Goal: Task Accomplishment & Management: Complete application form

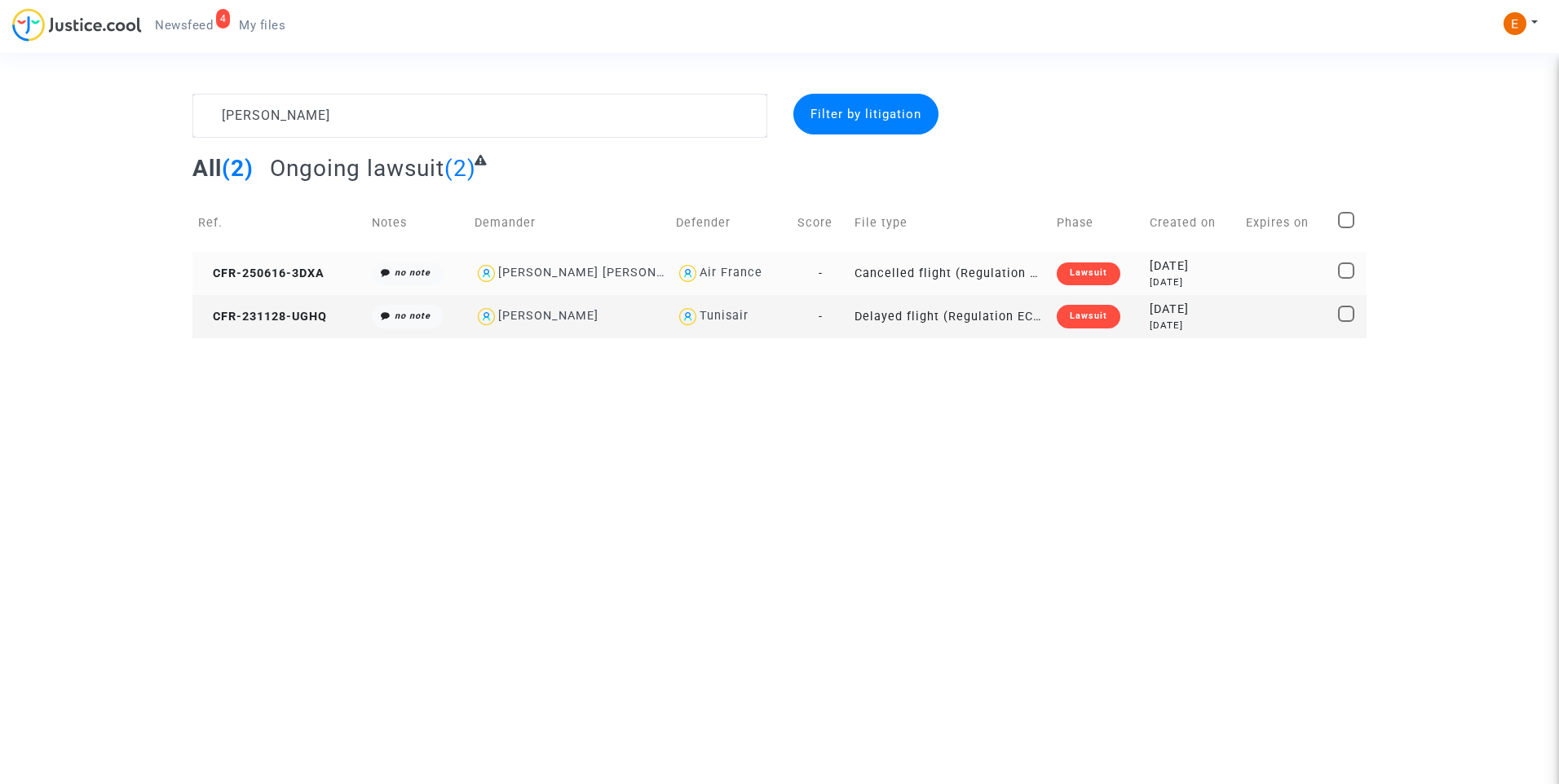
click at [1099, 265] on div "Lawsuit" at bounding box center [1088, 274] width 64 height 23
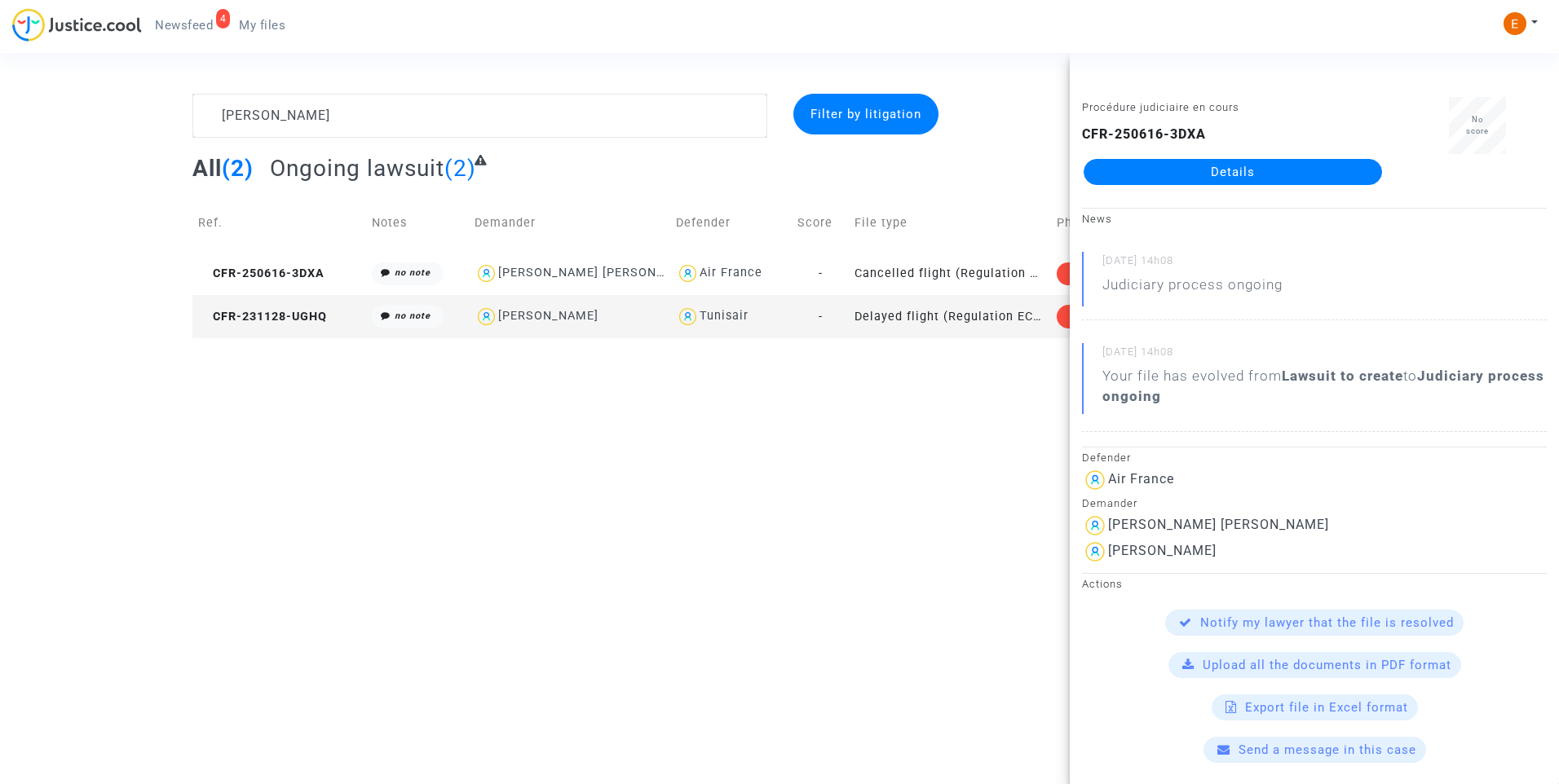
click at [833, 327] on td "-" at bounding box center [820, 317] width 58 height 43
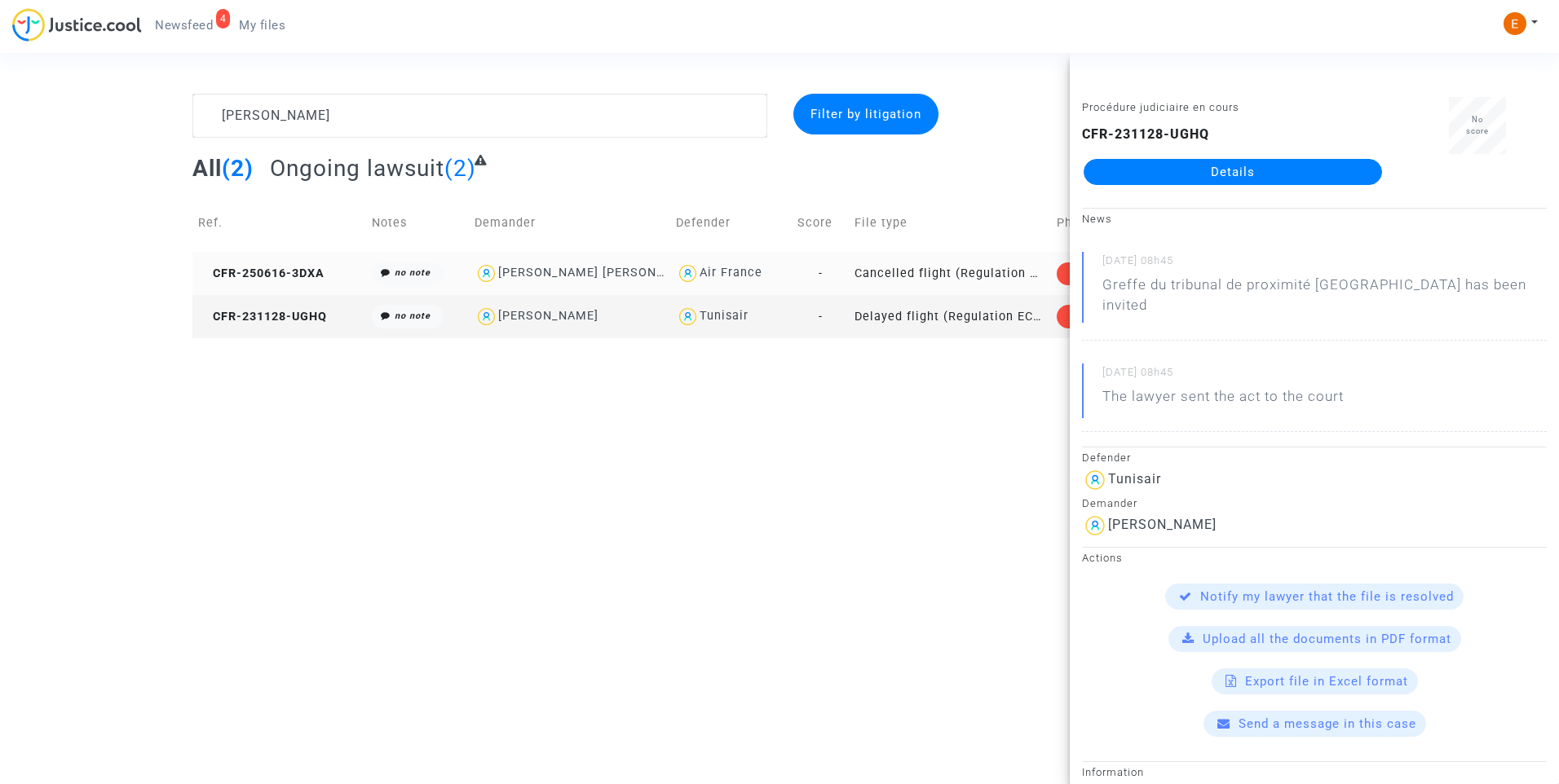
click at [775, 275] on div "Air France" at bounding box center [730, 274] width 109 height 24
type textarea "Janel @"Air France""
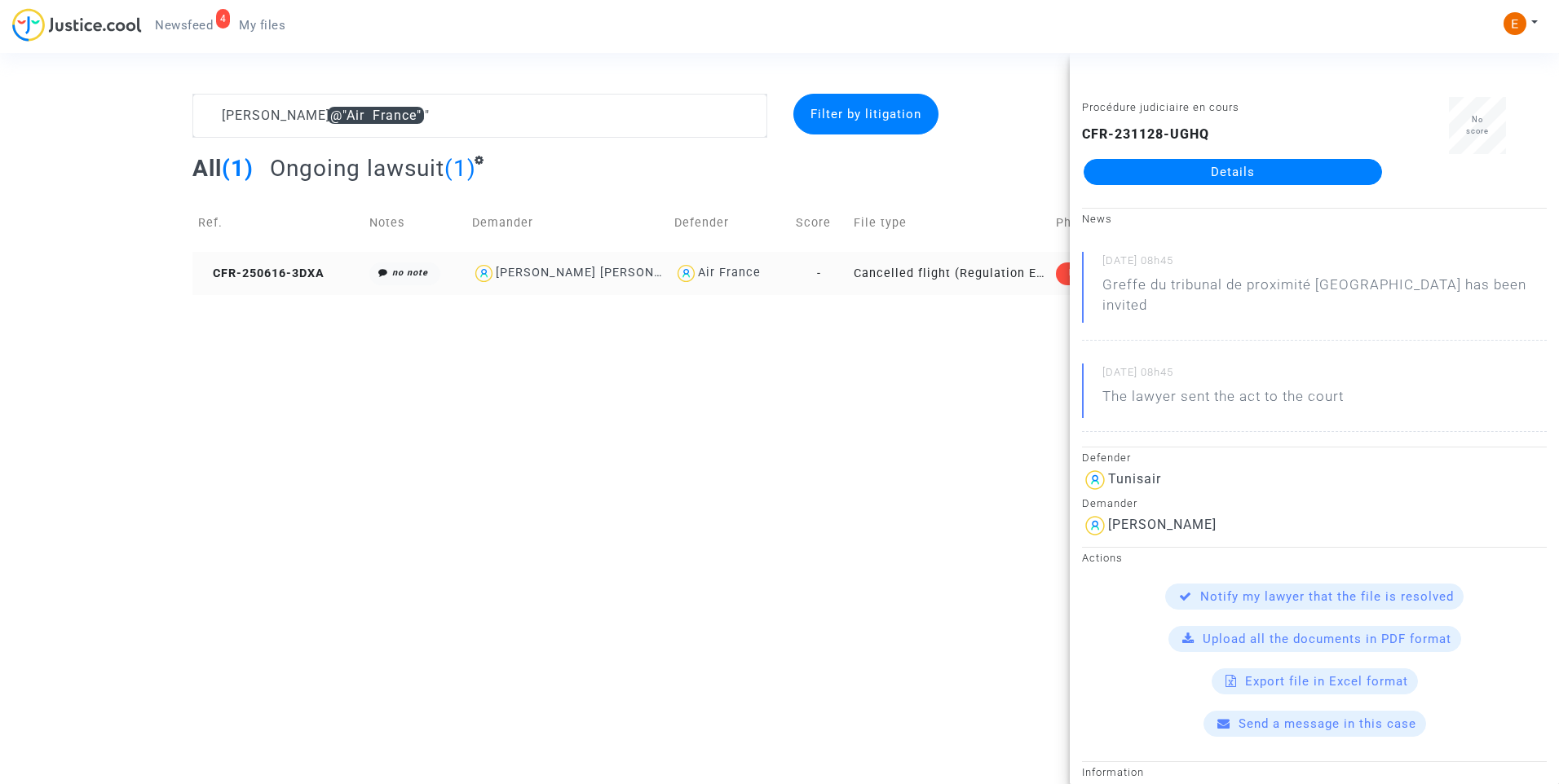
click at [1022, 277] on td "Cancelled flight (Regulation EC 261/2004)" at bounding box center [948, 273] width 202 height 43
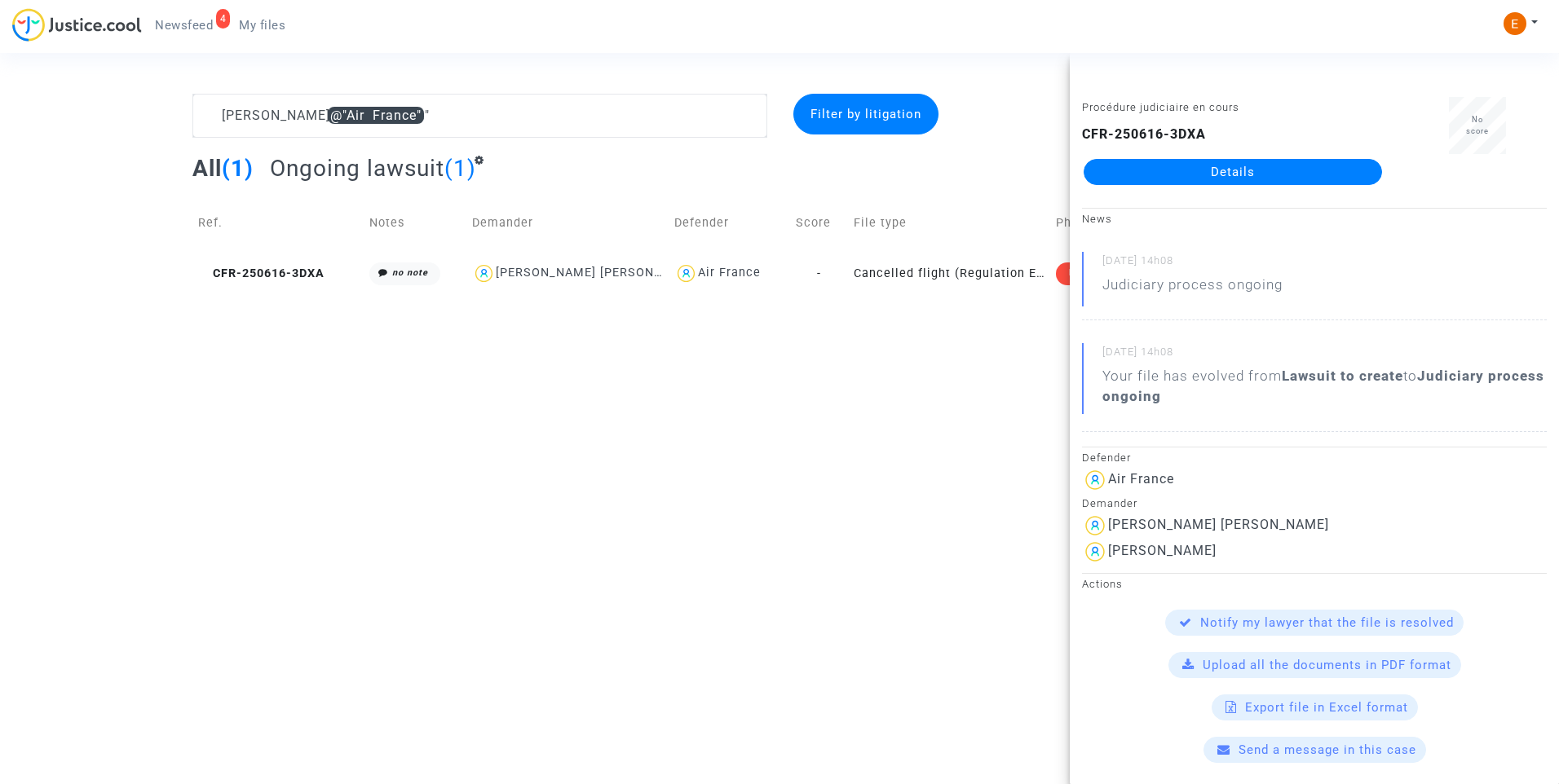
click at [1230, 191] on div "Procédure judiciaire en cours CFR-250616-3DXA Details" at bounding box center [1233, 149] width 326 height 103
drag, startPoint x: 1242, startPoint y: 175, endPoint x: 1323, endPoint y: 190, distance: 82.4
click at [1242, 175] on link "Details" at bounding box center [1233, 172] width 298 height 26
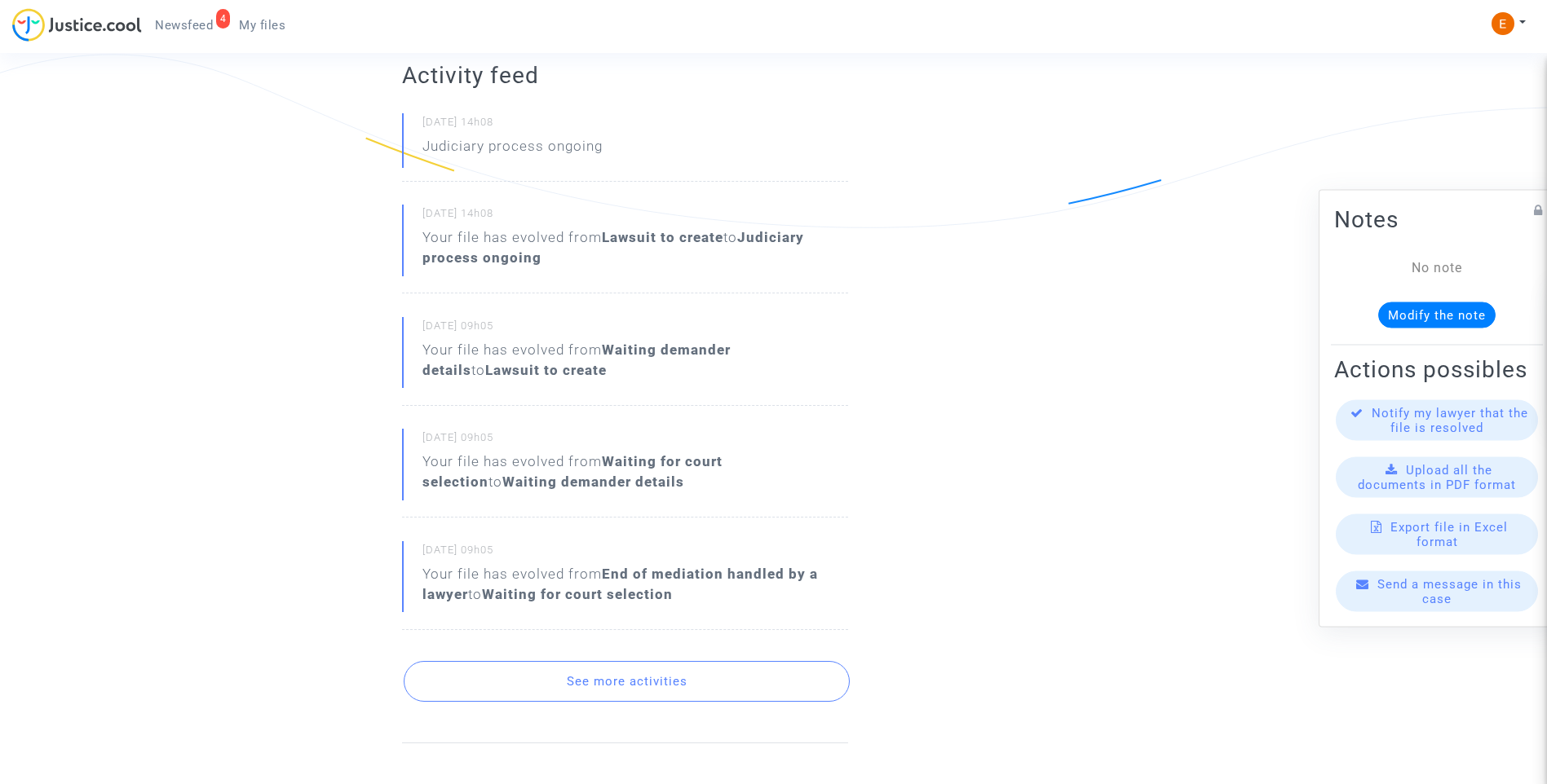
scroll to position [82, 0]
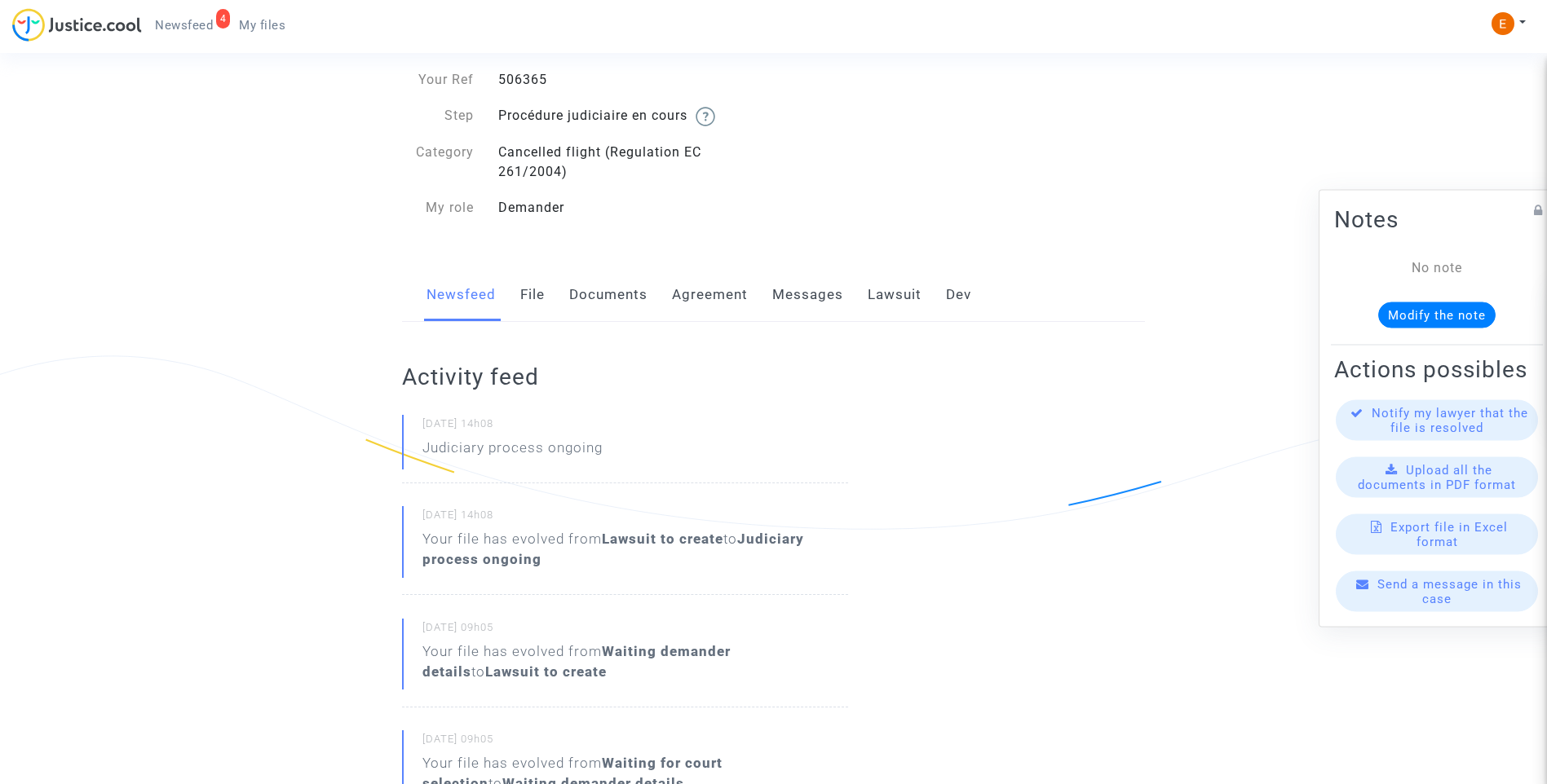
click at [829, 289] on link "Messages" at bounding box center [807, 295] width 71 height 54
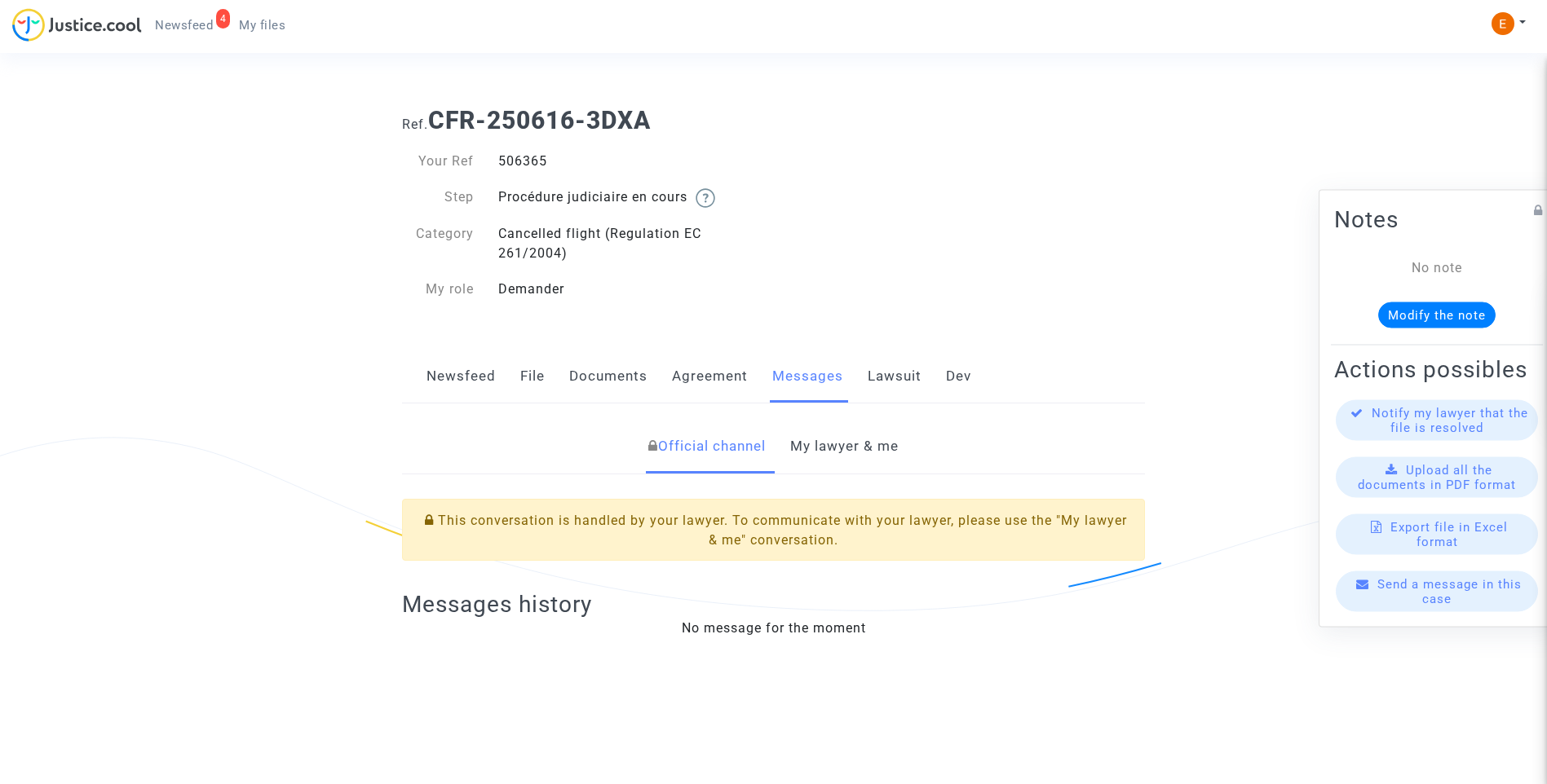
click at [837, 442] on link "My lawyer & me" at bounding box center [844, 447] width 108 height 54
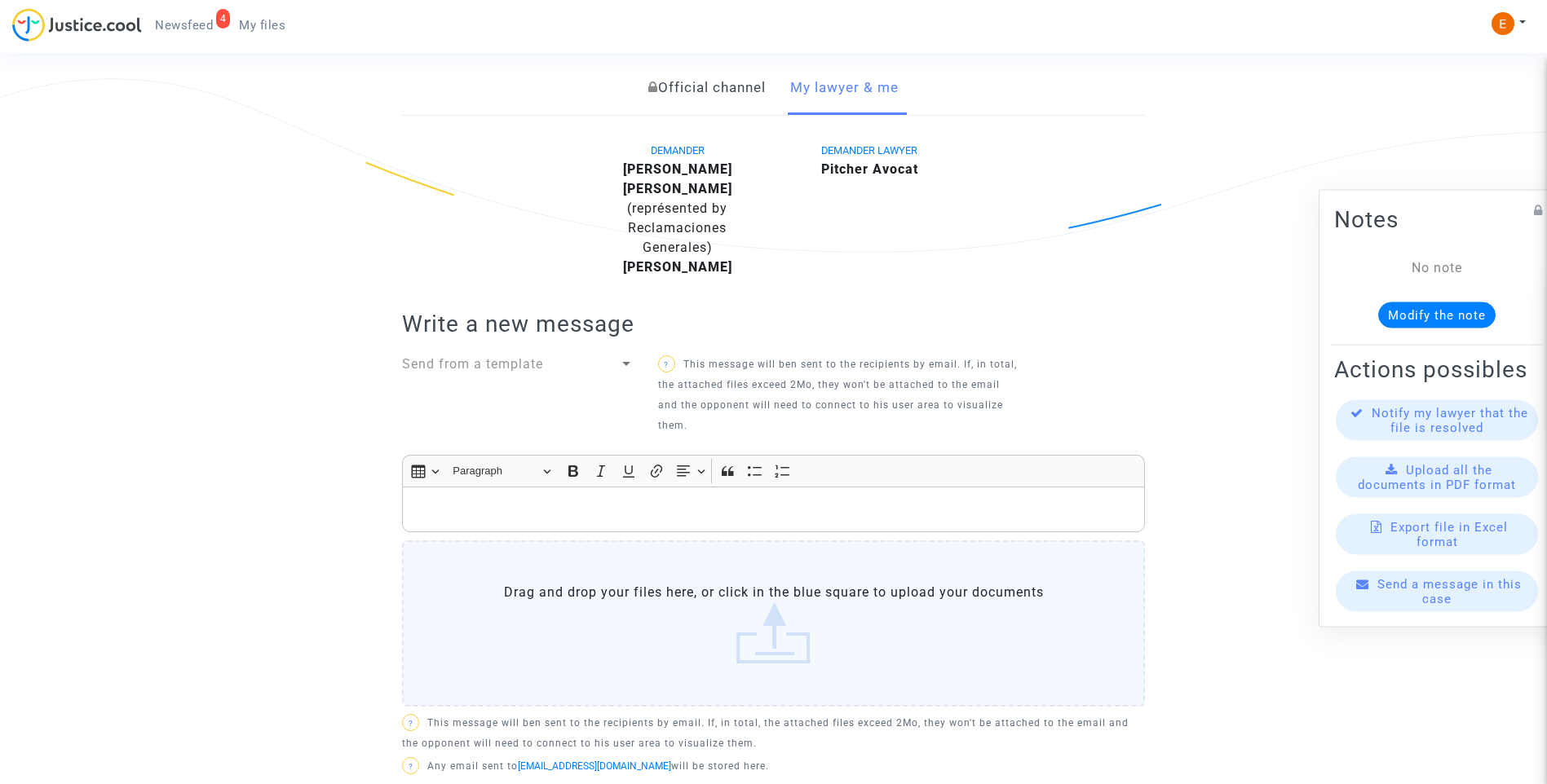
scroll to position [496, 0]
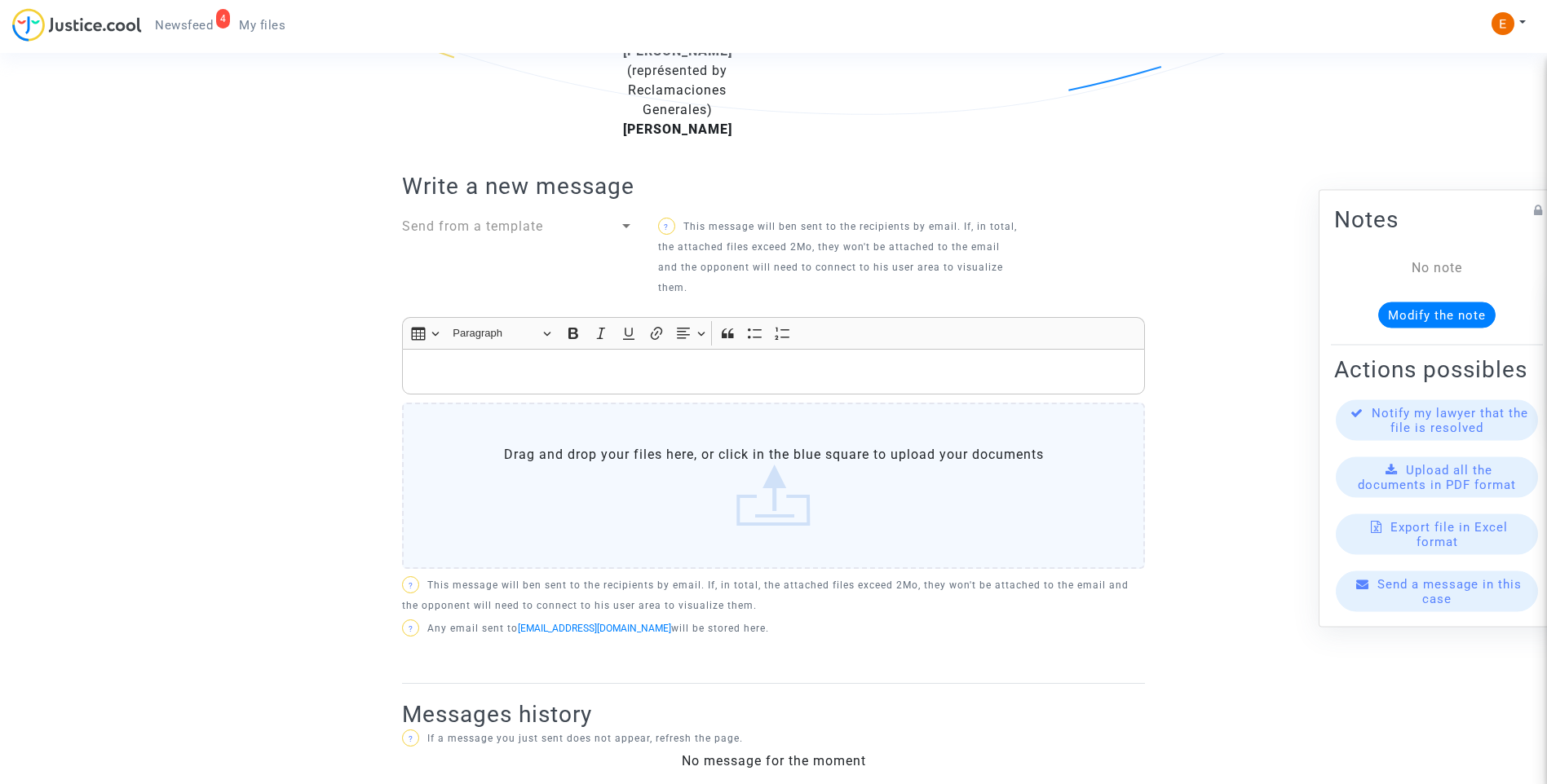
click at [589, 362] on p "Rich Text Editor, main" at bounding box center [773, 372] width 726 height 21
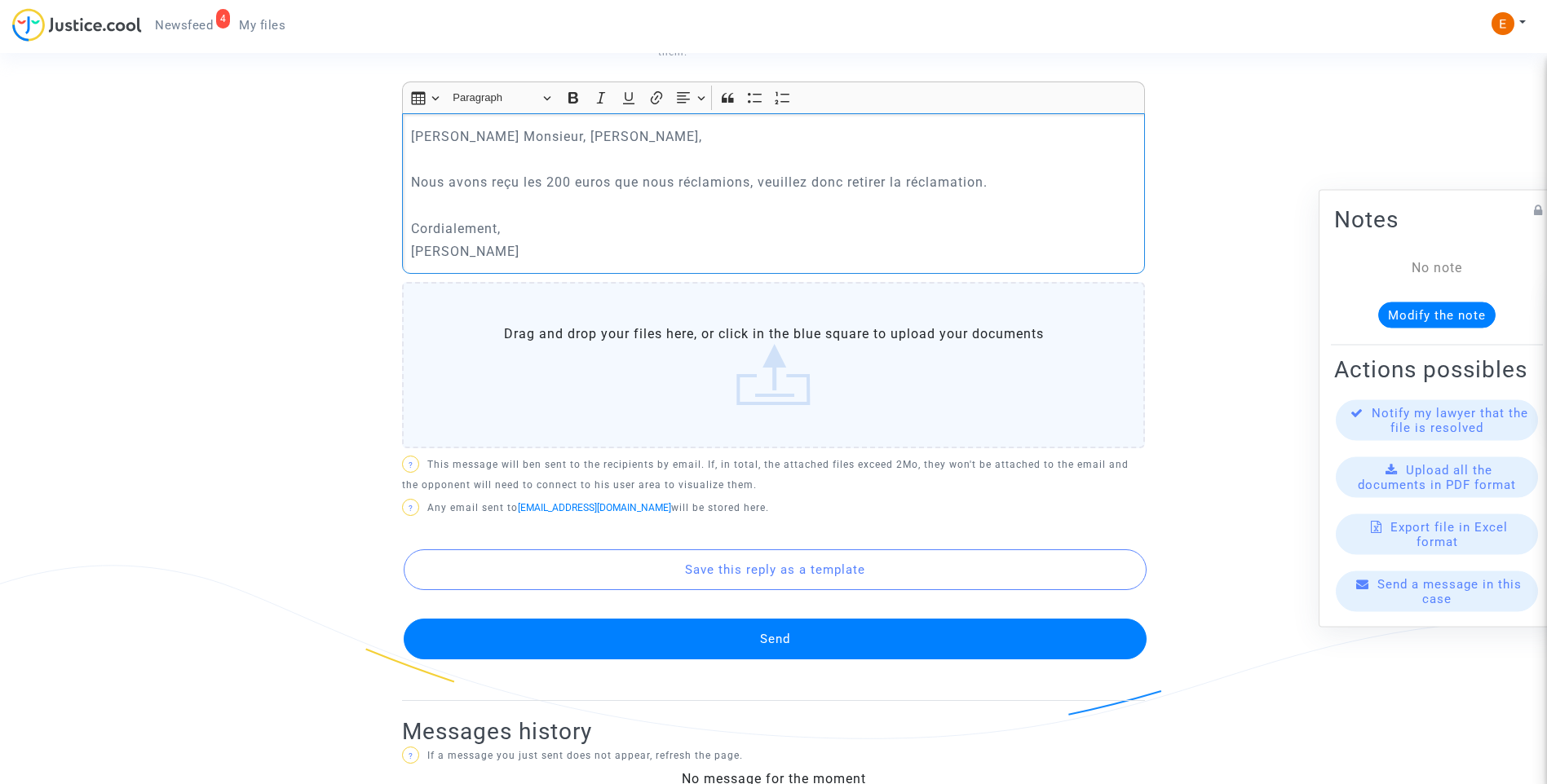
scroll to position [741, 0]
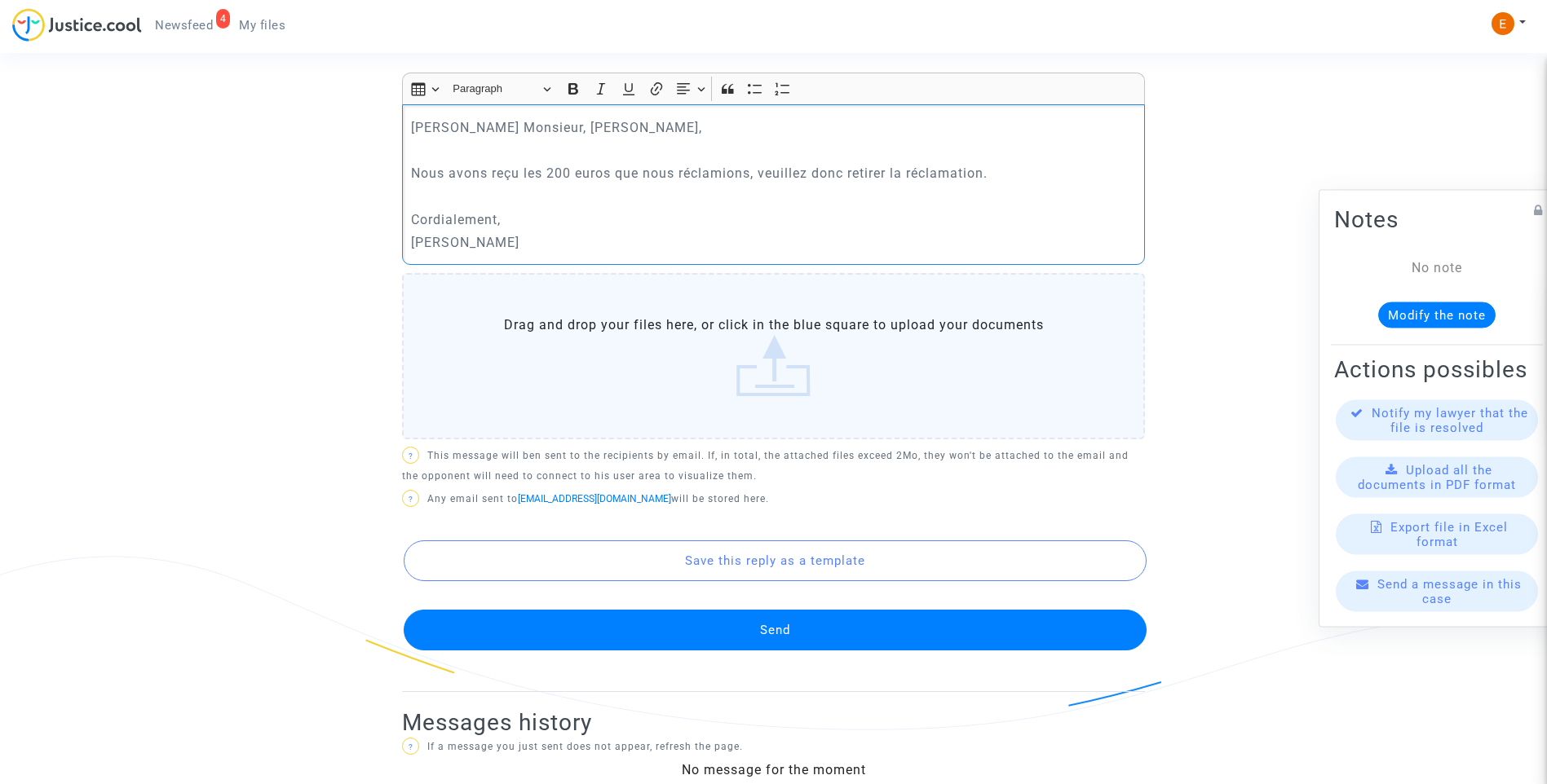
click at [791, 612] on button "Send" at bounding box center [775, 629] width 743 height 40
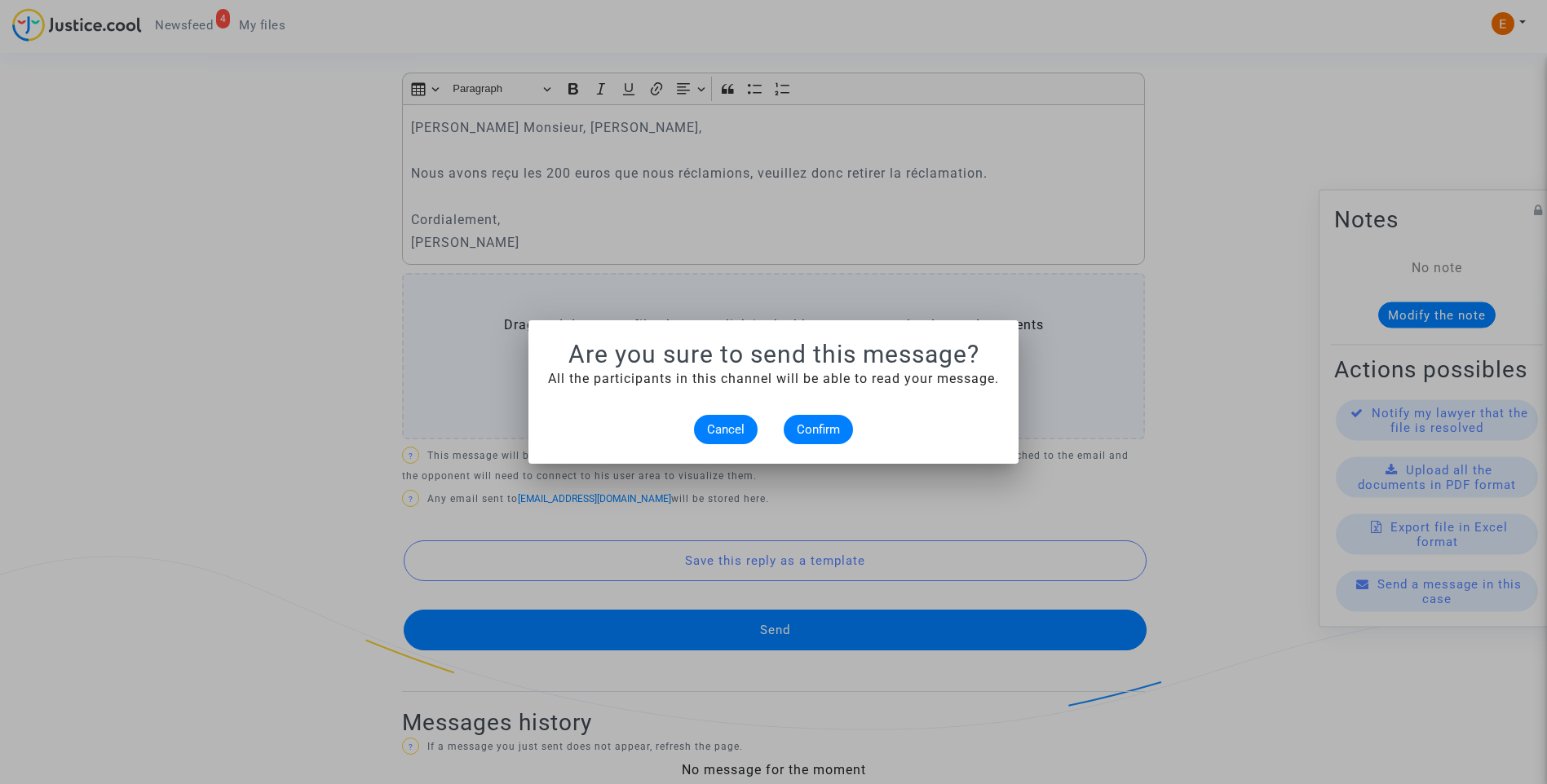
scroll to position [0, 0]
drag, startPoint x: 824, startPoint y: 432, endPoint x: 880, endPoint y: 378, distance: 77.8
click at [824, 431] on span "Confirm" at bounding box center [818, 429] width 43 height 15
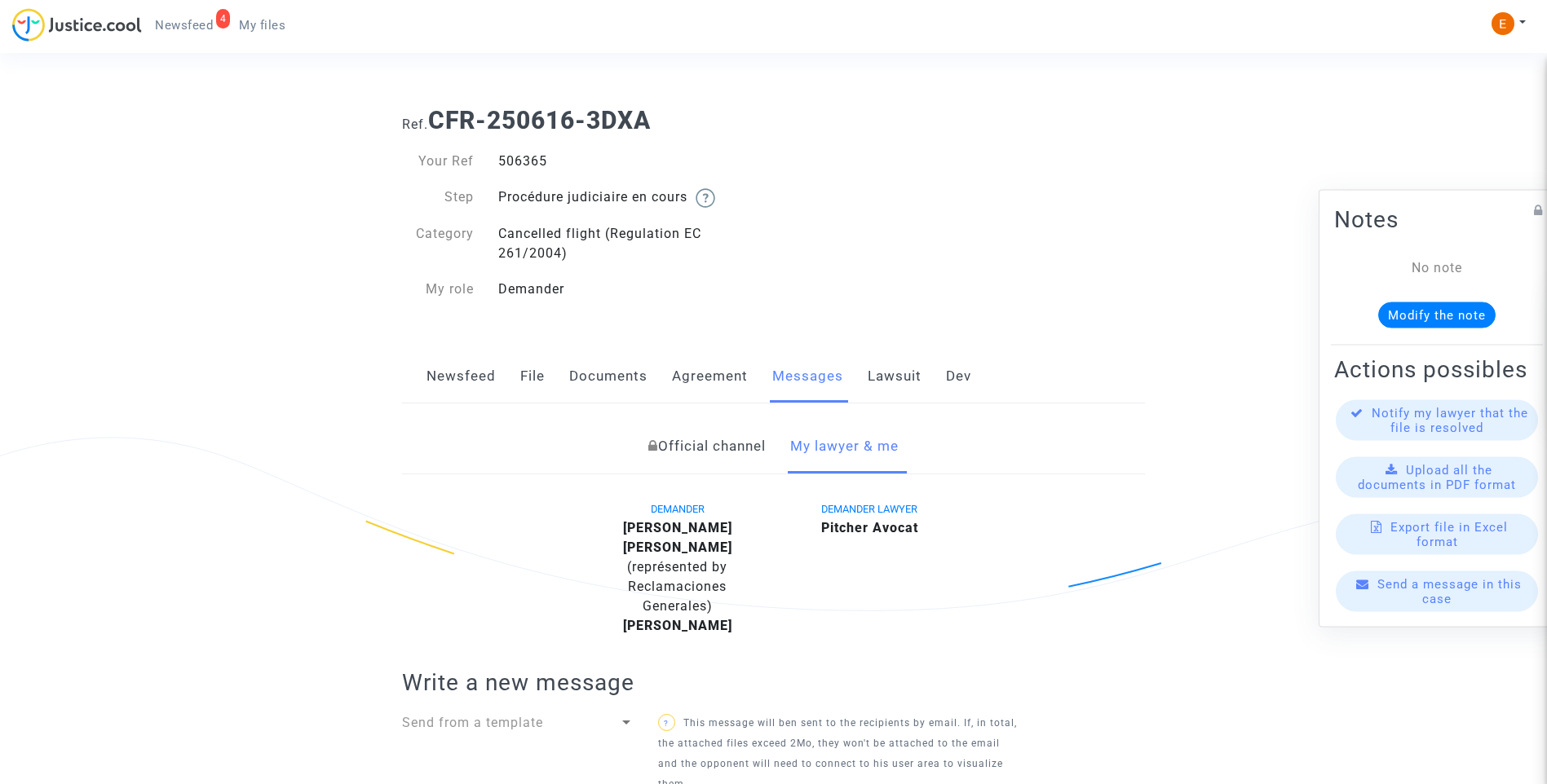
scroll to position [741, 0]
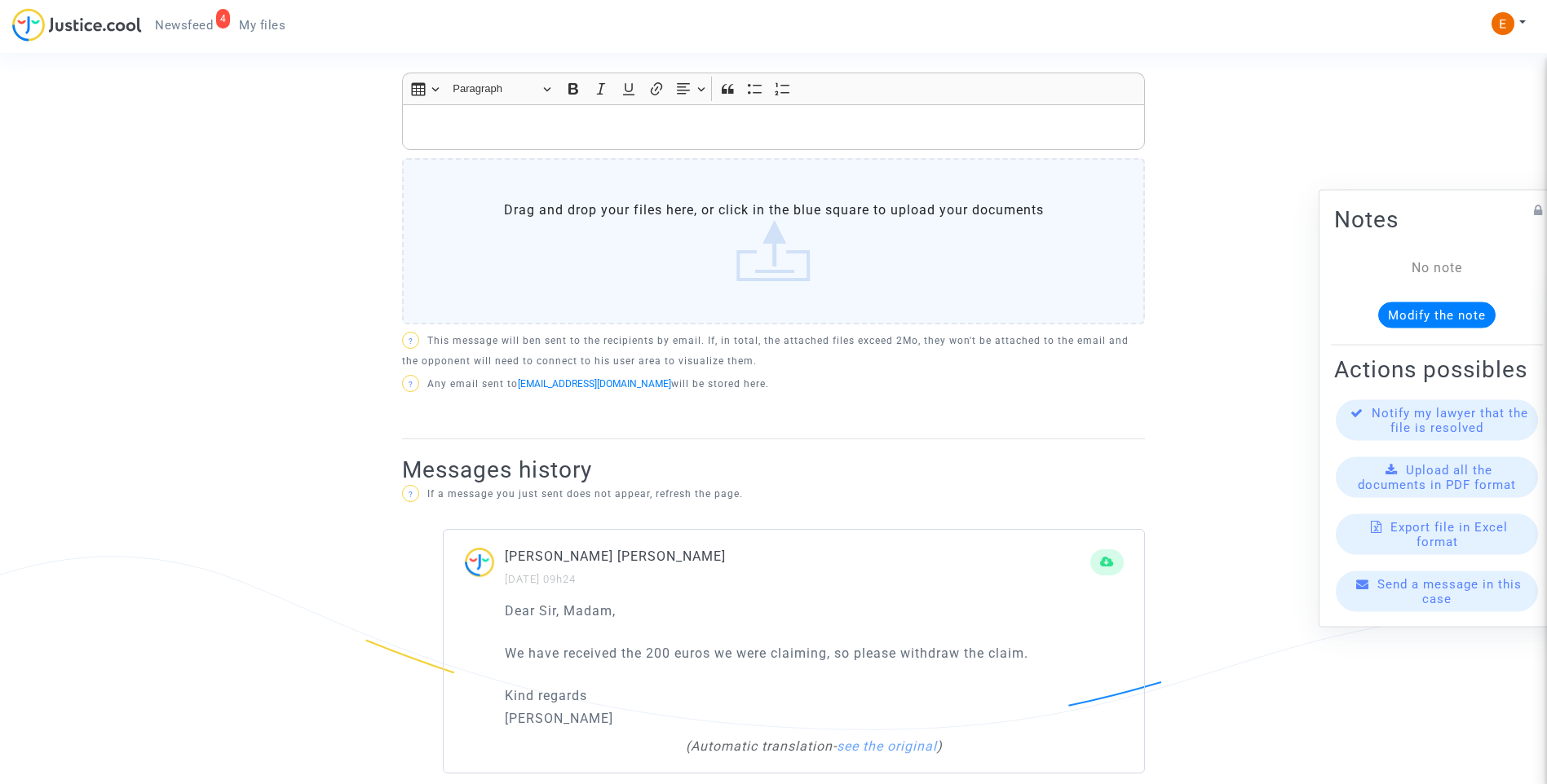
click at [187, 25] on span "Newsfeed" at bounding box center [183, 25] width 58 height 15
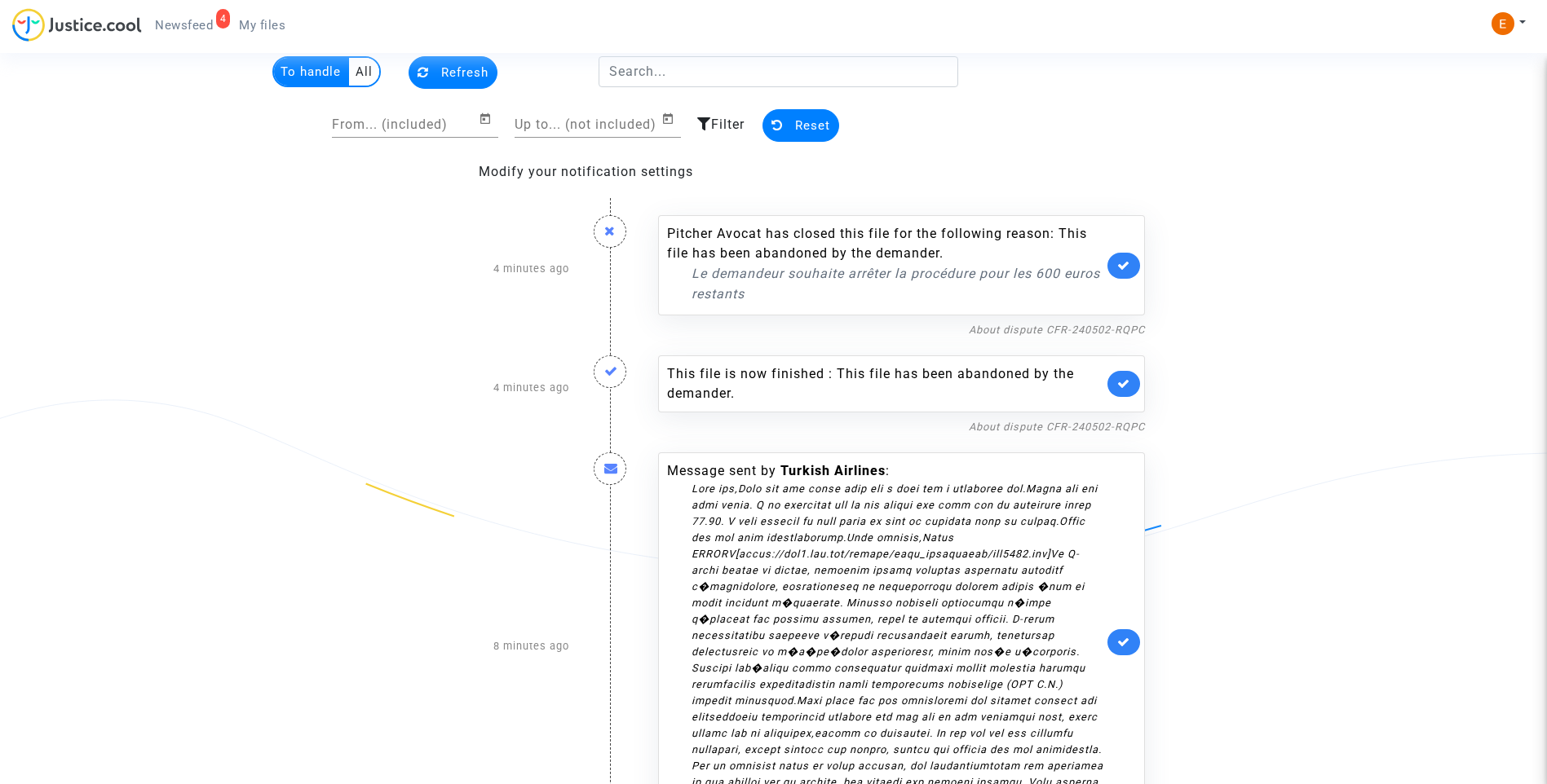
scroll to position [82, 0]
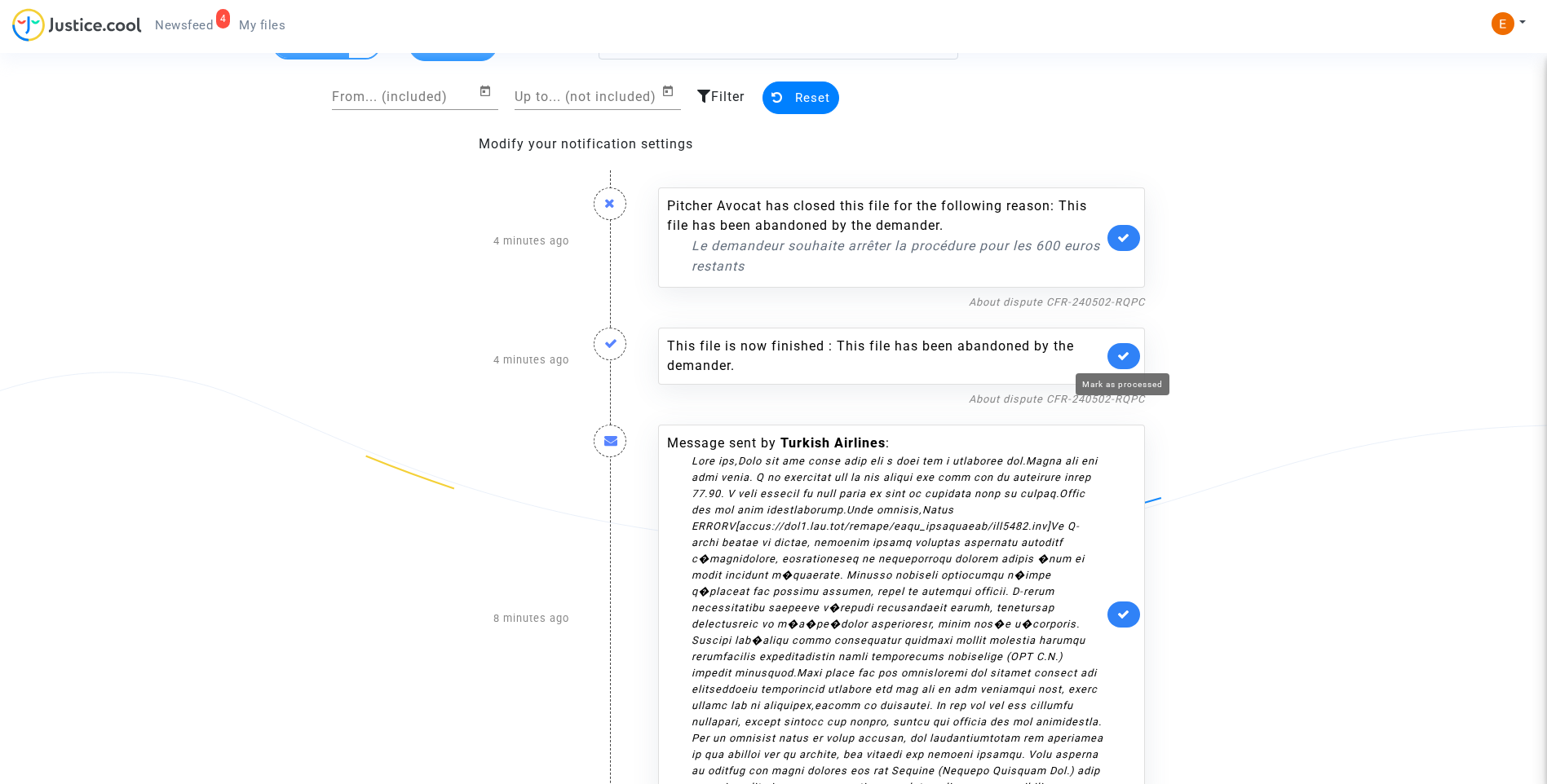
click at [1129, 358] on icon at bounding box center [1124, 356] width 13 height 12
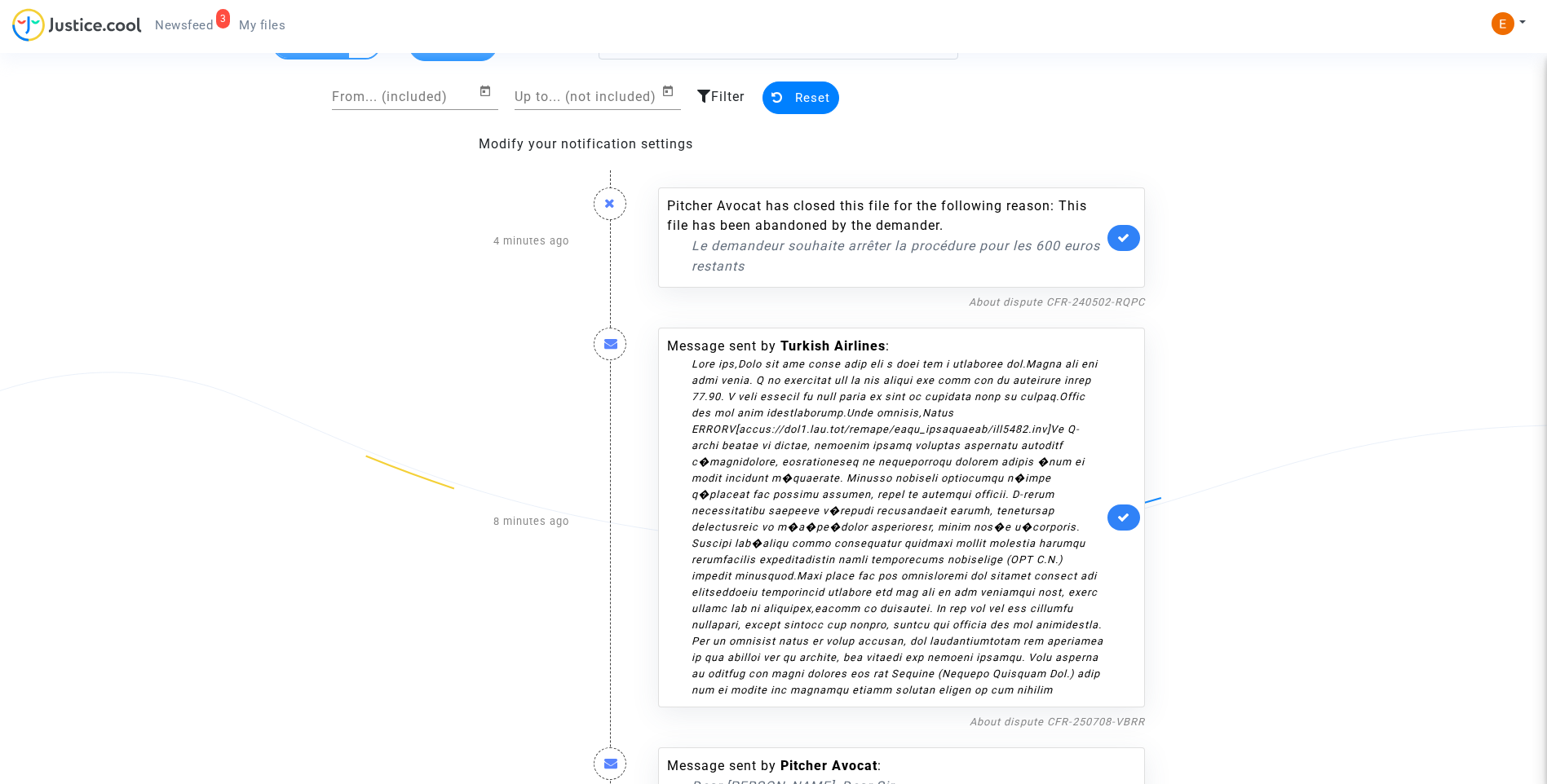
click at [1133, 237] on link at bounding box center [1124, 238] width 33 height 26
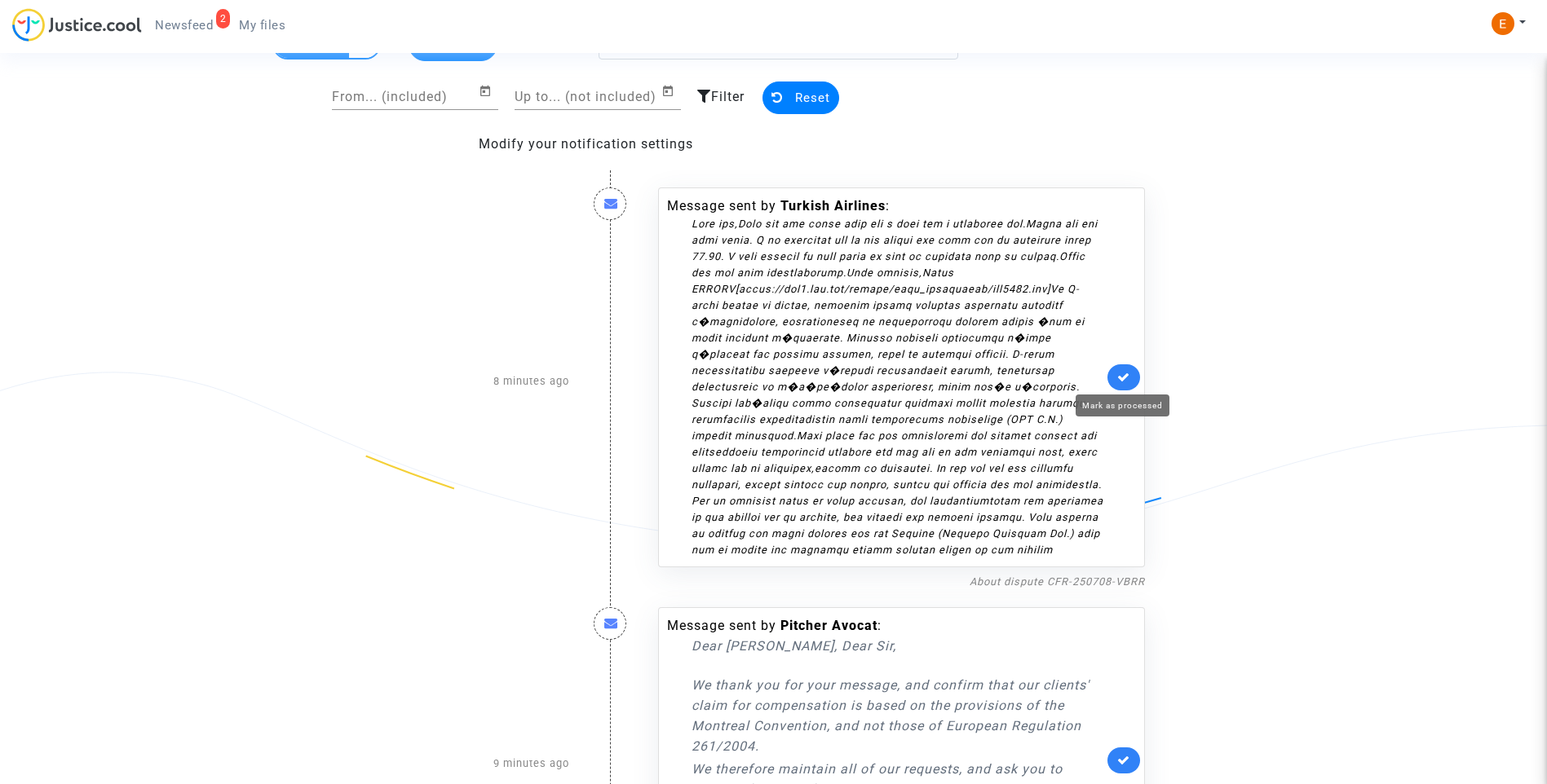
click at [1129, 378] on icon at bounding box center [1124, 377] width 13 height 12
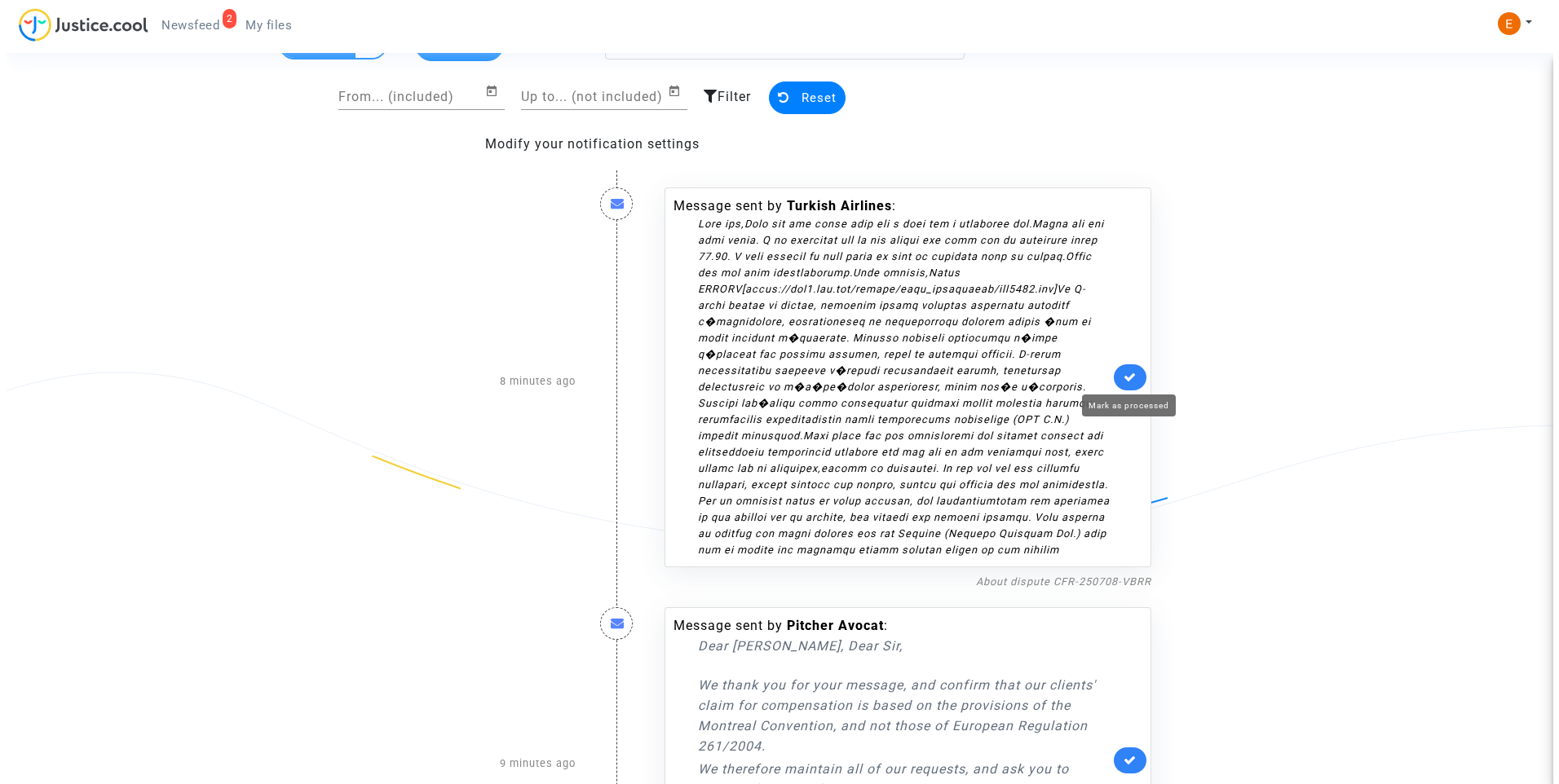
scroll to position [0, 0]
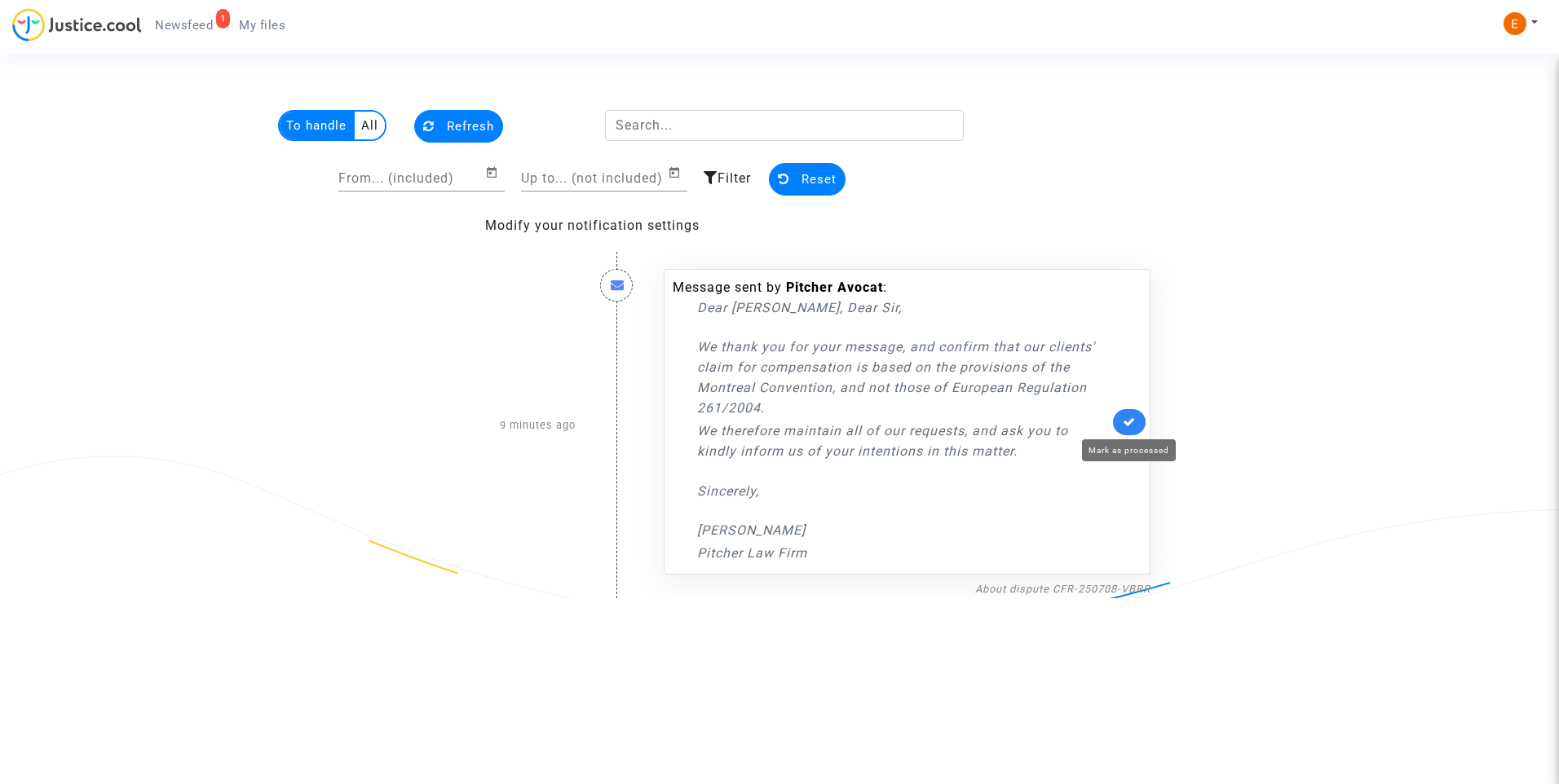
click at [1130, 416] on icon at bounding box center [1129, 422] width 13 height 12
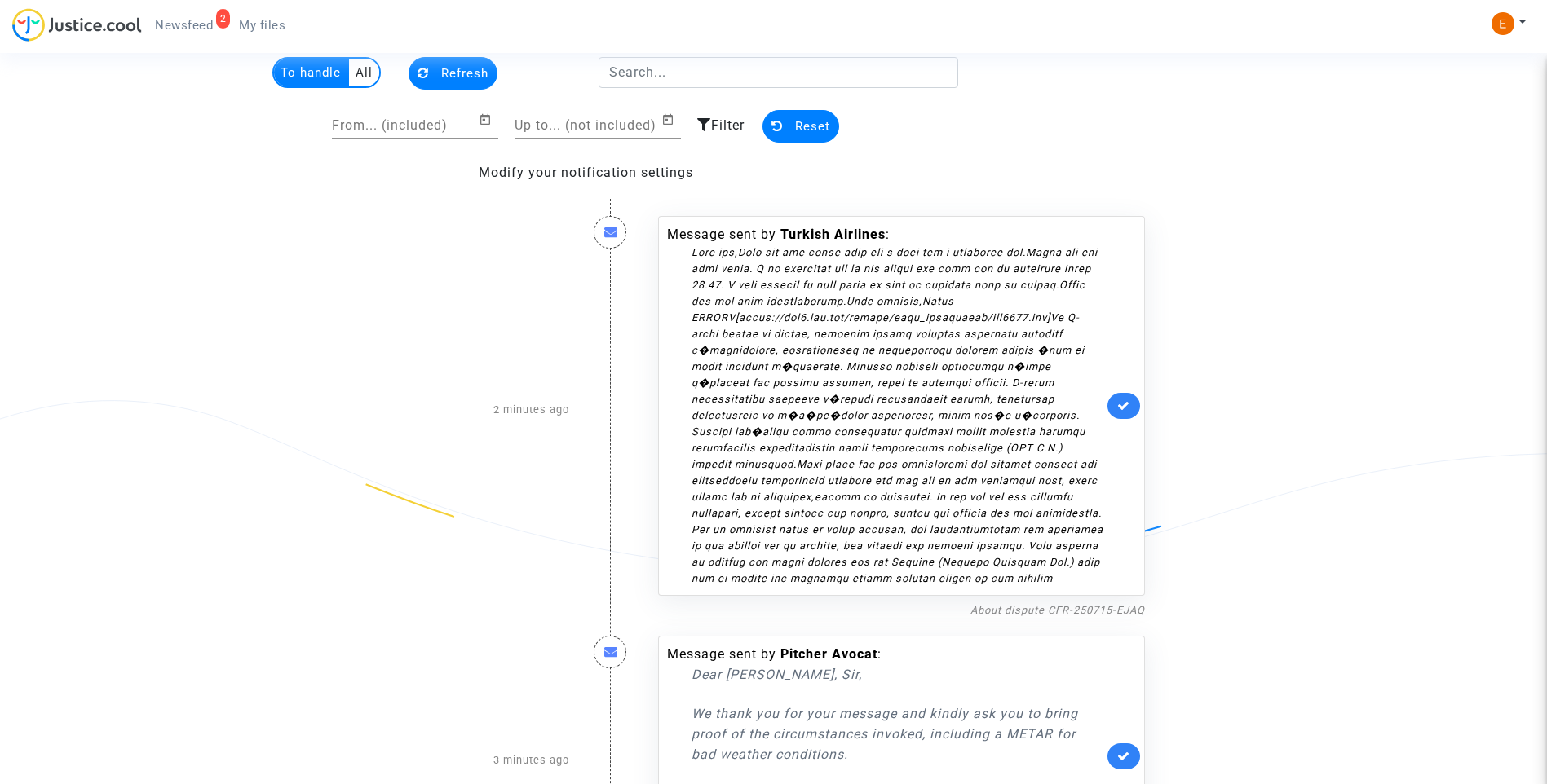
scroll to position [82, 0]
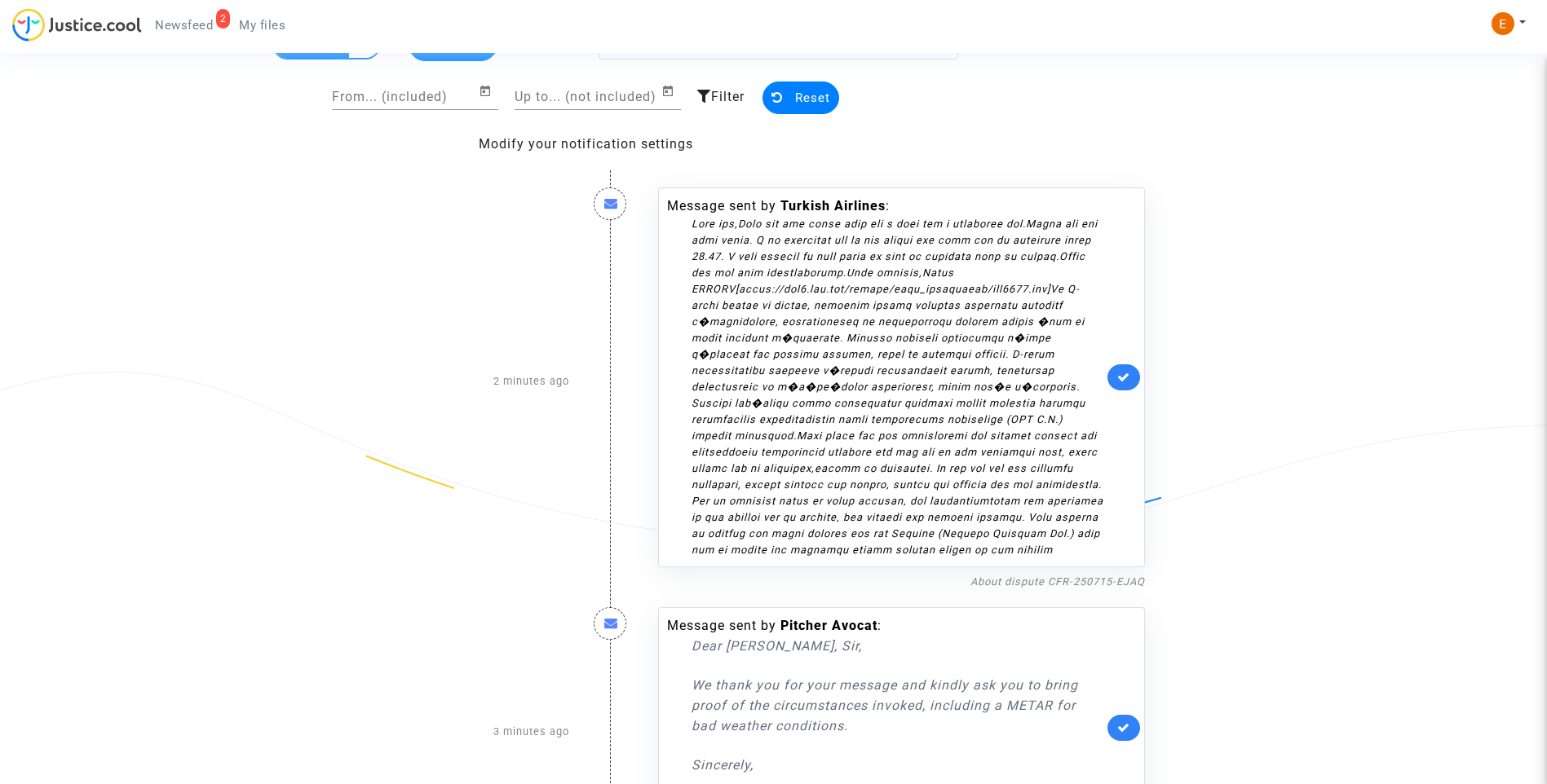
click at [1130, 384] on link at bounding box center [1124, 377] width 33 height 26
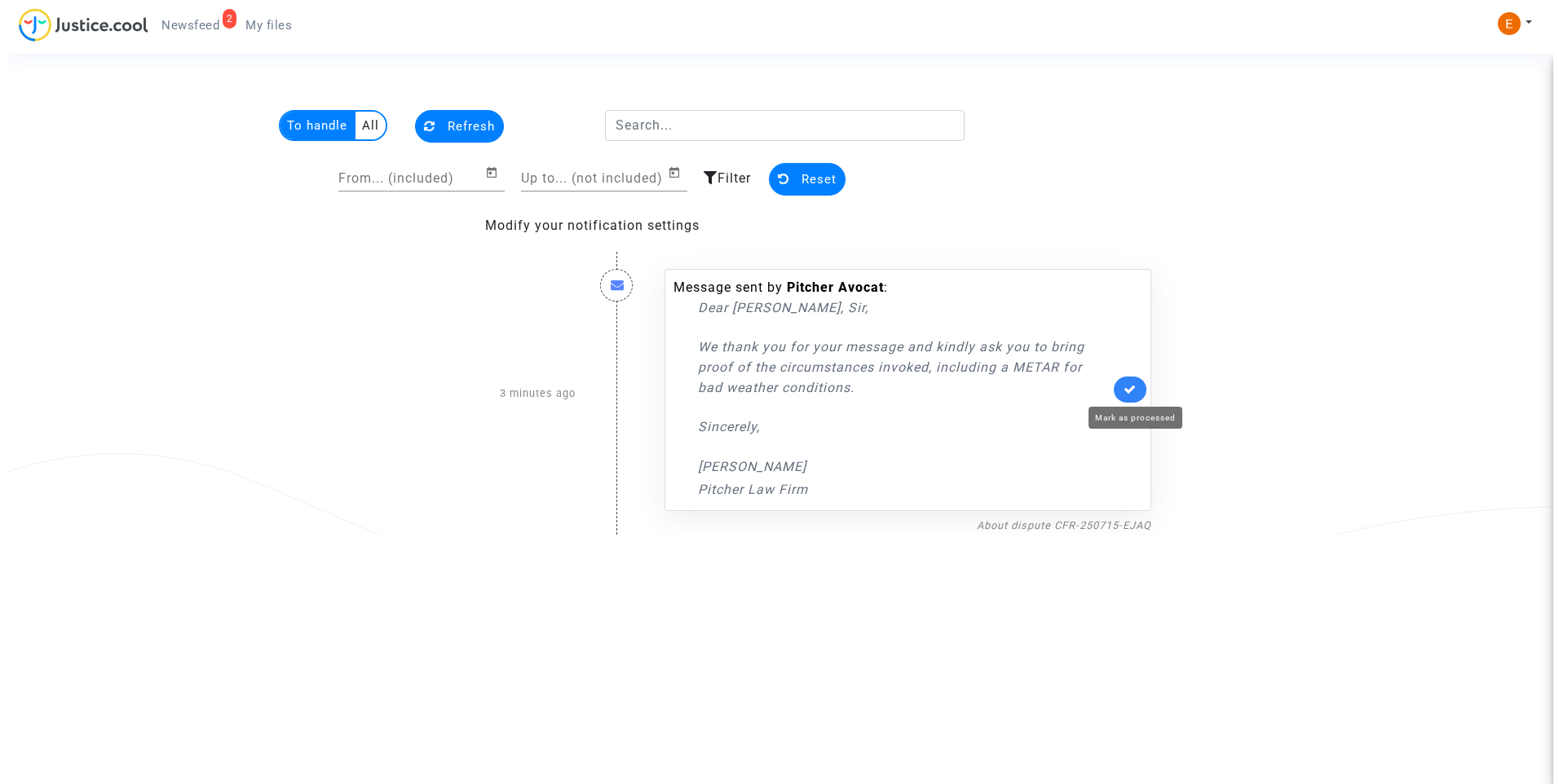
scroll to position [0, 0]
click at [1127, 392] on icon at bounding box center [1129, 389] width 13 height 12
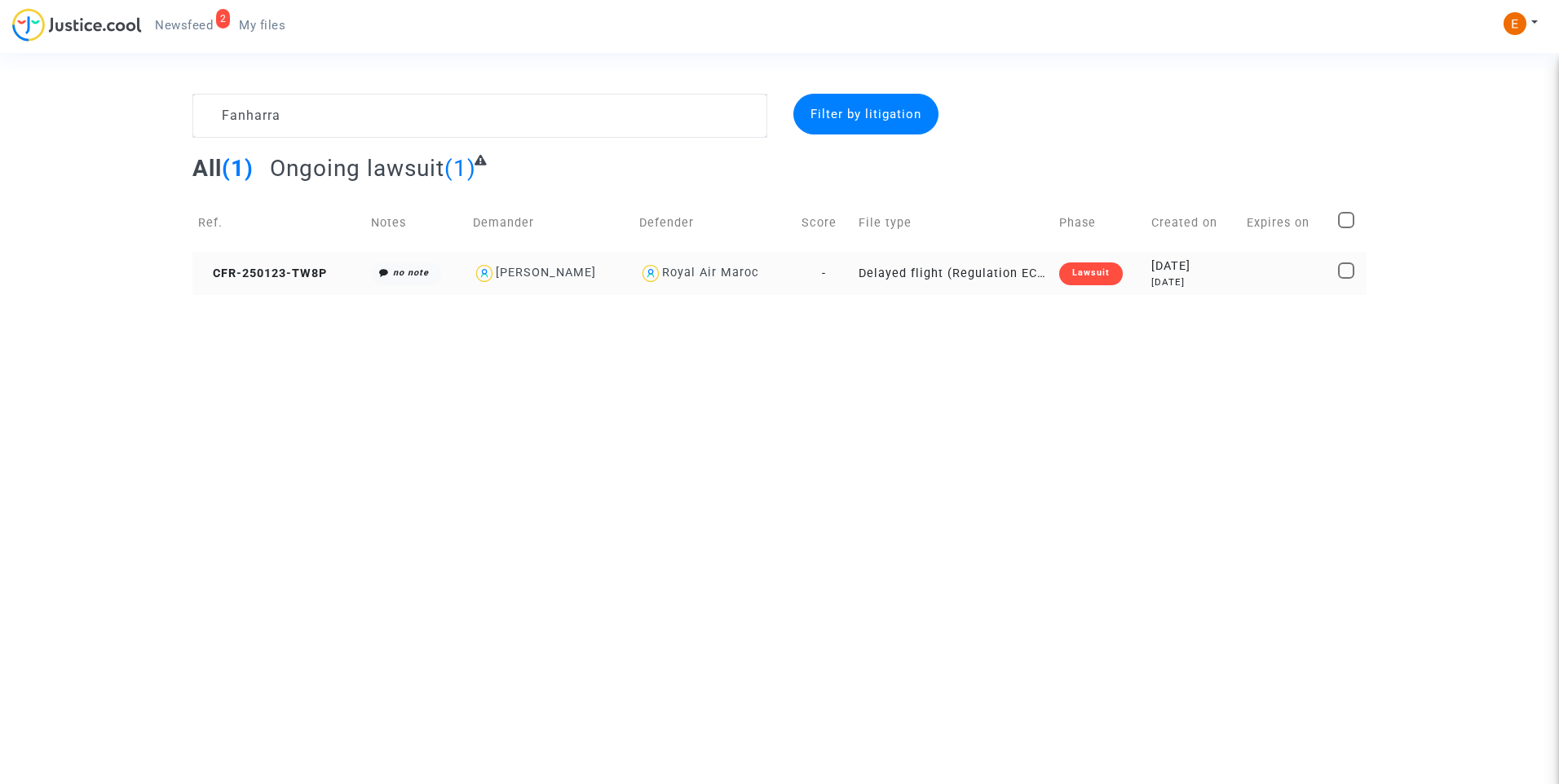
type textarea "Fanharra"
click at [1061, 265] on div "Lawsuit" at bounding box center [1091, 274] width 64 height 23
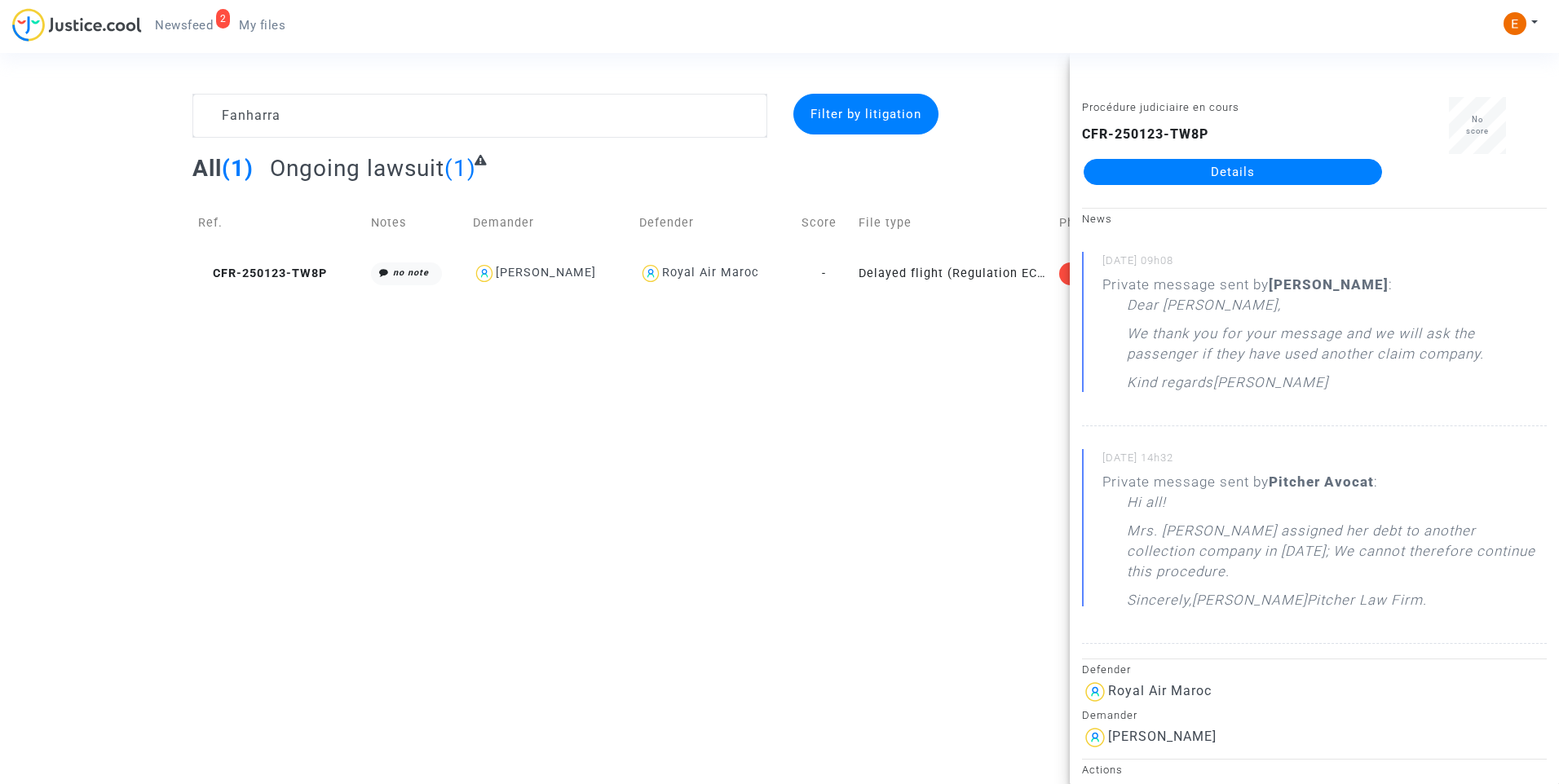
click at [1245, 173] on link "Details" at bounding box center [1233, 172] width 298 height 26
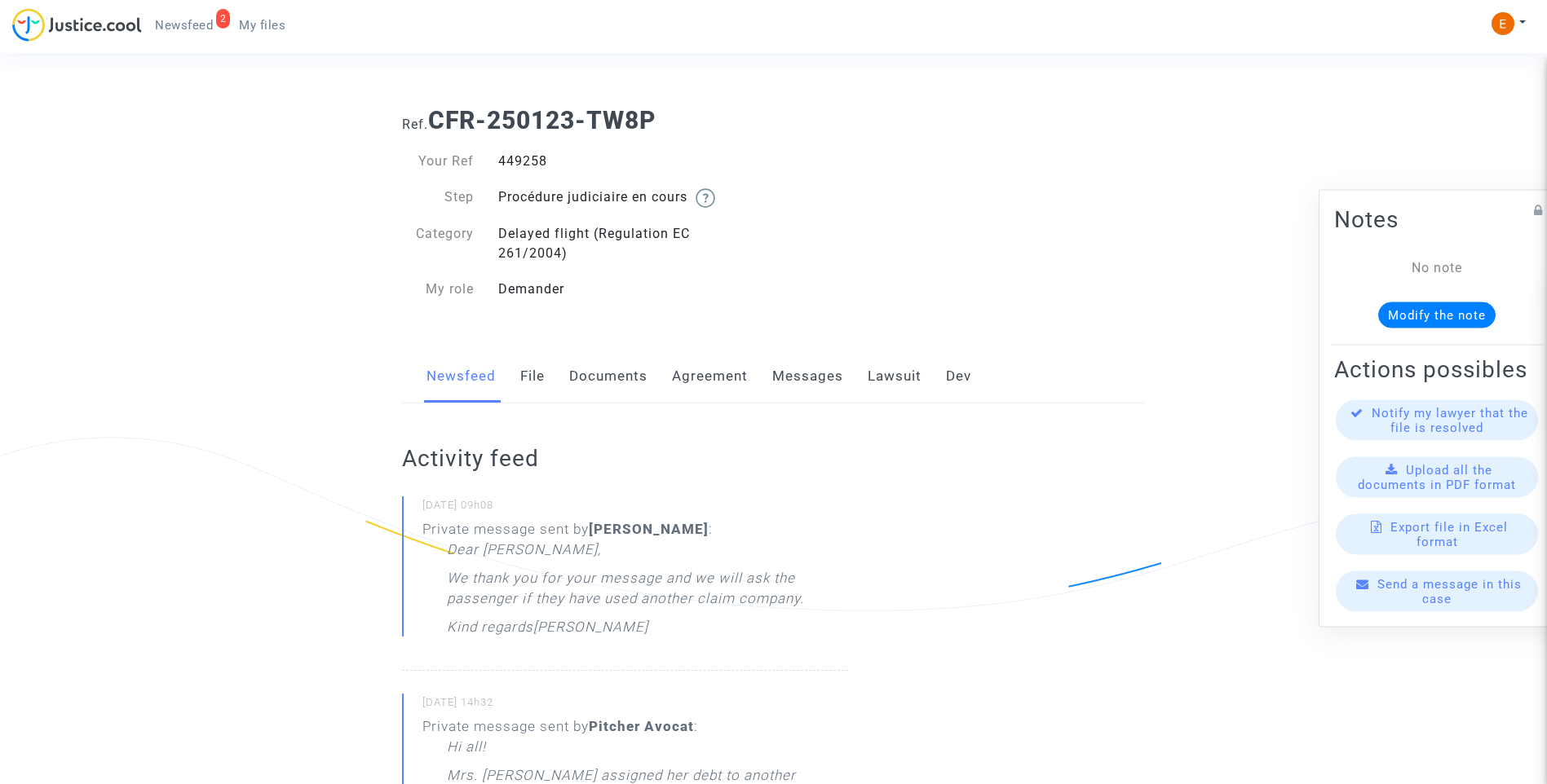
click at [812, 380] on link "Messages" at bounding box center [807, 376] width 71 height 54
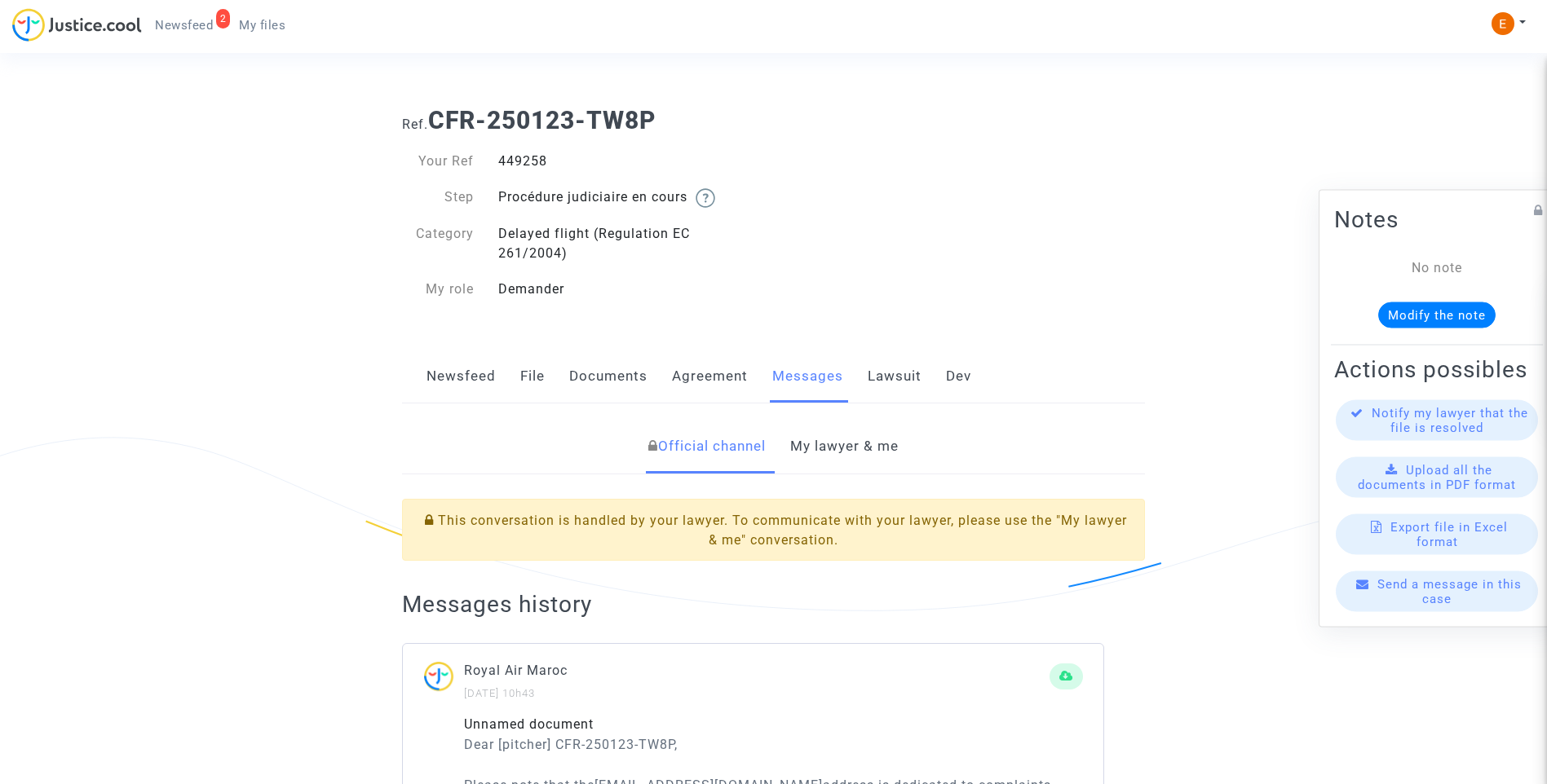
click at [879, 444] on link "My lawyer & me" at bounding box center [844, 447] width 108 height 54
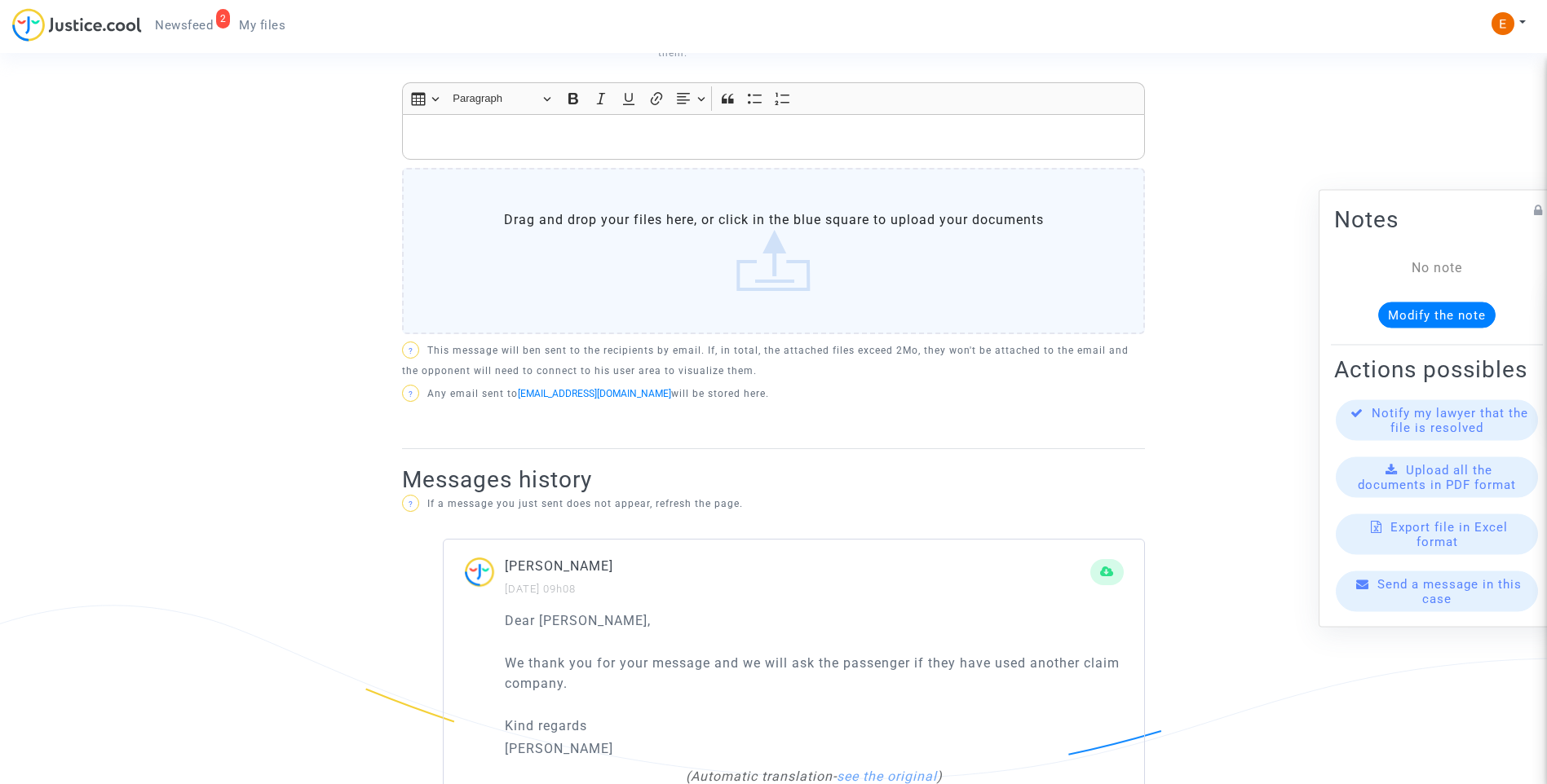
scroll to position [568, 0]
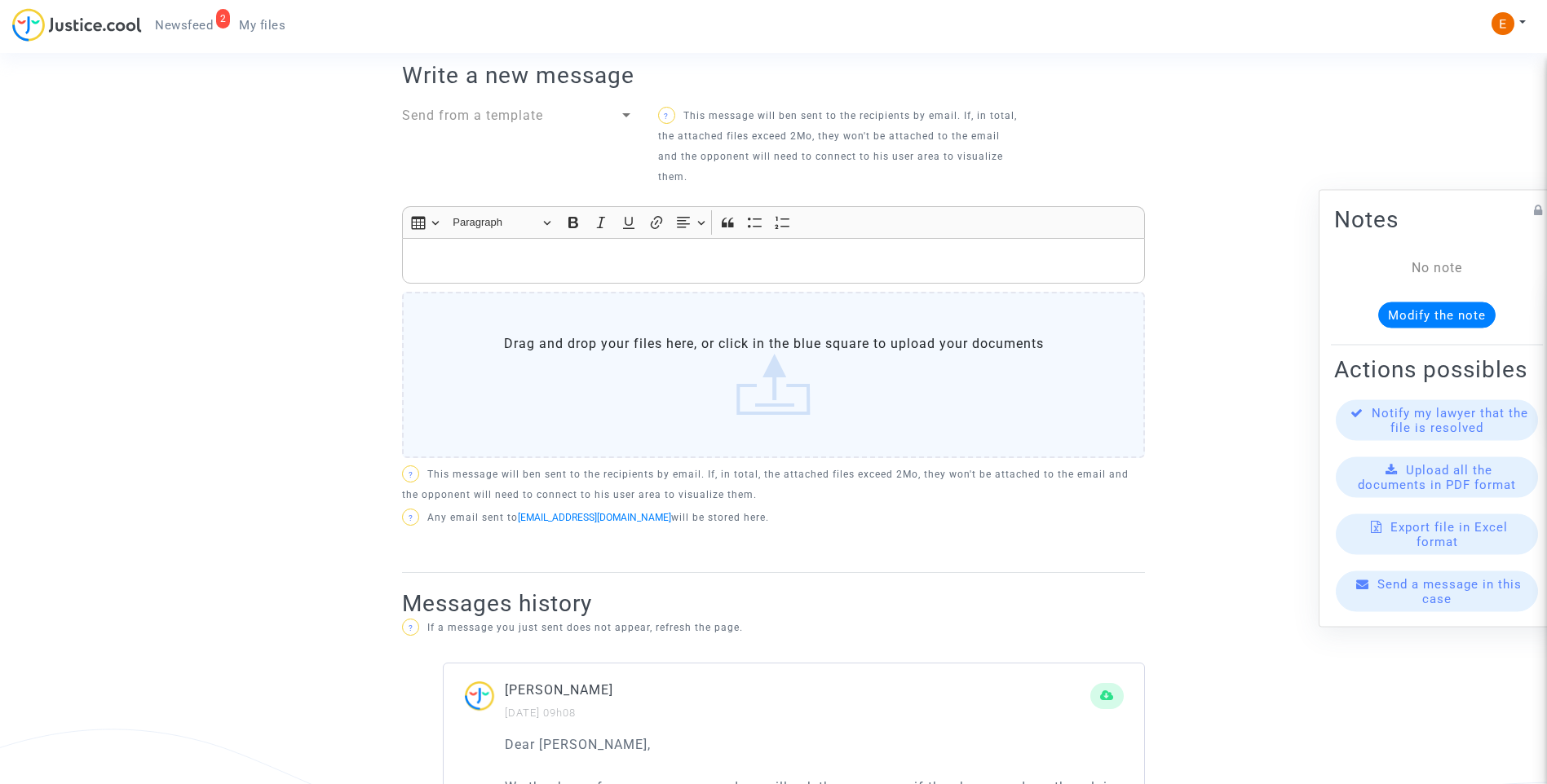
click at [673, 267] on p "Rich Text Editor, main" at bounding box center [773, 261] width 726 height 21
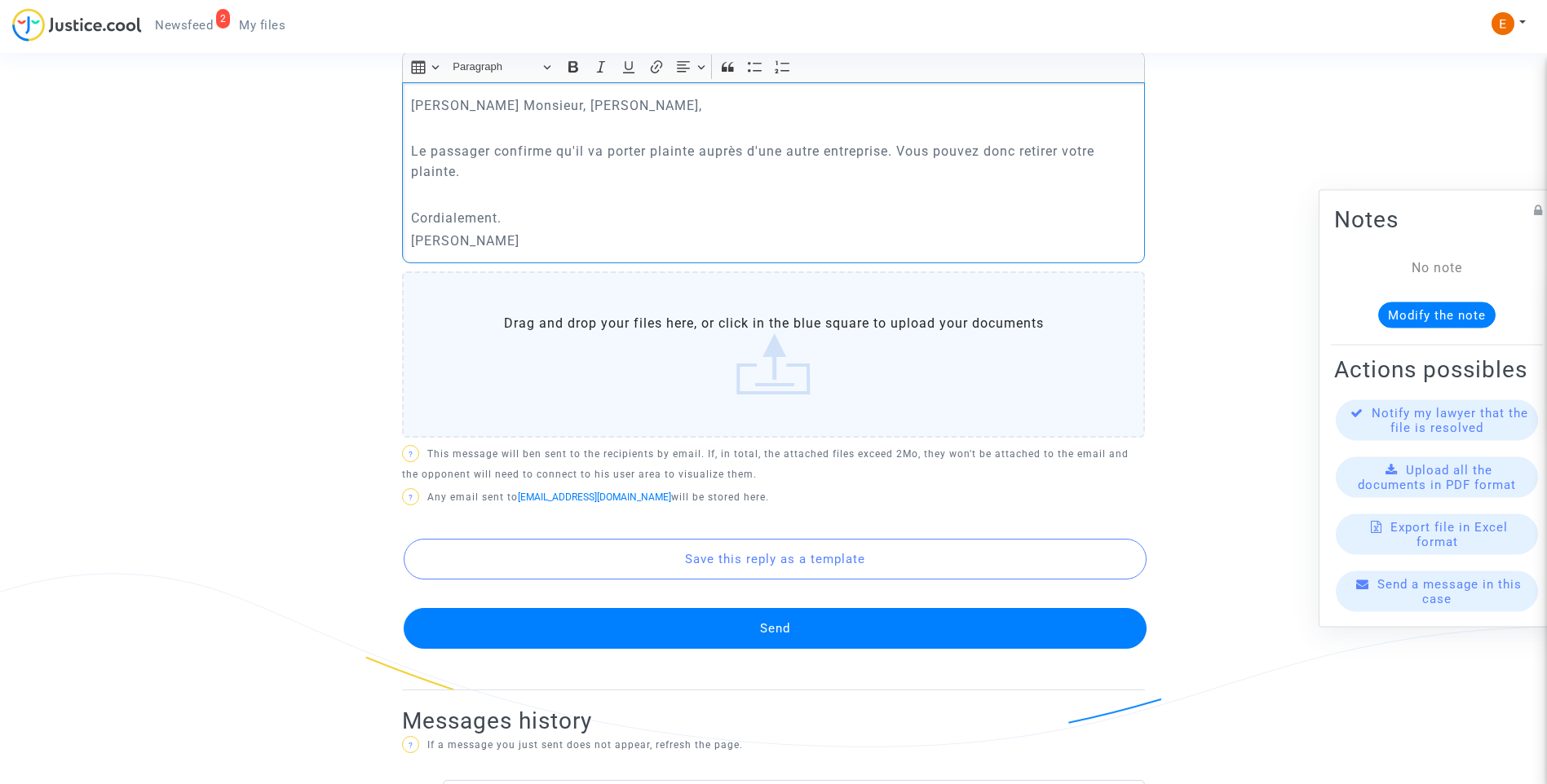
scroll to position [731, 0]
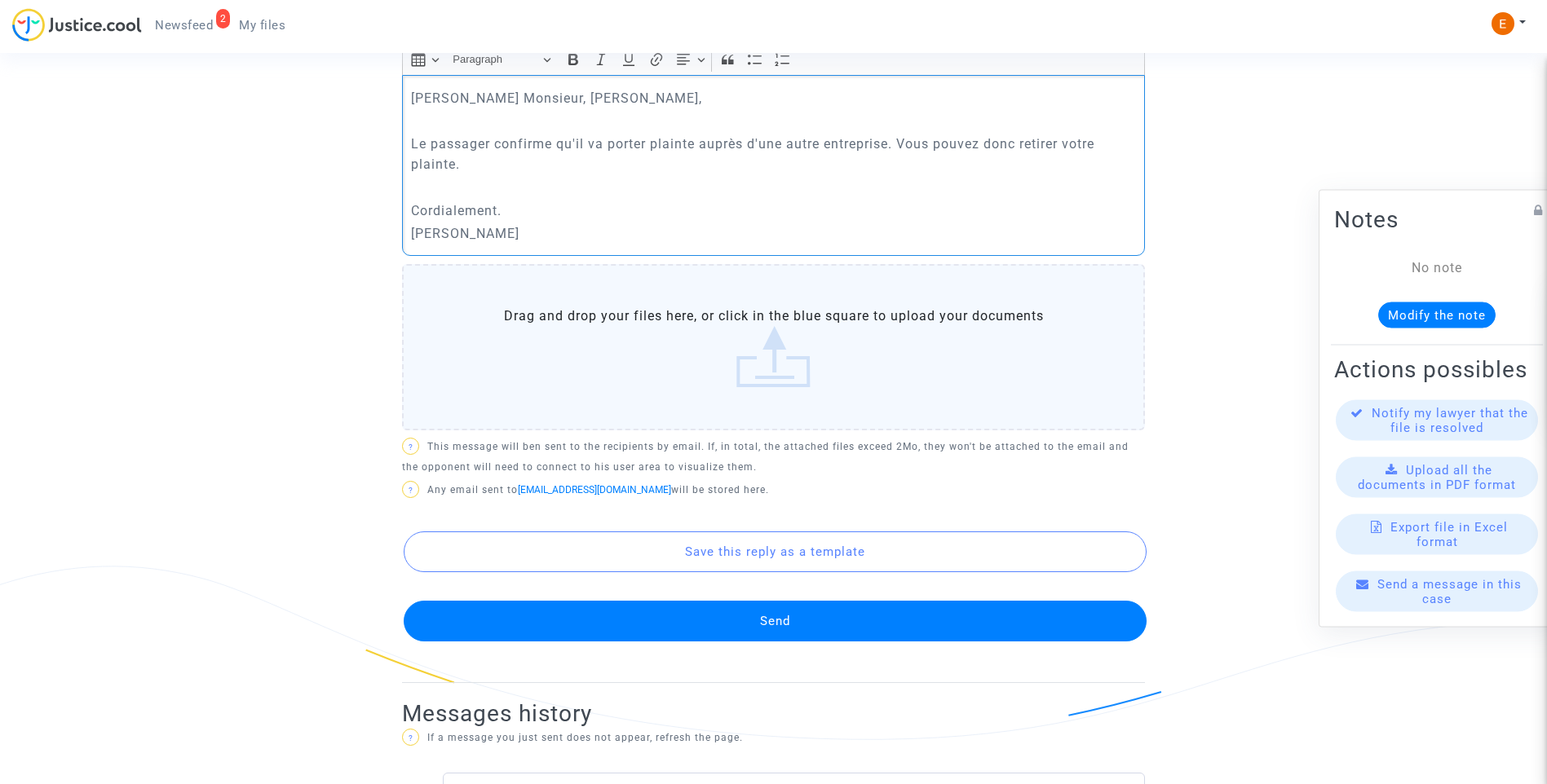
click at [883, 626] on button "Send" at bounding box center [775, 621] width 743 height 40
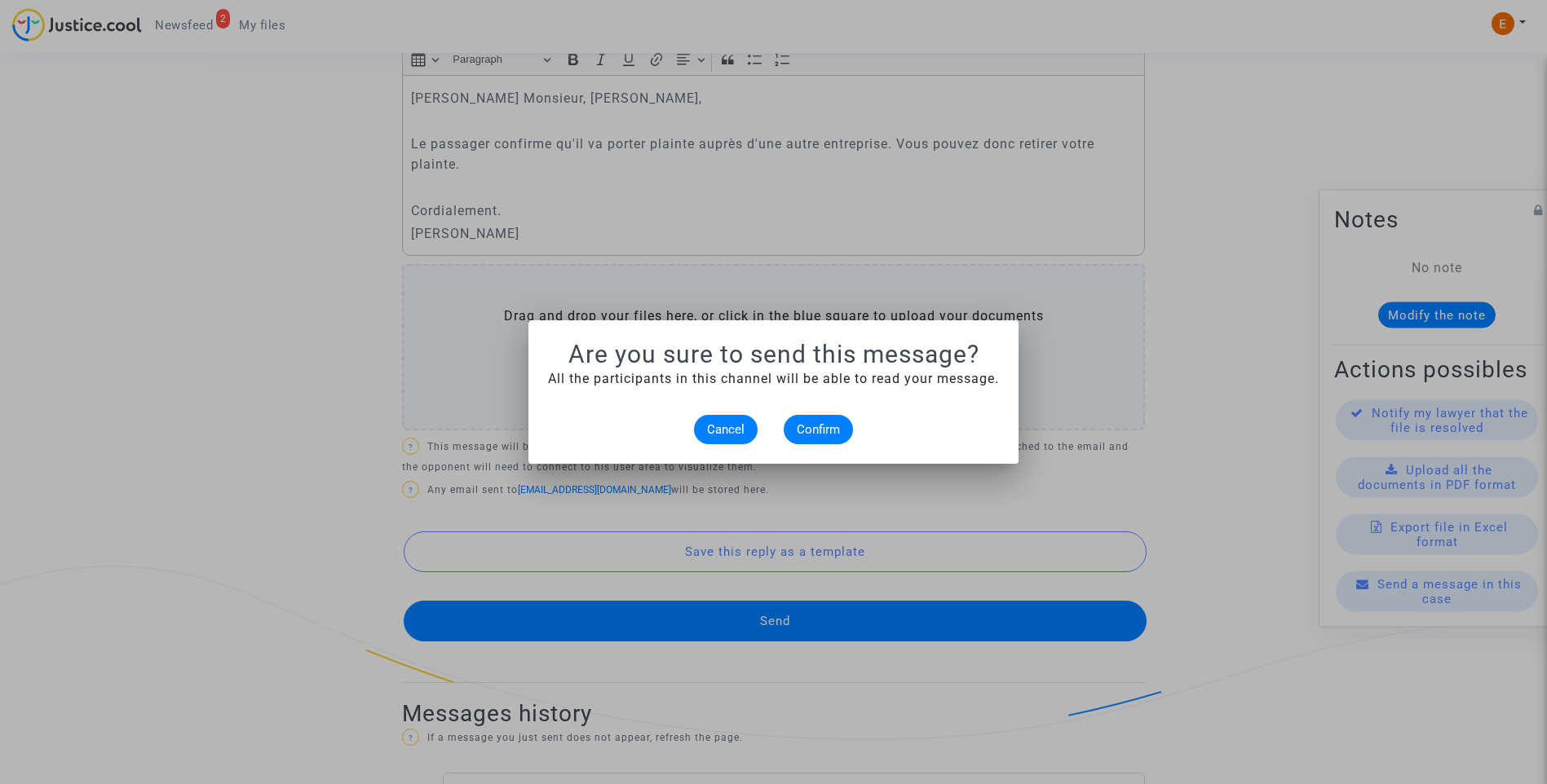
scroll to position [0, 0]
click at [842, 422] on button "Confirm" at bounding box center [818, 429] width 70 height 29
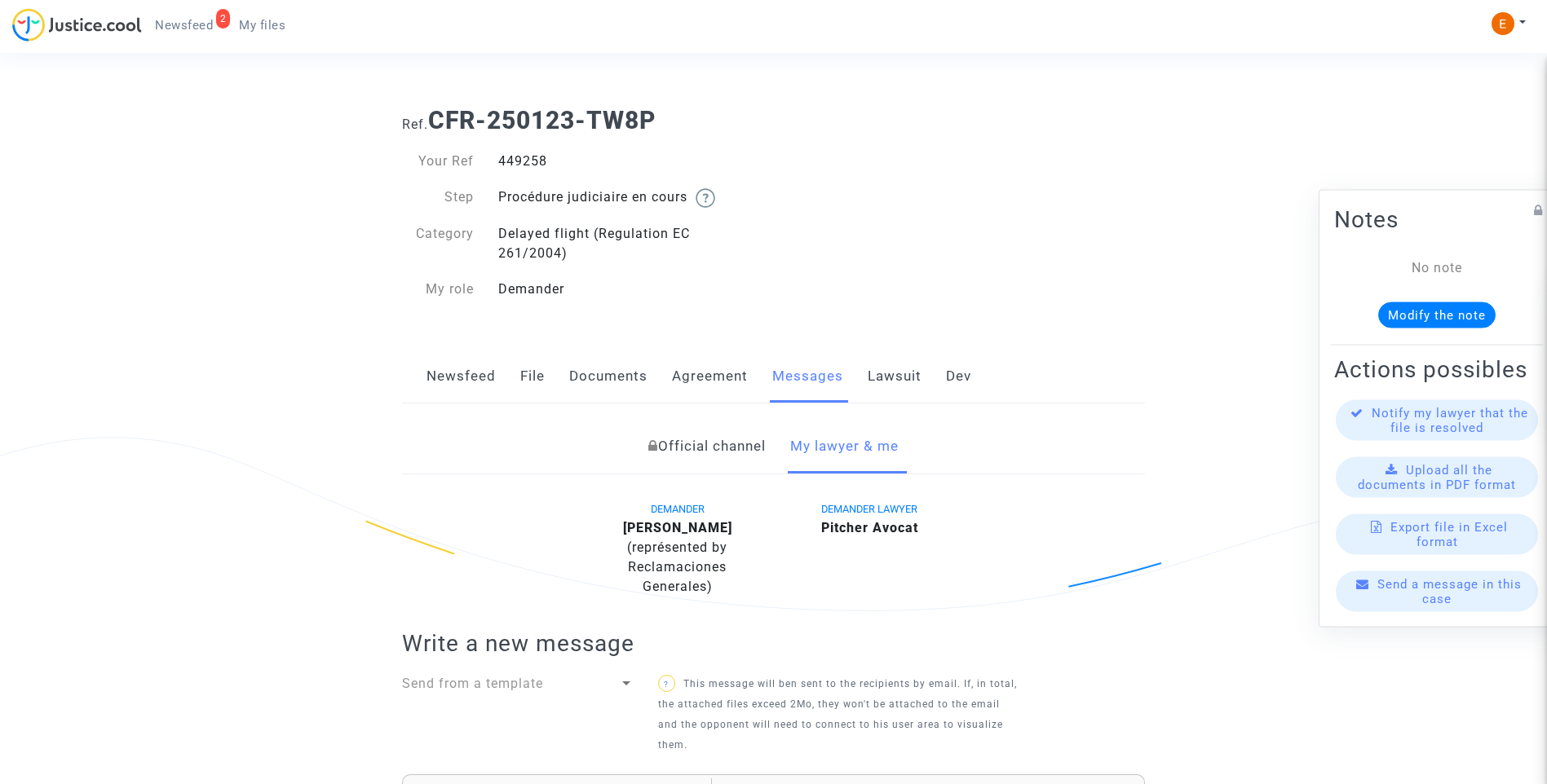
scroll to position [731, 0]
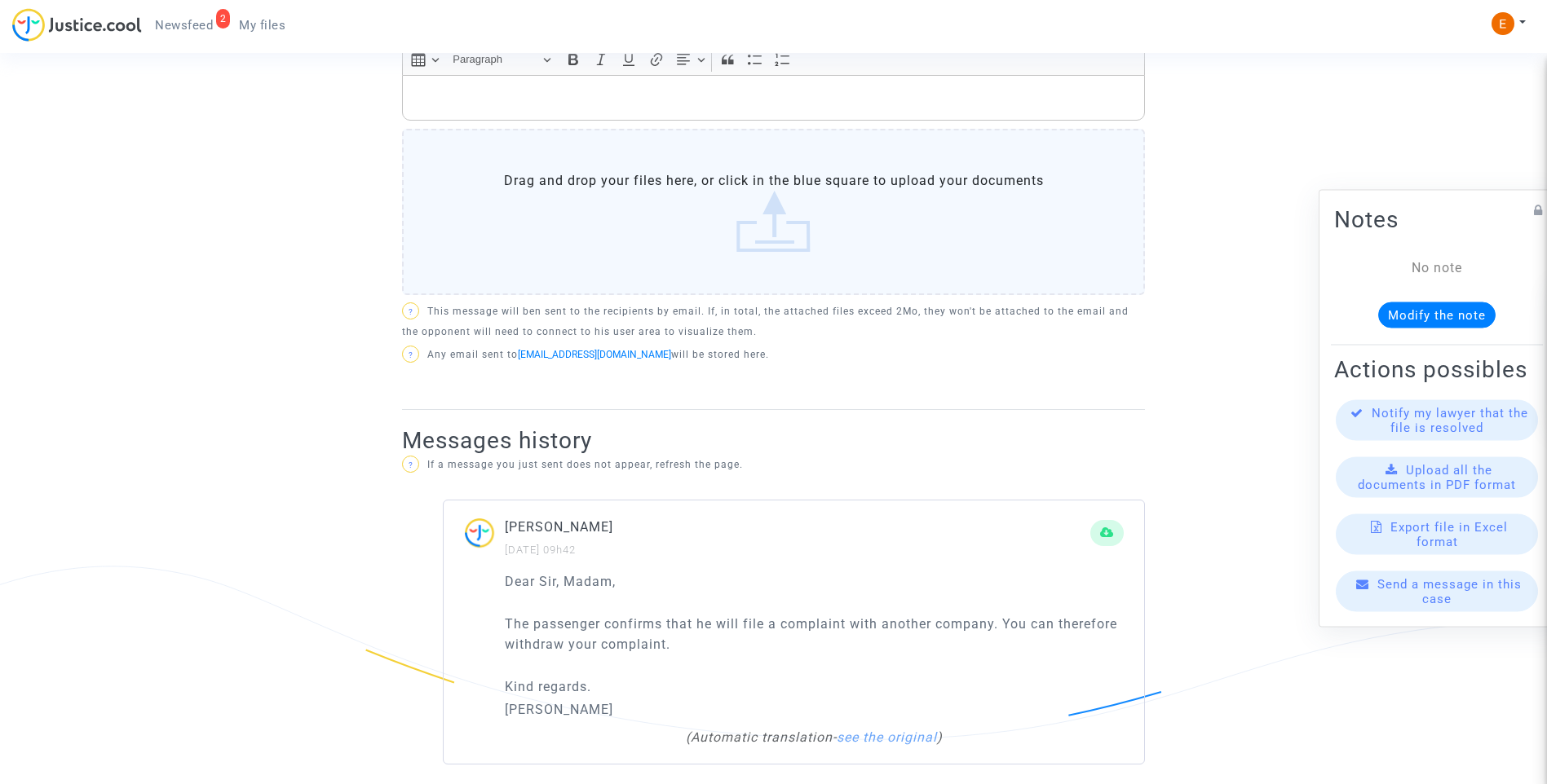
click at [203, 18] on span "Newsfeed" at bounding box center [183, 25] width 58 height 15
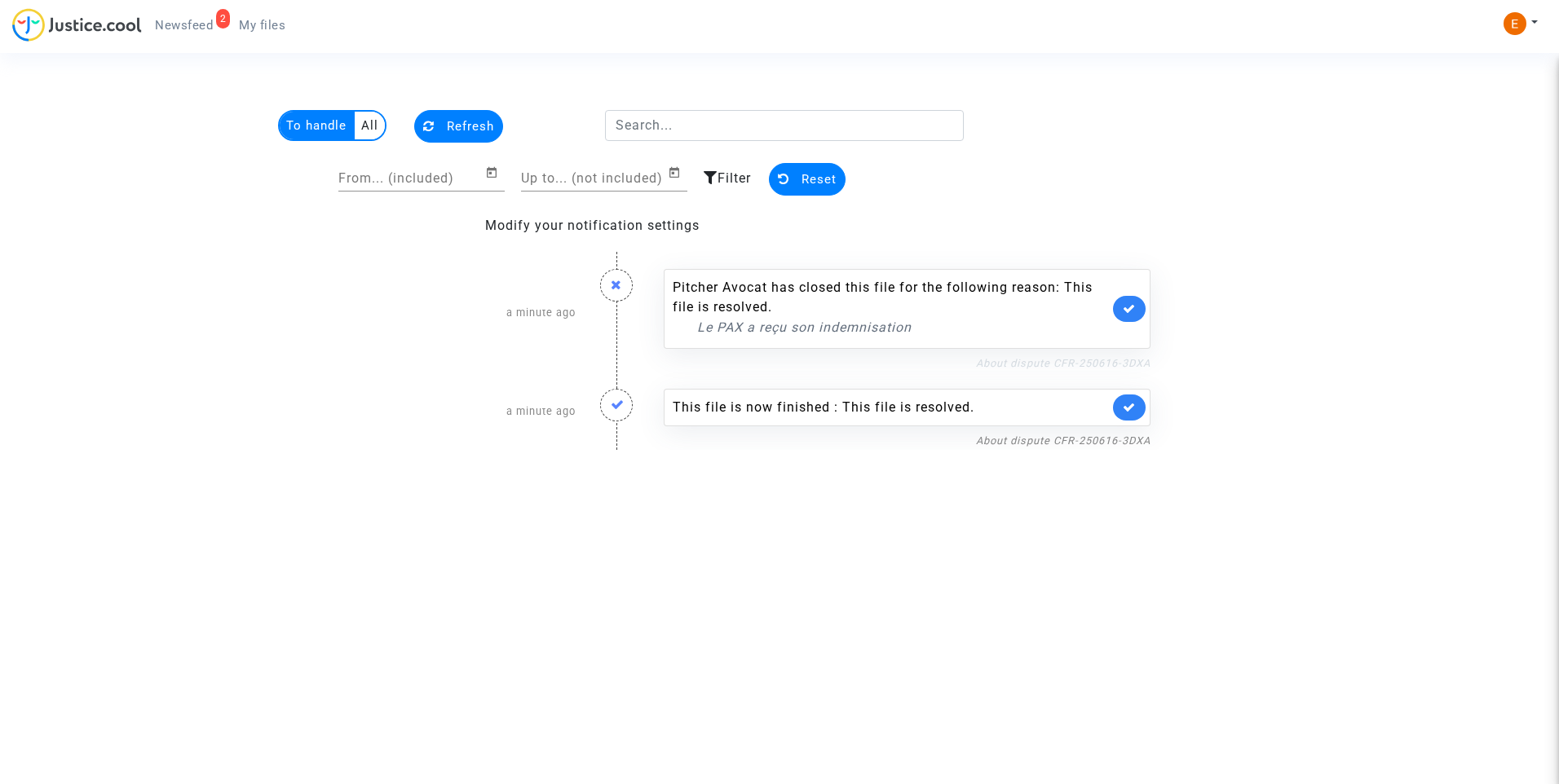
click at [1114, 366] on link "About dispute CFR-250616-3DXA" at bounding box center [1063, 363] width 174 height 12
drag, startPoint x: 1138, startPoint y: 405, endPoint x: 1130, endPoint y: 332, distance: 73.4
click at [1136, 400] on link at bounding box center [1130, 407] width 33 height 26
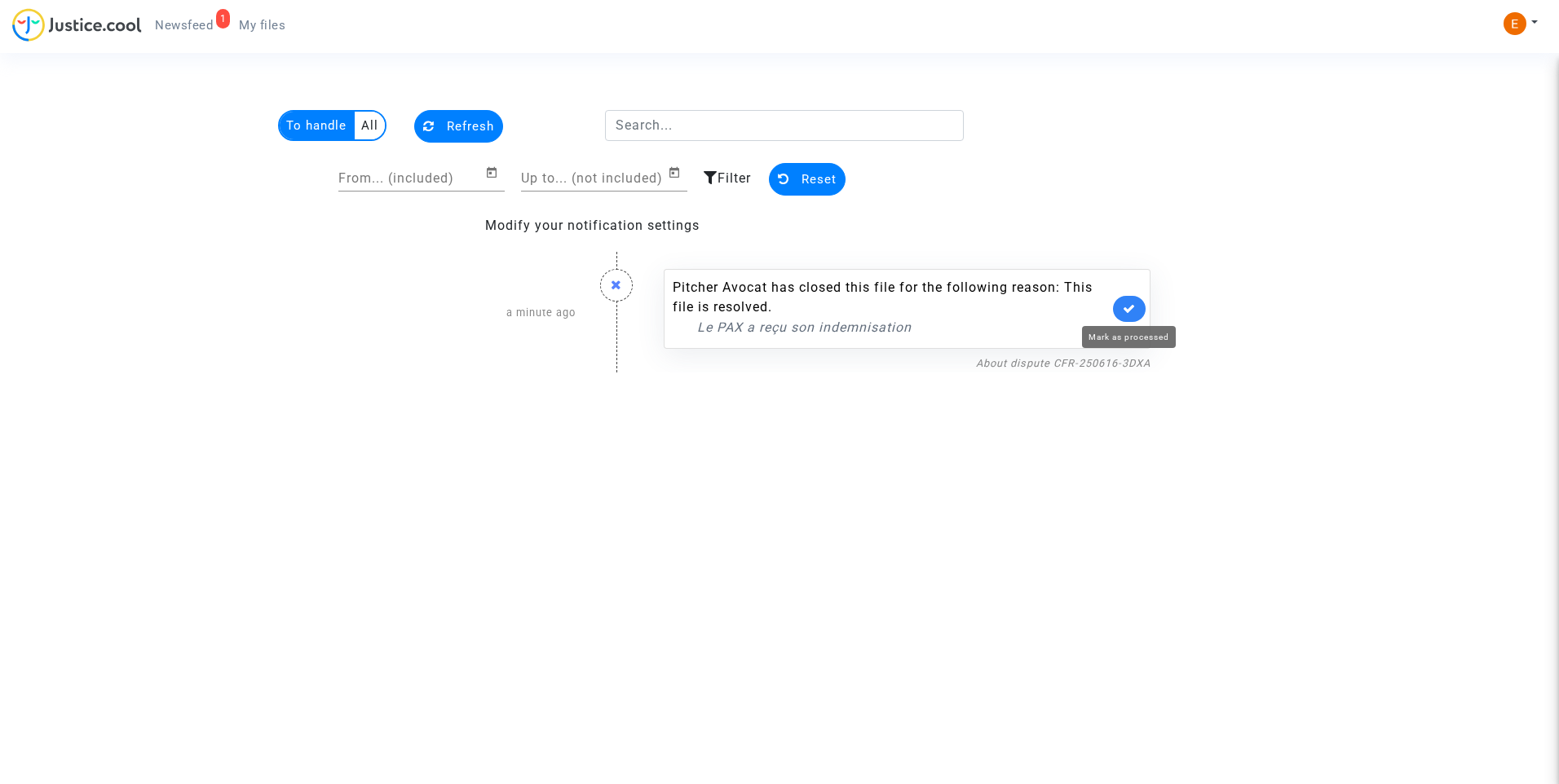
click at [1125, 306] on icon at bounding box center [1129, 308] width 13 height 12
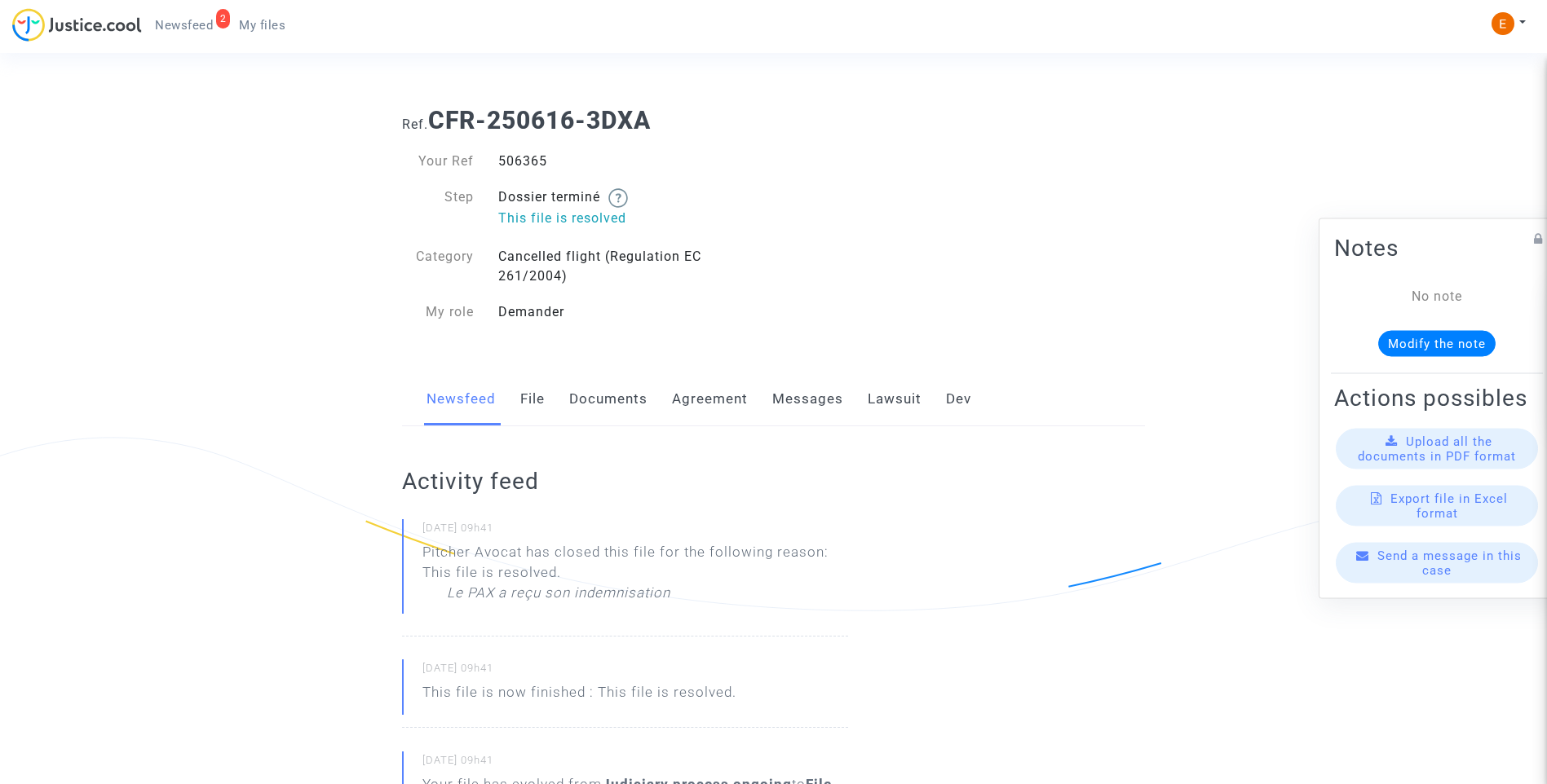
click at [519, 164] on div "506365" at bounding box center [630, 161] width 288 height 20
copy div "506365"
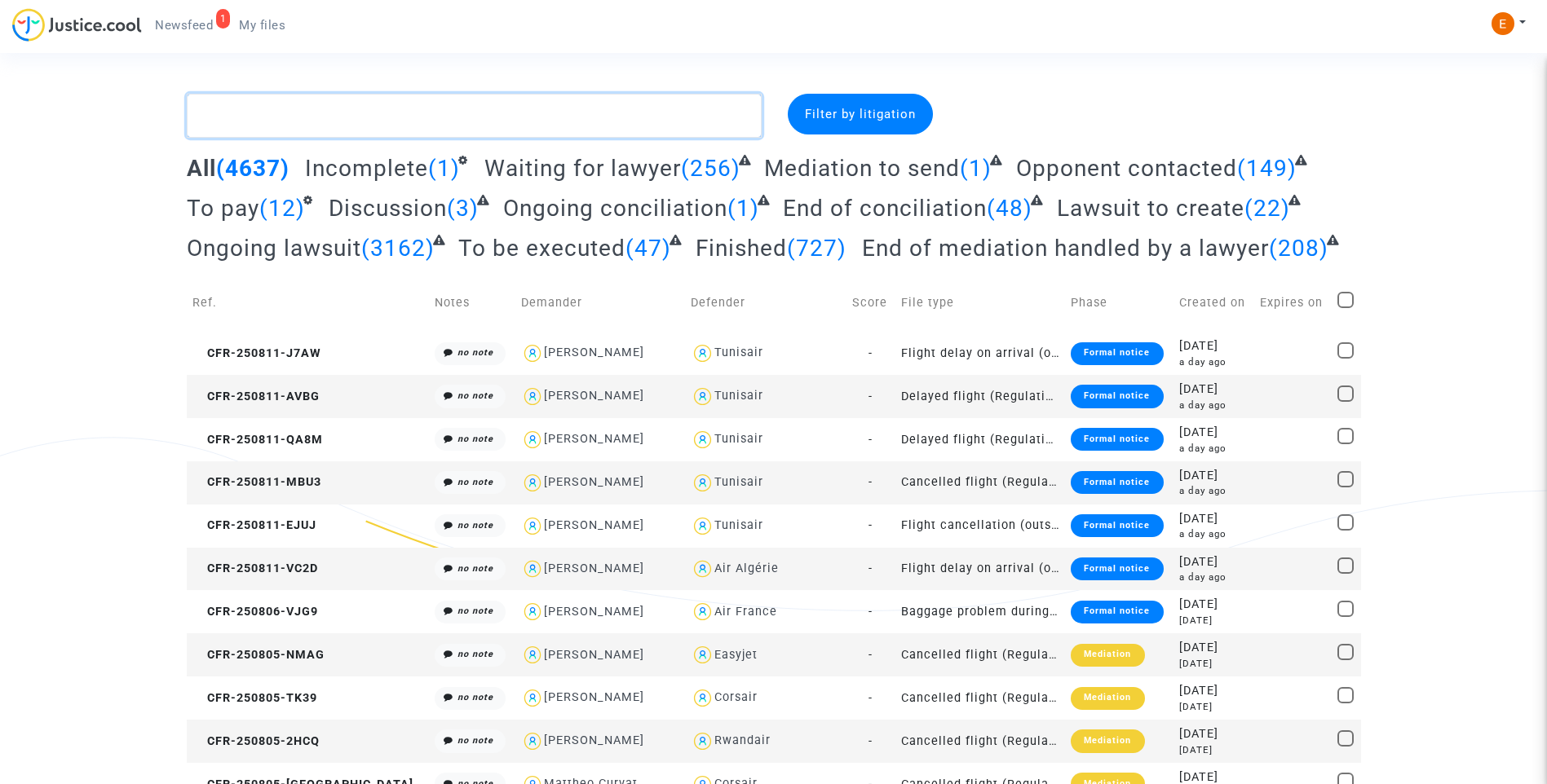
paste textarea "Benghazi"
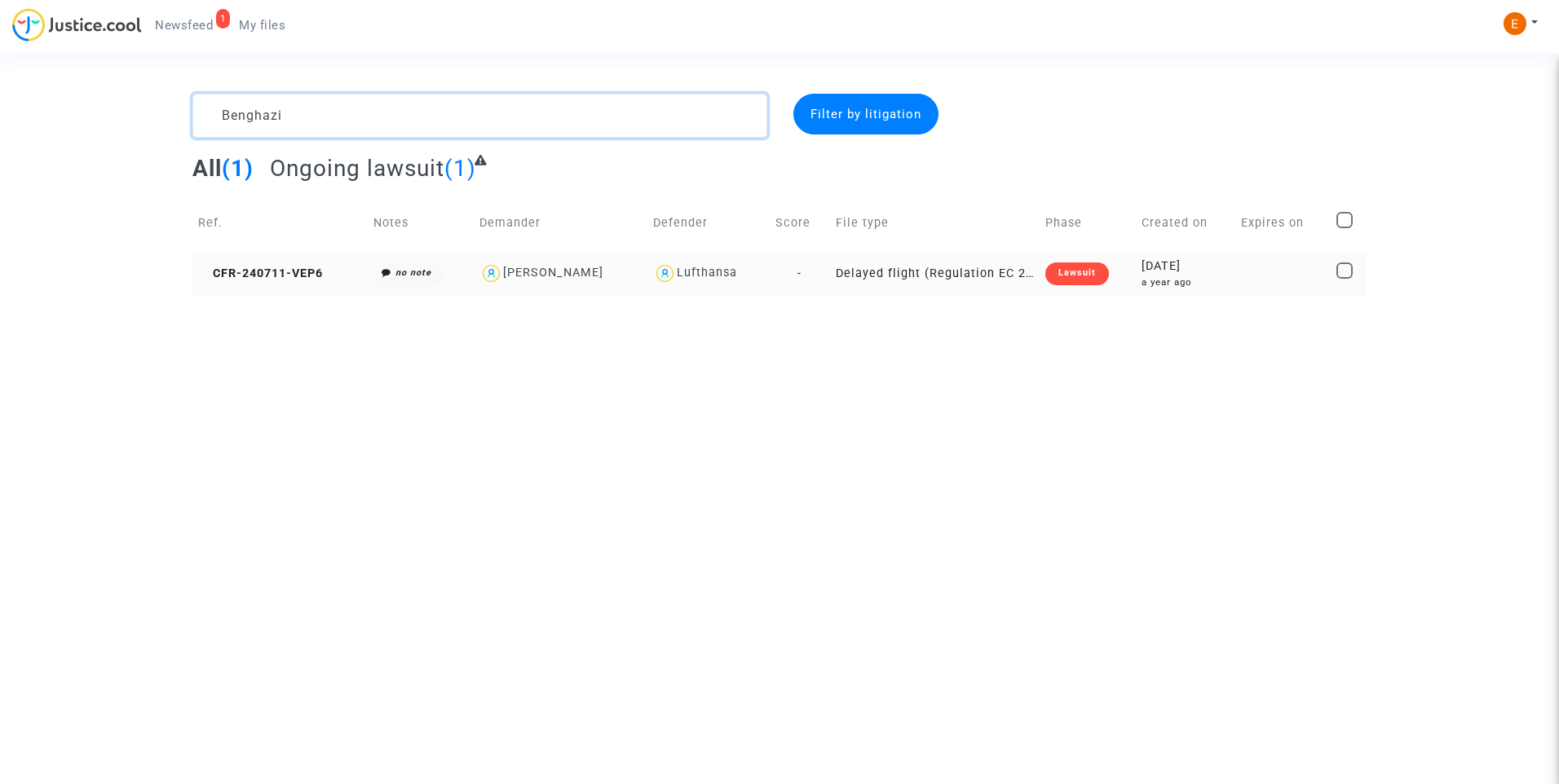
type textarea "Benghazi"
click at [1094, 277] on div "Lawsuit" at bounding box center [1077, 274] width 64 height 23
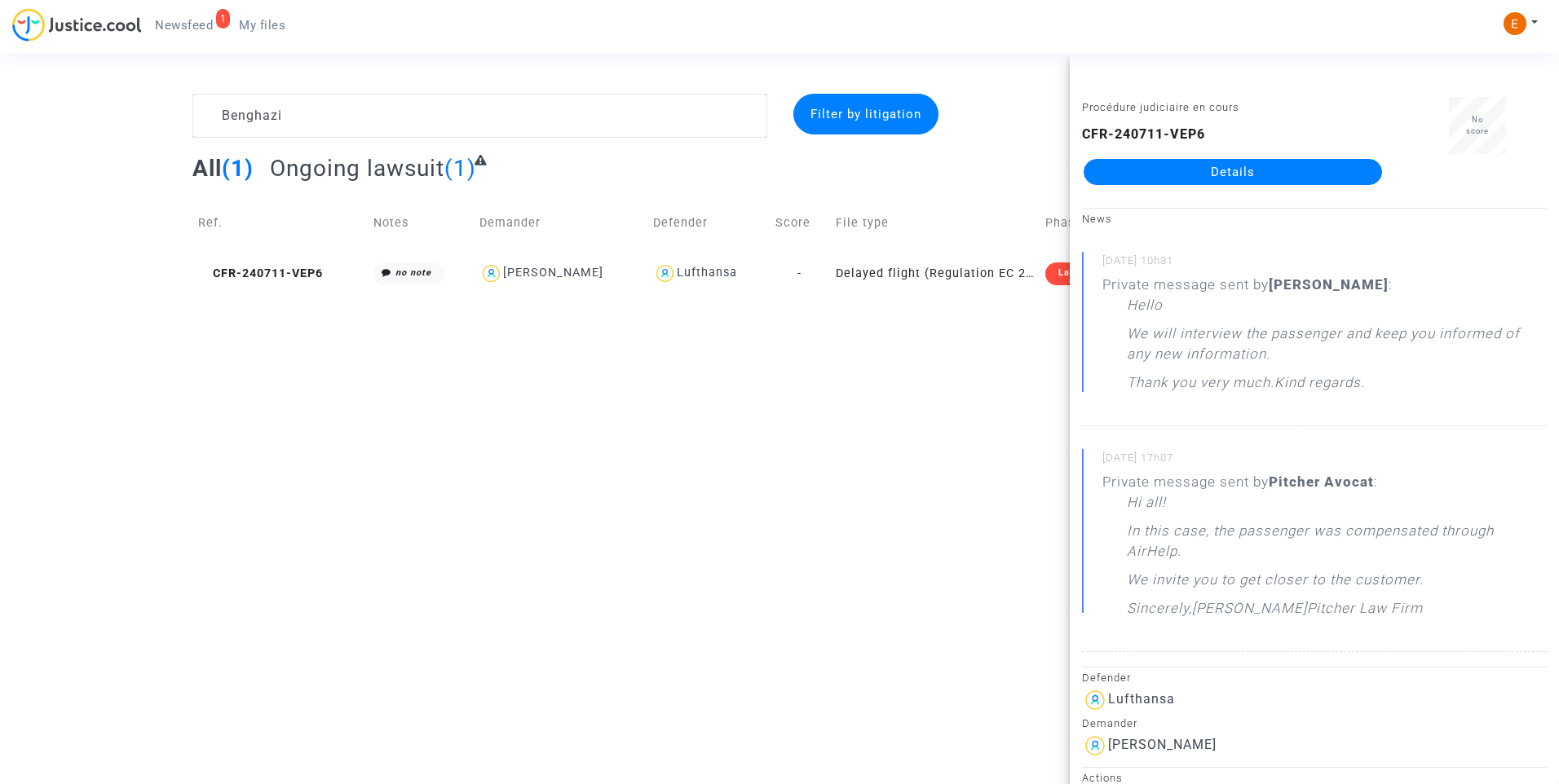
click at [1268, 175] on link "Details" at bounding box center [1233, 172] width 298 height 26
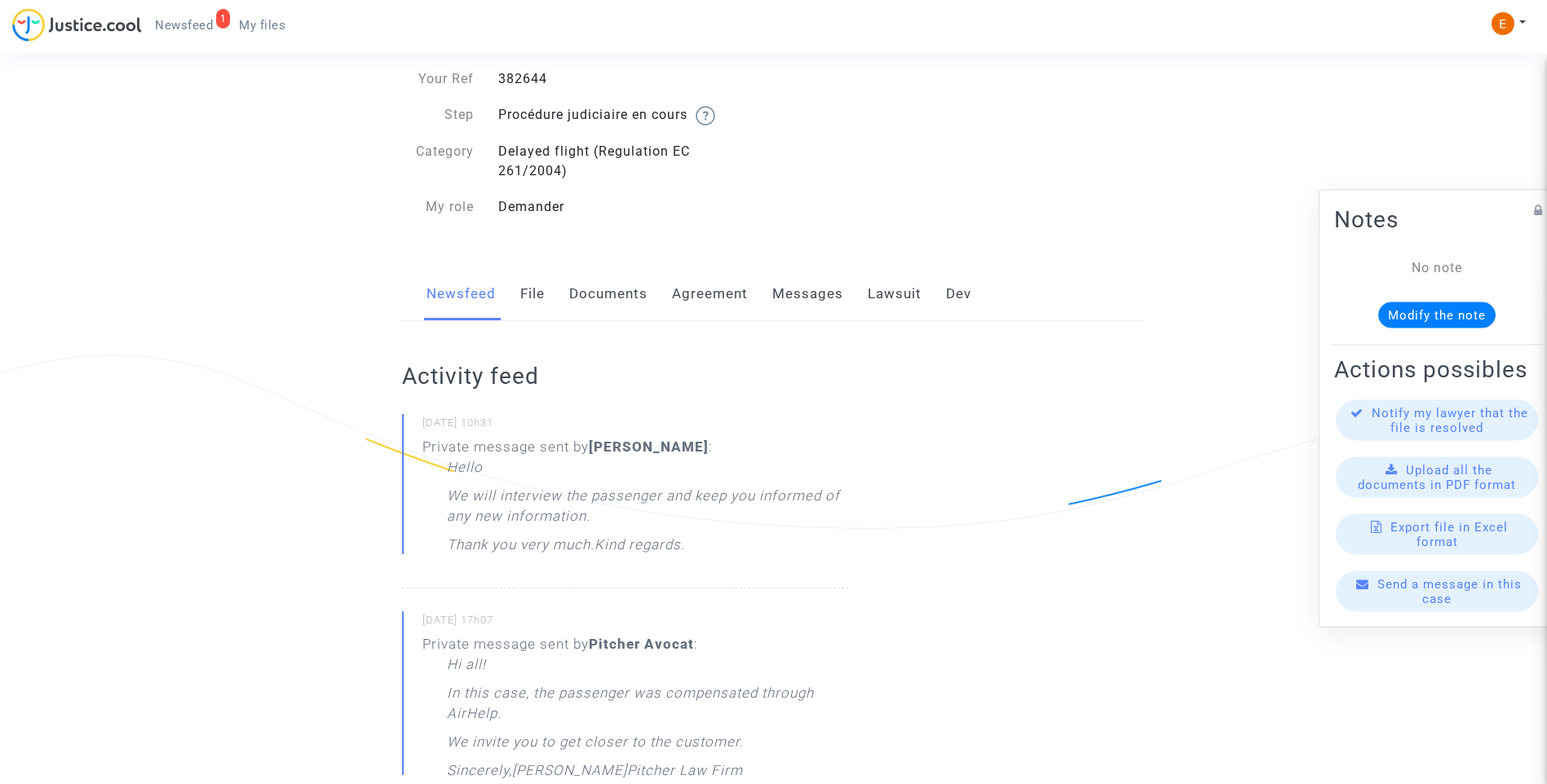
scroll to position [82, 0]
click at [825, 293] on link "Messages" at bounding box center [807, 295] width 71 height 54
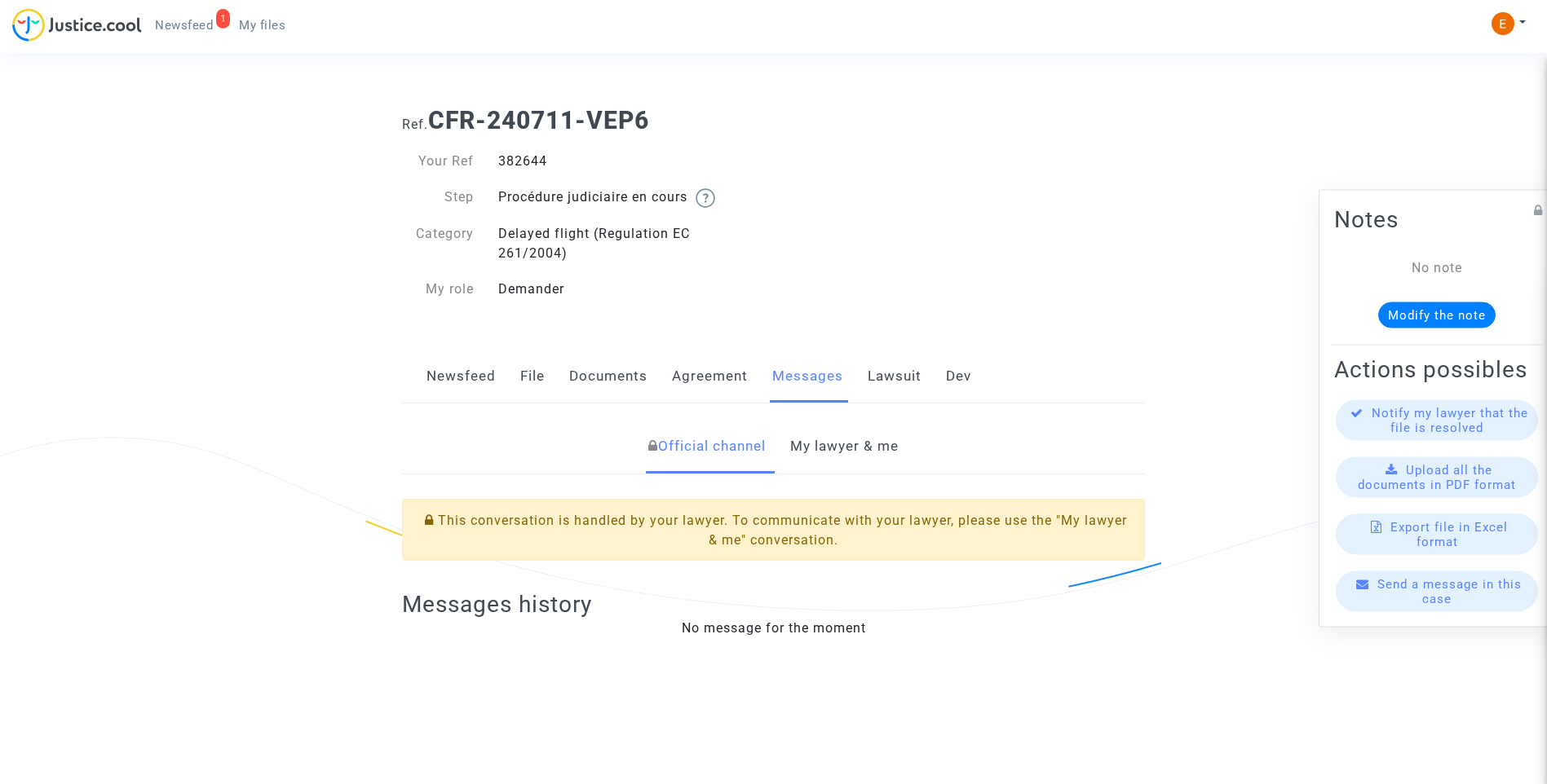
click at [856, 438] on link "My lawyer & me" at bounding box center [844, 447] width 108 height 54
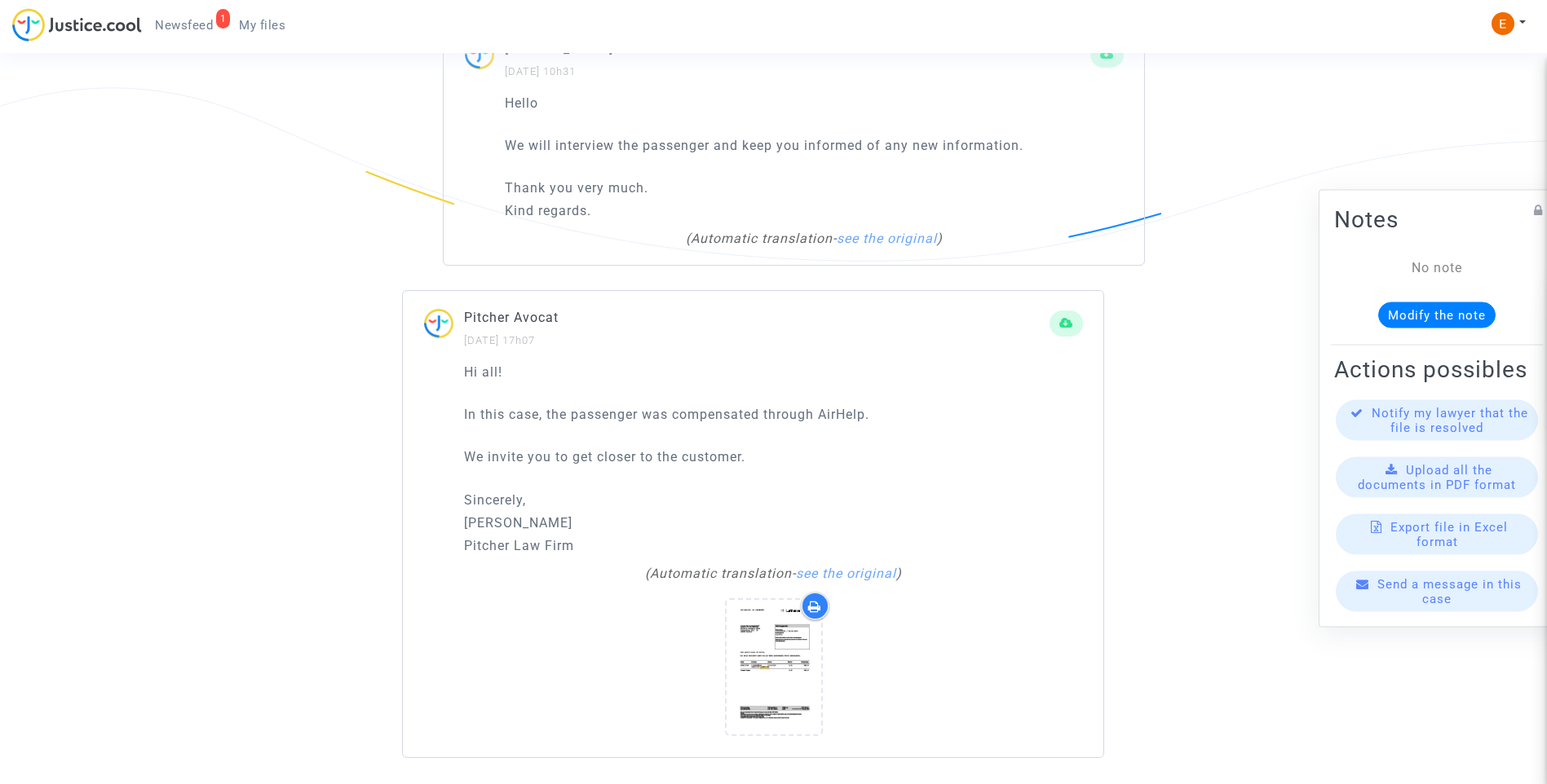
scroll to position [1216, 0]
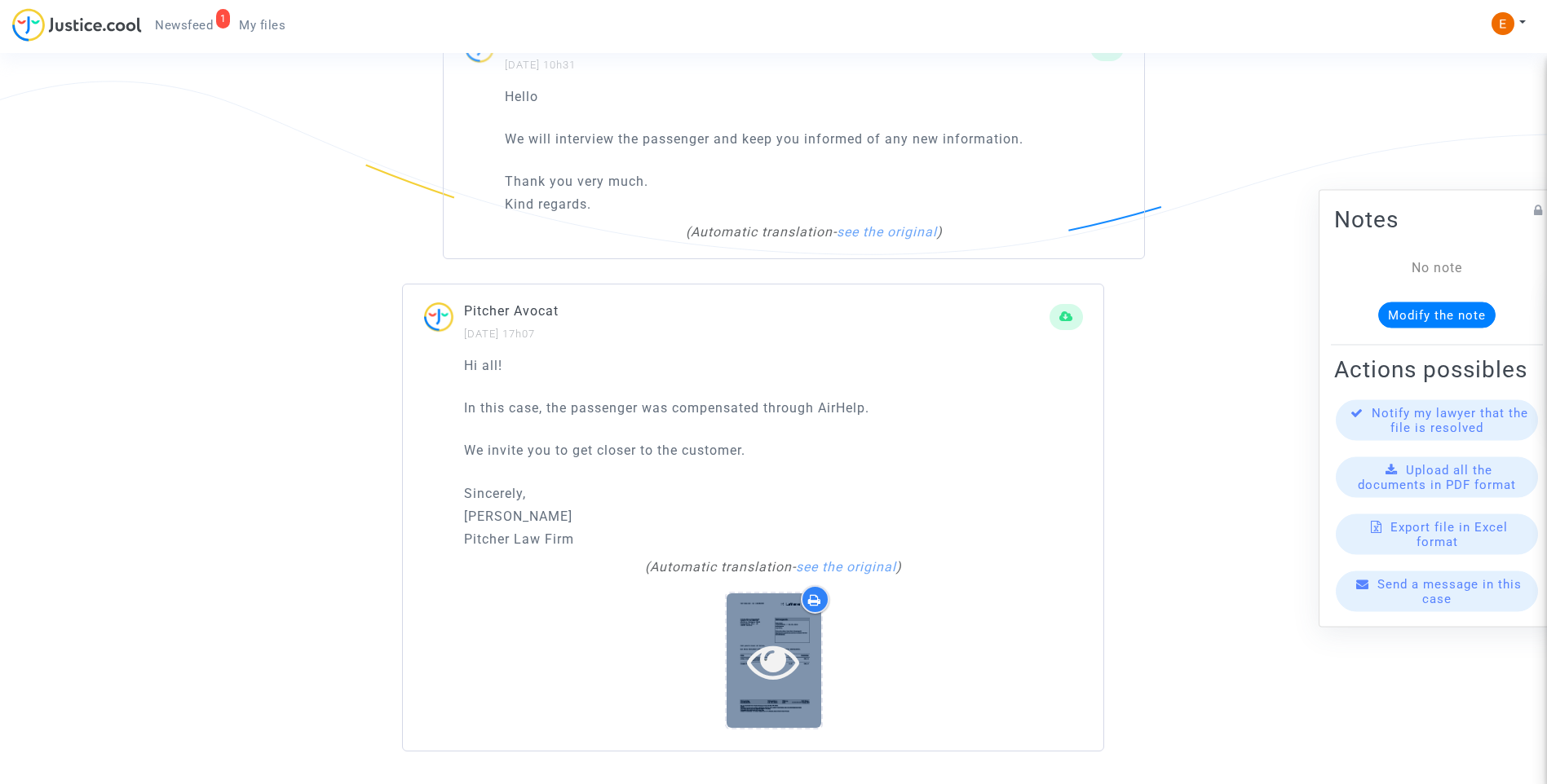
click at [788, 649] on icon at bounding box center [774, 660] width 53 height 52
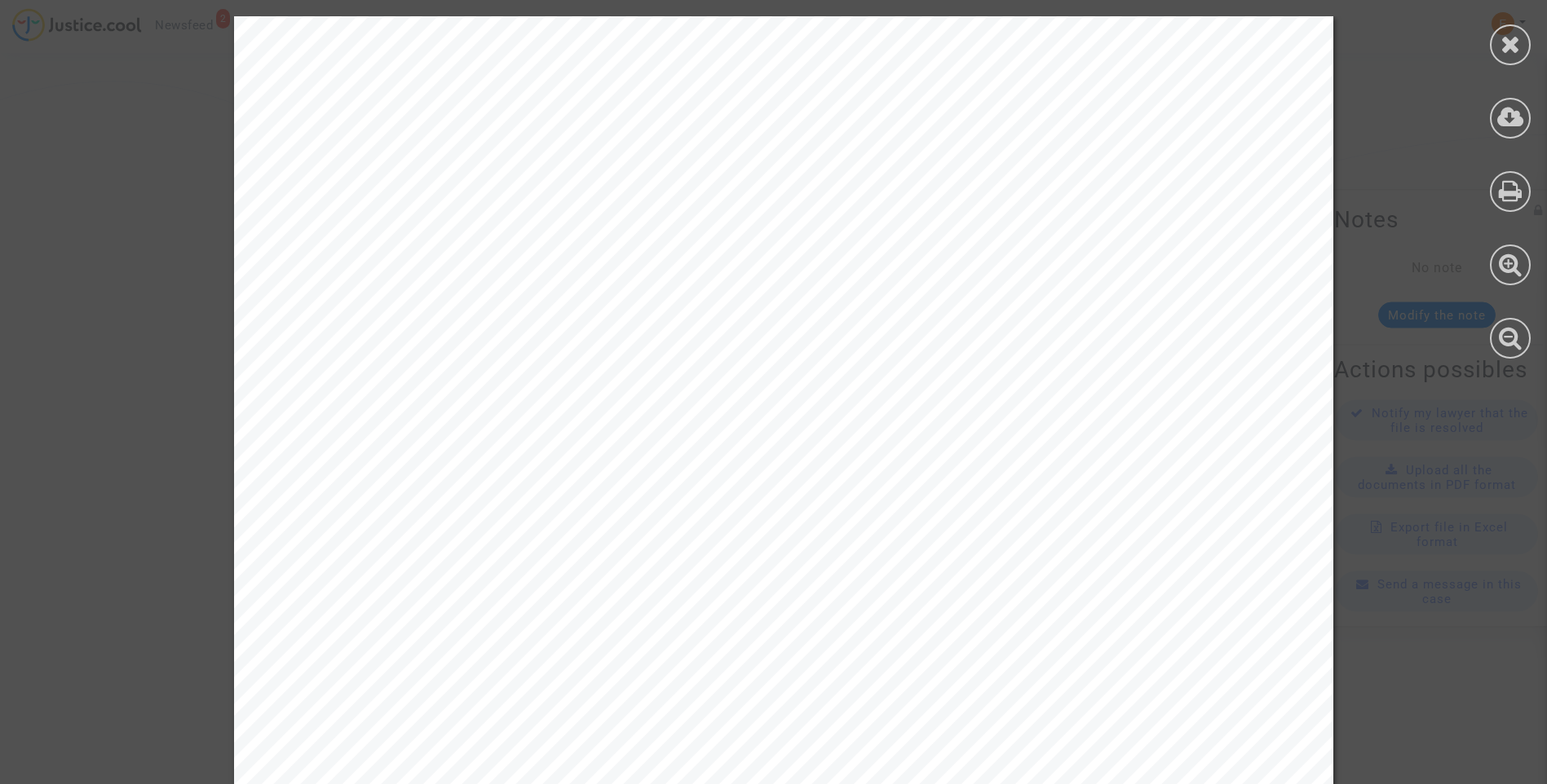
scroll to position [972, 0]
click at [1519, 61] on div at bounding box center [1509, 44] width 40 height 40
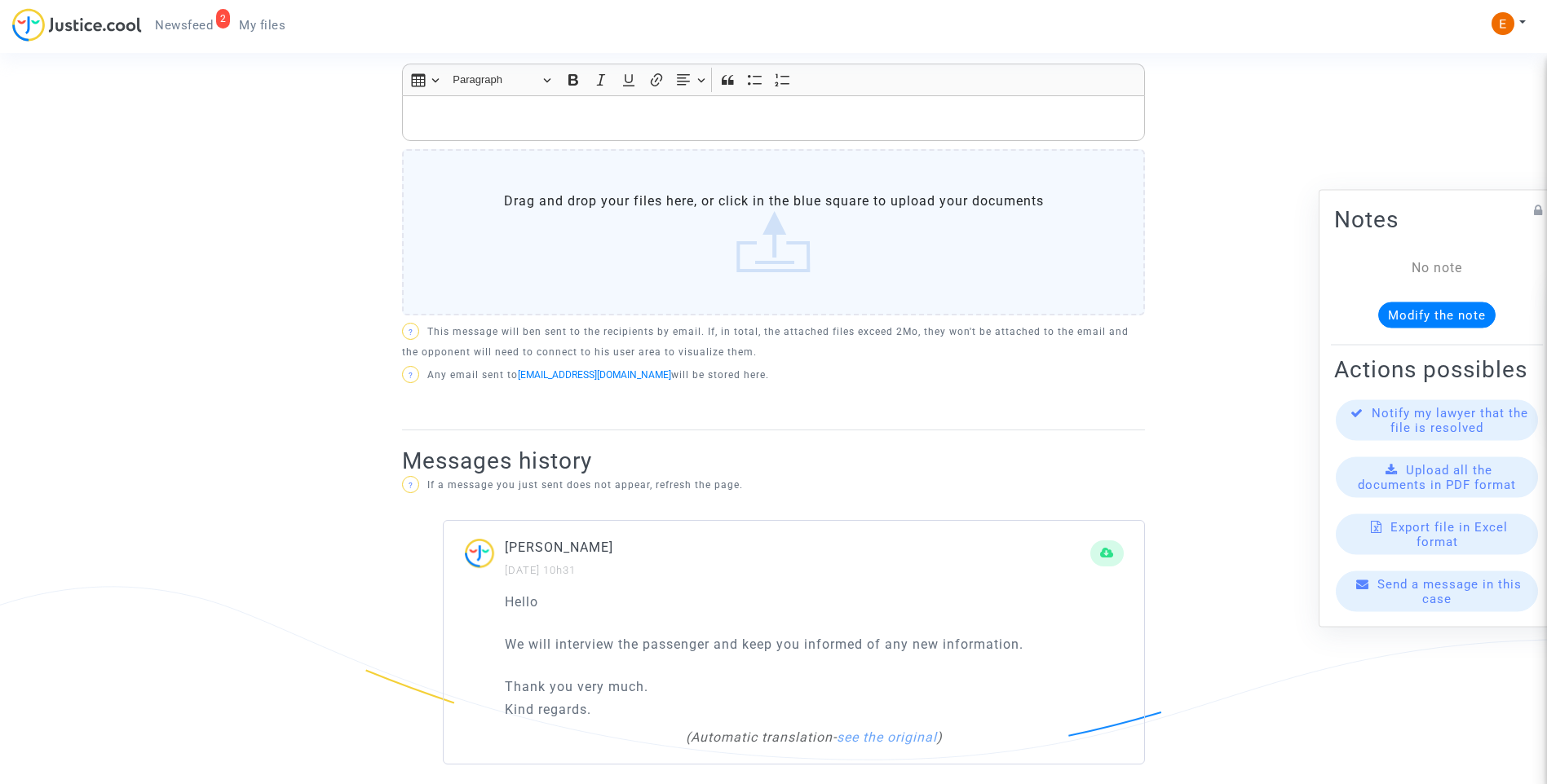
scroll to position [564, 0]
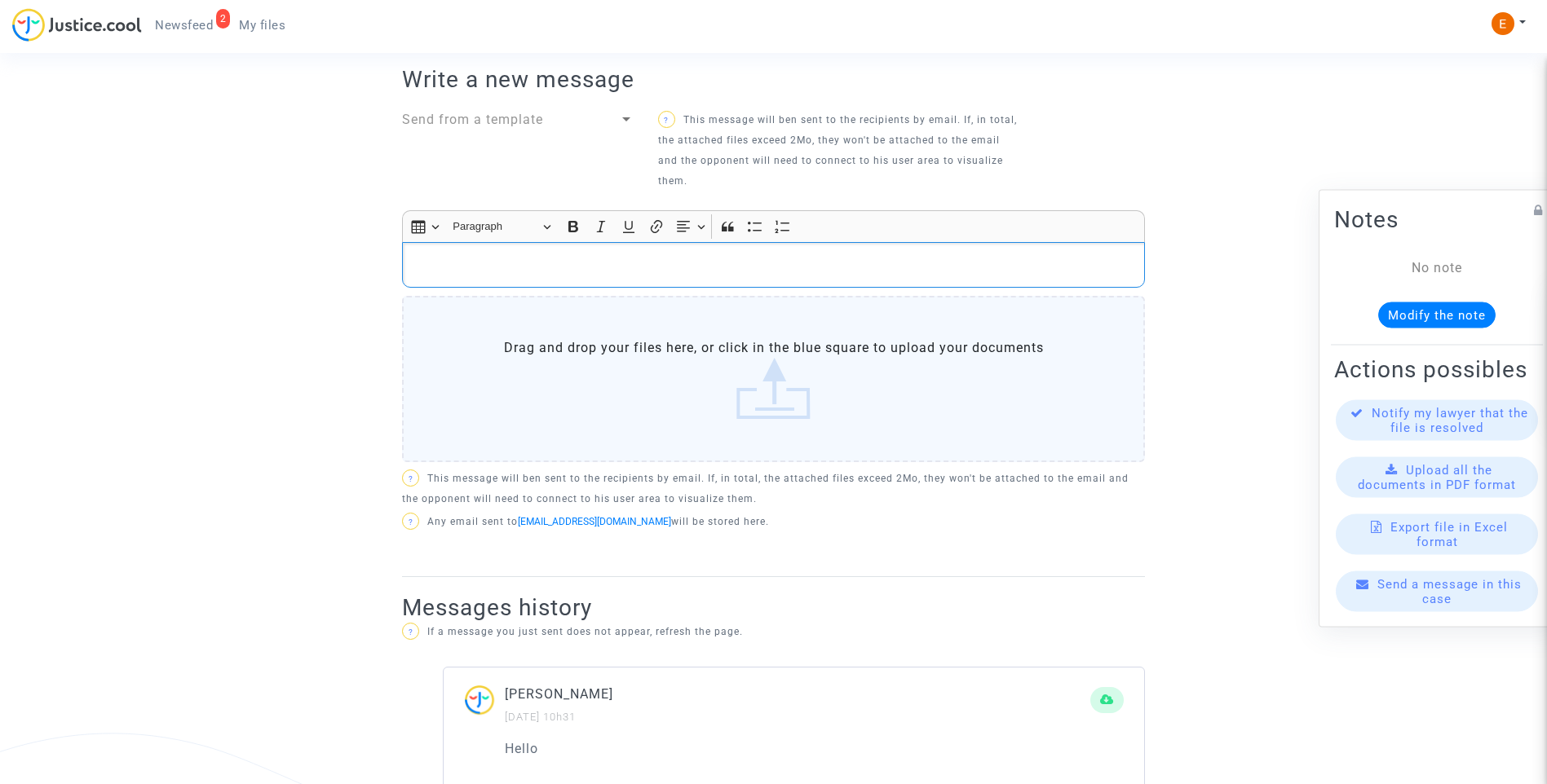
click at [676, 273] on p "Rich Text Editor, main" at bounding box center [773, 265] width 726 height 21
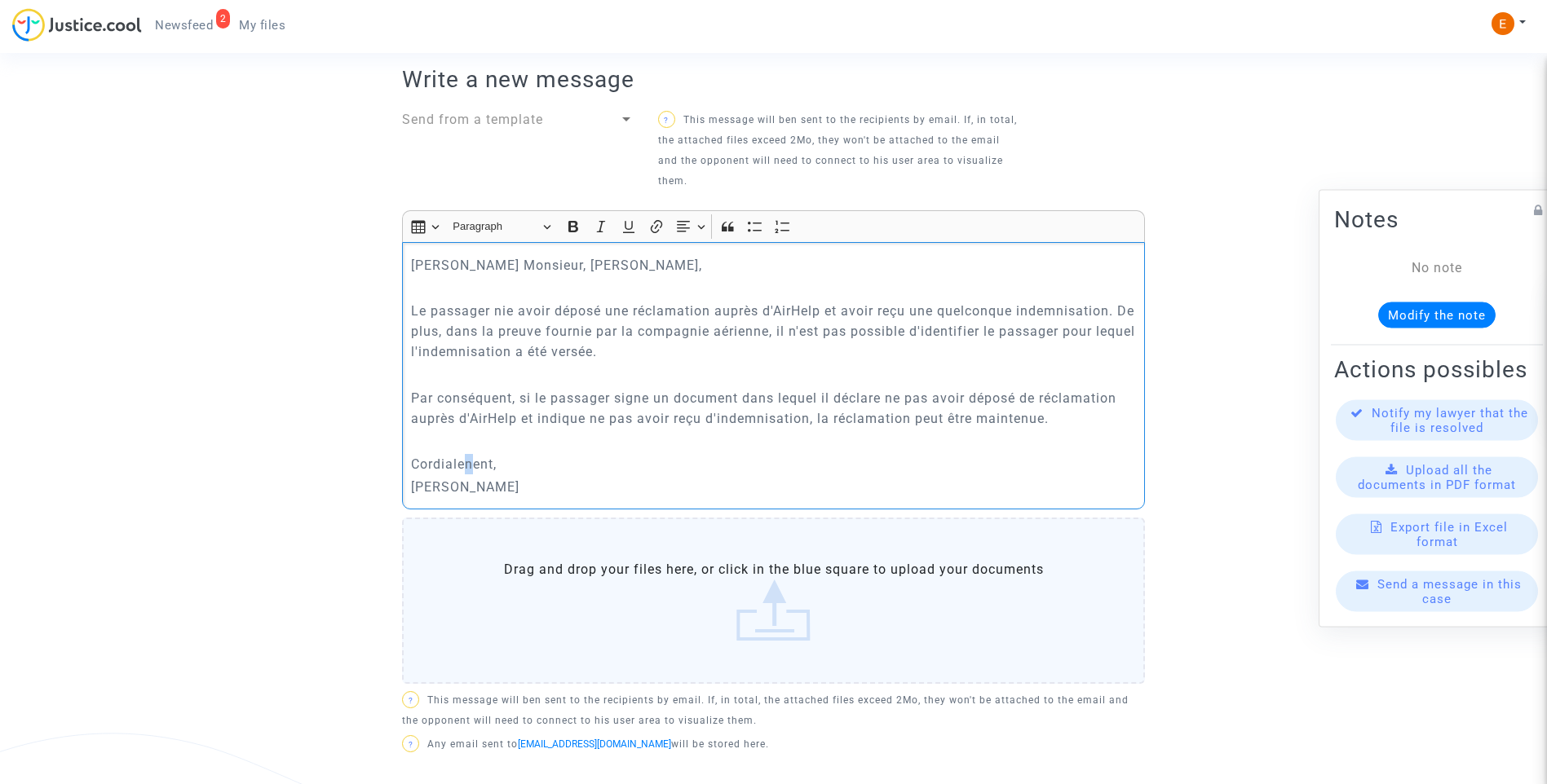
click at [467, 471] on p "Cordialenent," at bounding box center [773, 465] width 726 height 21
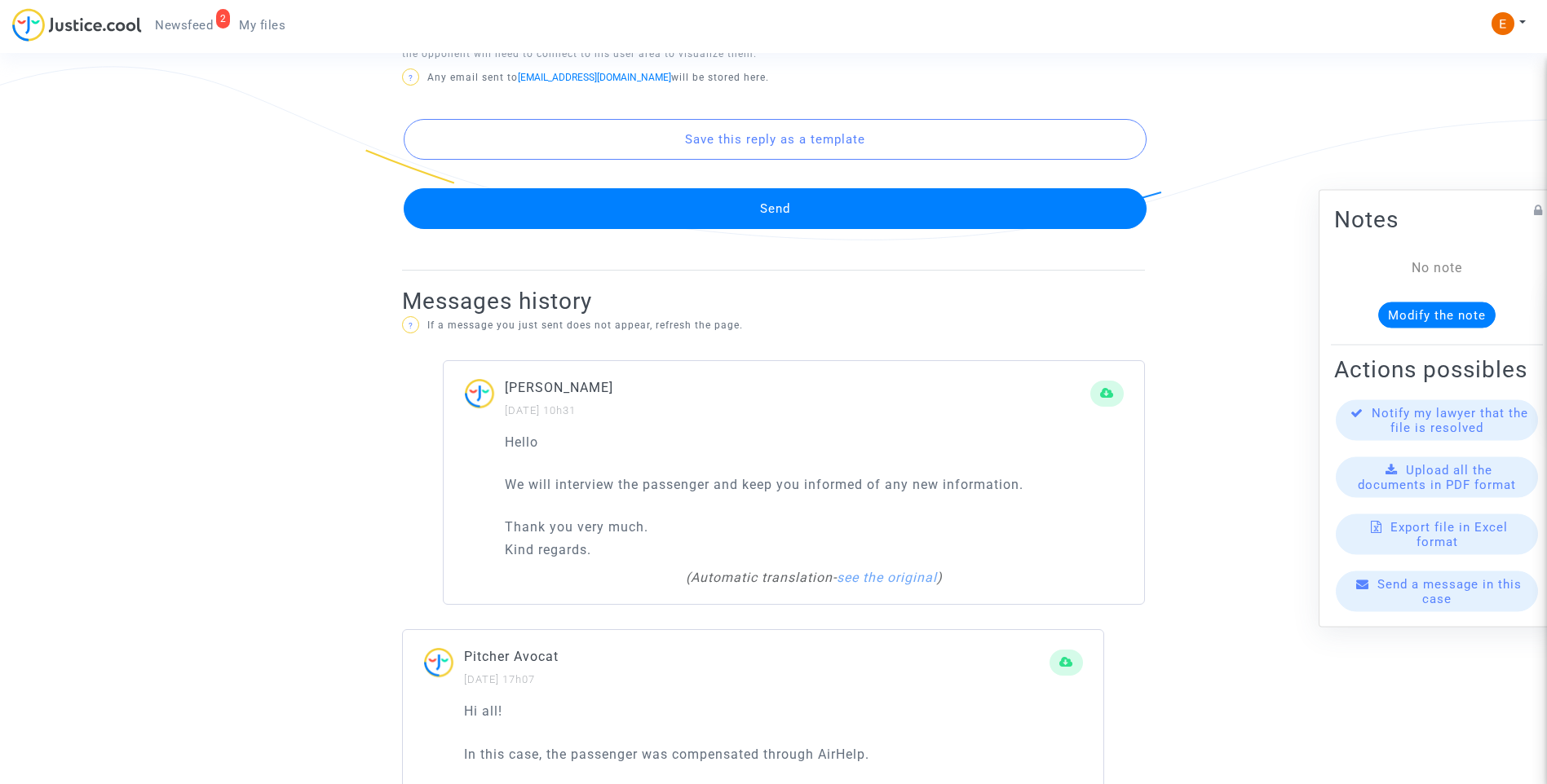
scroll to position [1053, 0]
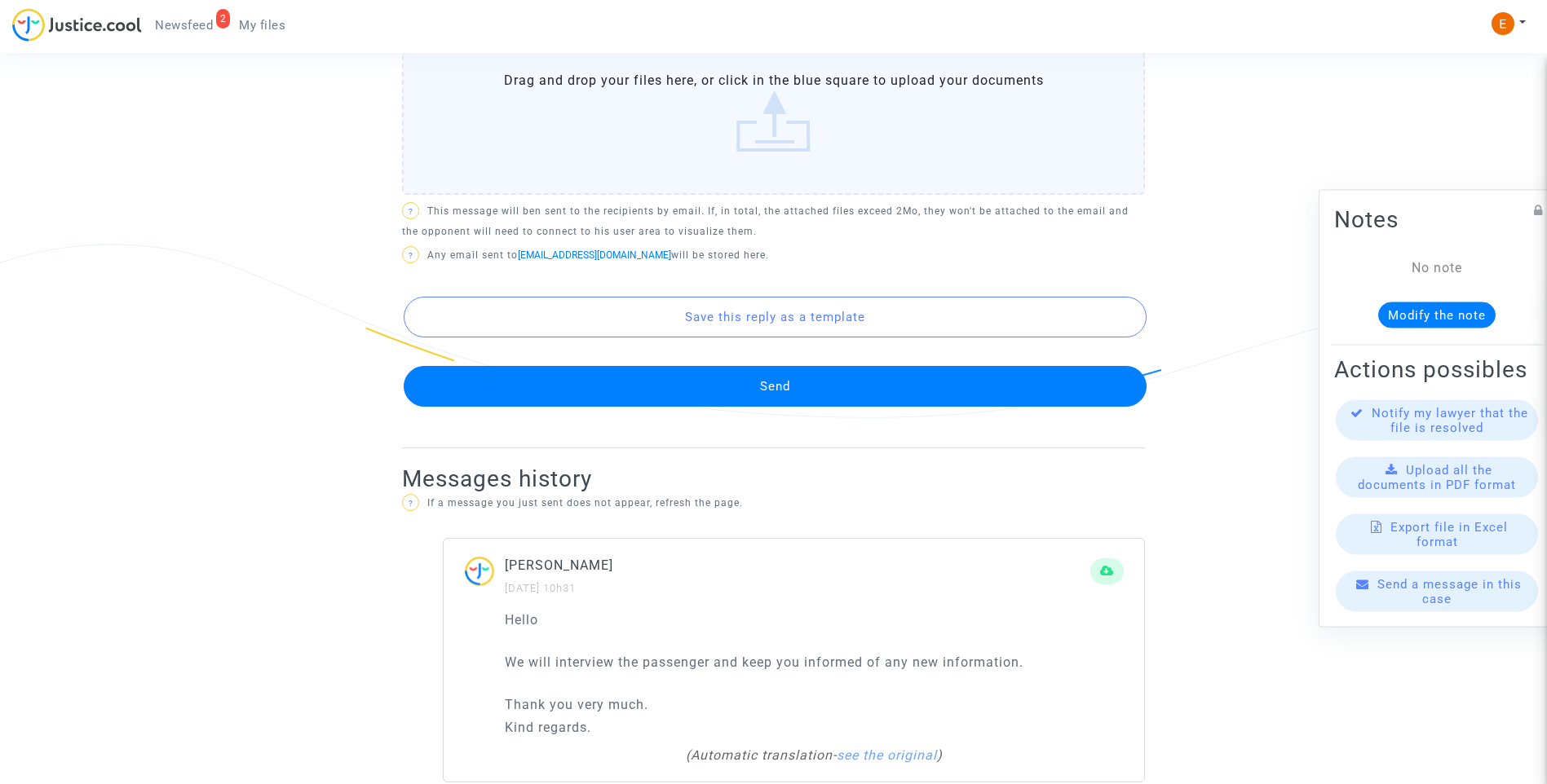
click at [697, 393] on button "Send" at bounding box center [775, 386] width 743 height 40
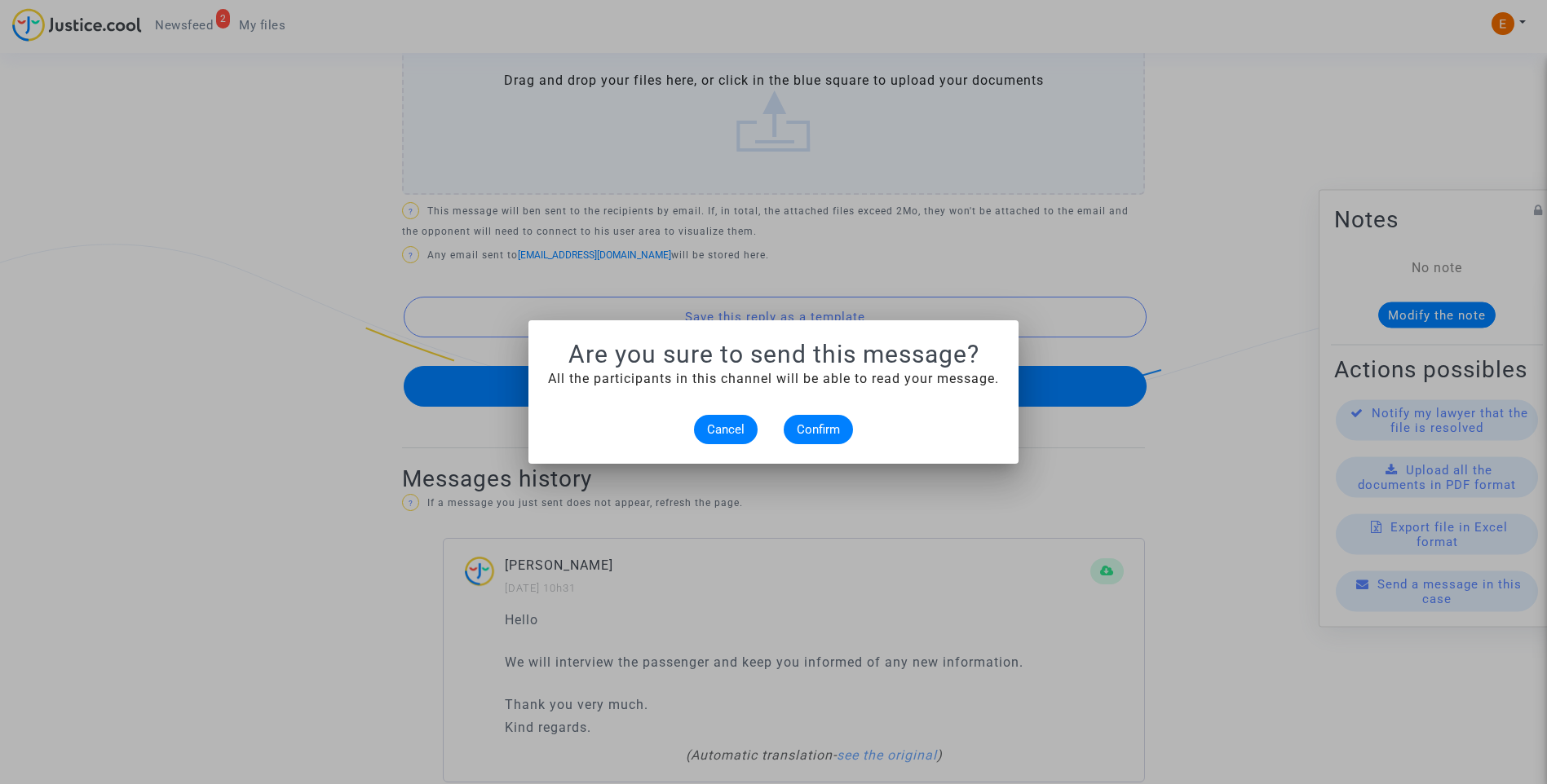
scroll to position [0, 0]
click at [822, 428] on span "Confirm" at bounding box center [818, 429] width 43 height 15
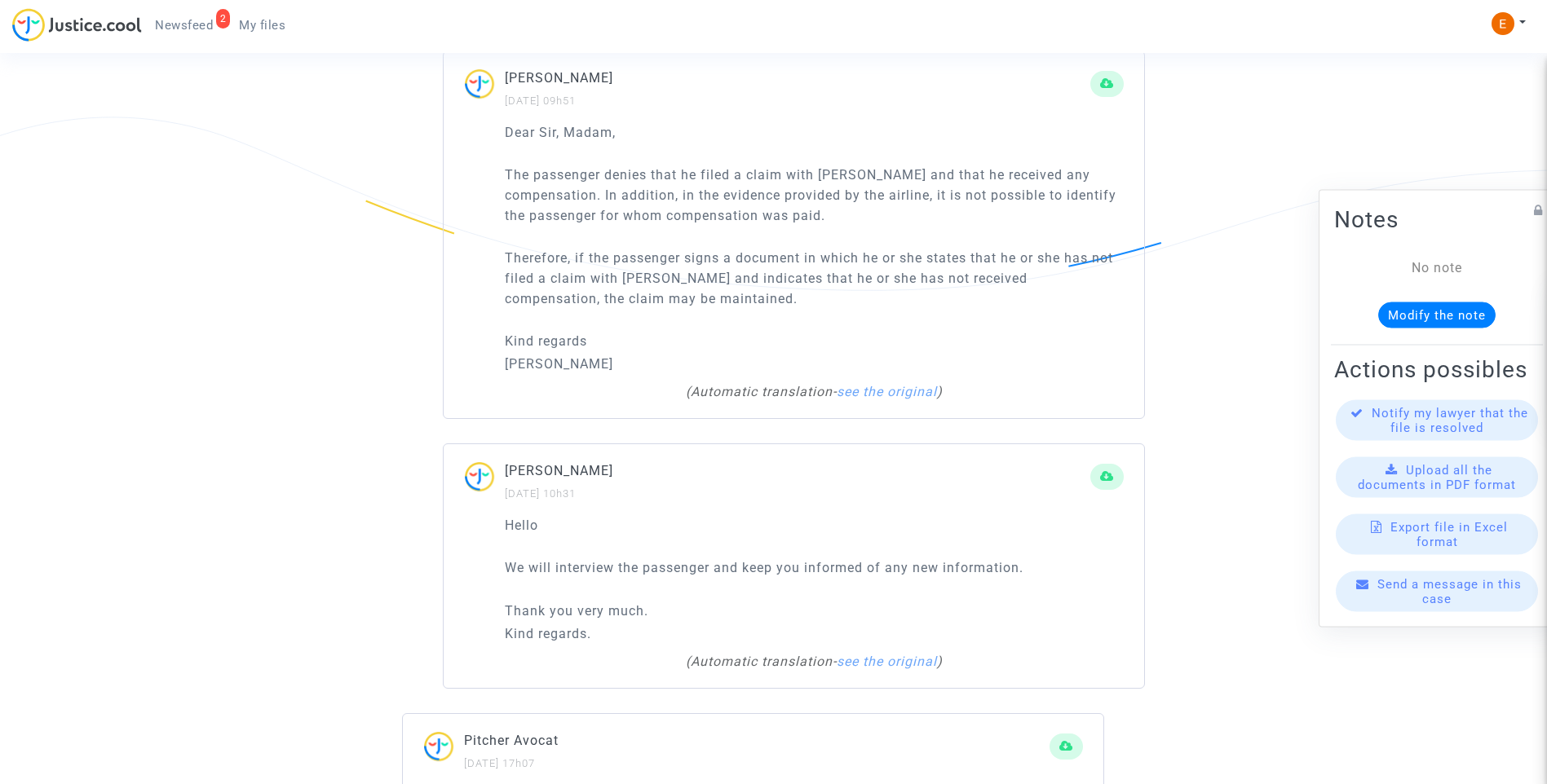
scroll to position [1542, 0]
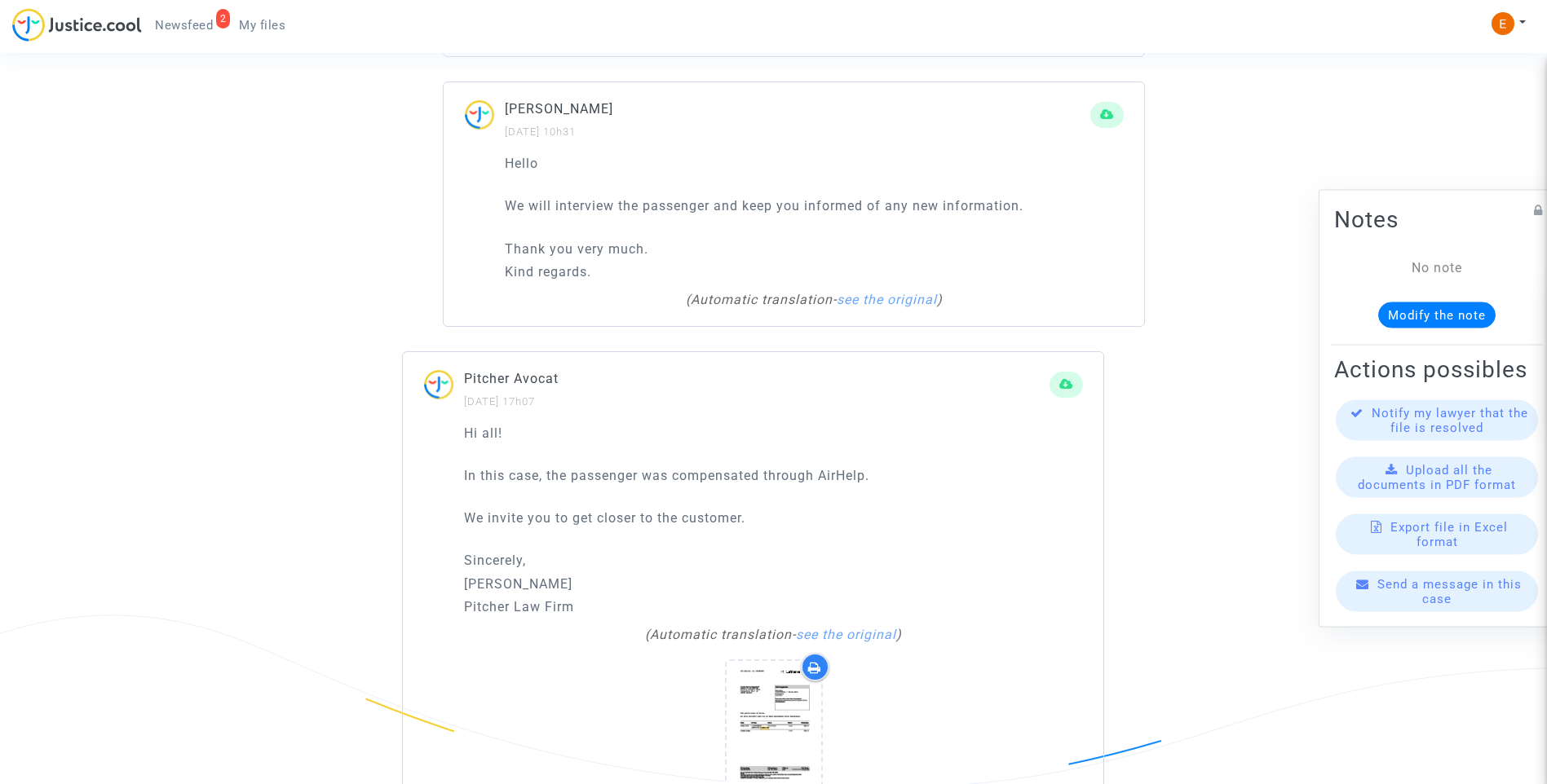
click at [205, 26] on span "Newsfeed" at bounding box center [183, 25] width 58 height 15
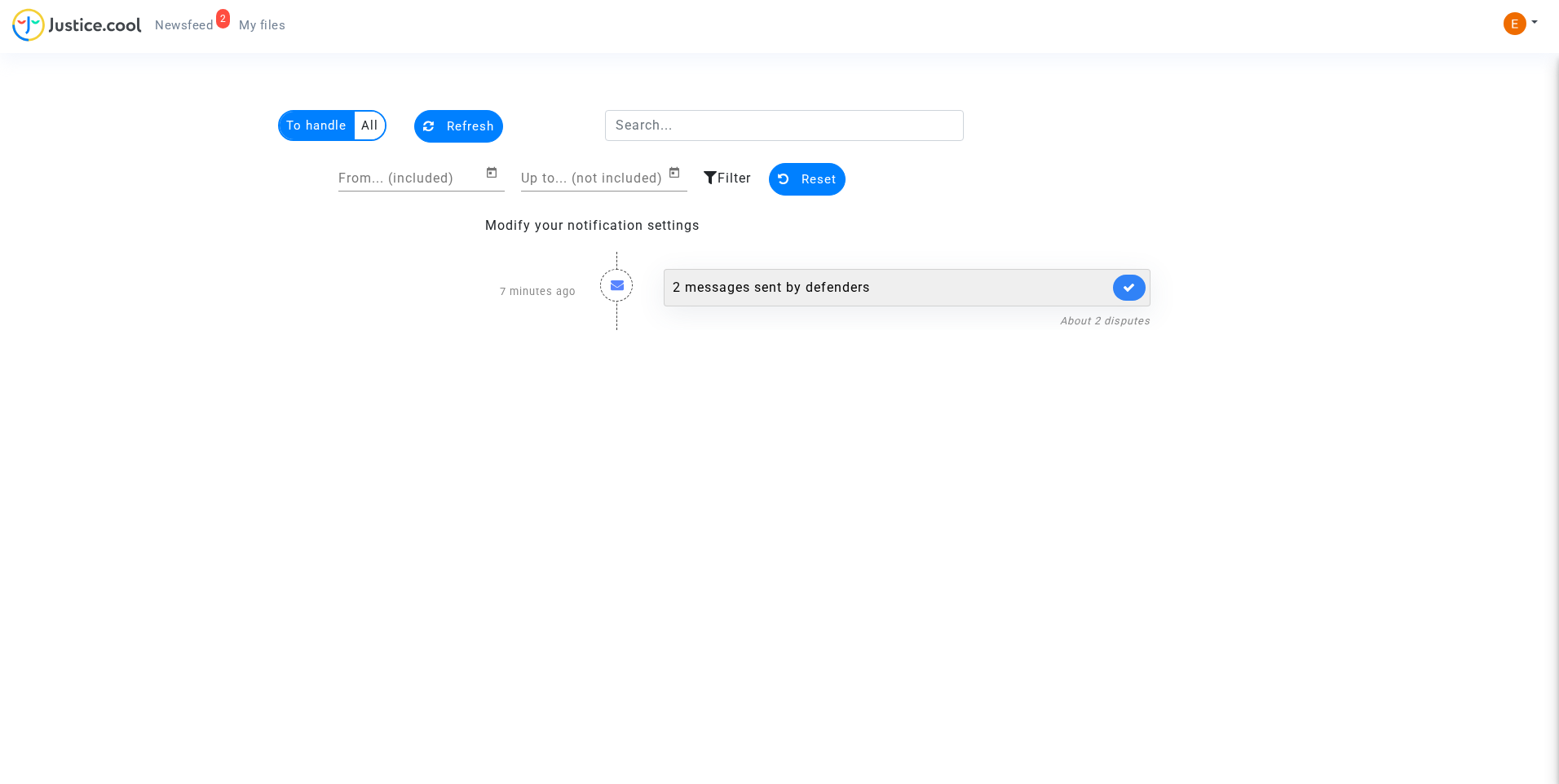
click at [1112, 289] on div "2 messages sent by defenders" at bounding box center [907, 288] width 487 height 38
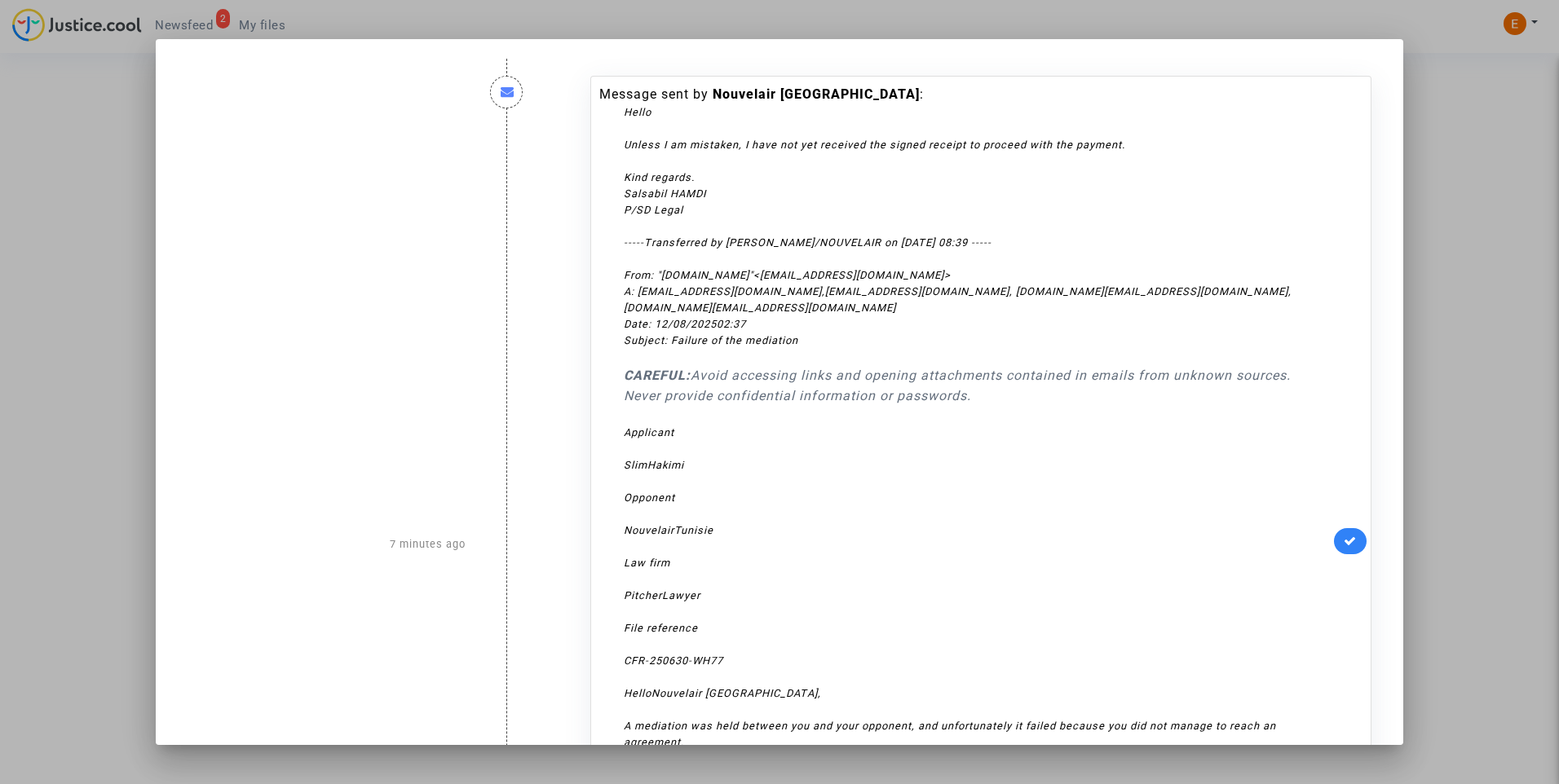
click at [1546, 215] on div at bounding box center [779, 392] width 1559 height 784
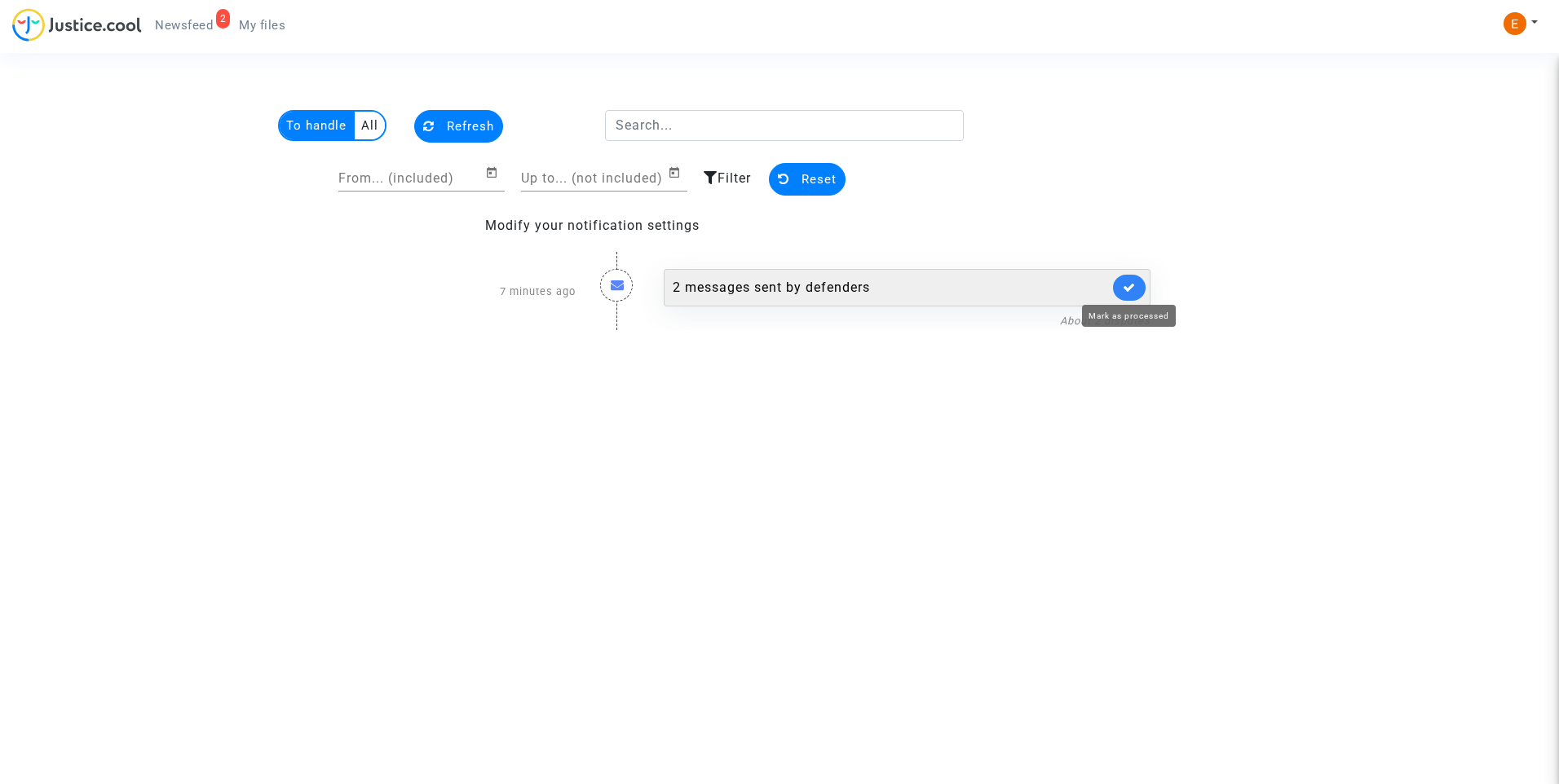
click at [1130, 289] on icon at bounding box center [1129, 287] width 13 height 12
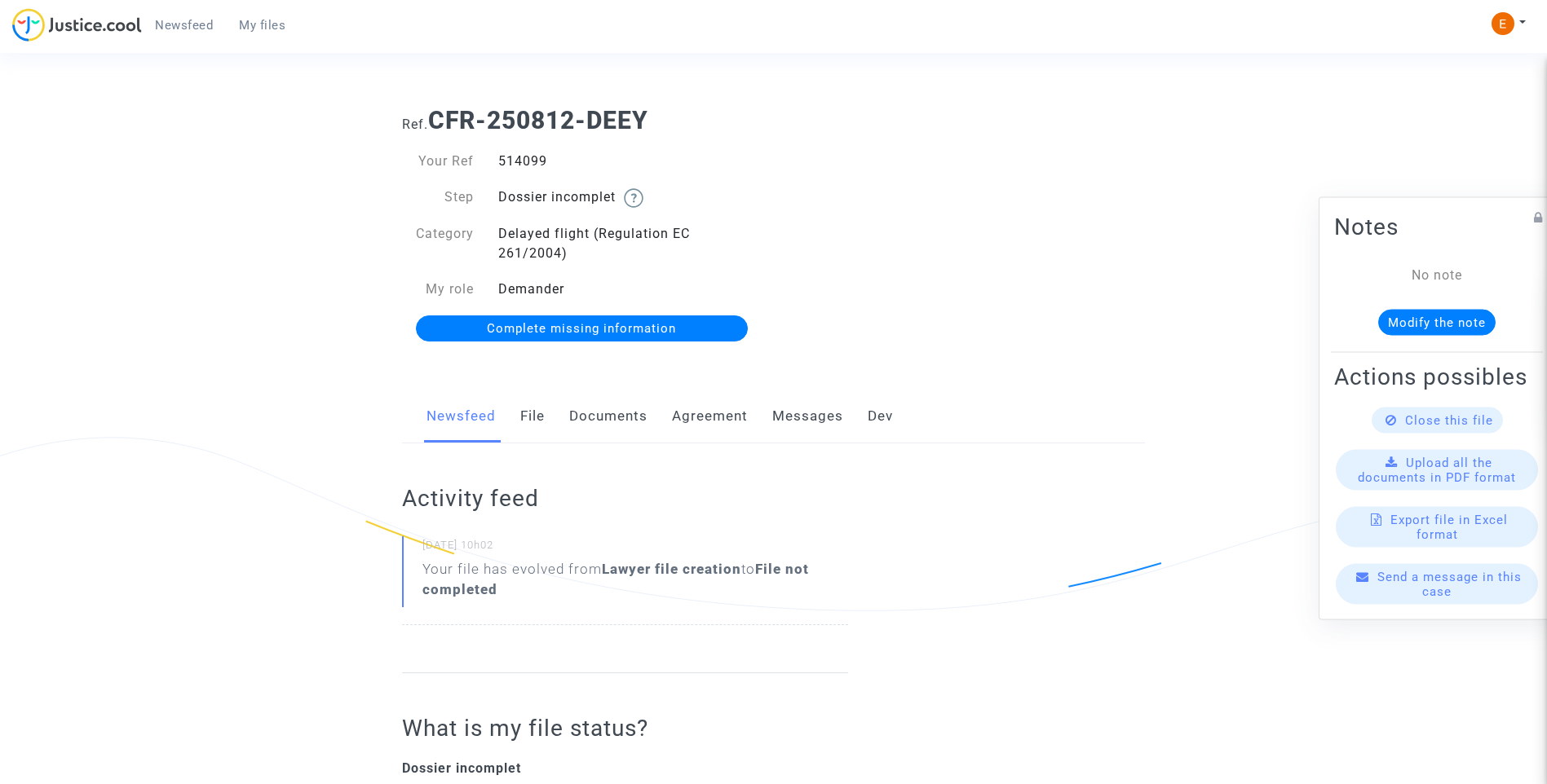
click at [569, 439] on link "Documents" at bounding box center [608, 416] width 78 height 54
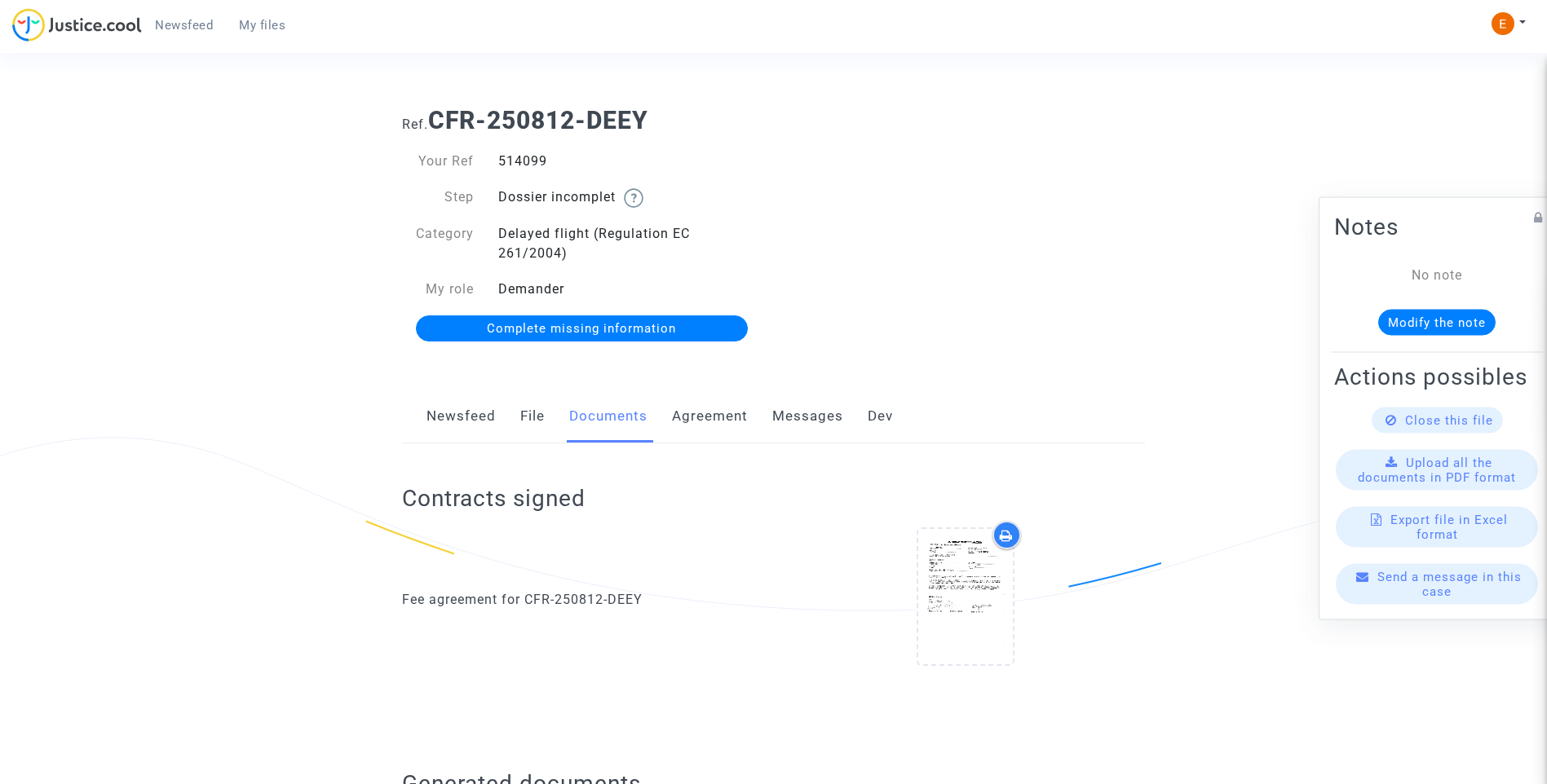
click at [539, 427] on link "File" at bounding box center [533, 416] width 24 height 54
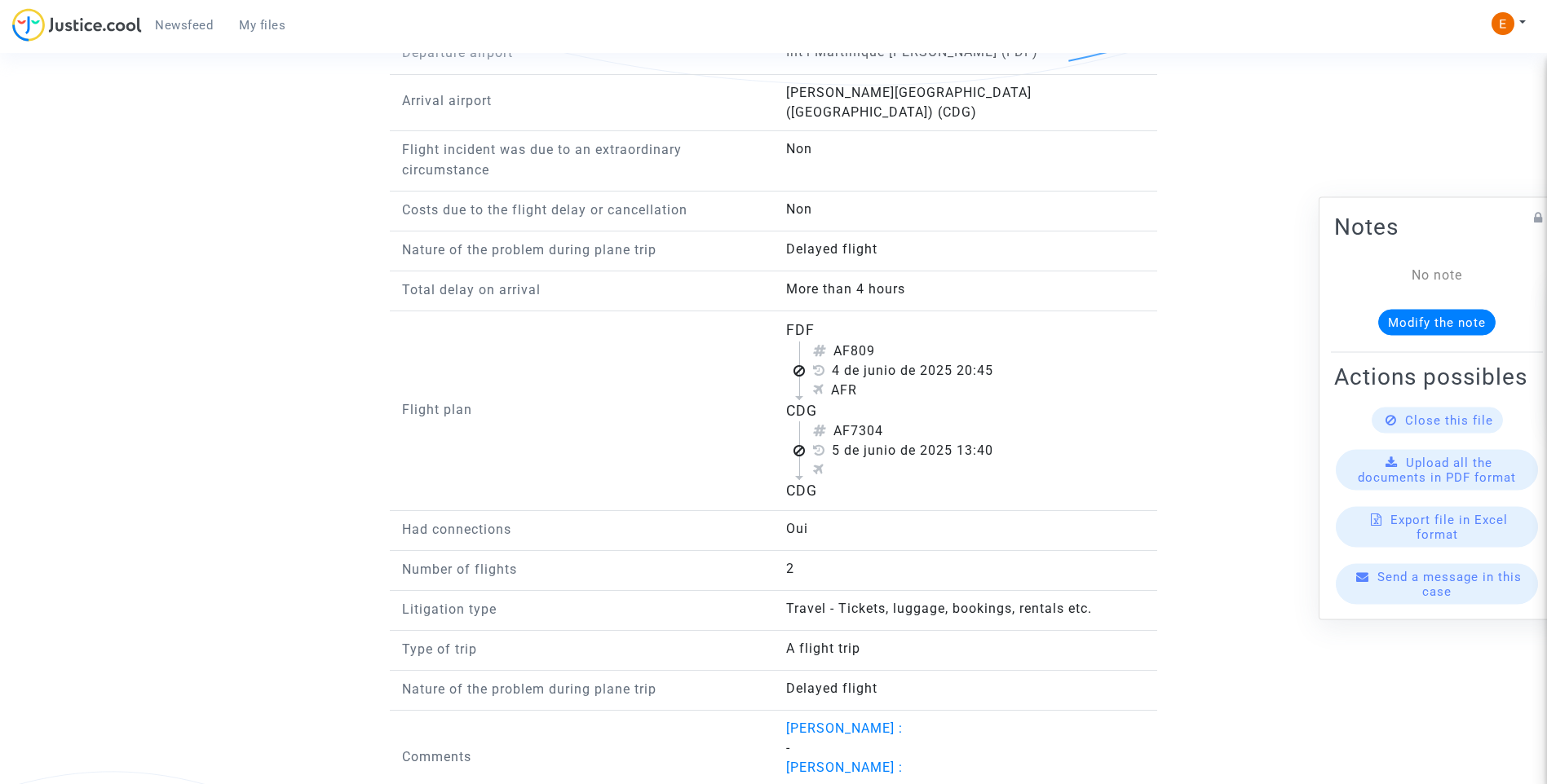
scroll to position [1516, 0]
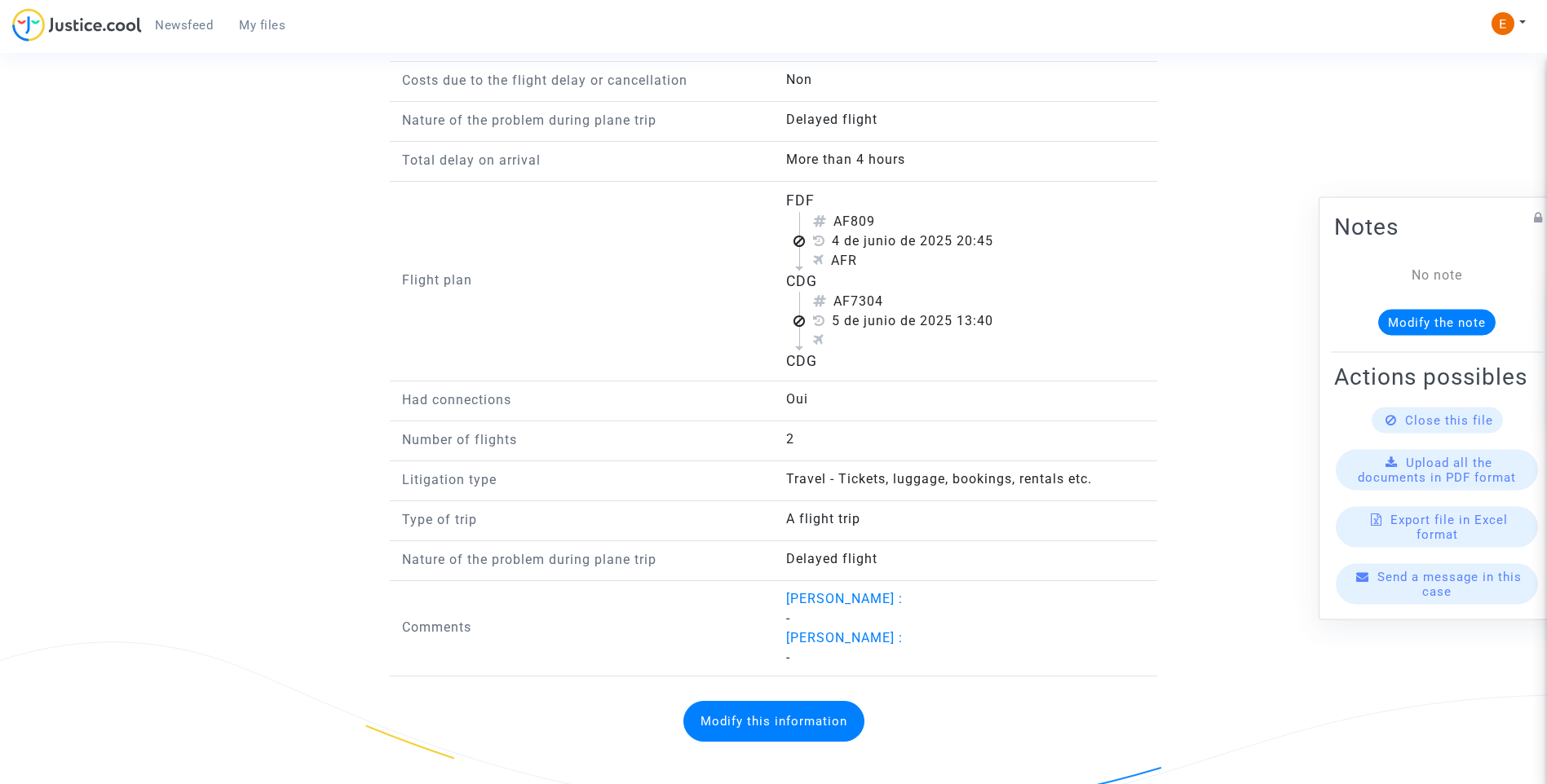
click at [801, 710] on button "Modify this information" at bounding box center [773, 720] width 181 height 40
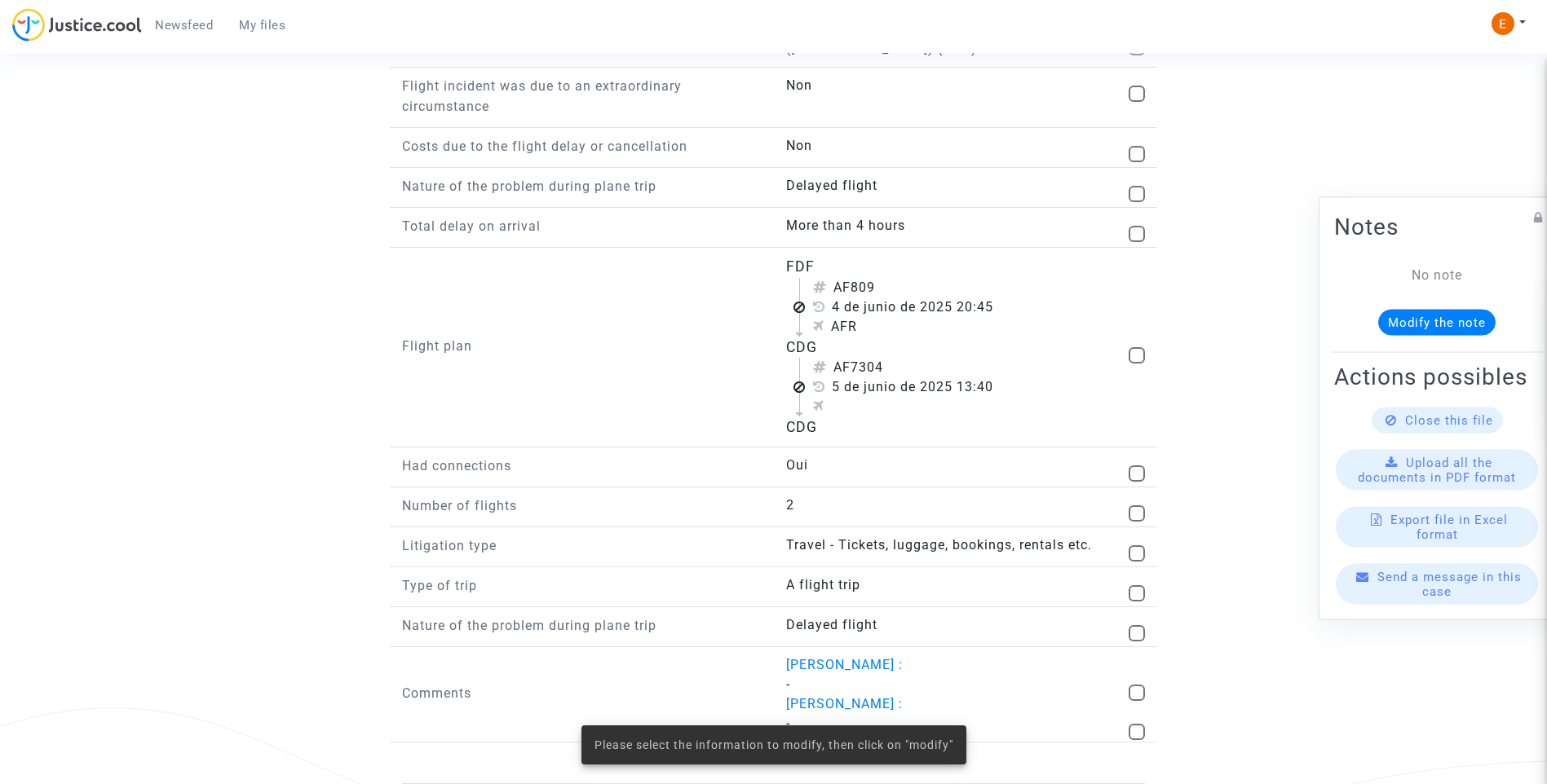
scroll to position [1434, 0]
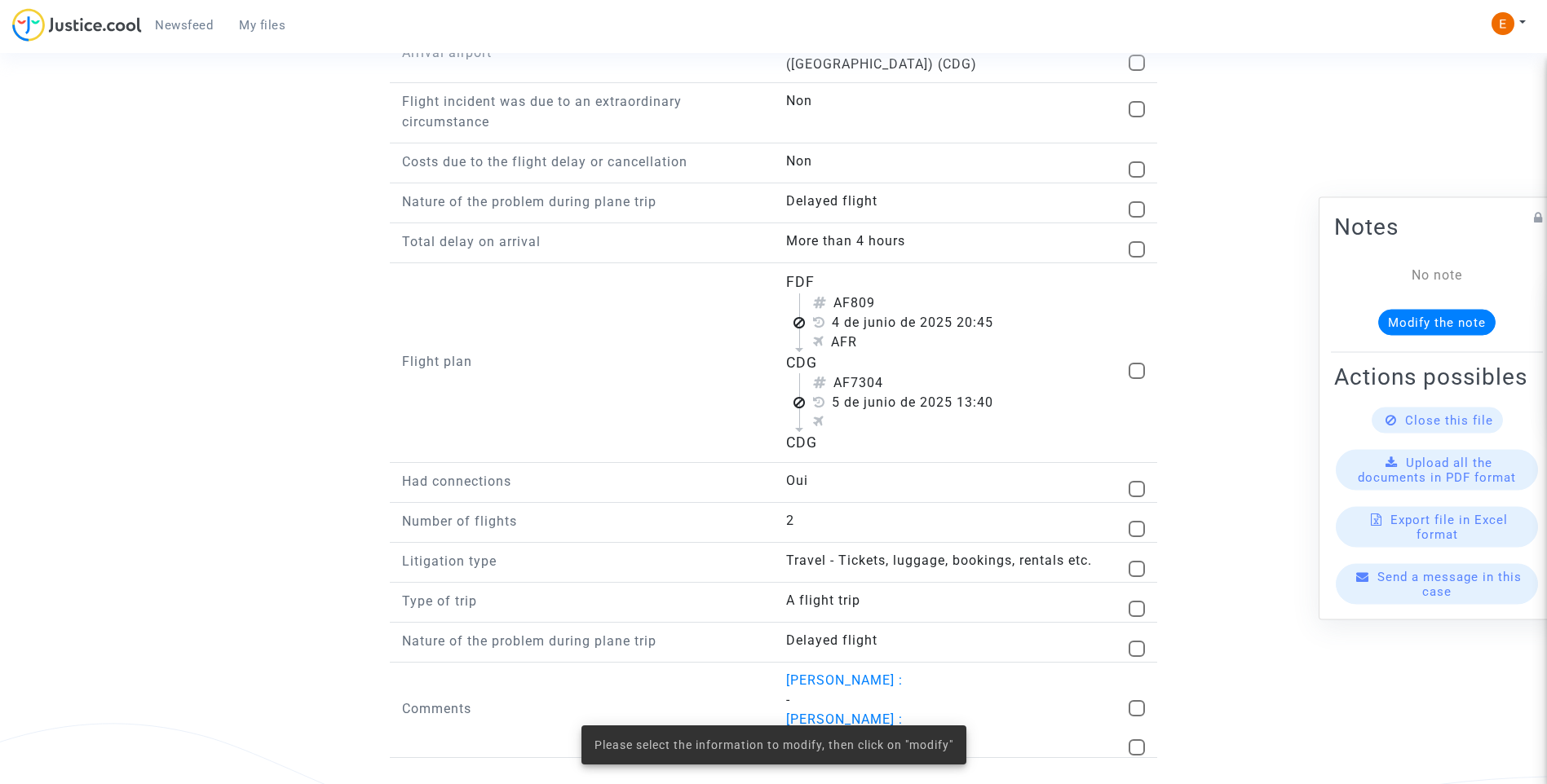
click at [1135, 362] on span at bounding box center [1136, 370] width 16 height 16
click at [1136, 379] on input "checkbox" at bounding box center [1136, 379] width 1 height 1
checkbox input "true"
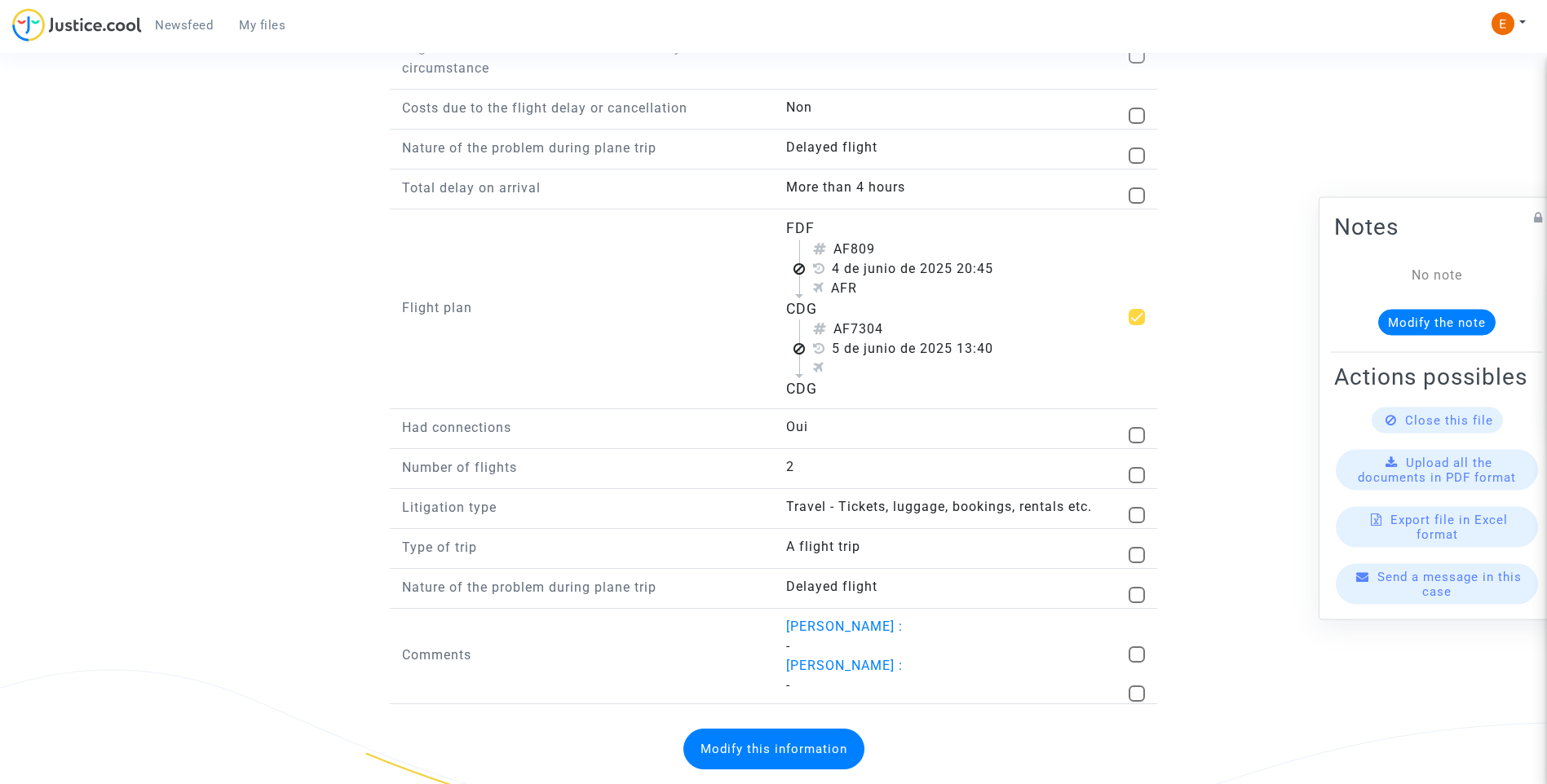
scroll to position [1516, 0]
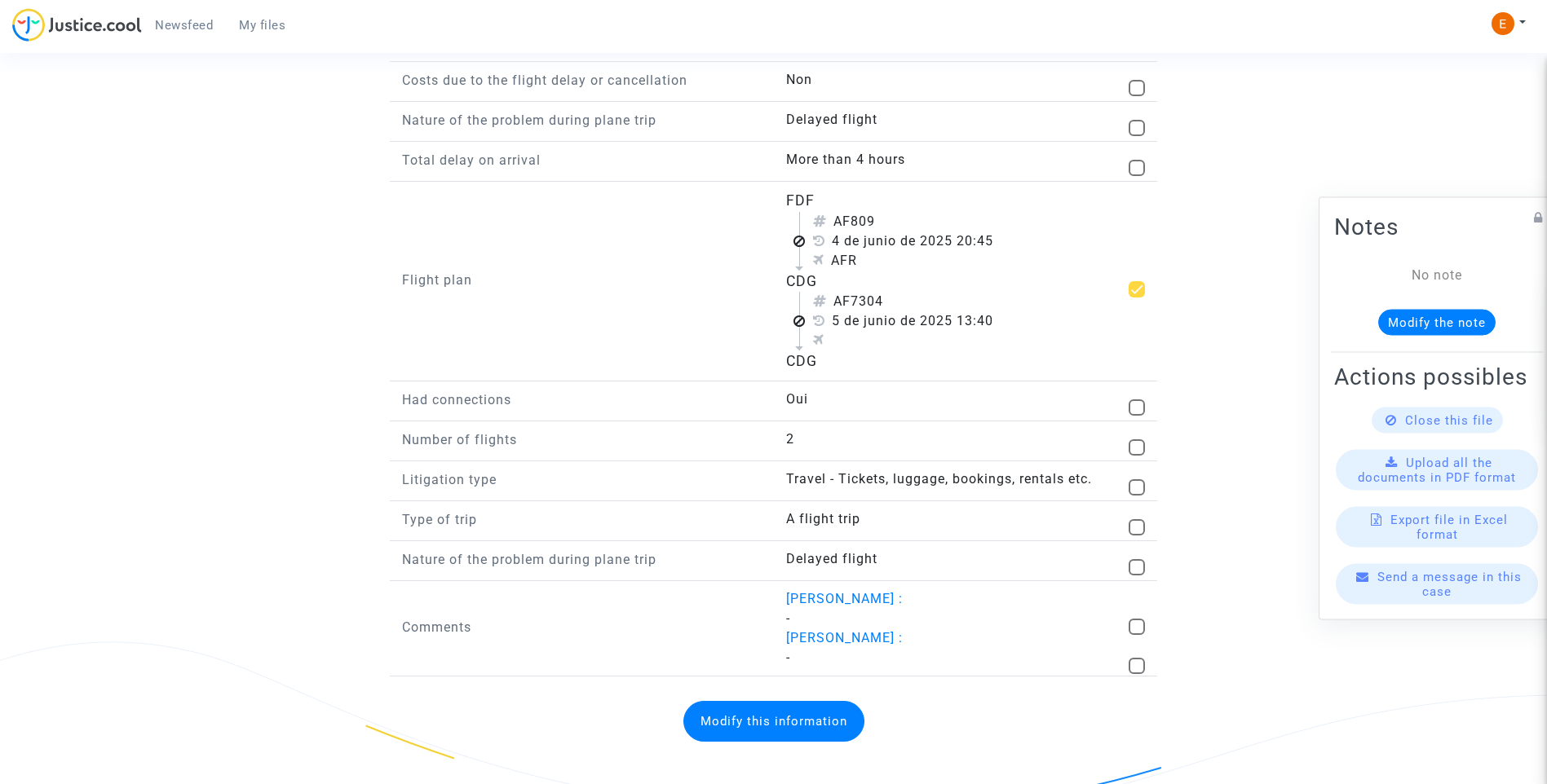
click at [791, 703] on button "Modify this information" at bounding box center [773, 720] width 181 height 40
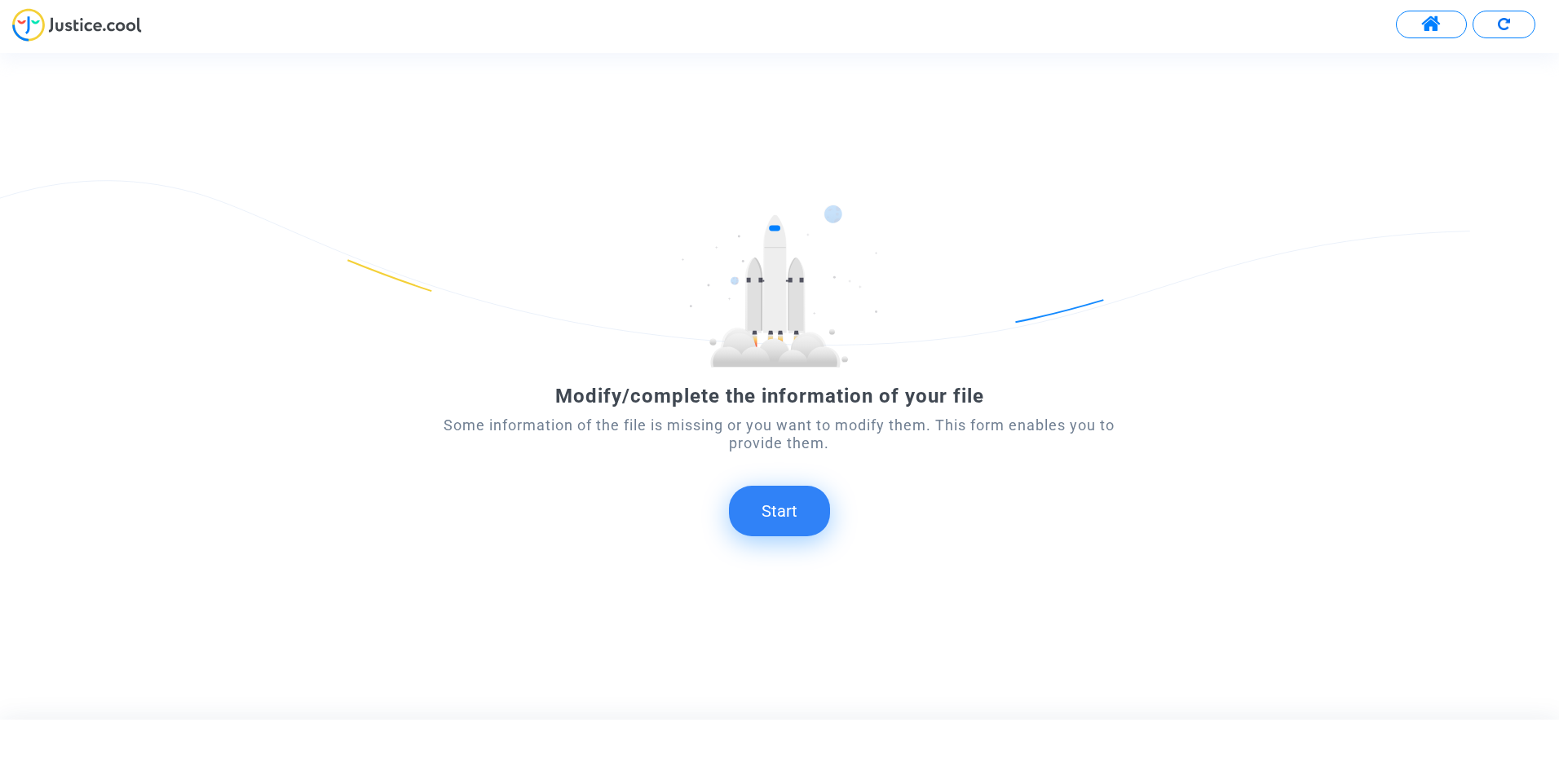
click at [783, 518] on button "Start" at bounding box center [780, 511] width 101 height 51
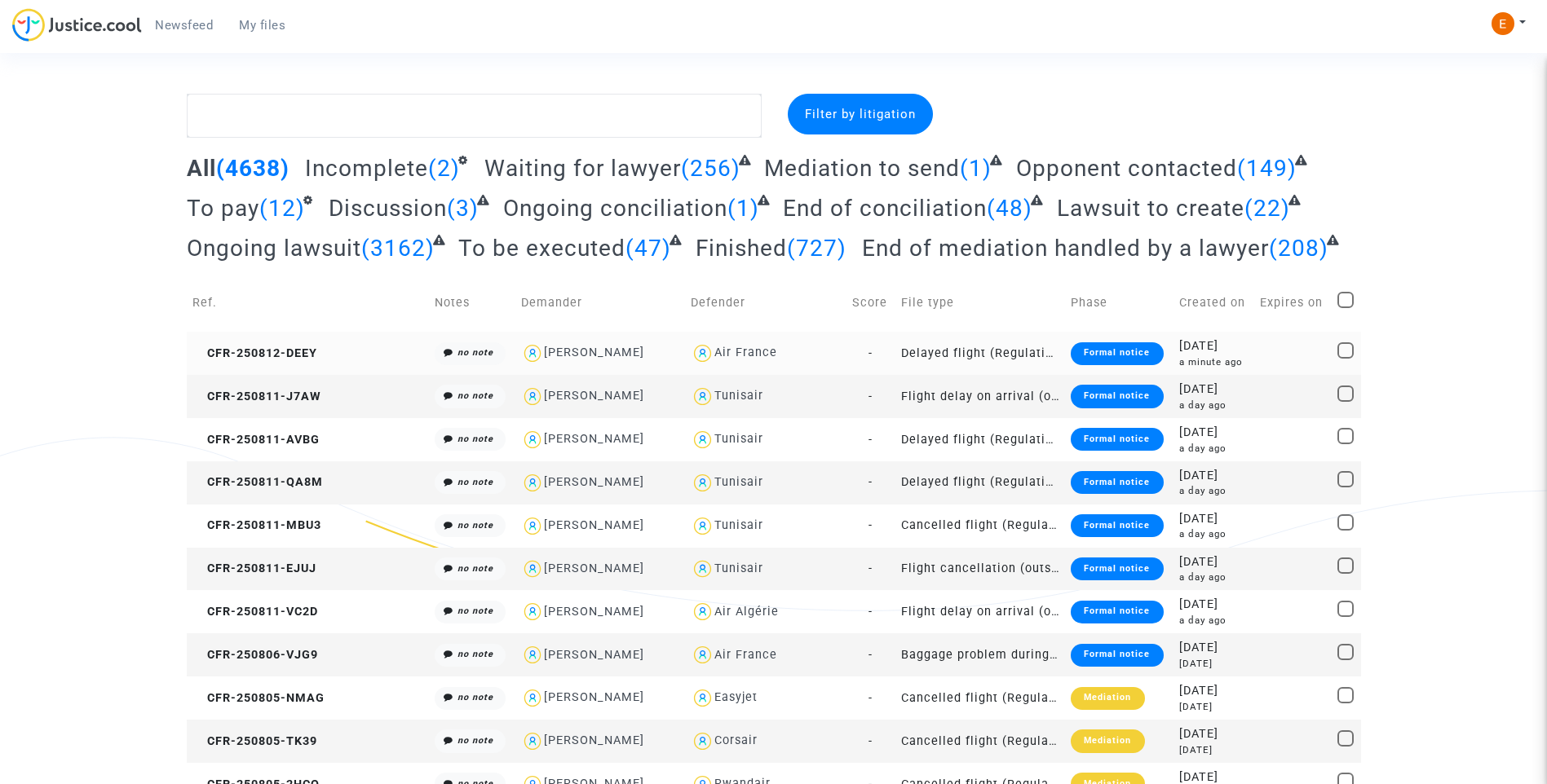
click at [1114, 363] on div "Formal notice" at bounding box center [1116, 354] width 92 height 23
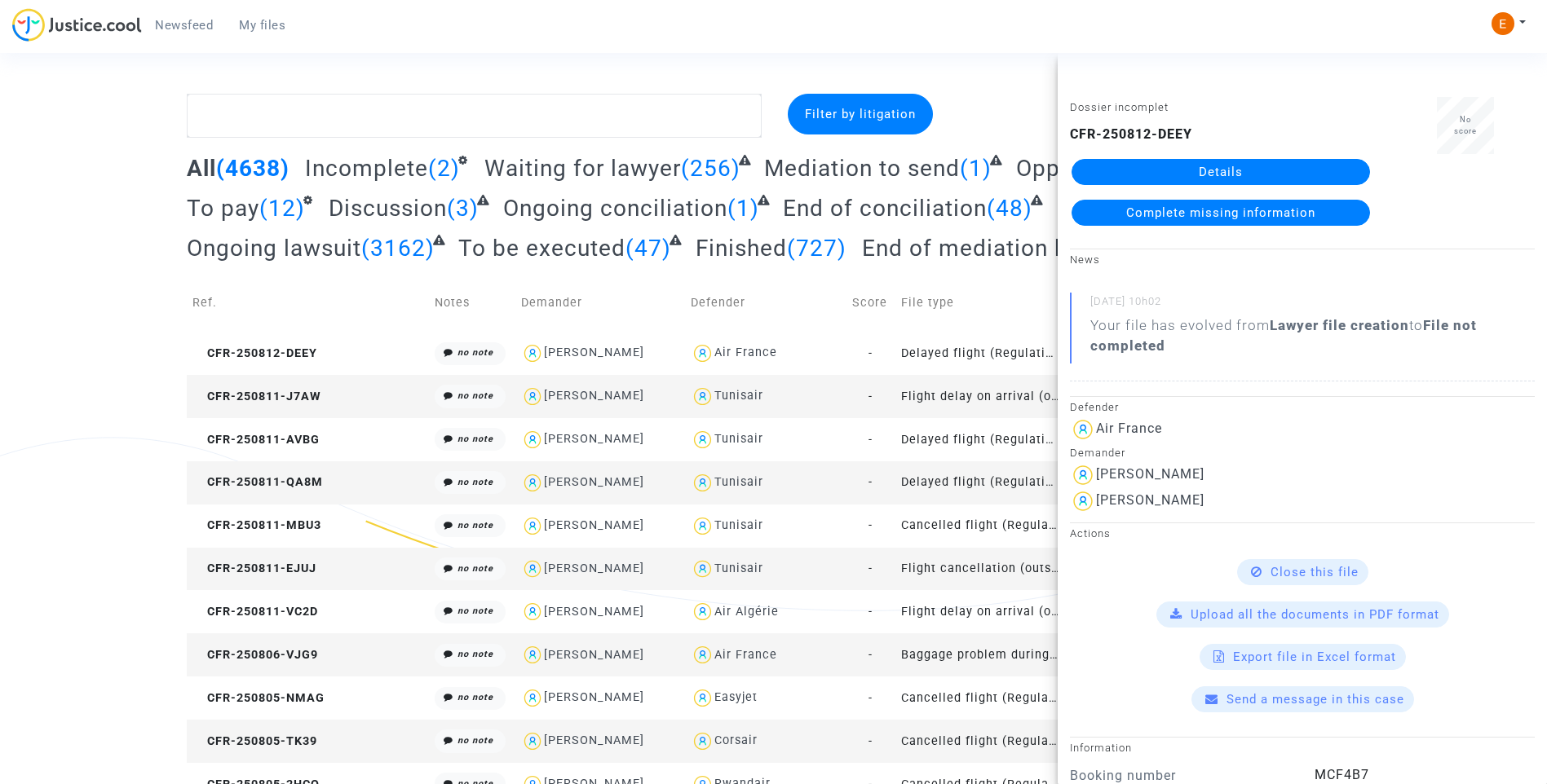
drag, startPoint x: 1254, startPoint y: 223, endPoint x: 1227, endPoint y: 175, distance: 55.1
click at [1227, 175] on link "Details" at bounding box center [1220, 172] width 298 height 26
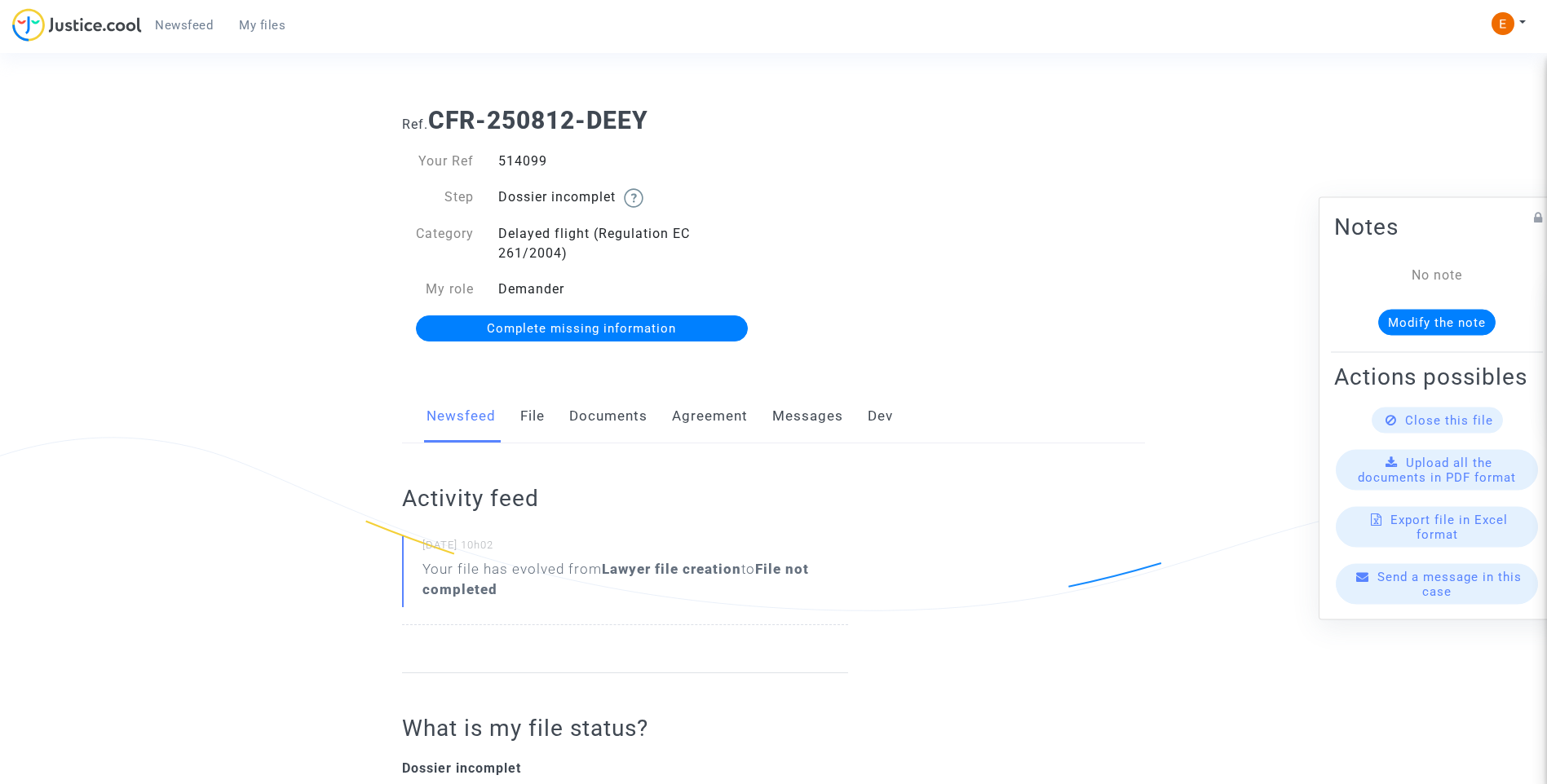
click at [537, 409] on link "File" at bounding box center [533, 416] width 24 height 54
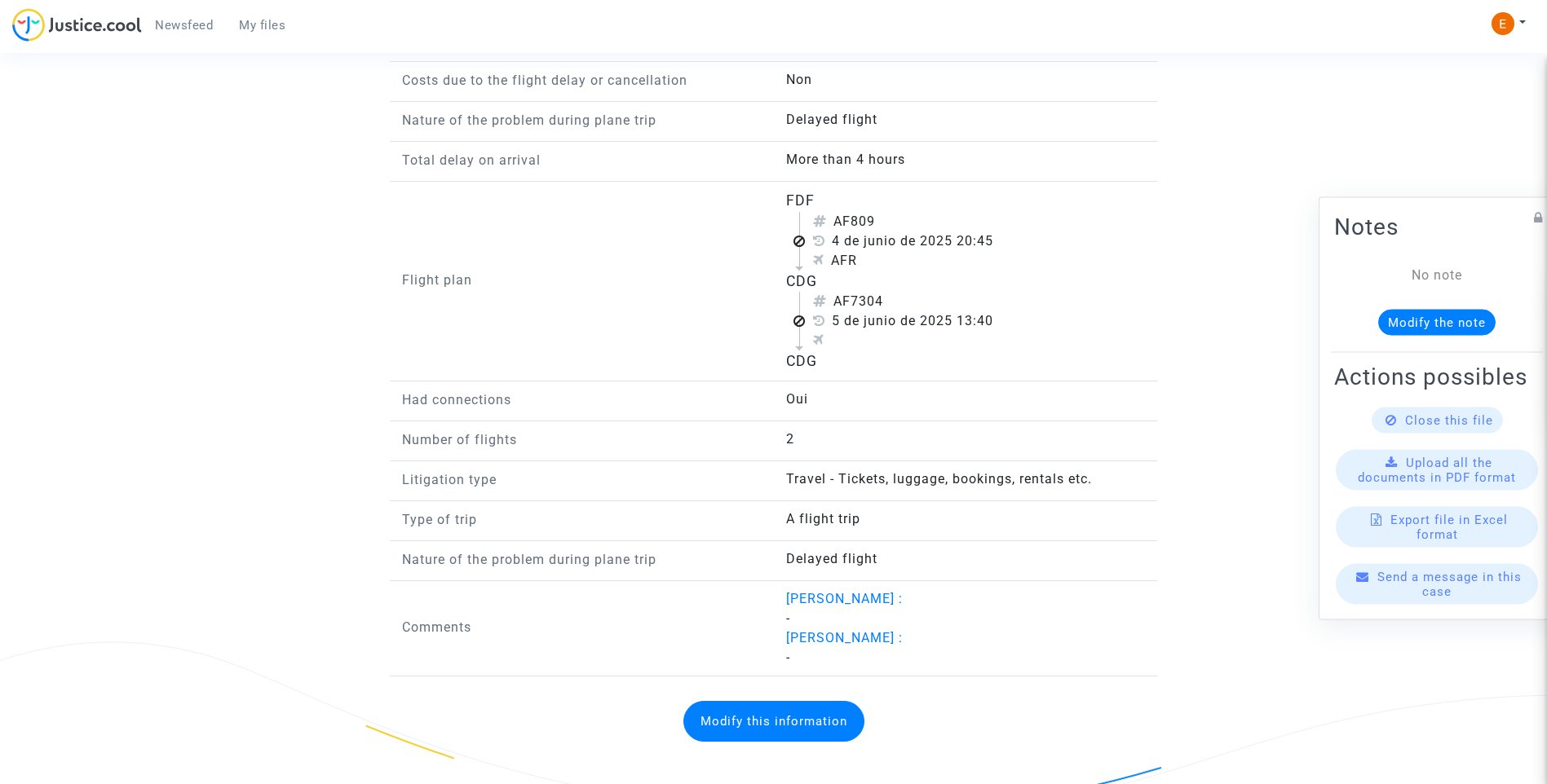
click at [791, 710] on button "Modify this information" at bounding box center [773, 720] width 181 height 40
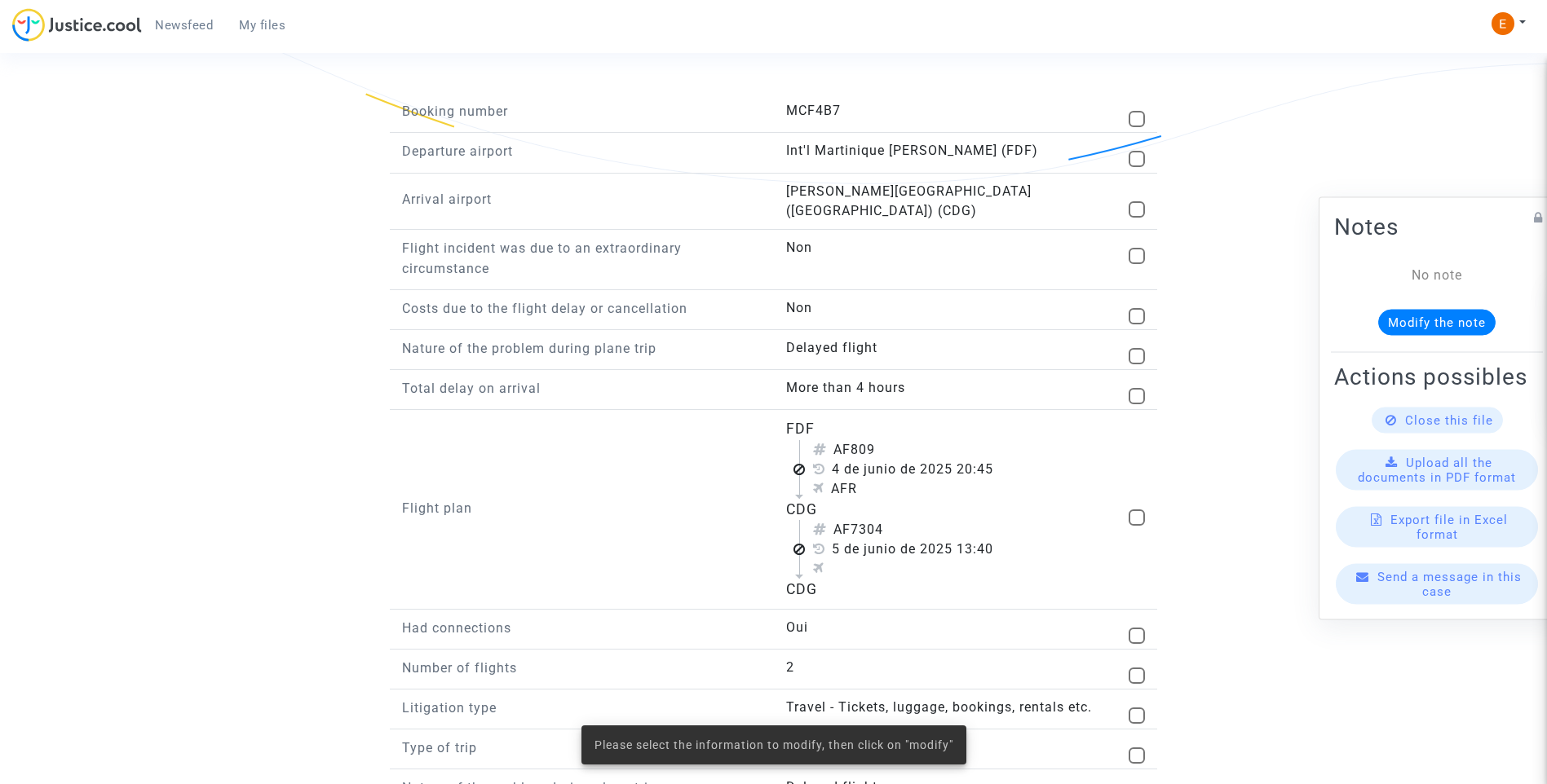
scroll to position [1108, 0]
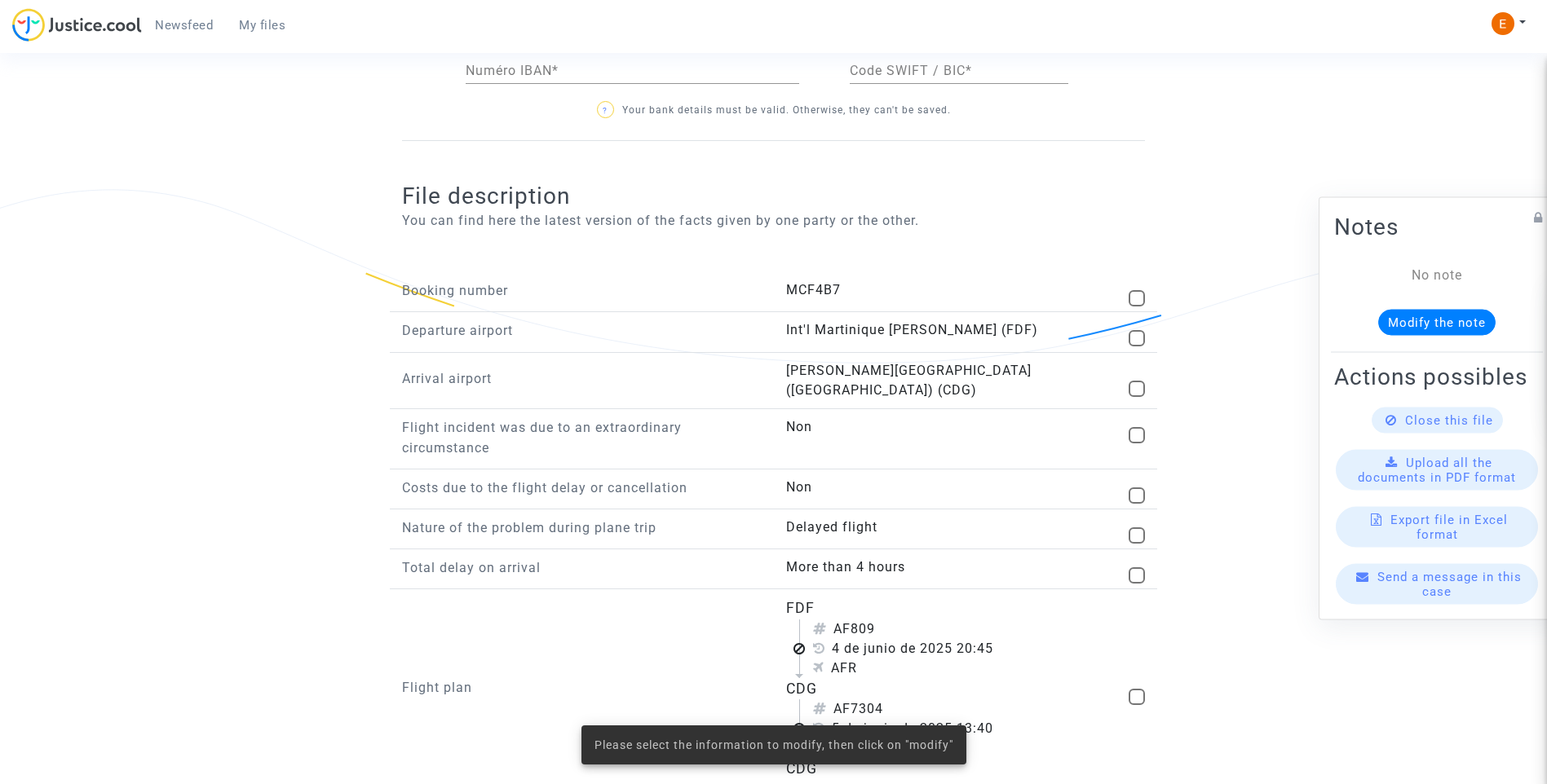
click at [1137, 368] on div "[PERSON_NAME][GEOGRAPHIC_DATA] ([GEOGRAPHIC_DATA]) (CDG)" at bounding box center [965, 381] width 360 height 40
click at [1136, 384] on span at bounding box center [1136, 388] width 16 height 16
click at [1136, 397] on input "checkbox" at bounding box center [1136, 397] width 1 height 1
checkbox input "true"
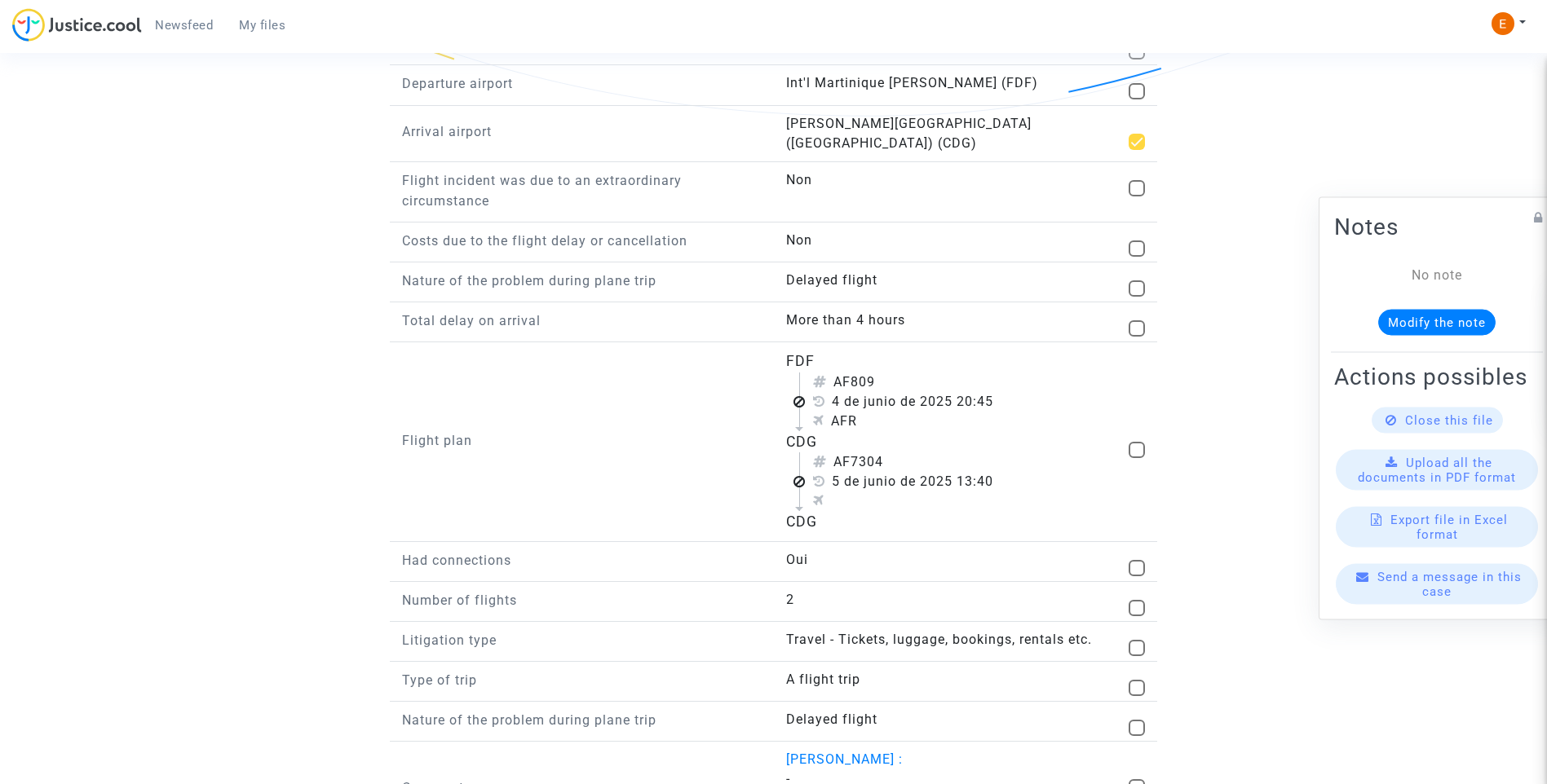
scroll to position [1516, 0]
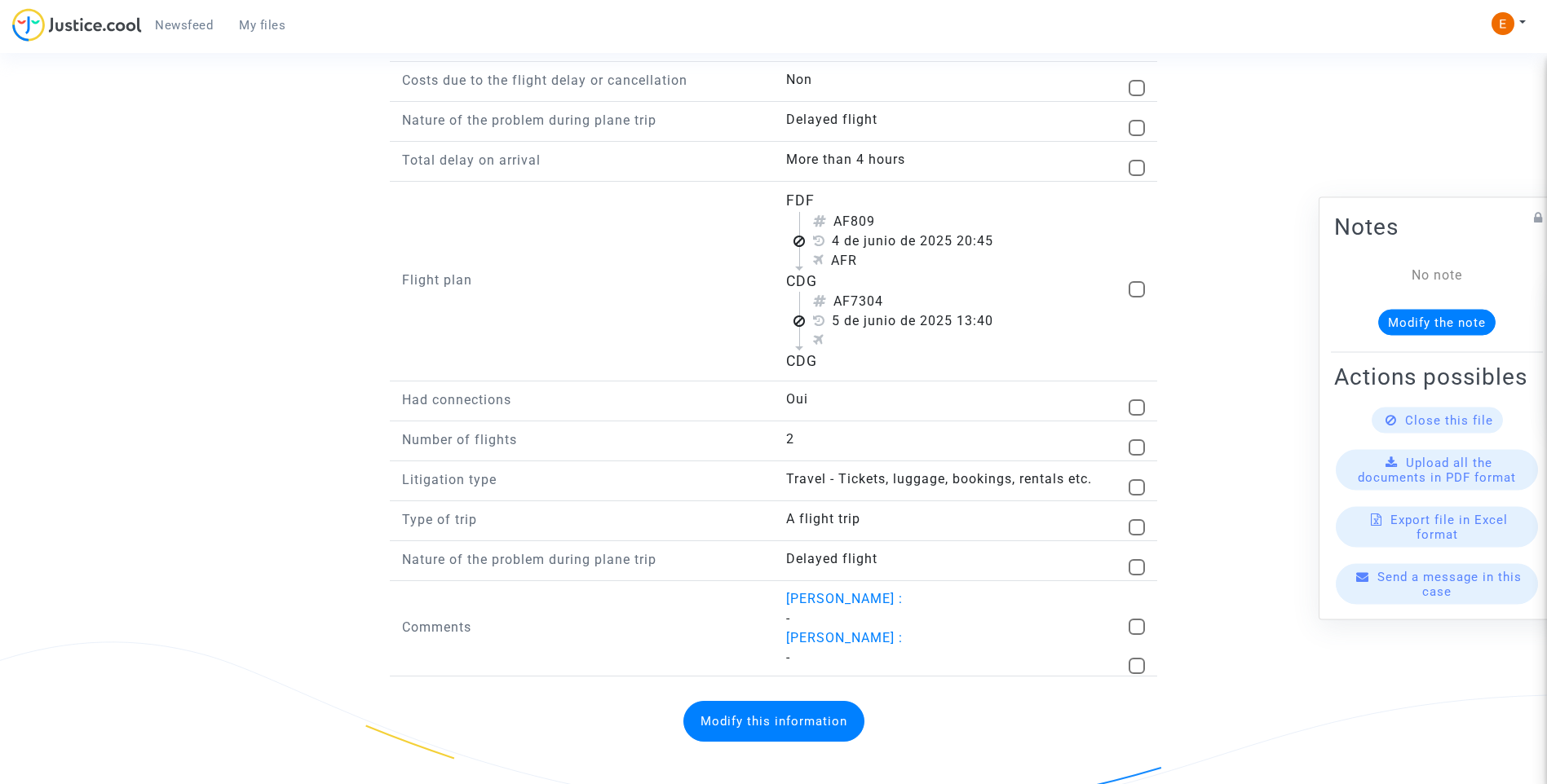
click at [799, 704] on button "Modify this information" at bounding box center [773, 720] width 181 height 40
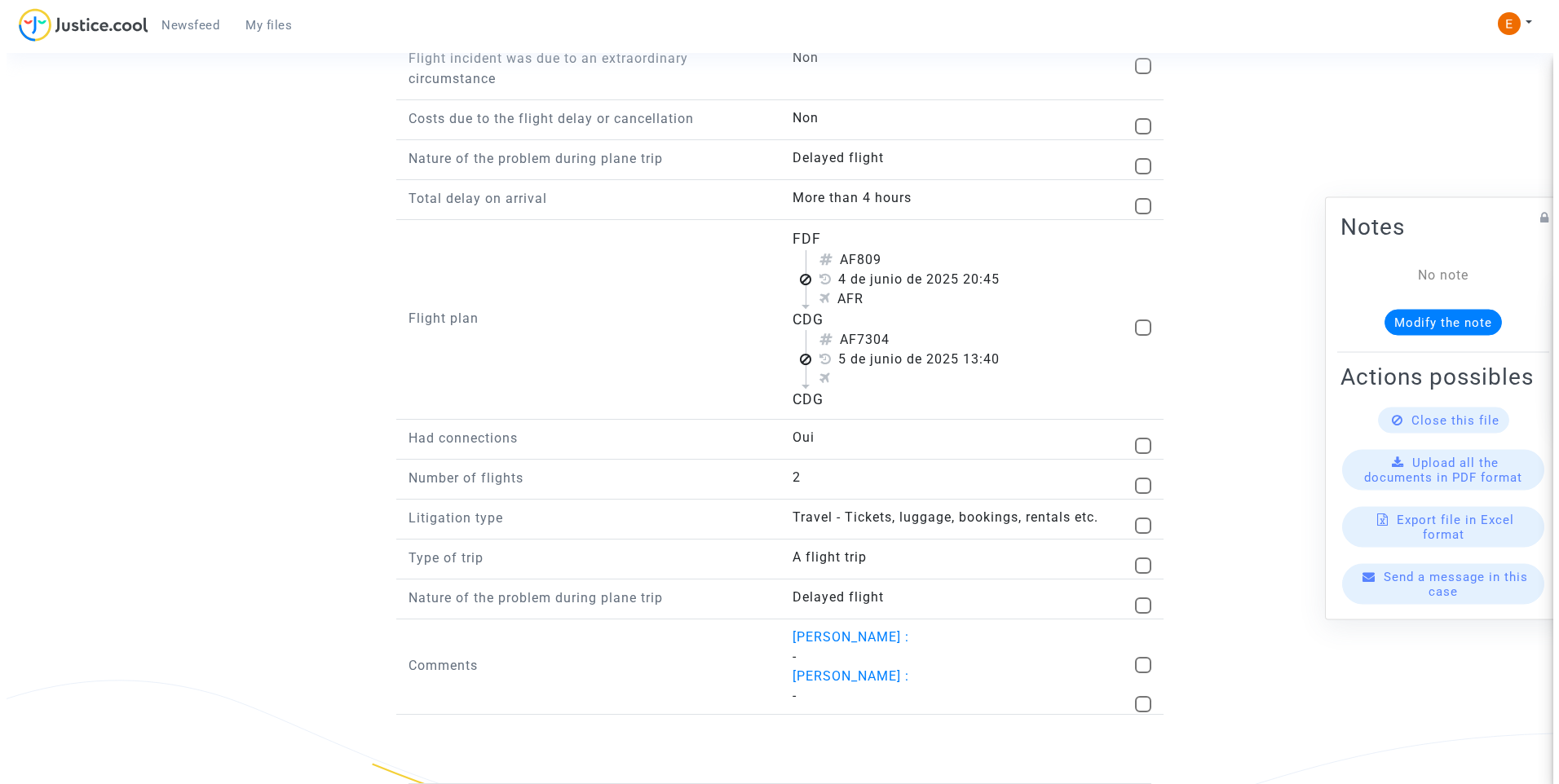
scroll to position [0, 0]
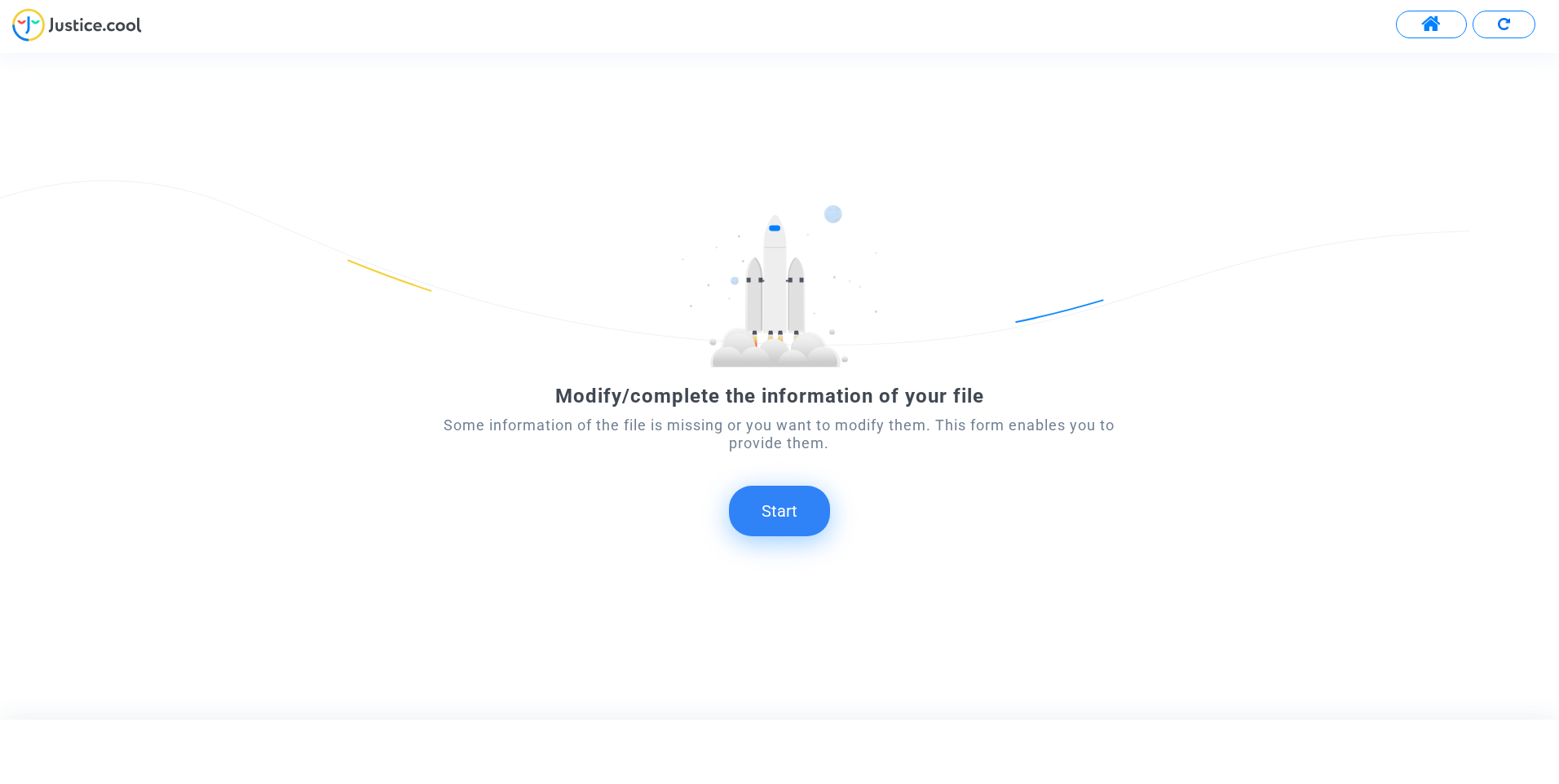
click at [773, 512] on button "Start" at bounding box center [780, 511] width 101 height 51
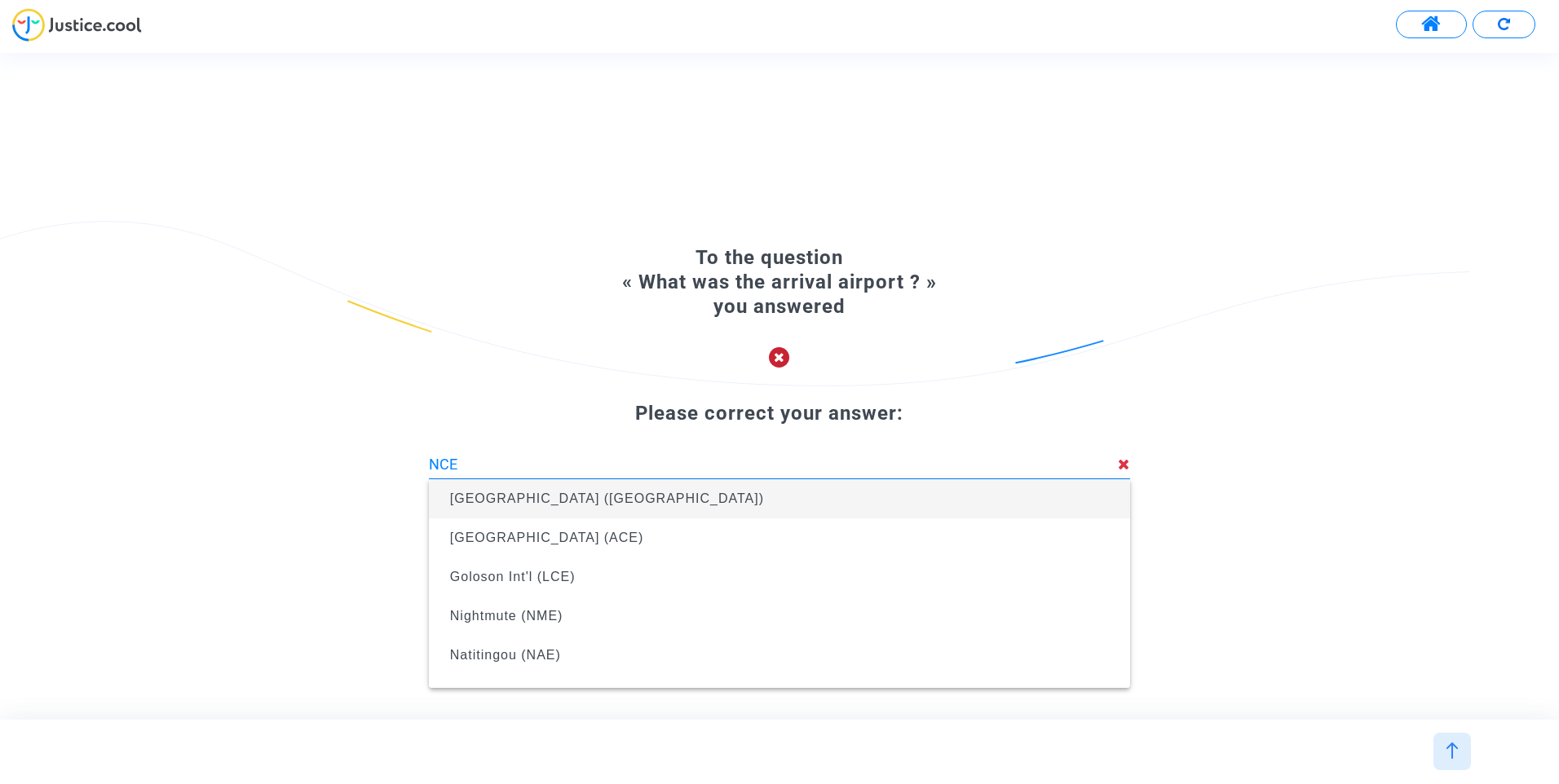
click at [591, 501] on span "[GEOGRAPHIC_DATA] ([GEOGRAPHIC_DATA])" at bounding box center [606, 498] width 314 height 14
type input "[GEOGRAPHIC_DATA] ([GEOGRAPHIC_DATA])"
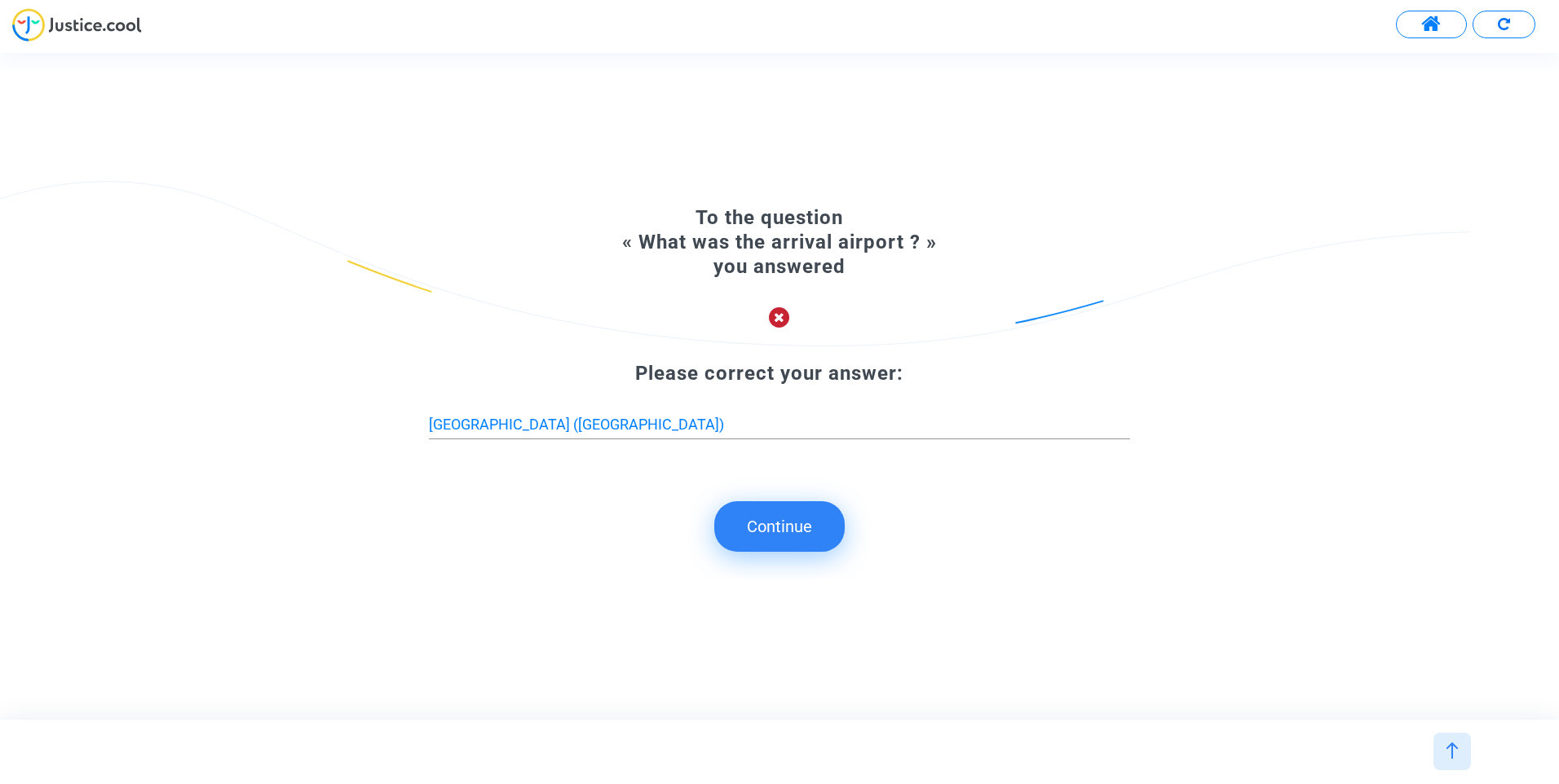
click at [784, 527] on button "Continue" at bounding box center [780, 526] width 131 height 51
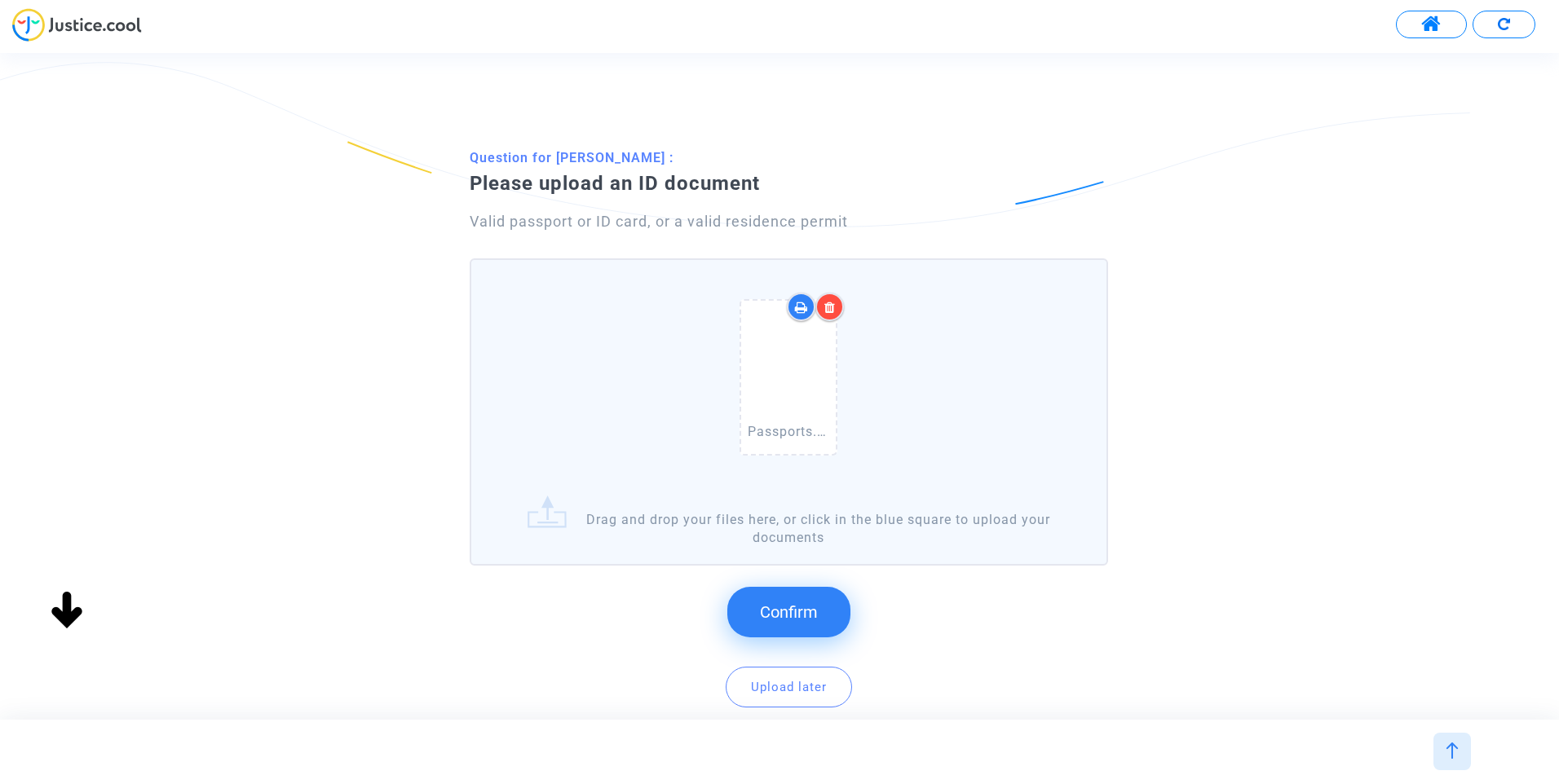
scroll to position [125, 0]
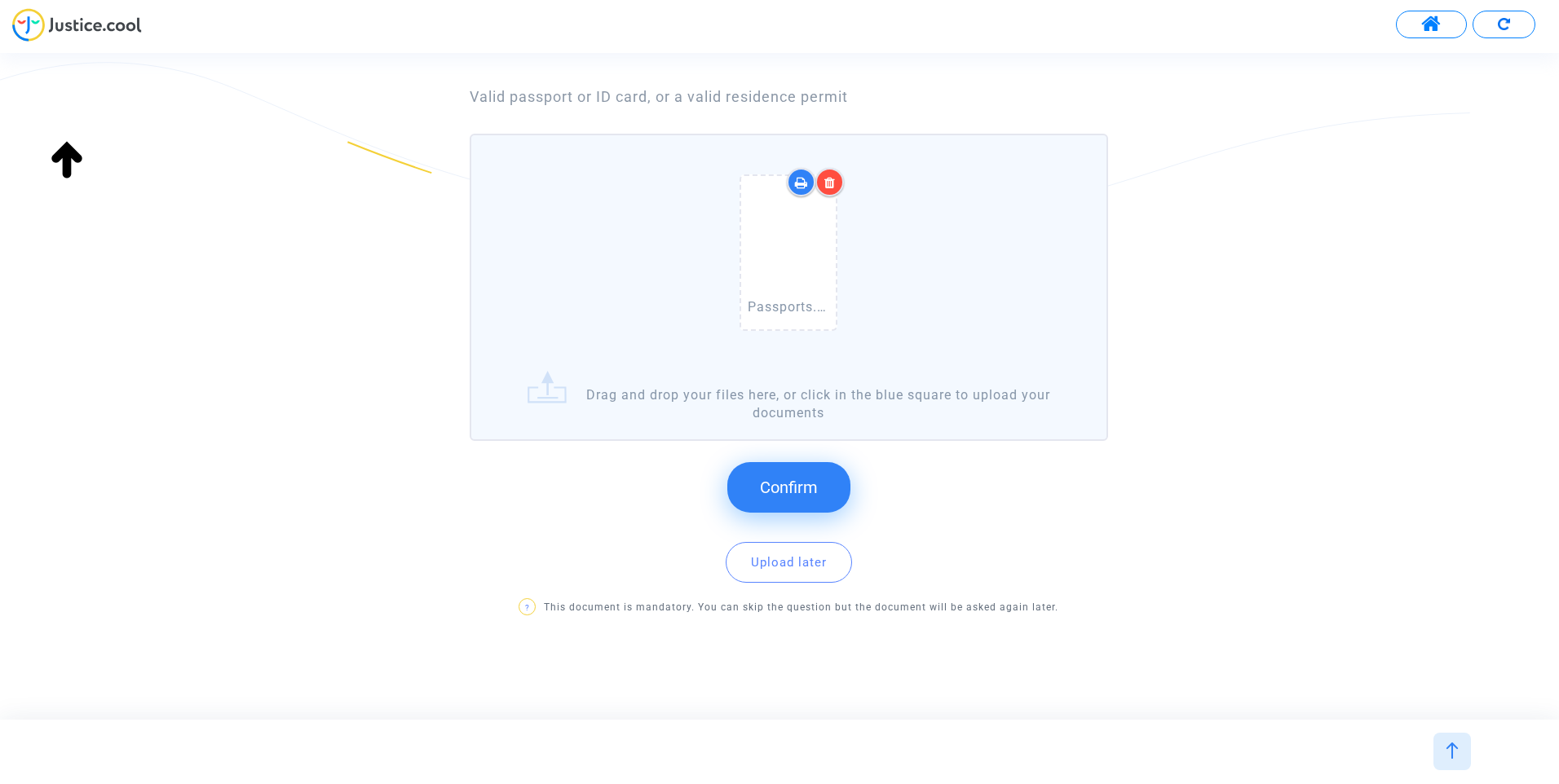
click at [807, 479] on span "Confirm" at bounding box center [789, 487] width 58 height 20
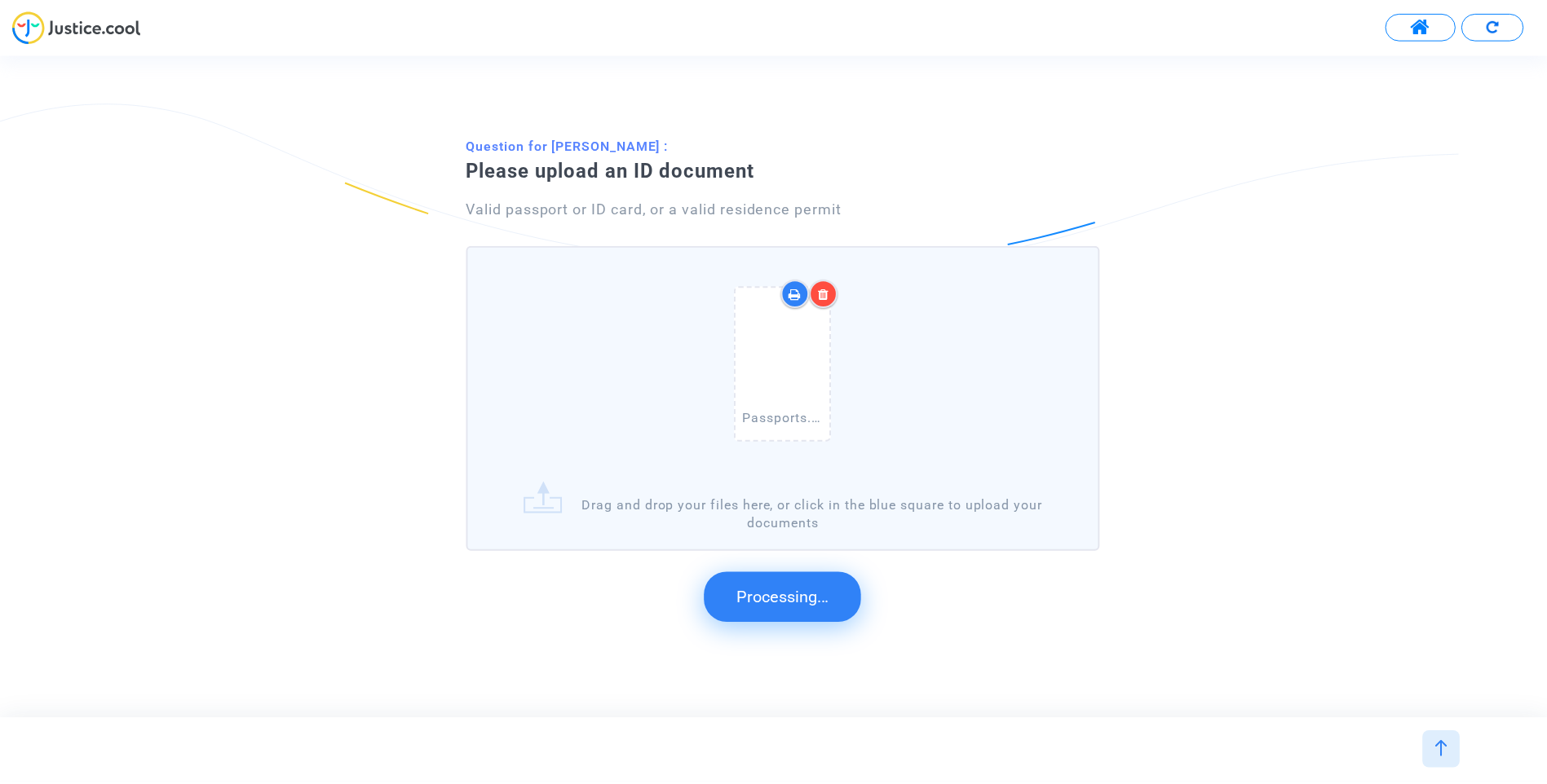
scroll to position [0, 0]
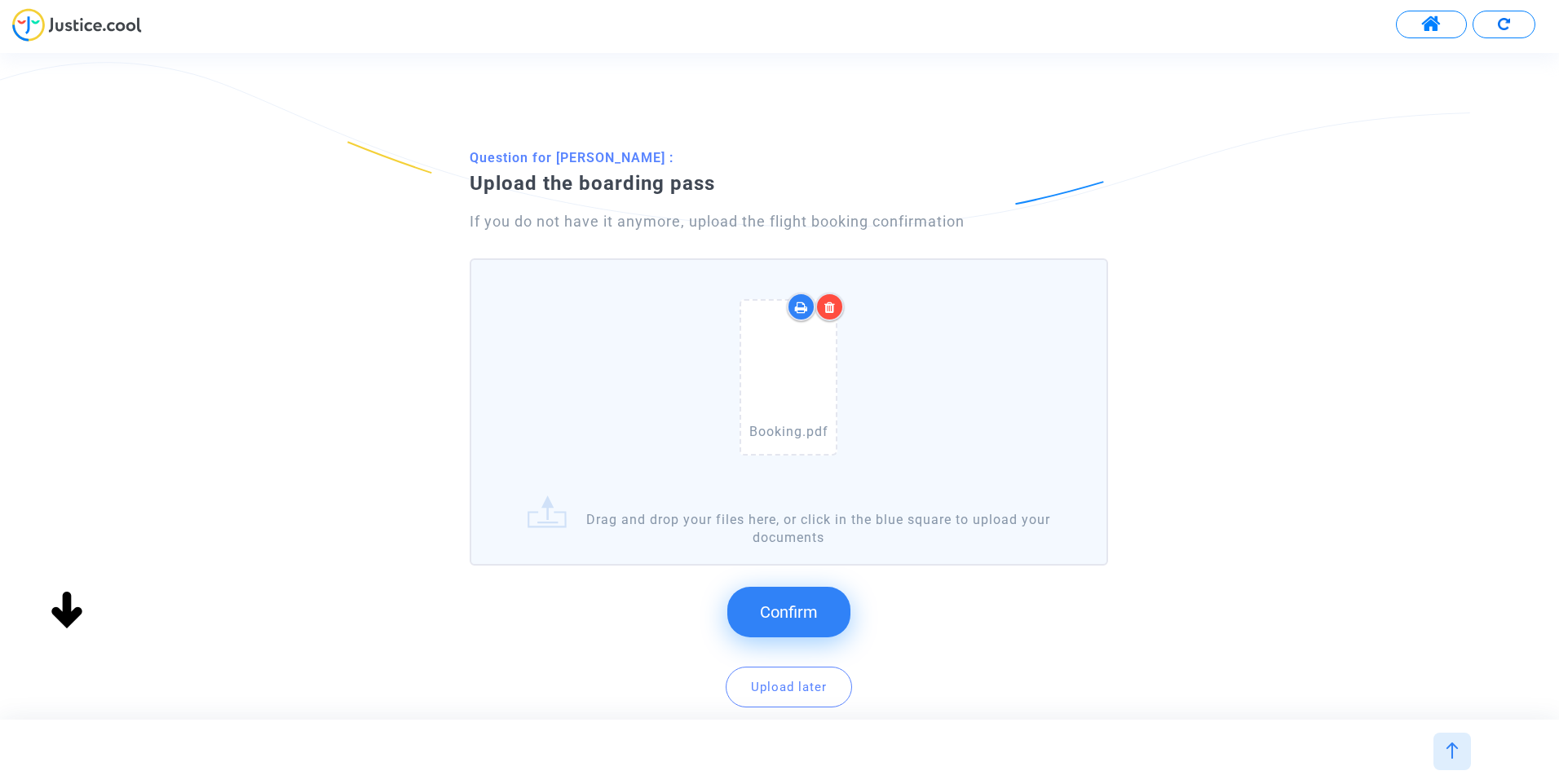
click at [830, 297] on div at bounding box center [829, 307] width 28 height 28
click at [822, 605] on button "Confirm" at bounding box center [789, 611] width 123 height 51
click at [838, 614] on button "Confirm" at bounding box center [789, 611] width 123 height 51
click at [813, 609] on span "Confirm" at bounding box center [789, 612] width 58 height 20
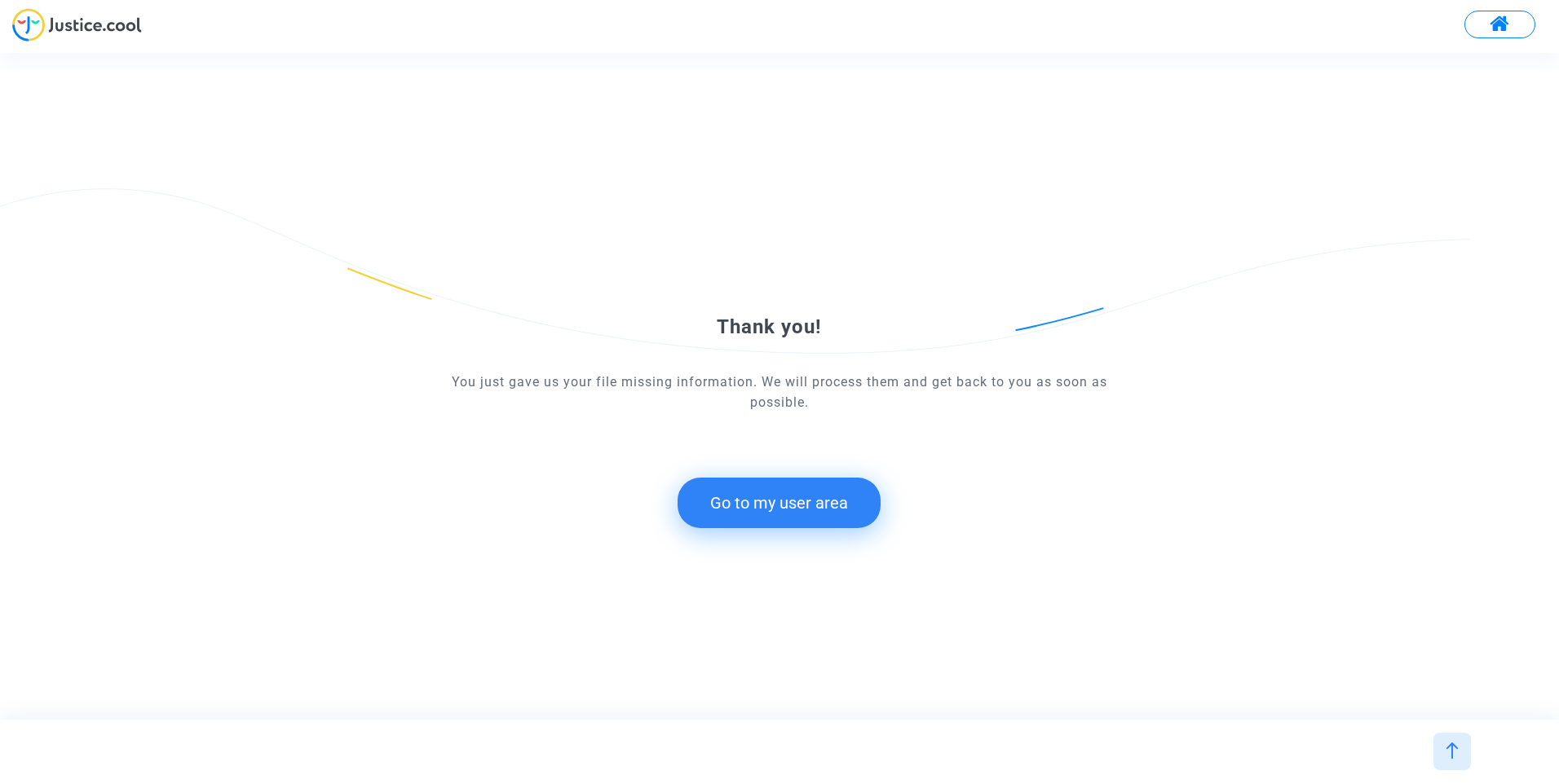
click at [795, 503] on button "Go to my user area" at bounding box center [779, 502] width 203 height 51
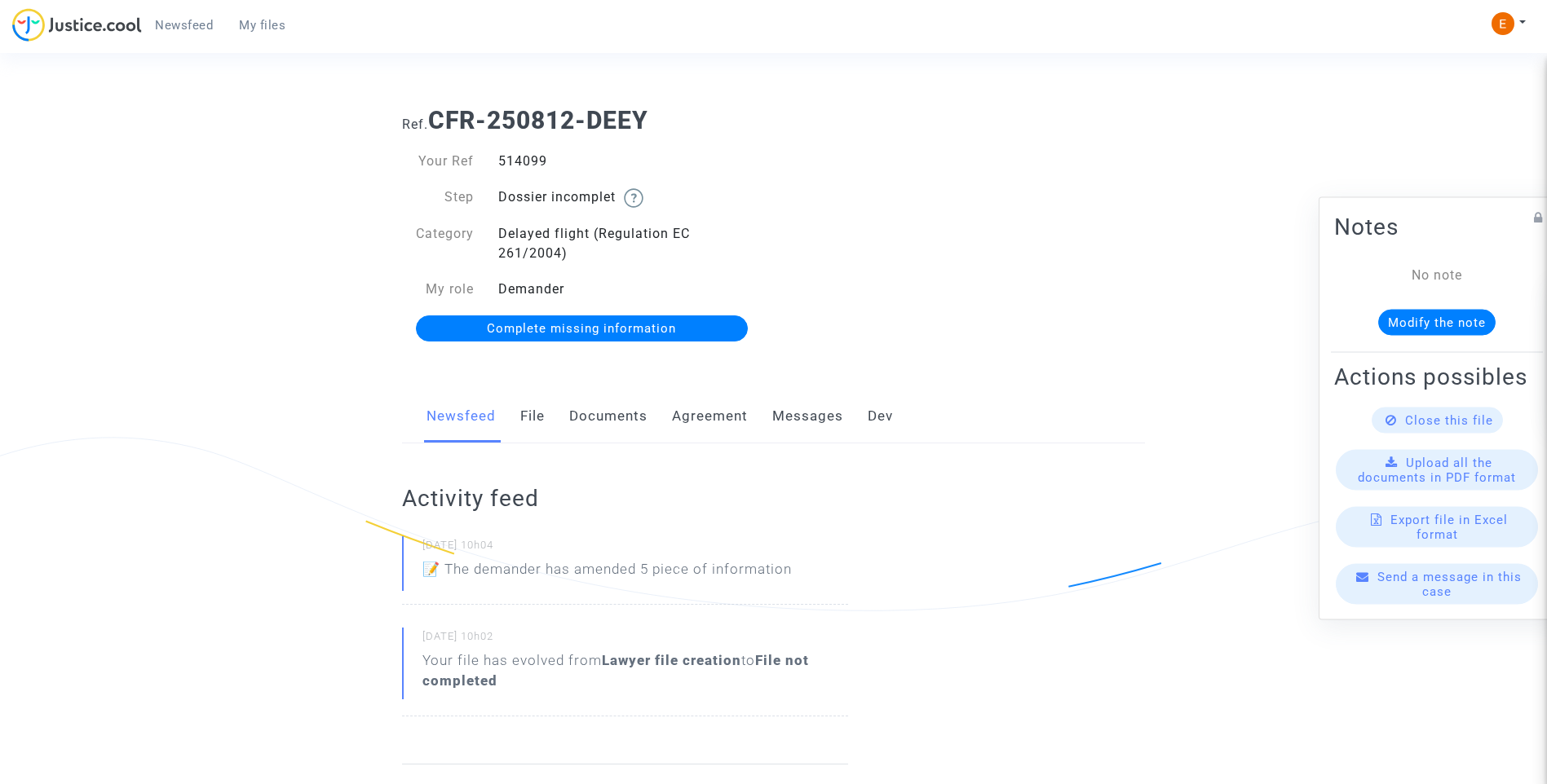
drag, startPoint x: 539, startPoint y: 417, endPoint x: 565, endPoint y: 421, distance: 26.3
click at [539, 417] on link "File" at bounding box center [533, 416] width 24 height 54
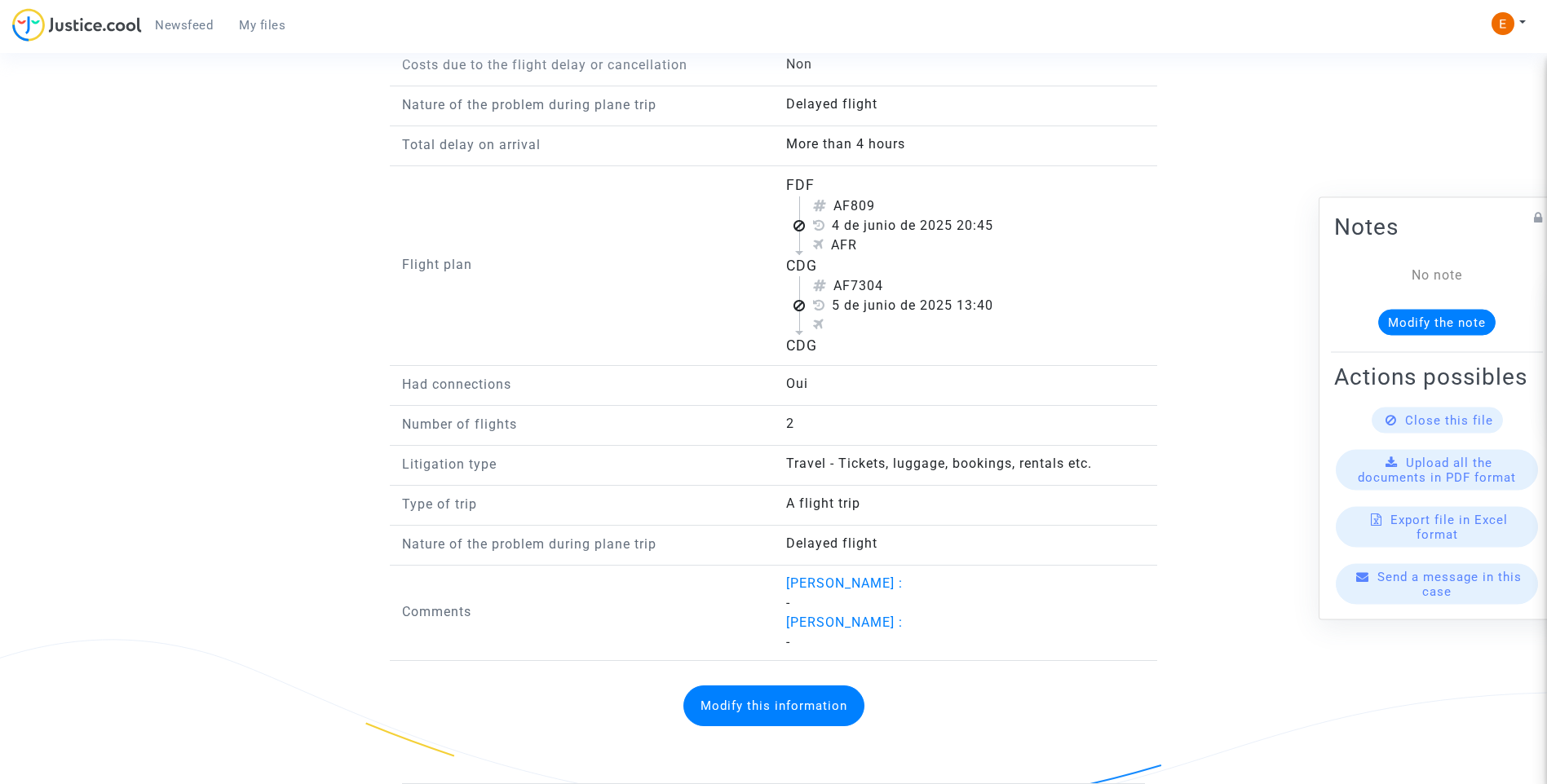
click at [797, 701] on button "Modify this information" at bounding box center [773, 705] width 181 height 40
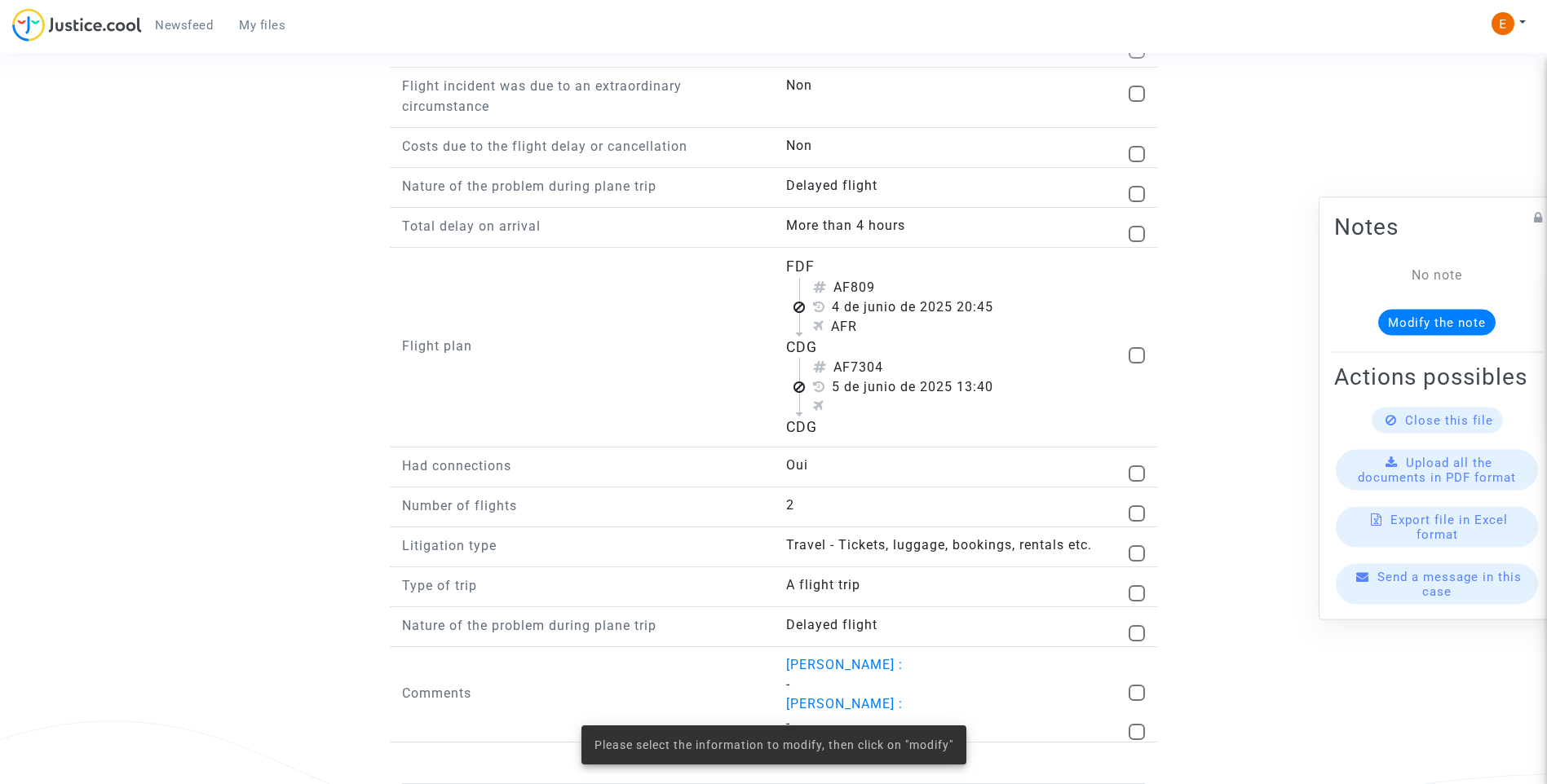
scroll to position [1437, 0]
click at [1133, 356] on span at bounding box center [1136, 355] width 16 height 16
click at [1136, 363] on input "checkbox" at bounding box center [1136, 363] width 1 height 1
checkbox input "true"
click at [791, 778] on div "Please select the information to modify, then click on "modify"" at bounding box center [774, 744] width 424 height 78
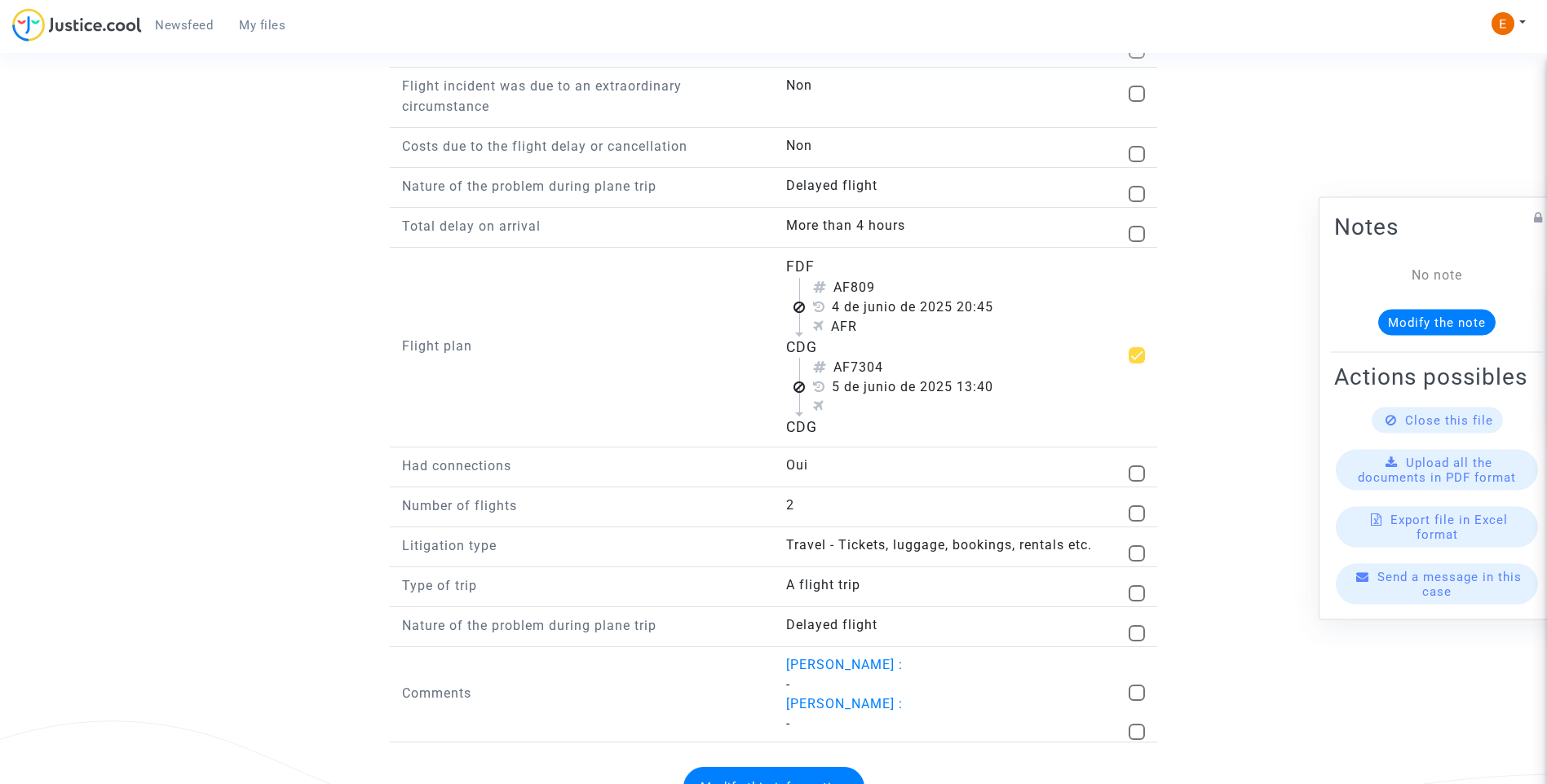
click at [793, 771] on button "Modify this information" at bounding box center [773, 787] width 181 height 40
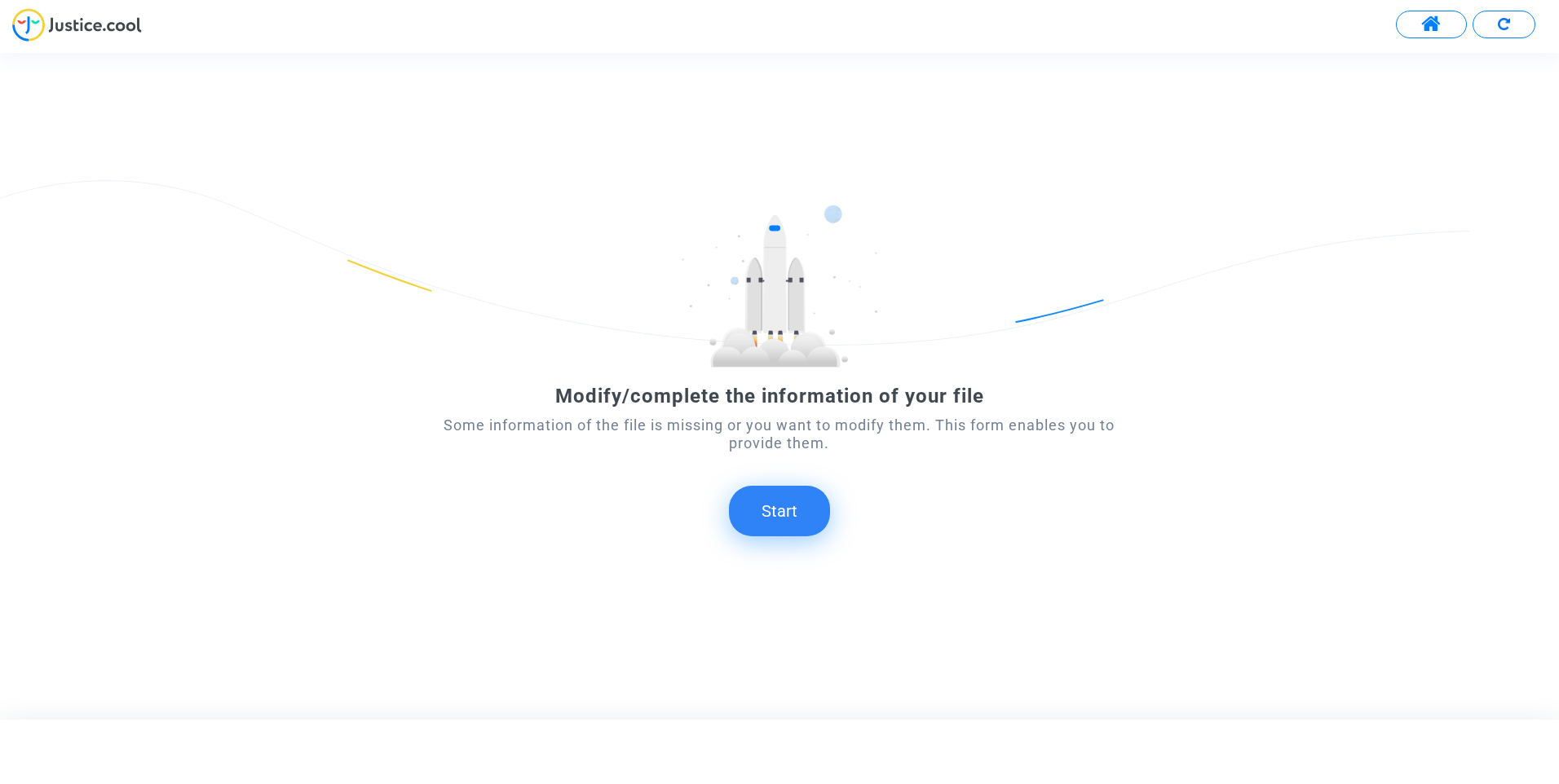
click at [795, 516] on button "Start" at bounding box center [780, 511] width 101 height 51
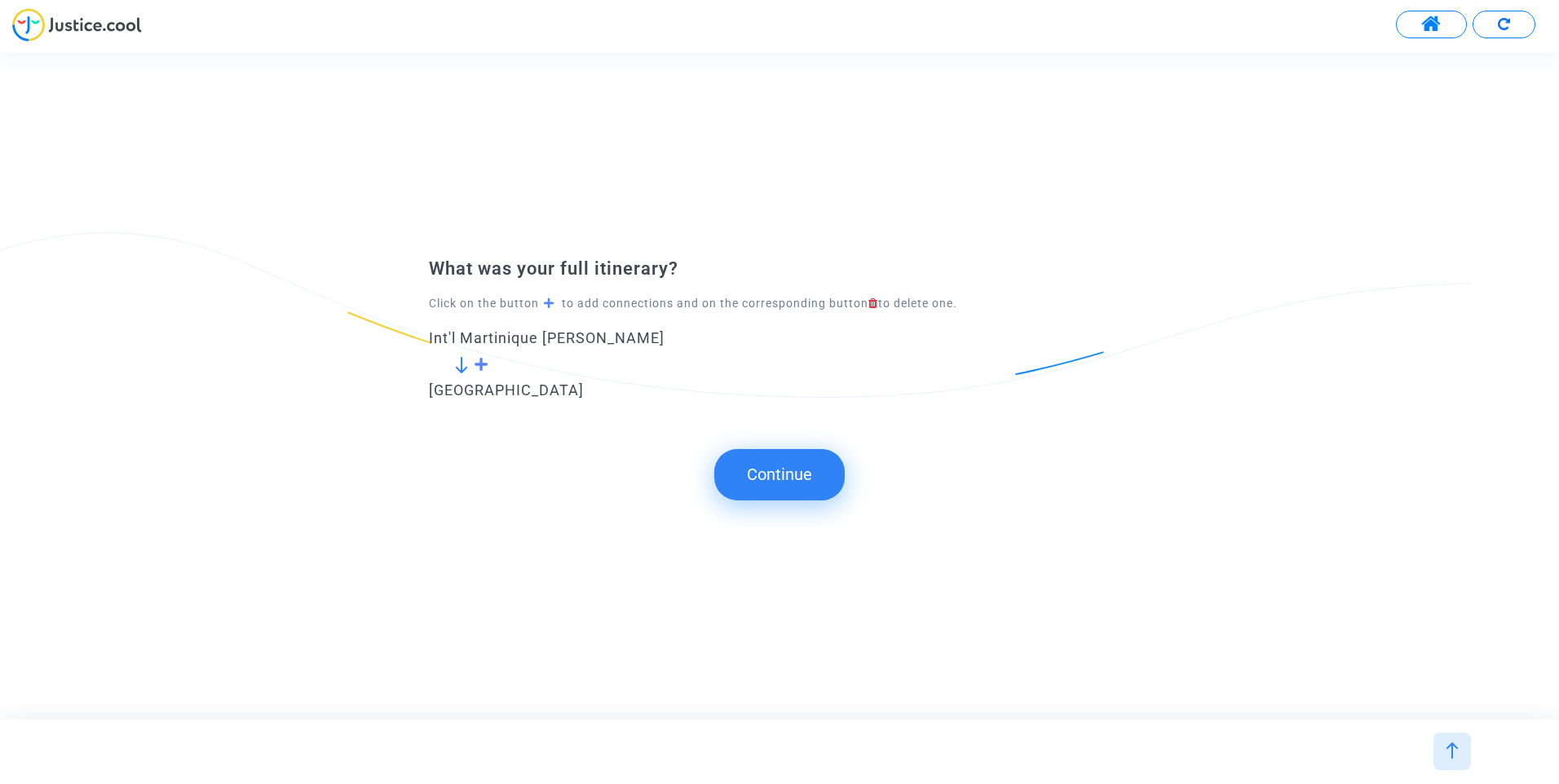
click at [484, 362] on span at bounding box center [482, 364] width 15 height 15
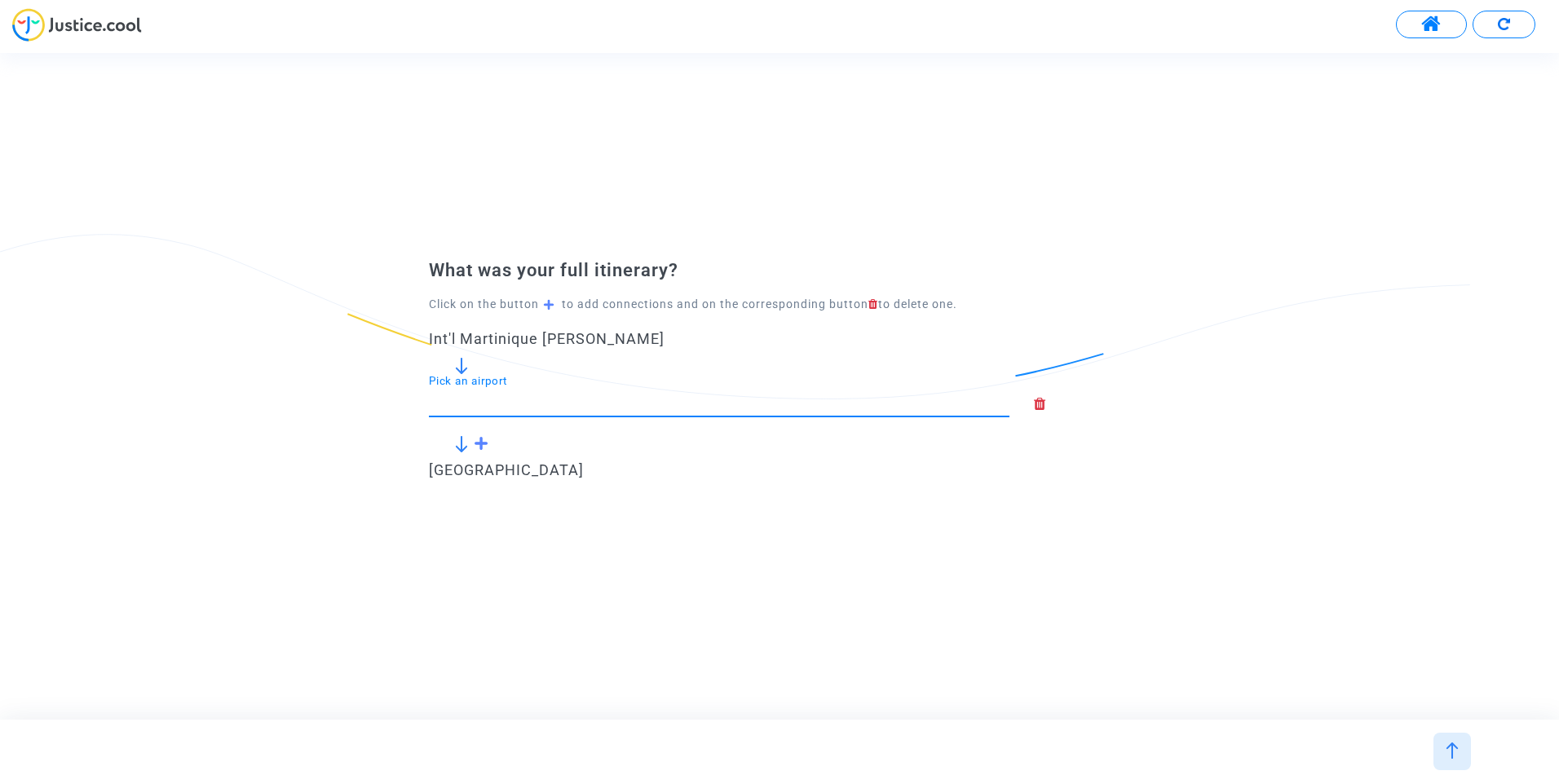
click at [559, 401] on input "Pick an airport" at bounding box center [719, 401] width 581 height 16
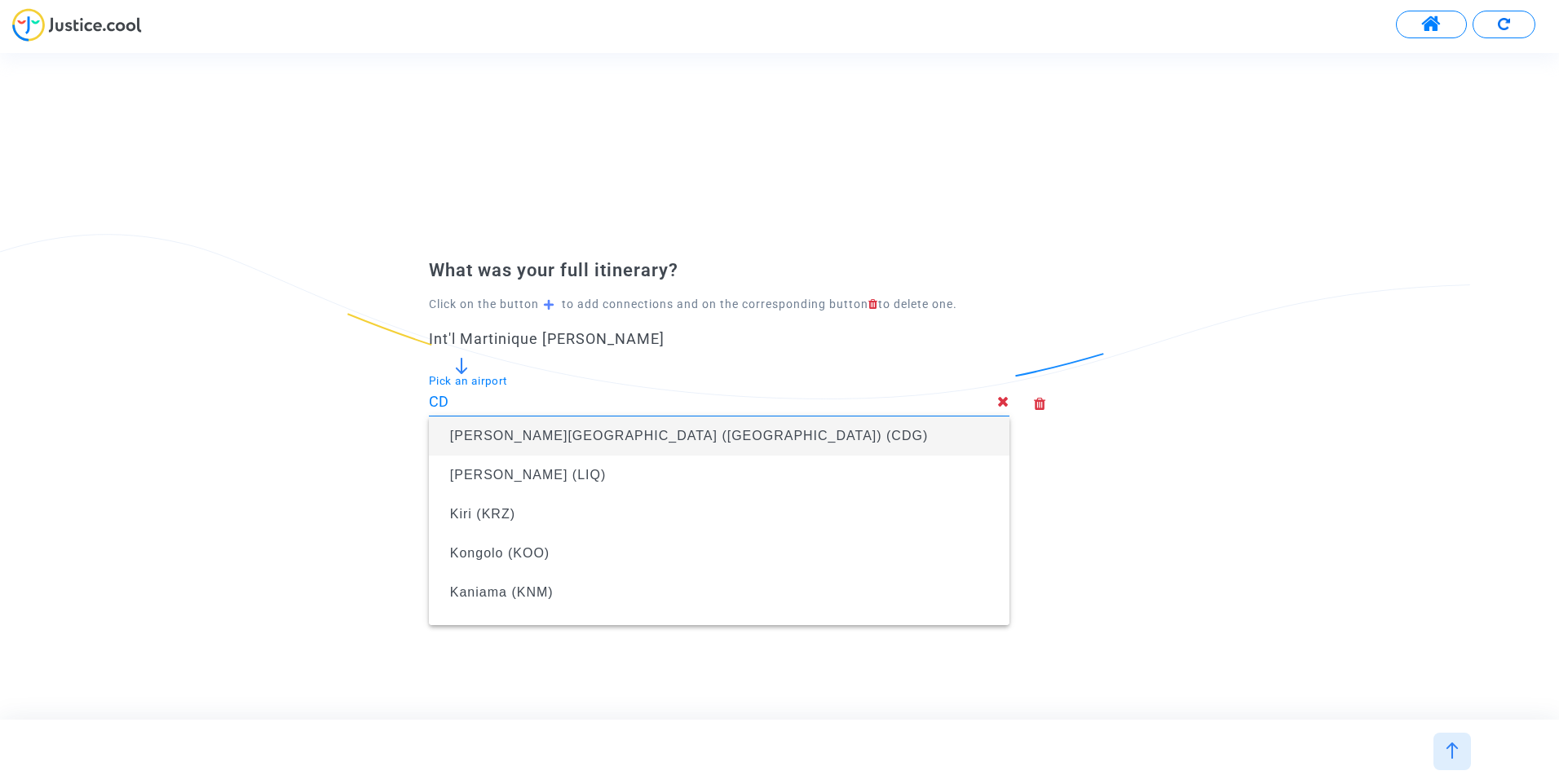
drag, startPoint x: 603, startPoint y: 431, endPoint x: 711, endPoint y: 441, distance: 108.5
click at [604, 431] on span "[PERSON_NAME][GEOGRAPHIC_DATA] ([GEOGRAPHIC_DATA]) (CDG)" at bounding box center [689, 435] width 478 height 14
type input "[PERSON_NAME][GEOGRAPHIC_DATA] ([GEOGRAPHIC_DATA]) (CDG)"
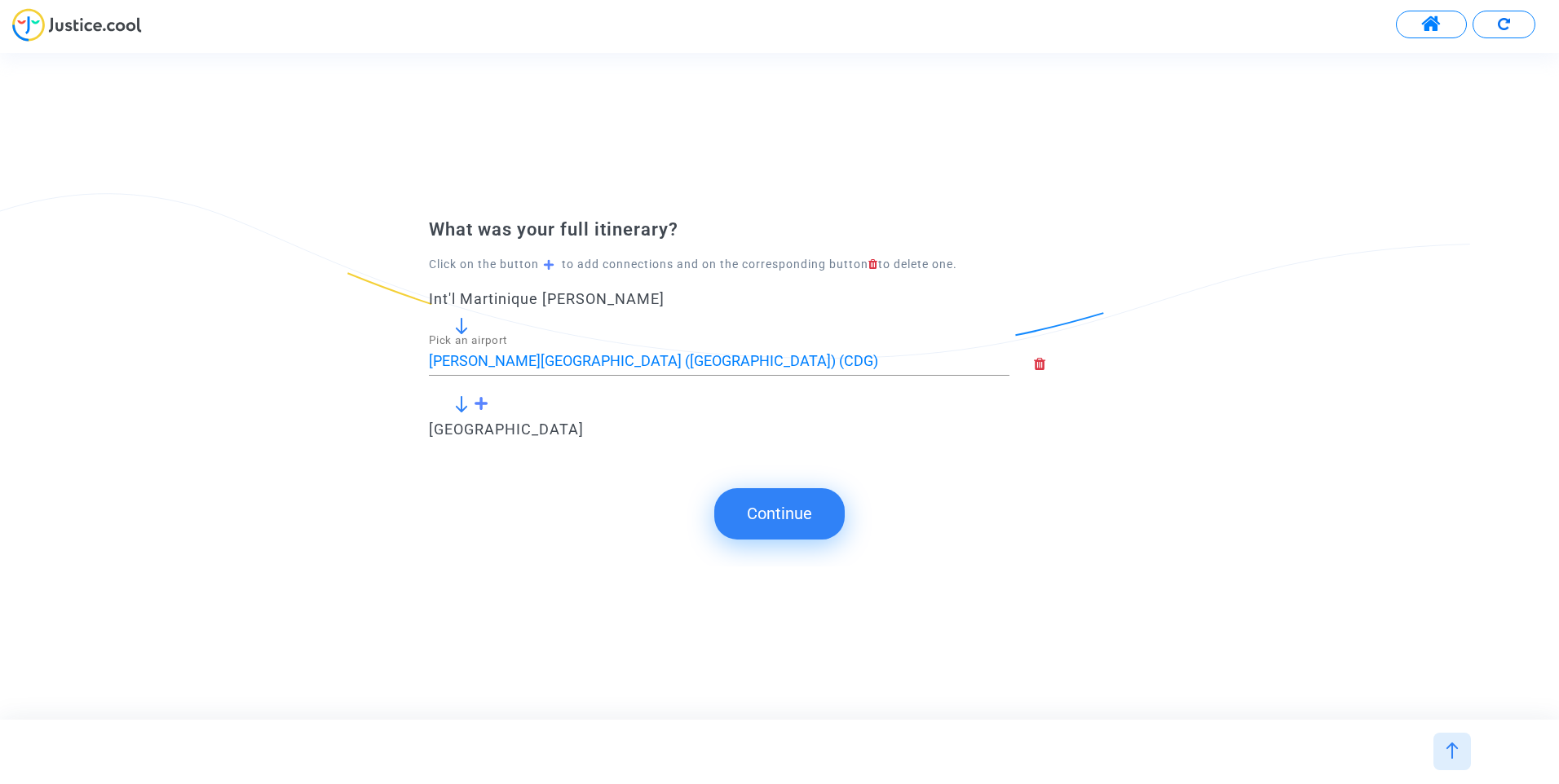
click at [810, 517] on button "Continue" at bounding box center [780, 514] width 131 height 51
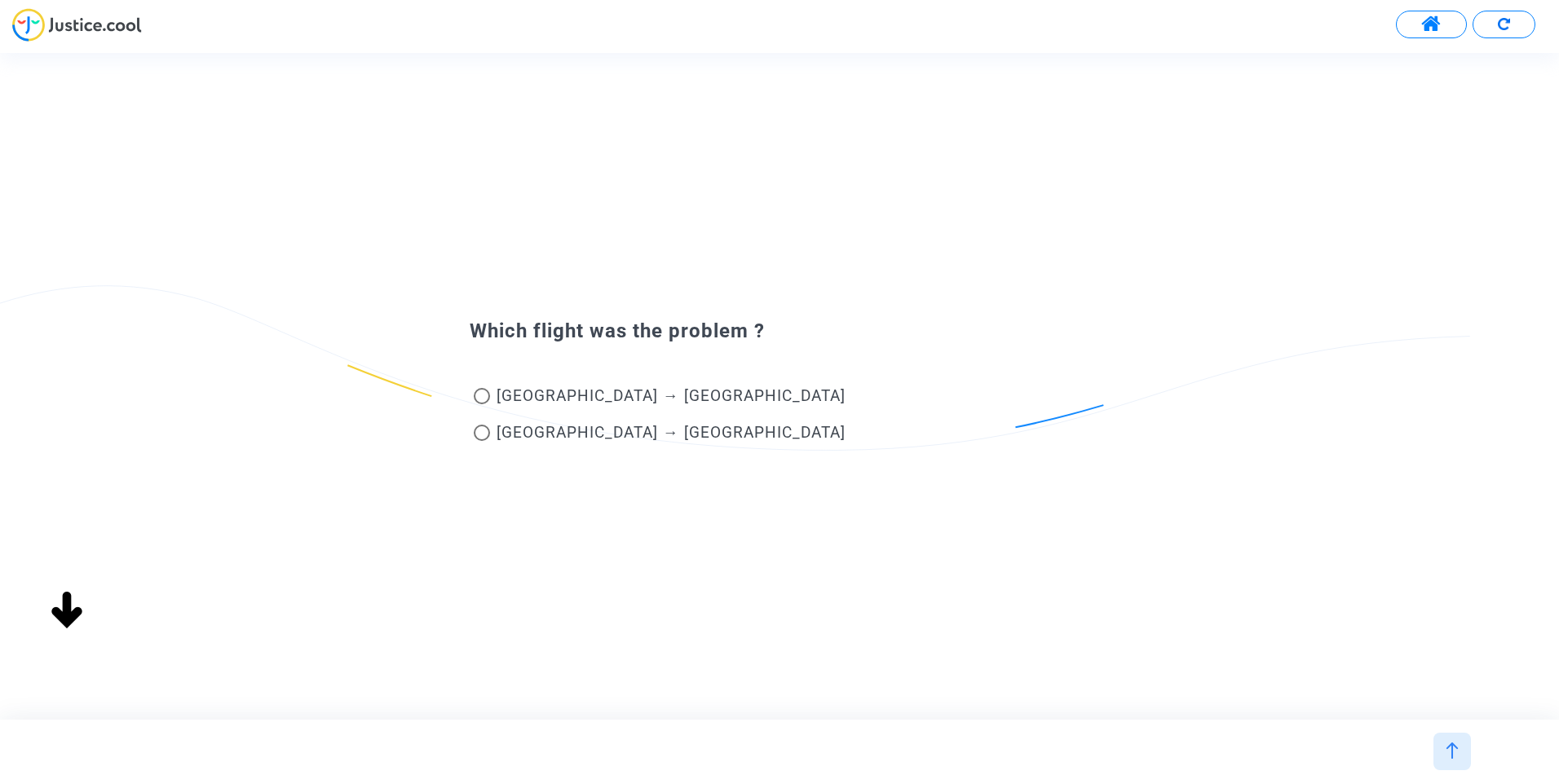
click at [568, 399] on span "[GEOGRAPHIC_DATA] → [GEOGRAPHIC_DATA]" at bounding box center [671, 396] width 349 height 19
click at [482, 404] on input "[GEOGRAPHIC_DATA] → [GEOGRAPHIC_DATA]" at bounding box center [481, 404] width 1 height 1
radio input "true"
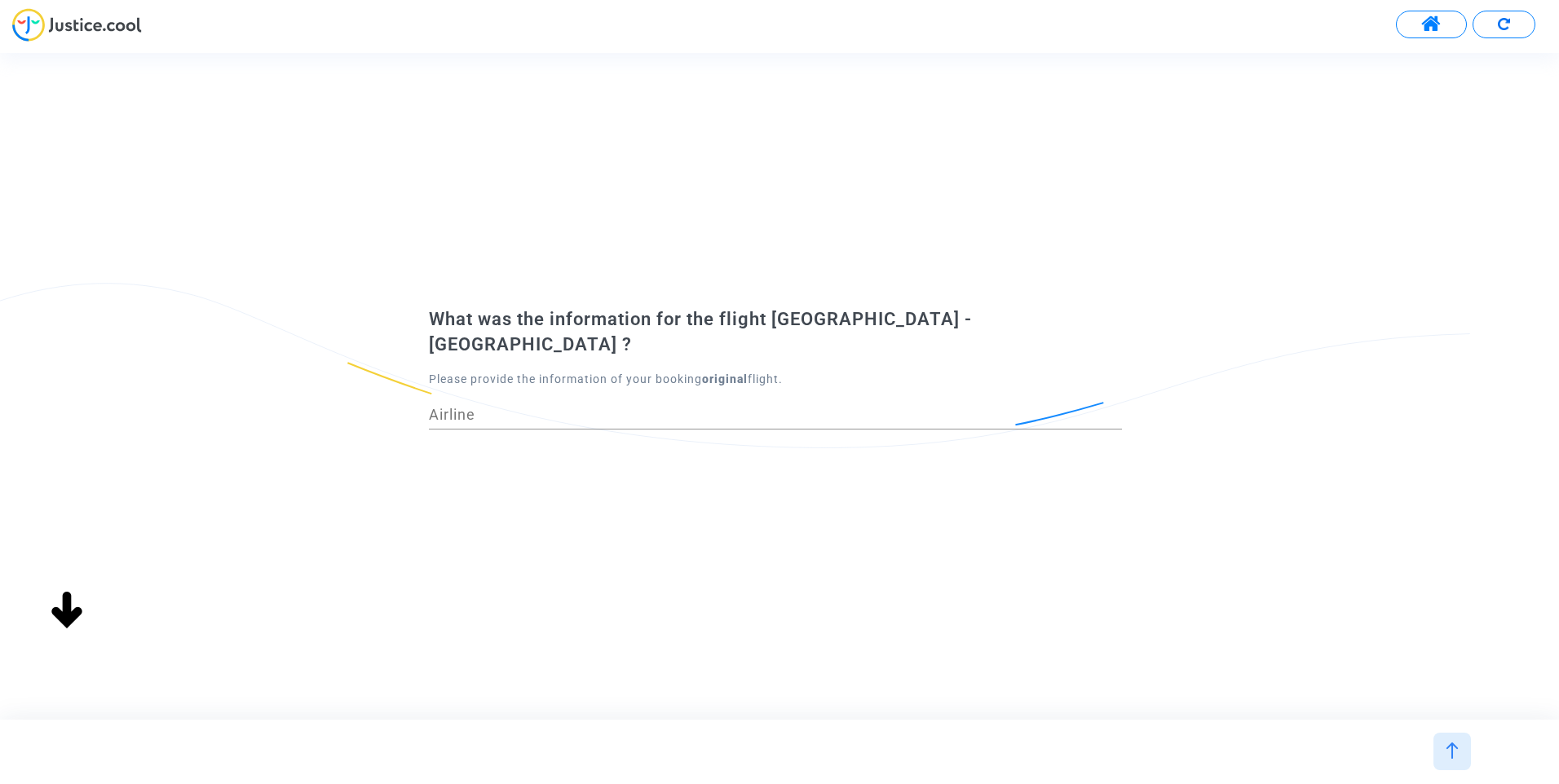
click at [605, 413] on div "Airline" at bounding box center [775, 409] width 693 height 41
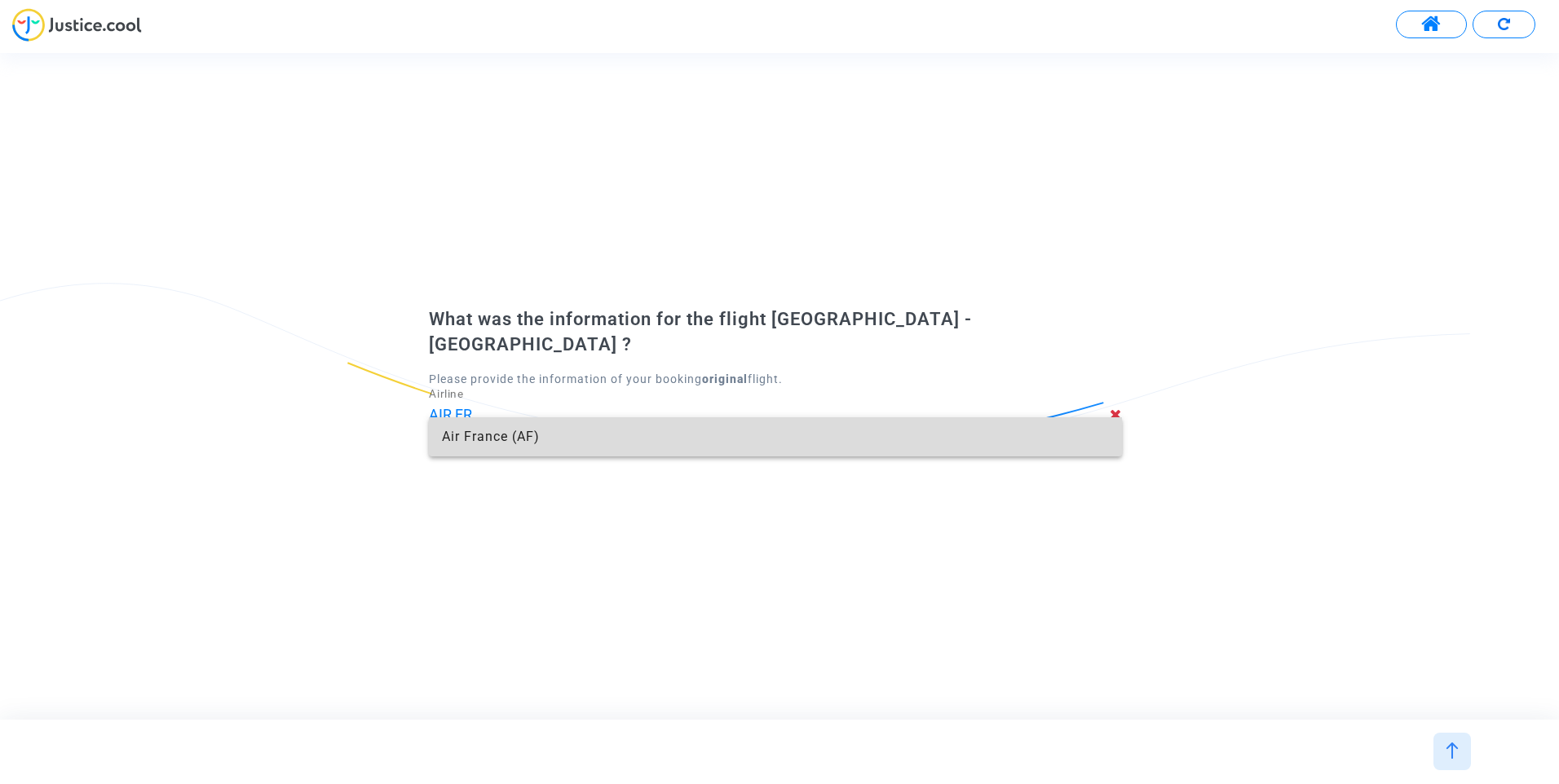
click at [522, 439] on span "Air France (AF)" at bounding box center [776, 437] width 667 height 40
type input "Air France"
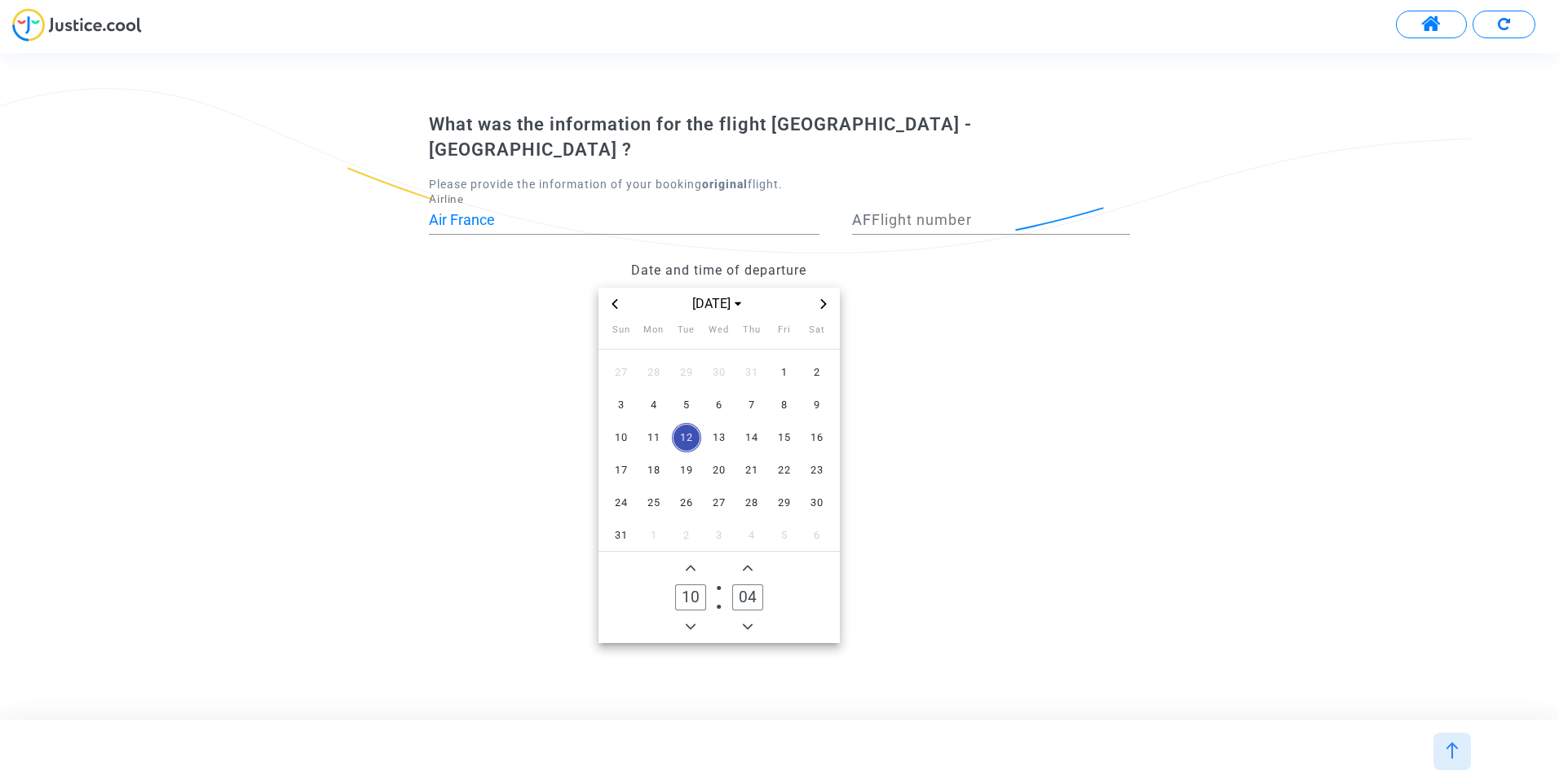
click at [616, 299] on icon "Previous month" at bounding box center [614, 303] width 9 height 9
click at [614, 299] on icon "Previous month" at bounding box center [614, 303] width 9 height 9
click at [723, 358] on span "4" at bounding box center [719, 373] width 29 height 29
click at [694, 563] on icon "Add a hour" at bounding box center [690, 568] width 9 height 9
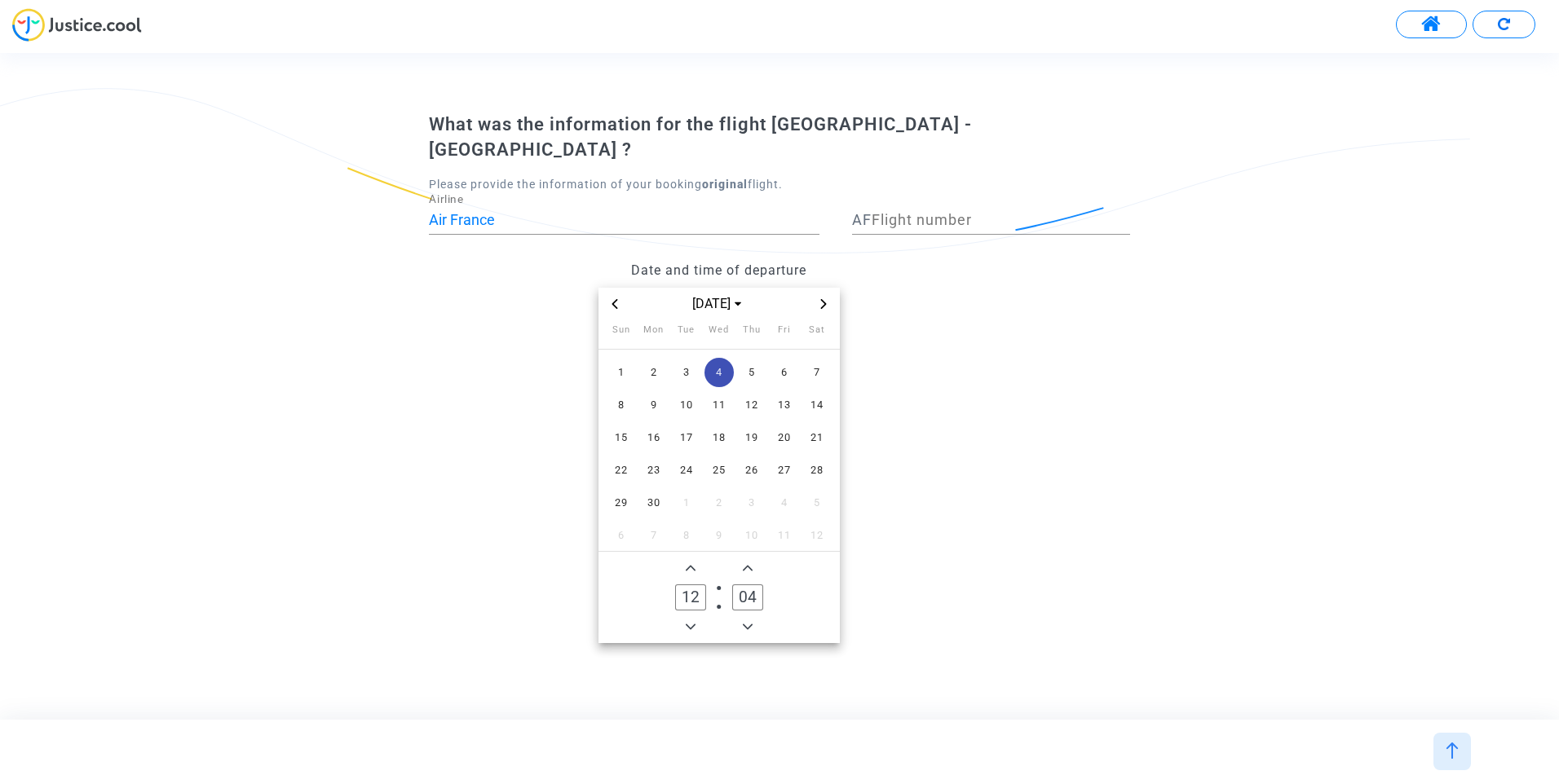
click at [694, 563] on icon "Add a hour" at bounding box center [690, 568] width 9 height 9
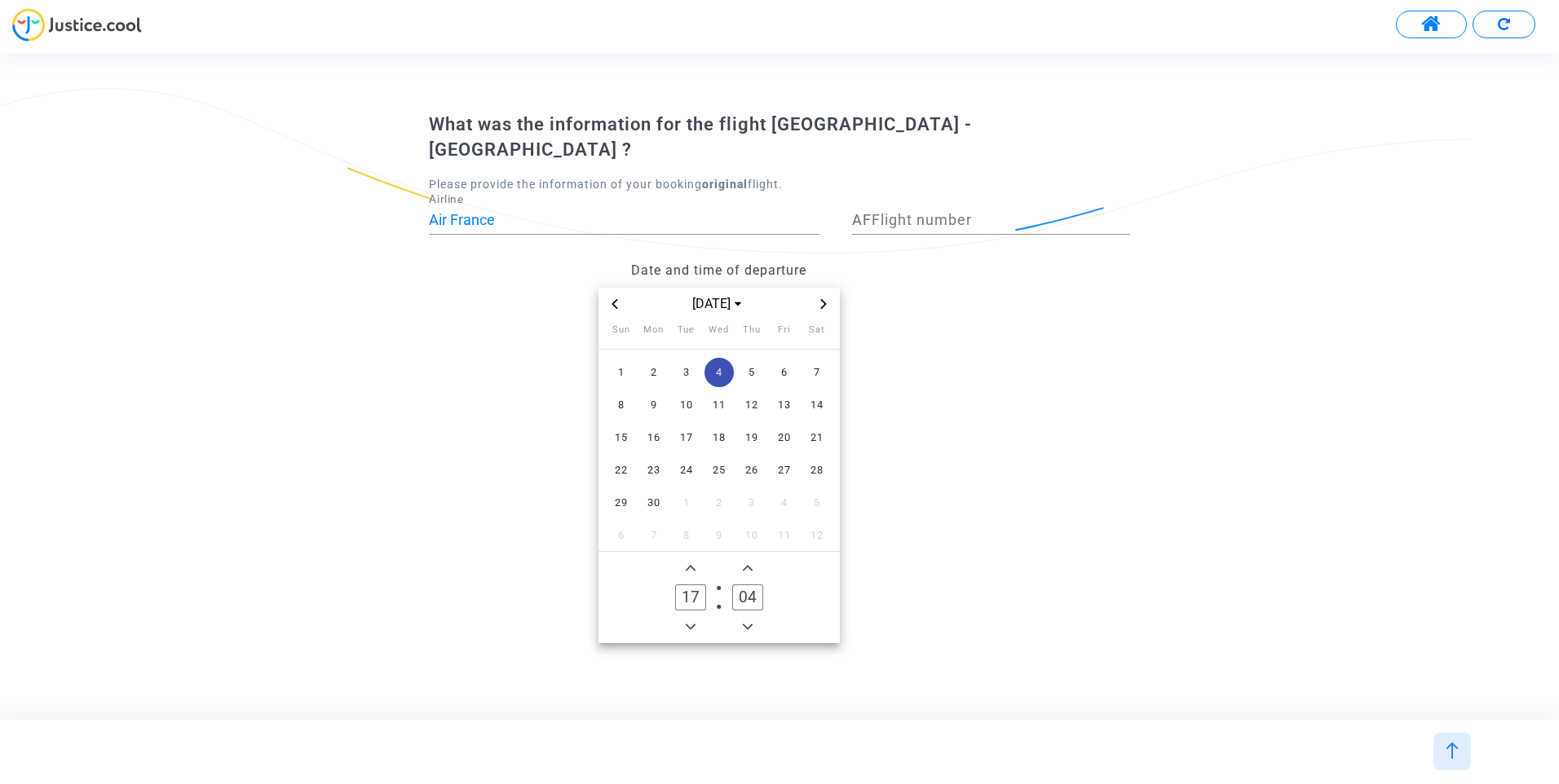
click at [694, 563] on icon "Add a hour" at bounding box center [690, 568] width 9 height 9
type input "20"
click at [747, 622] on icon "Minus a minute" at bounding box center [747, 626] width 9 height 9
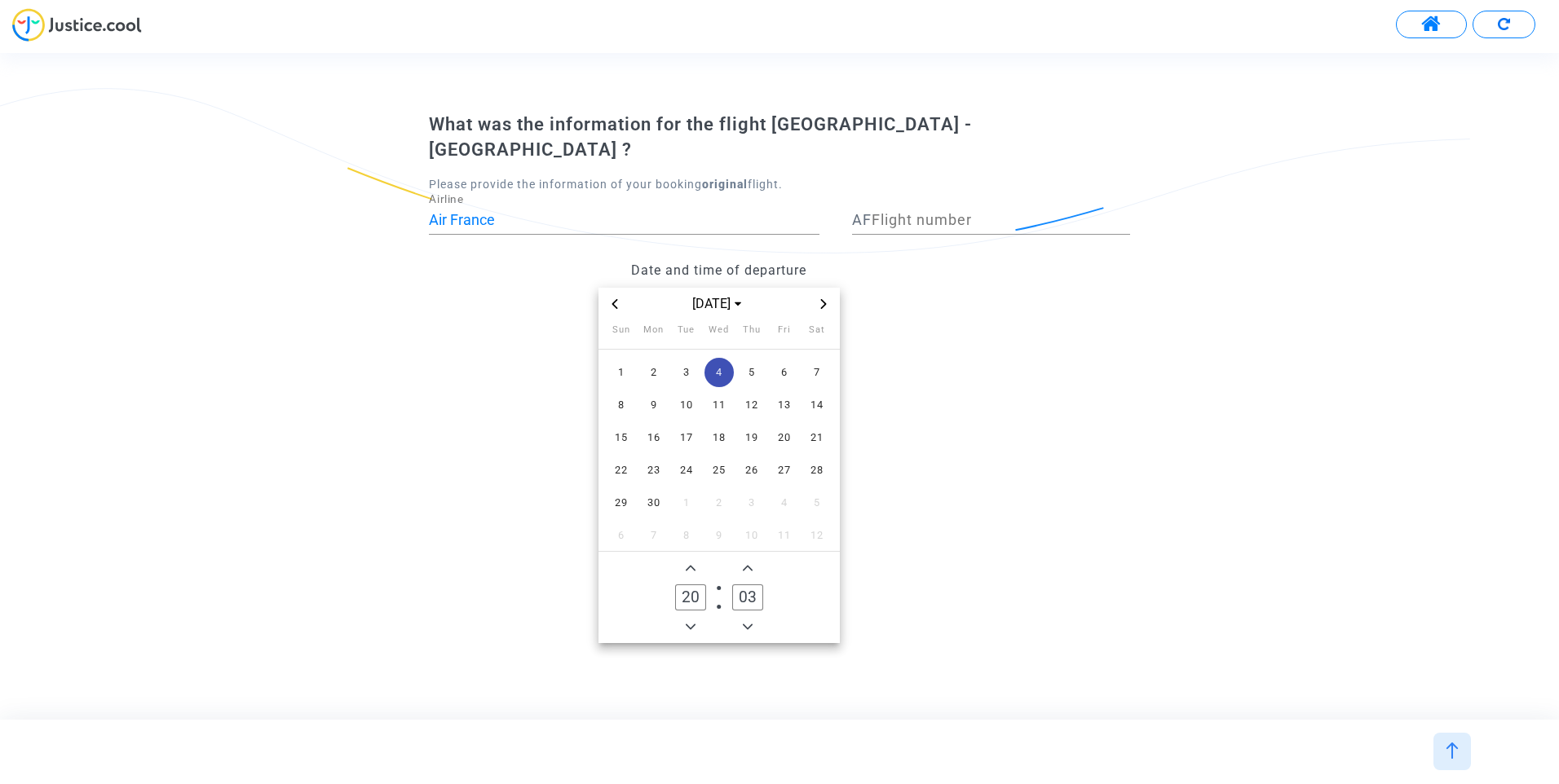
click at [747, 622] on icon "Minus a minute" at bounding box center [747, 626] width 9 height 9
type input "00"
click at [747, 622] on icon "Minus a minute" at bounding box center [747, 626] width 9 height 9
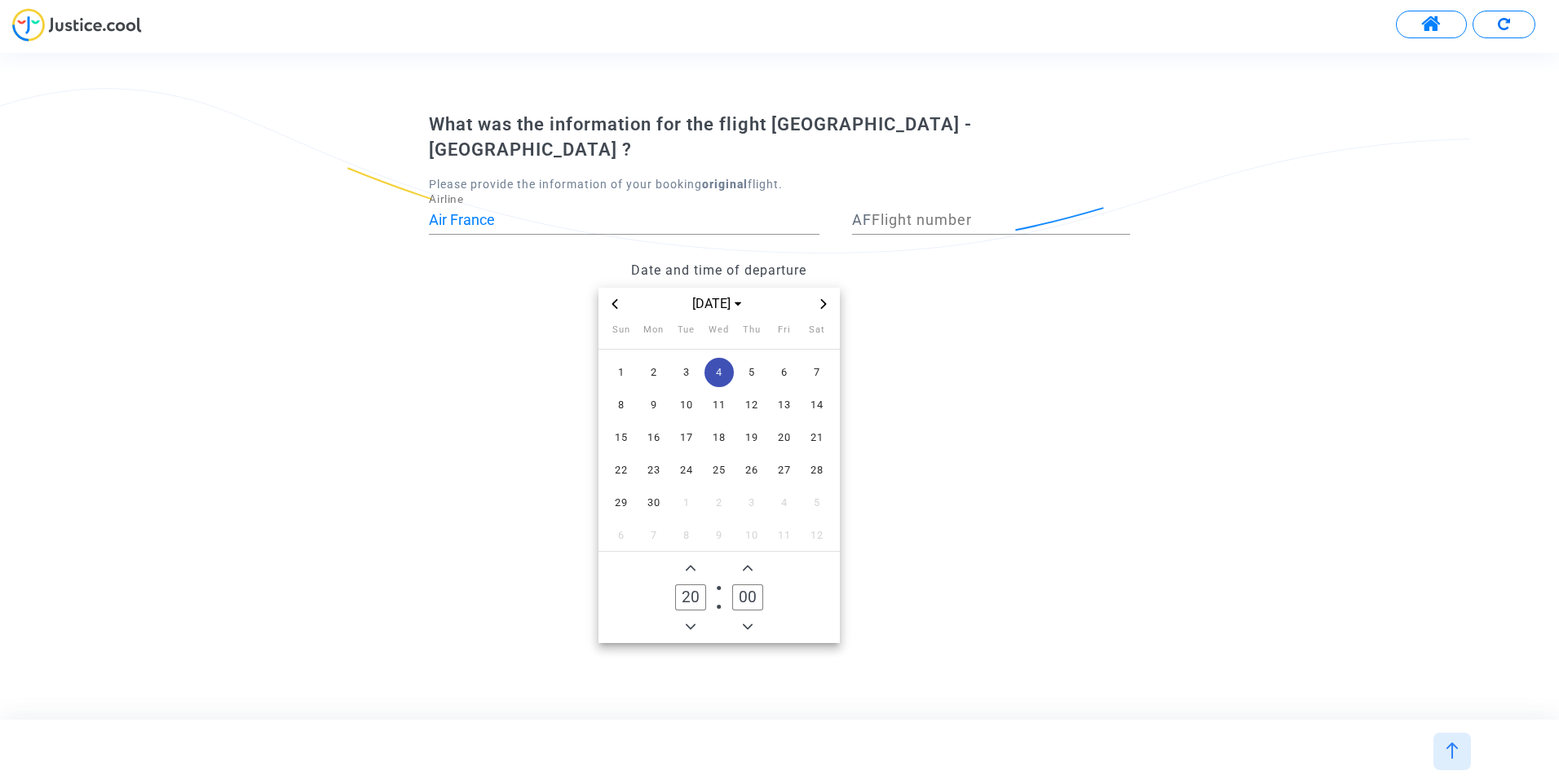
type input "19"
click at [747, 622] on icon "Minus a minute" at bounding box center [747, 626] width 9 height 9
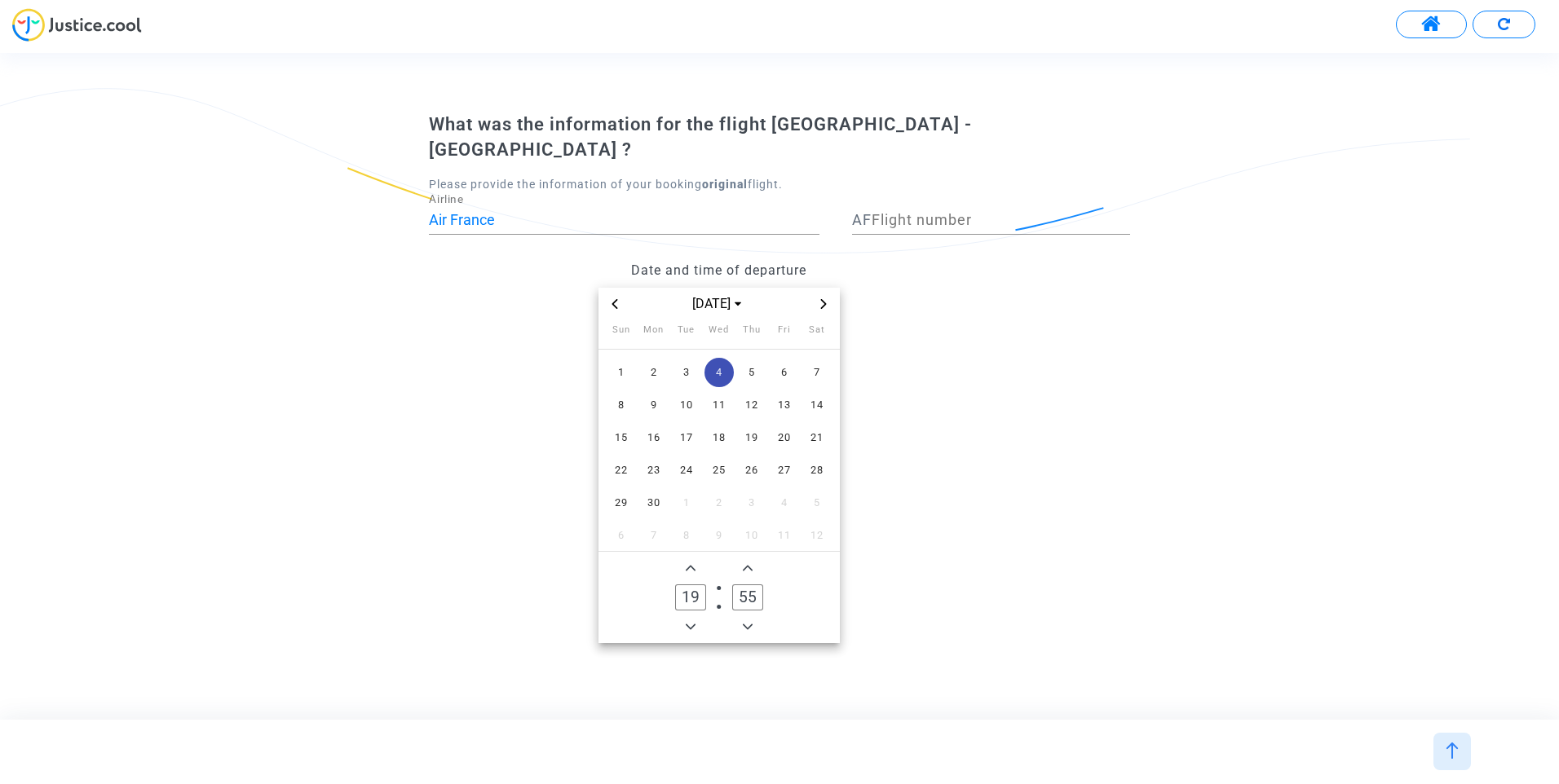
click at [747, 622] on icon "Minus a minute" at bounding box center [747, 626] width 9 height 9
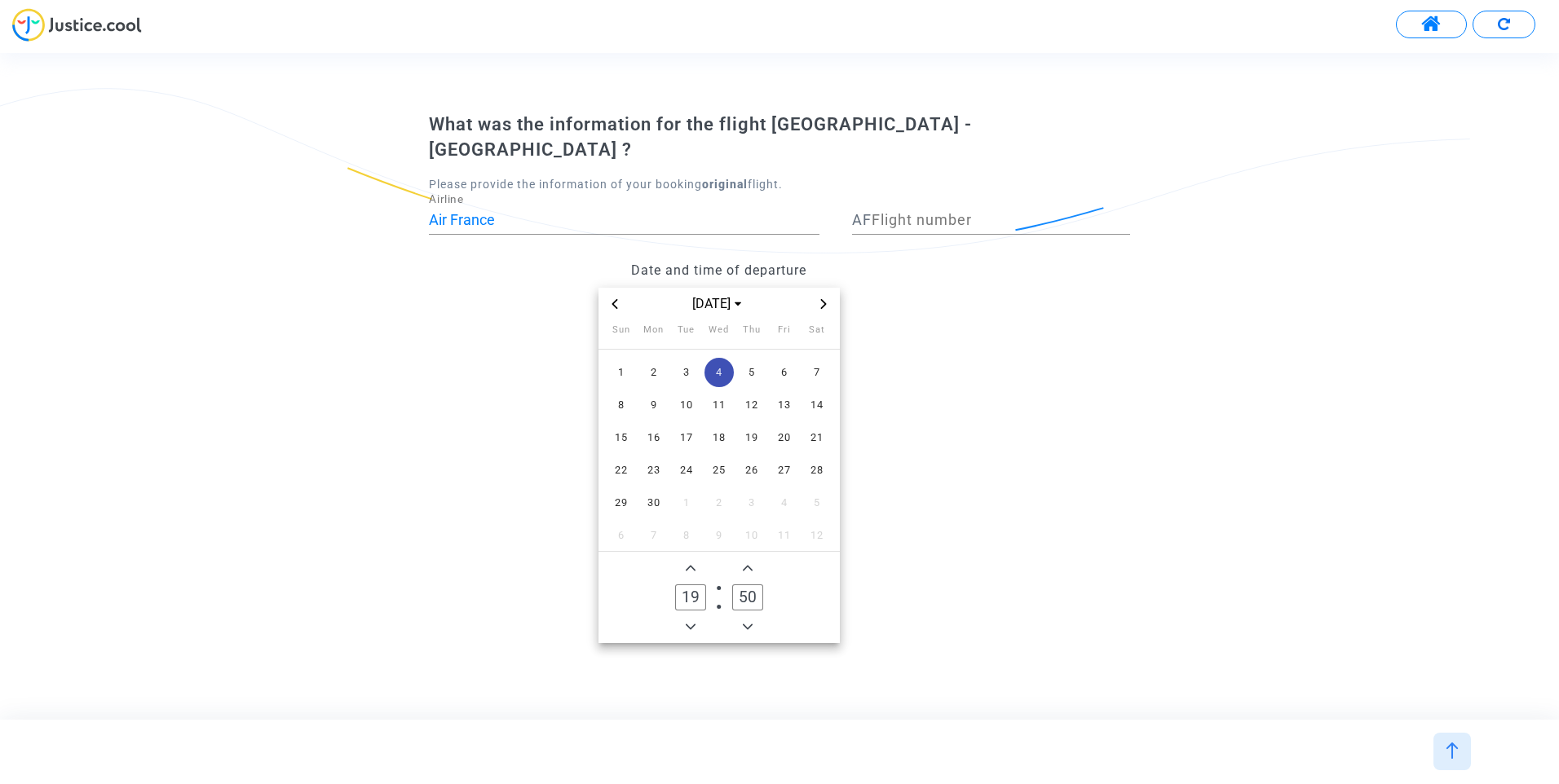
click at [747, 622] on icon "Minus a minute" at bounding box center [747, 626] width 9 height 9
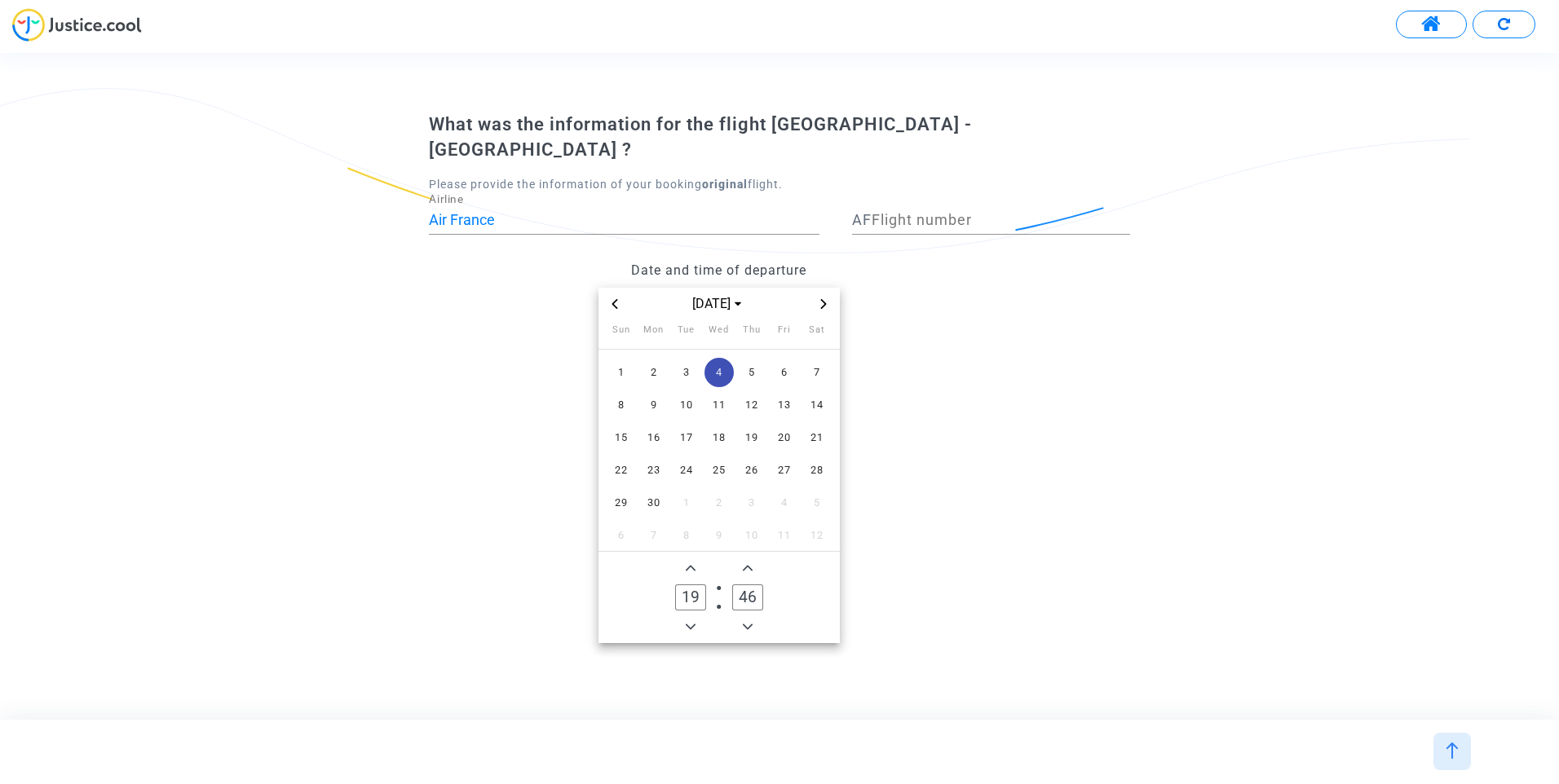
type input "45"
click at [692, 566] on icon "Add a hour" at bounding box center [690, 568] width 9 height 6
type input "20"
click at [927, 212] on input "Flight number" at bounding box center [1001, 220] width 259 height 16
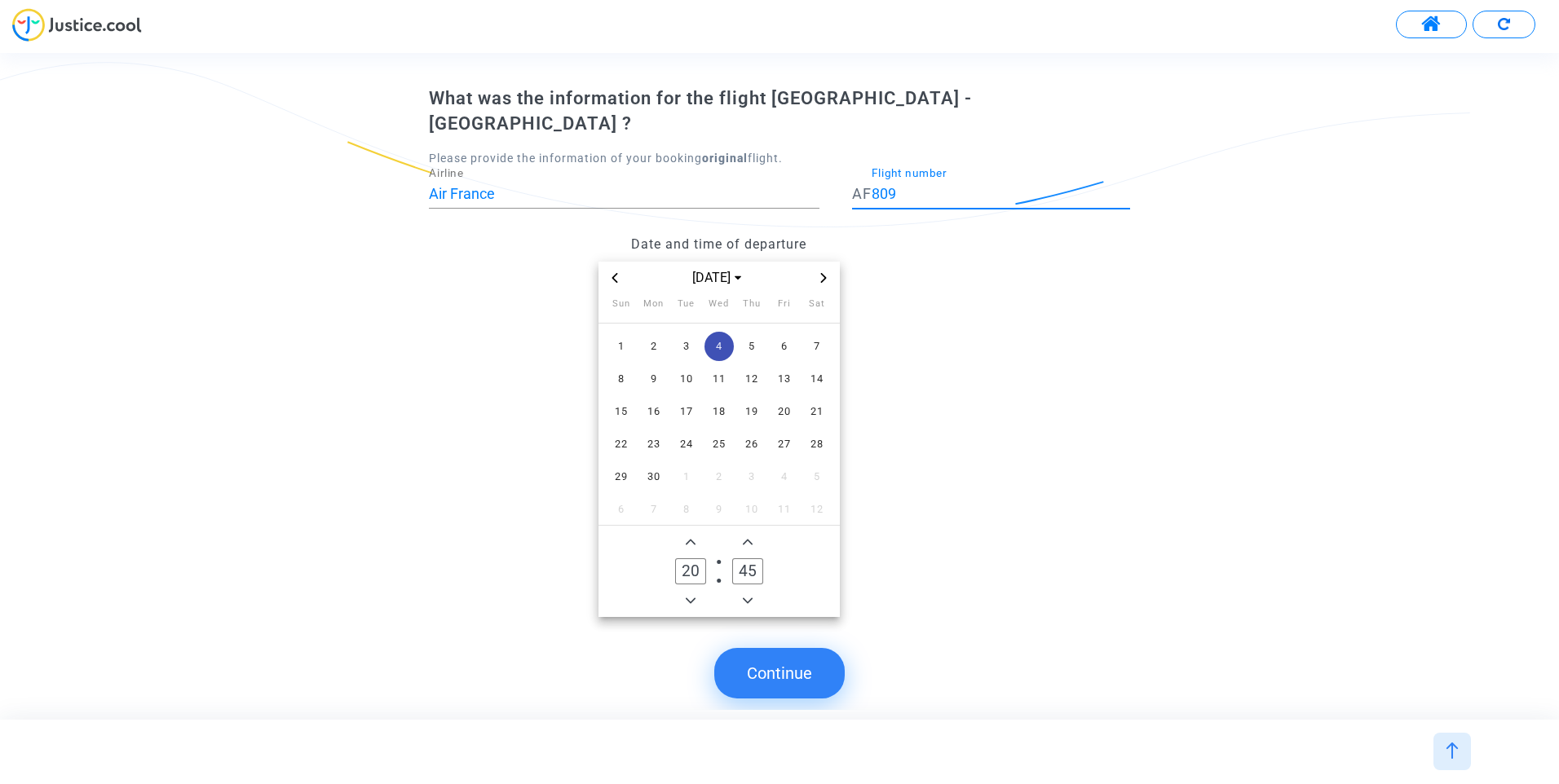
type input "809"
click at [799, 648] on button "Continue" at bounding box center [780, 673] width 131 height 51
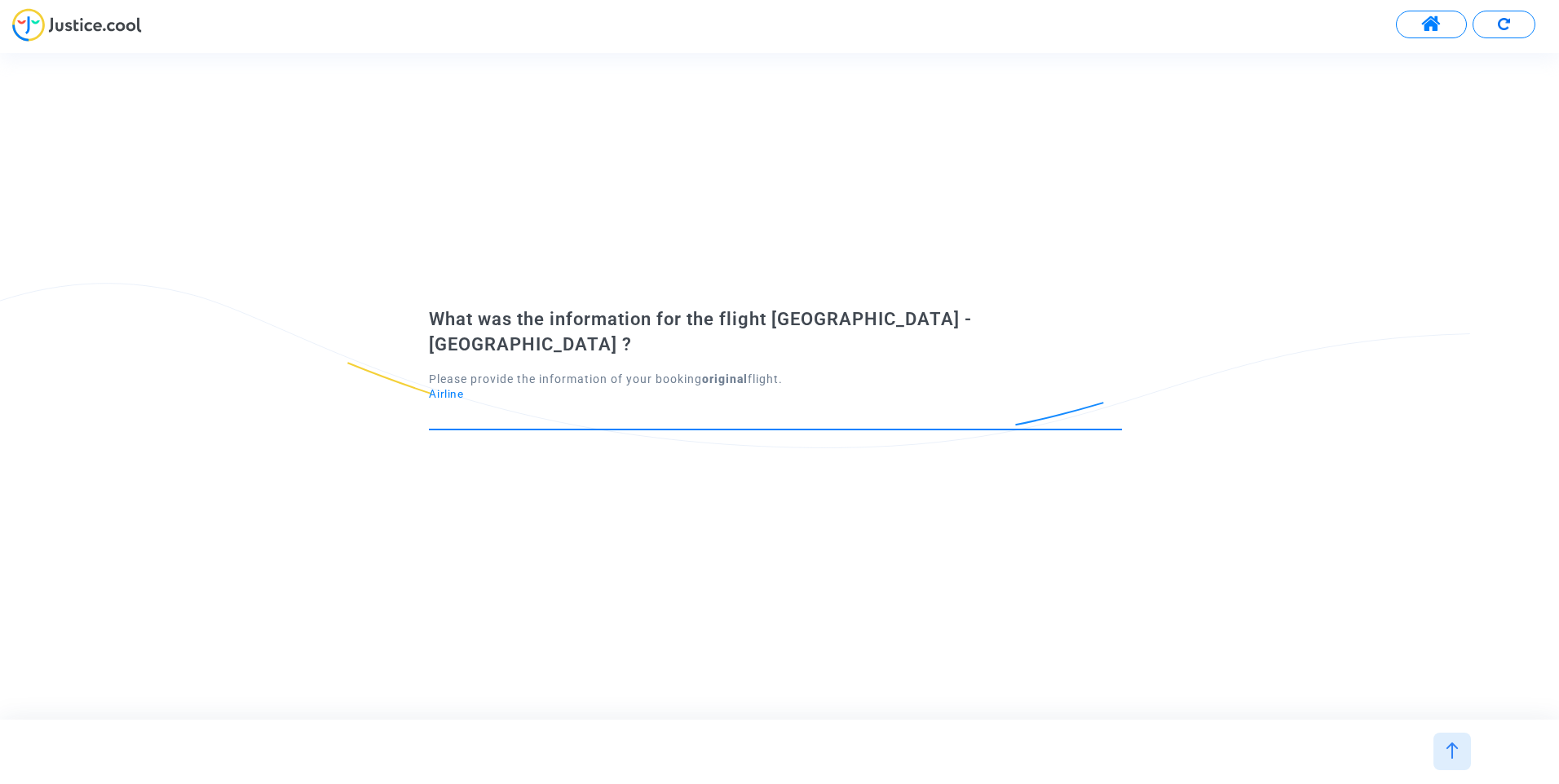
click at [599, 407] on input "Airline" at bounding box center [775, 415] width 693 height 16
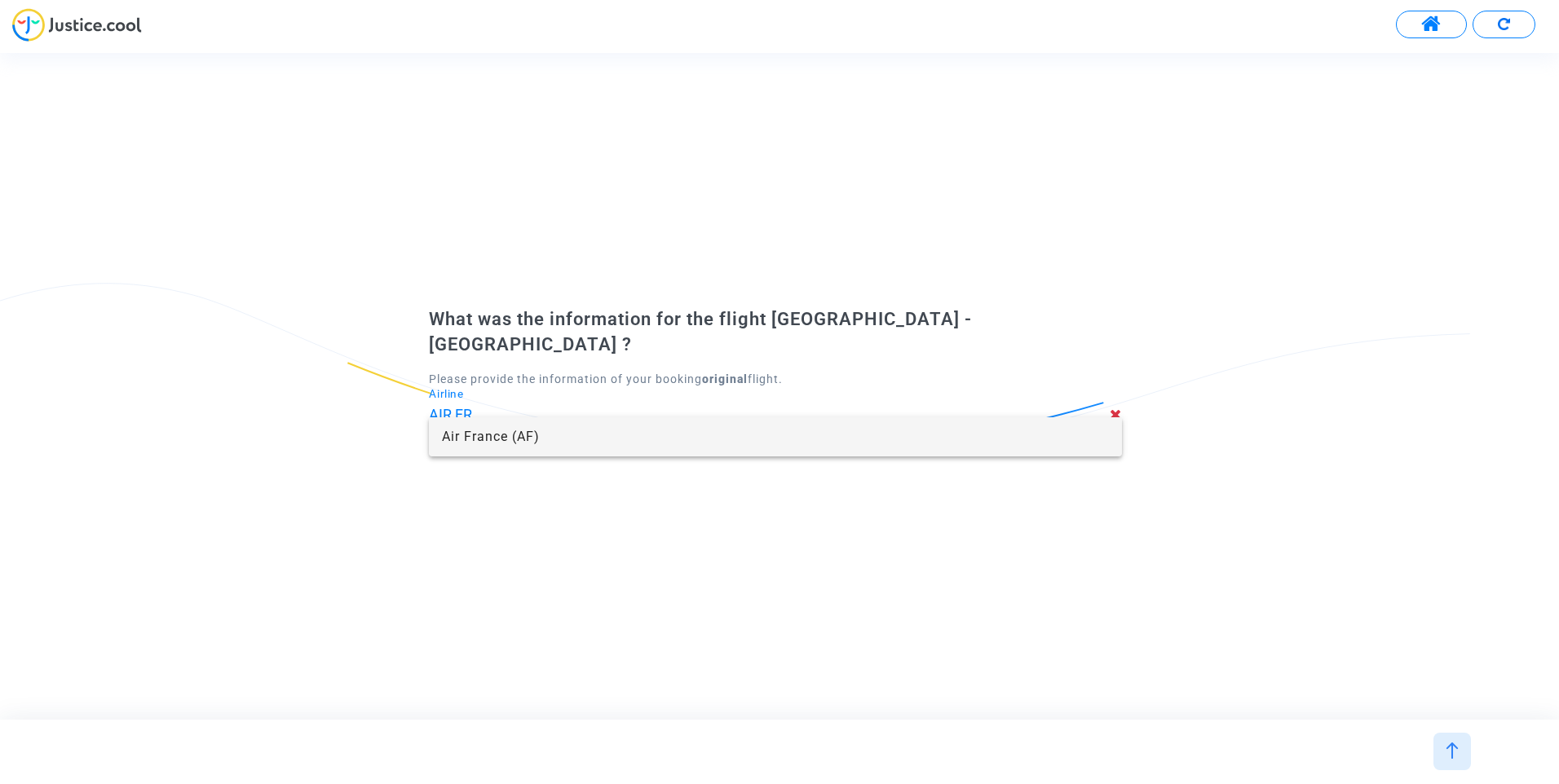
click at [539, 447] on span "Air France (AF)" at bounding box center [776, 437] width 667 height 40
type input "Air France"
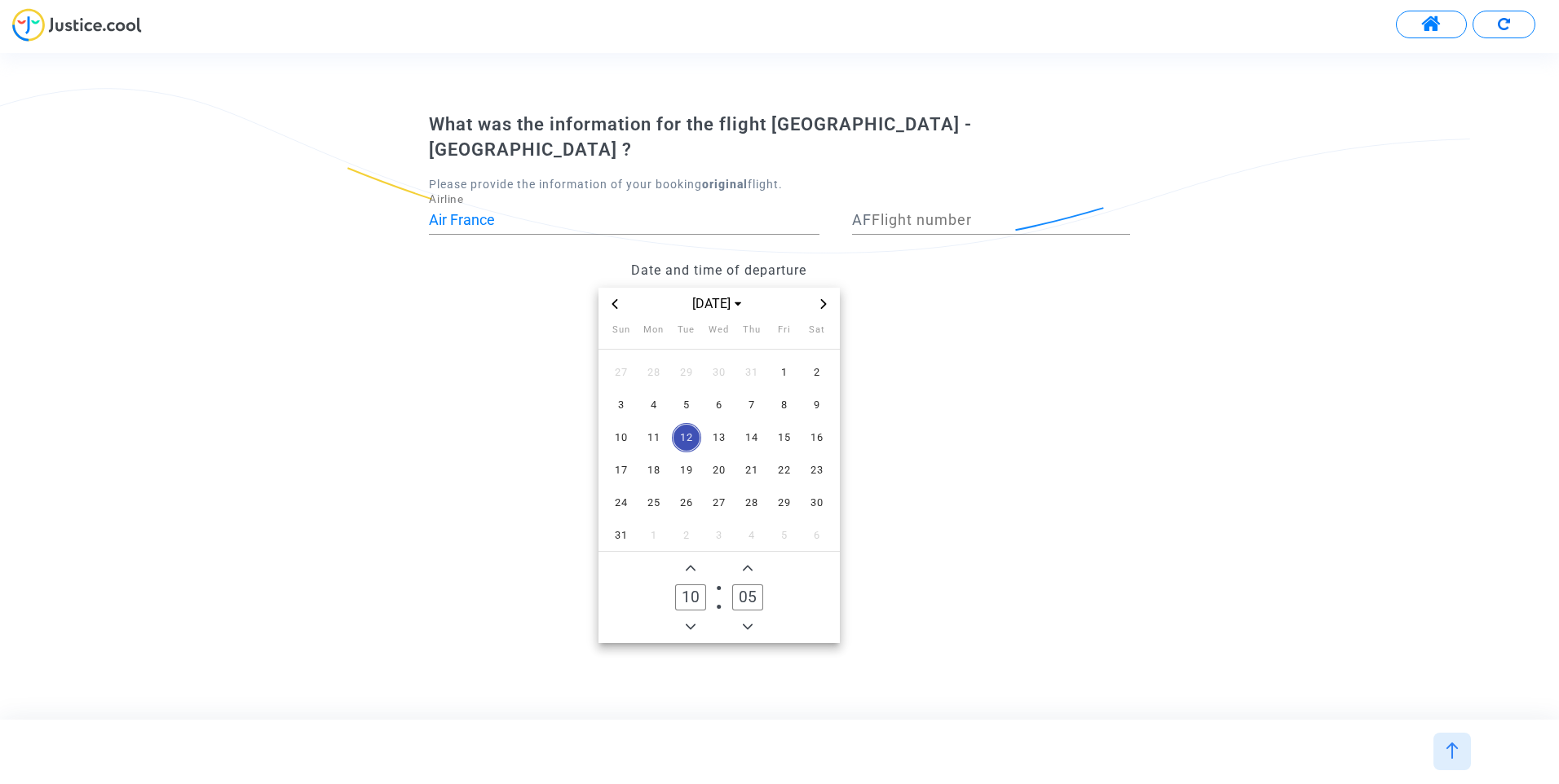
click at [618, 299] on icon "Previous month" at bounding box center [614, 303] width 9 height 9
click at [754, 358] on span "5" at bounding box center [752, 373] width 29 height 29
click at [697, 559] on span "Add a hour" at bounding box center [691, 568] width 20 height 20
click at [696, 558] on span "Add a hour" at bounding box center [691, 568] width 20 height 20
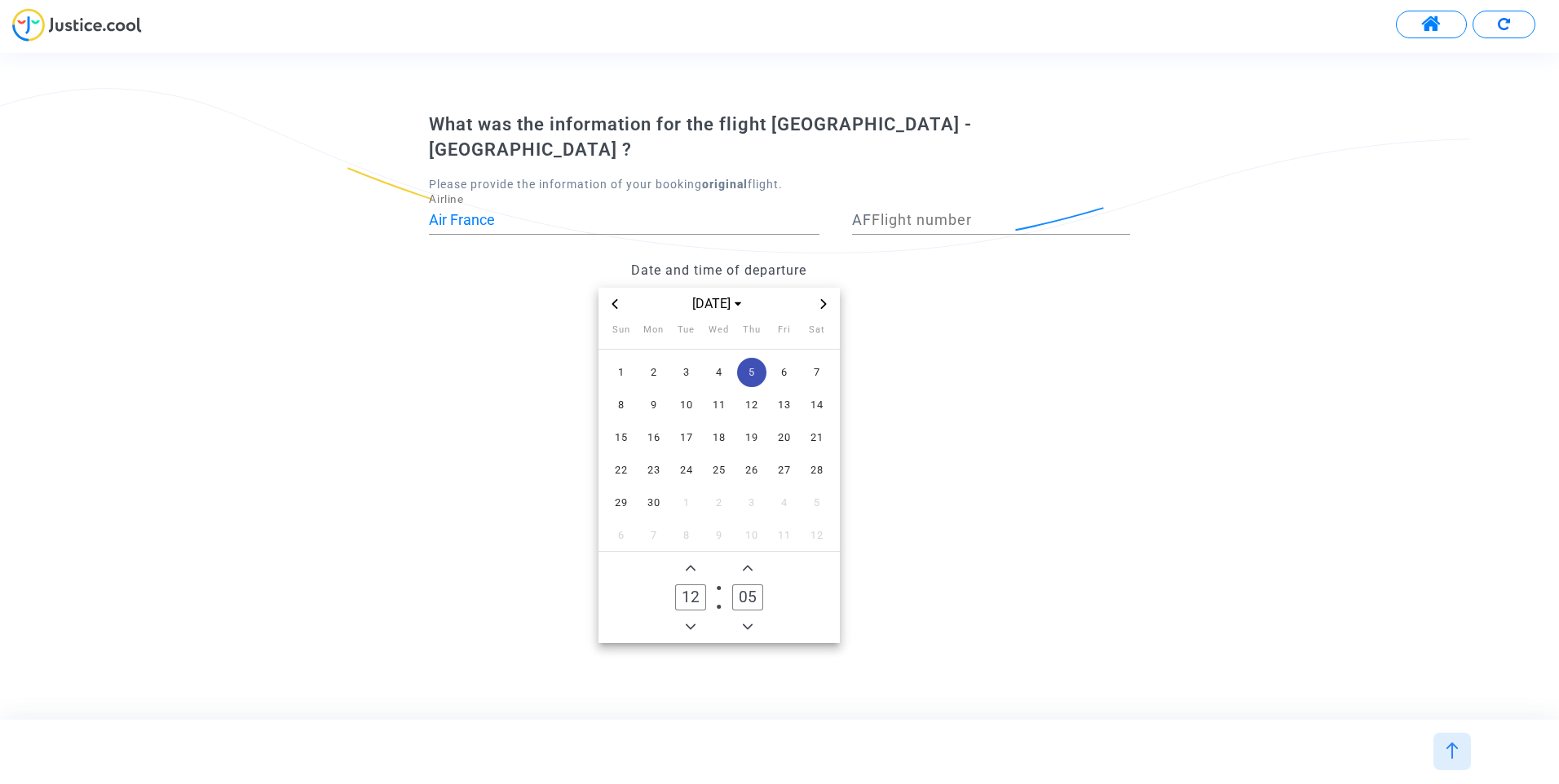
click at [696, 558] on span "Add a hour" at bounding box center [691, 568] width 20 height 20
type input "14"
click at [749, 622] on icon "Minus a minute" at bounding box center [747, 626] width 9 height 9
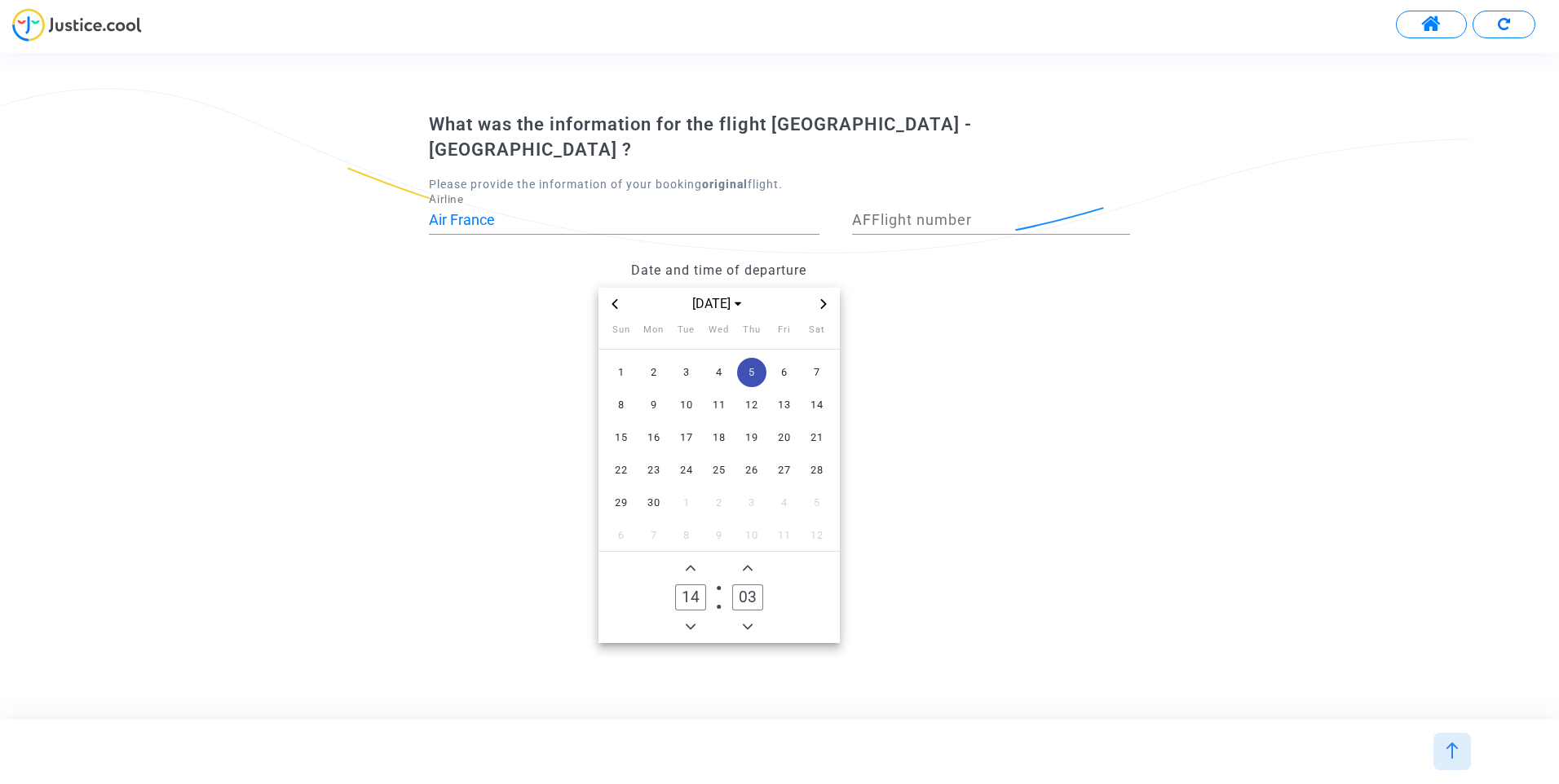
click at [749, 622] on icon "Minus a minute" at bounding box center [747, 626] width 9 height 9
type input "00"
click at [749, 622] on icon "Minus a minute" at bounding box center [747, 626] width 9 height 9
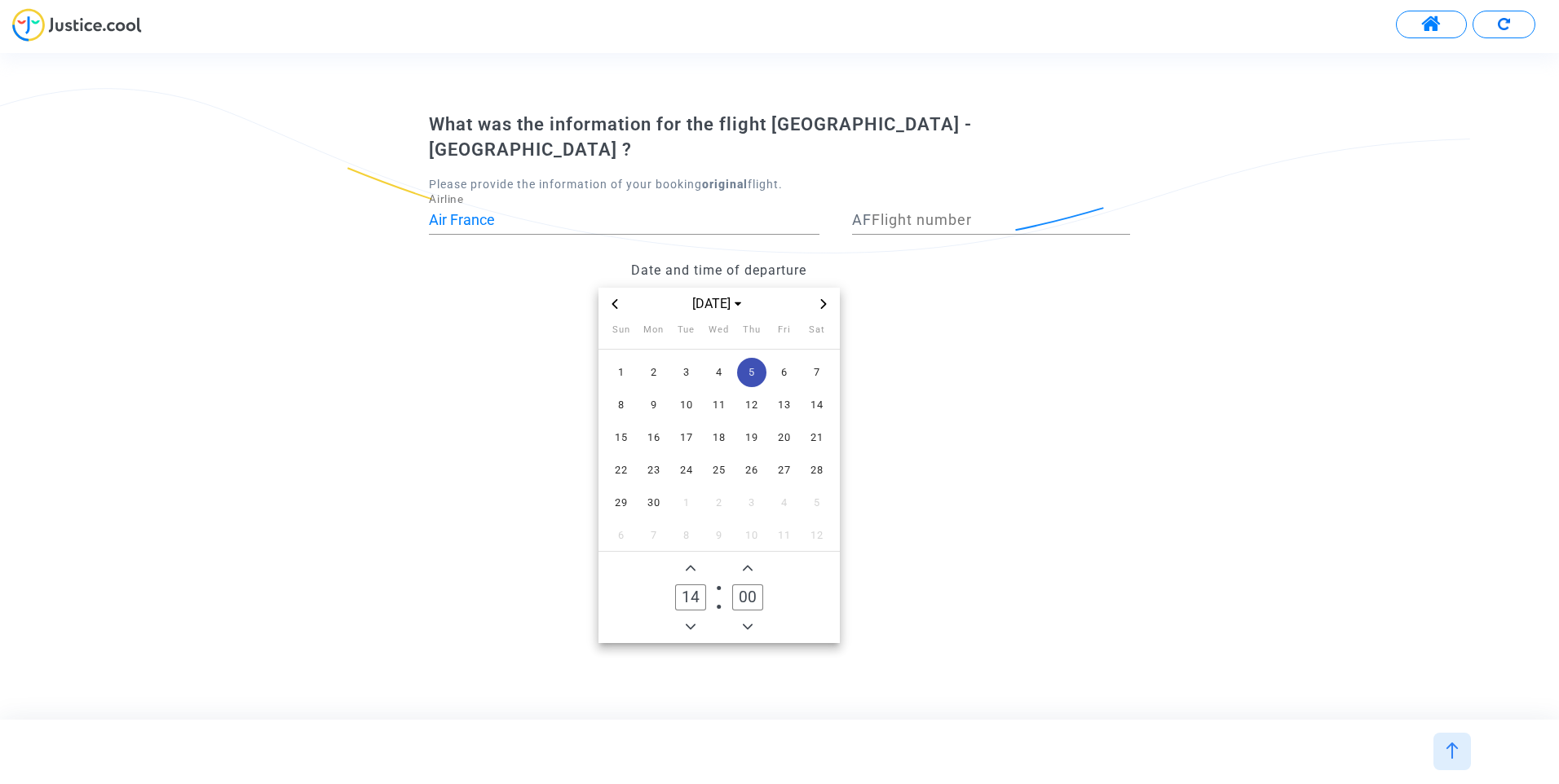
type input "13"
click at [749, 622] on icon "Minus a minute" at bounding box center [747, 626] width 9 height 9
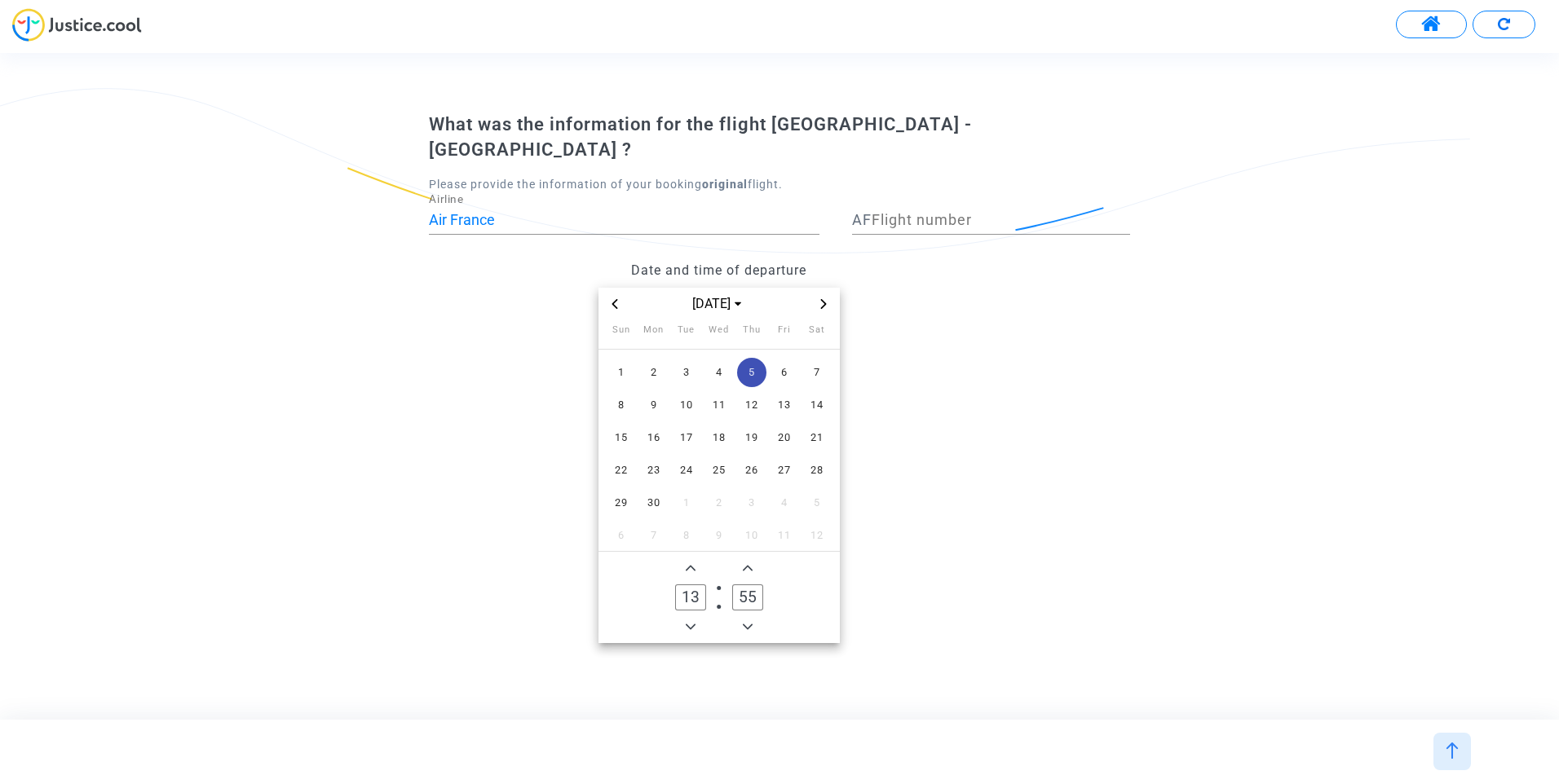
click at [749, 622] on icon "Minus a minute" at bounding box center [747, 626] width 9 height 9
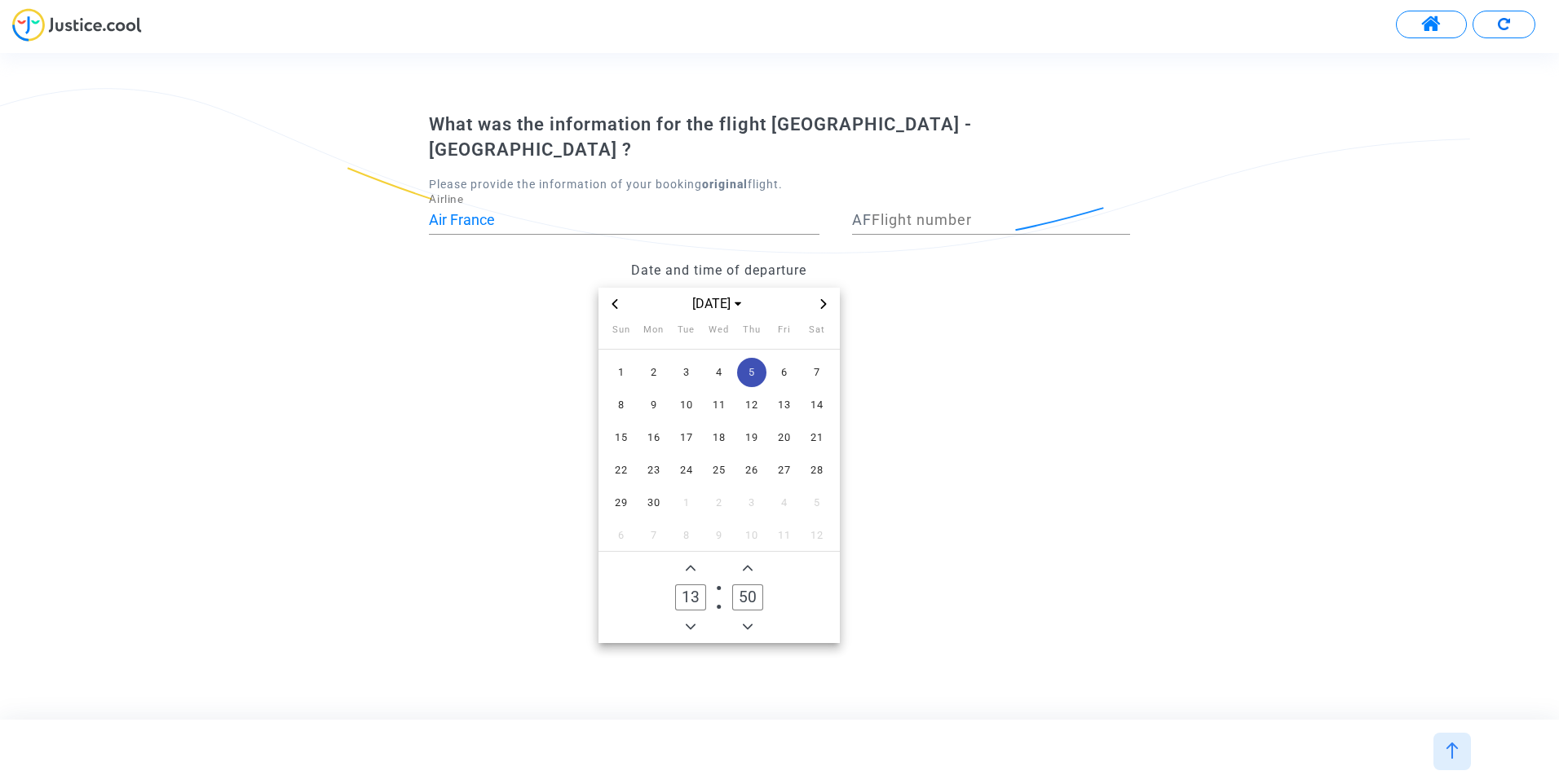
click at [749, 622] on icon "Minus a minute" at bounding box center [747, 626] width 9 height 9
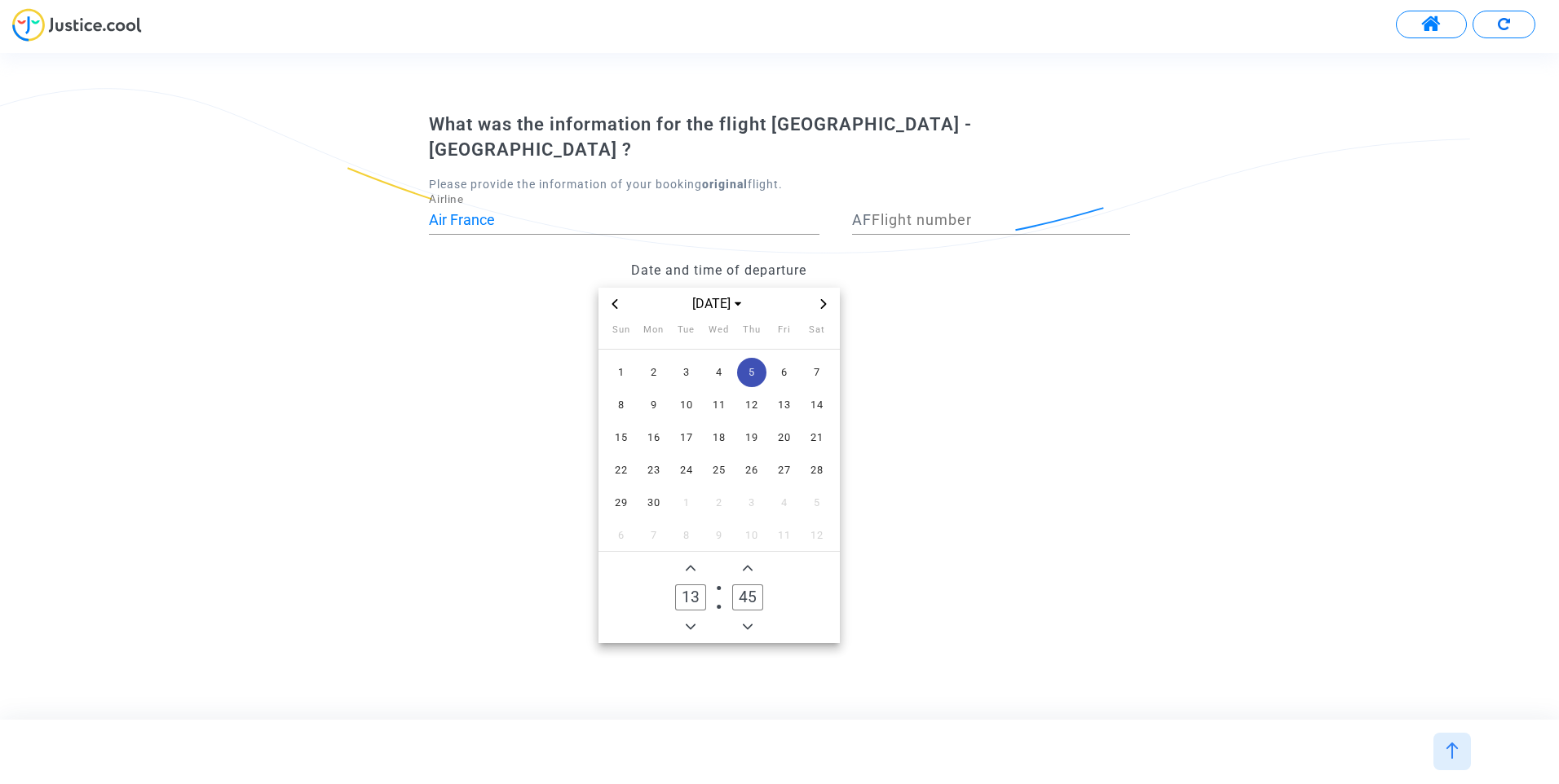
click at [749, 622] on icon "Minus a minute" at bounding box center [747, 626] width 9 height 9
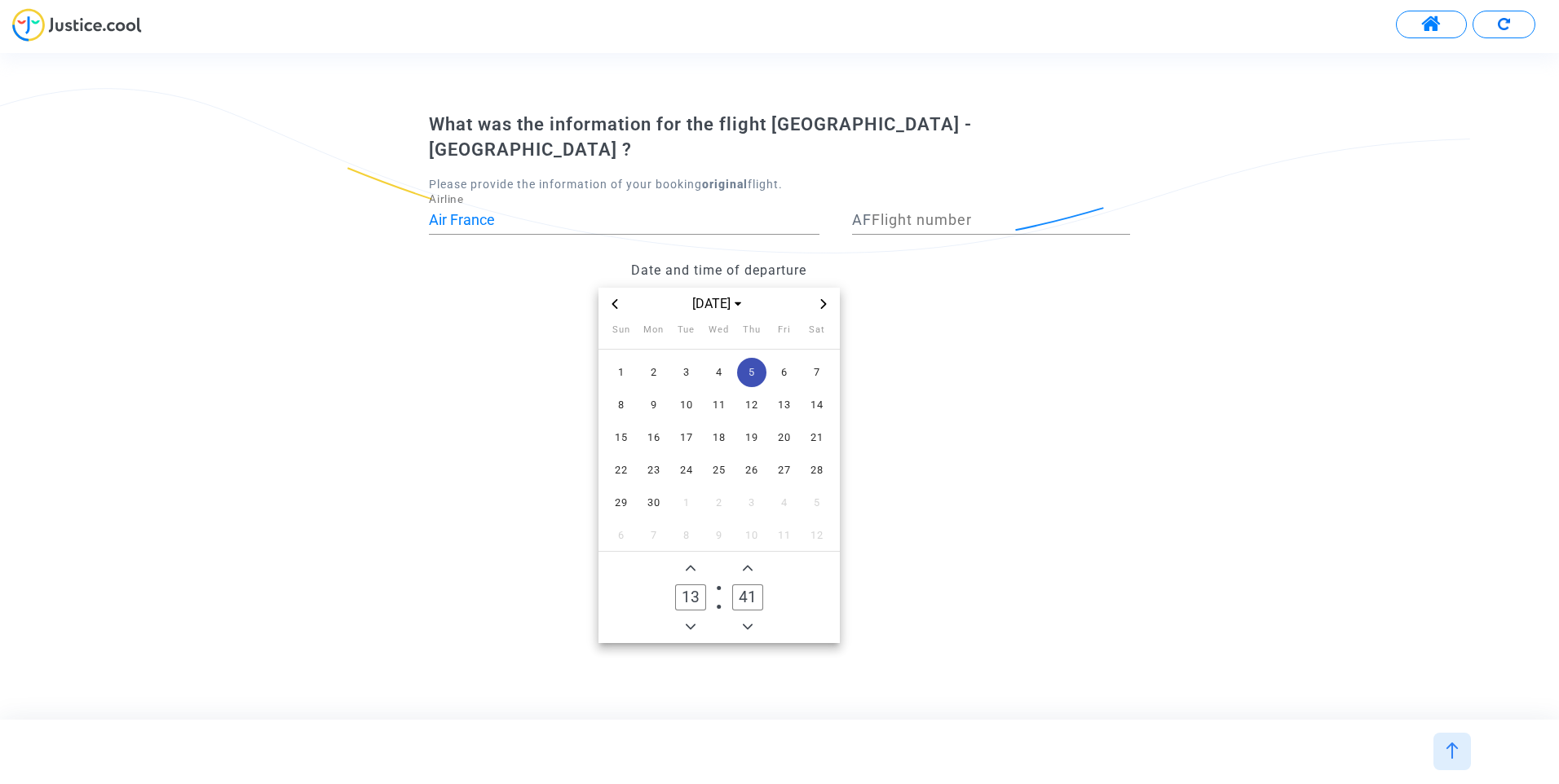
type input "40"
click at [938, 212] on input "Flight number" at bounding box center [1001, 220] width 259 height 16
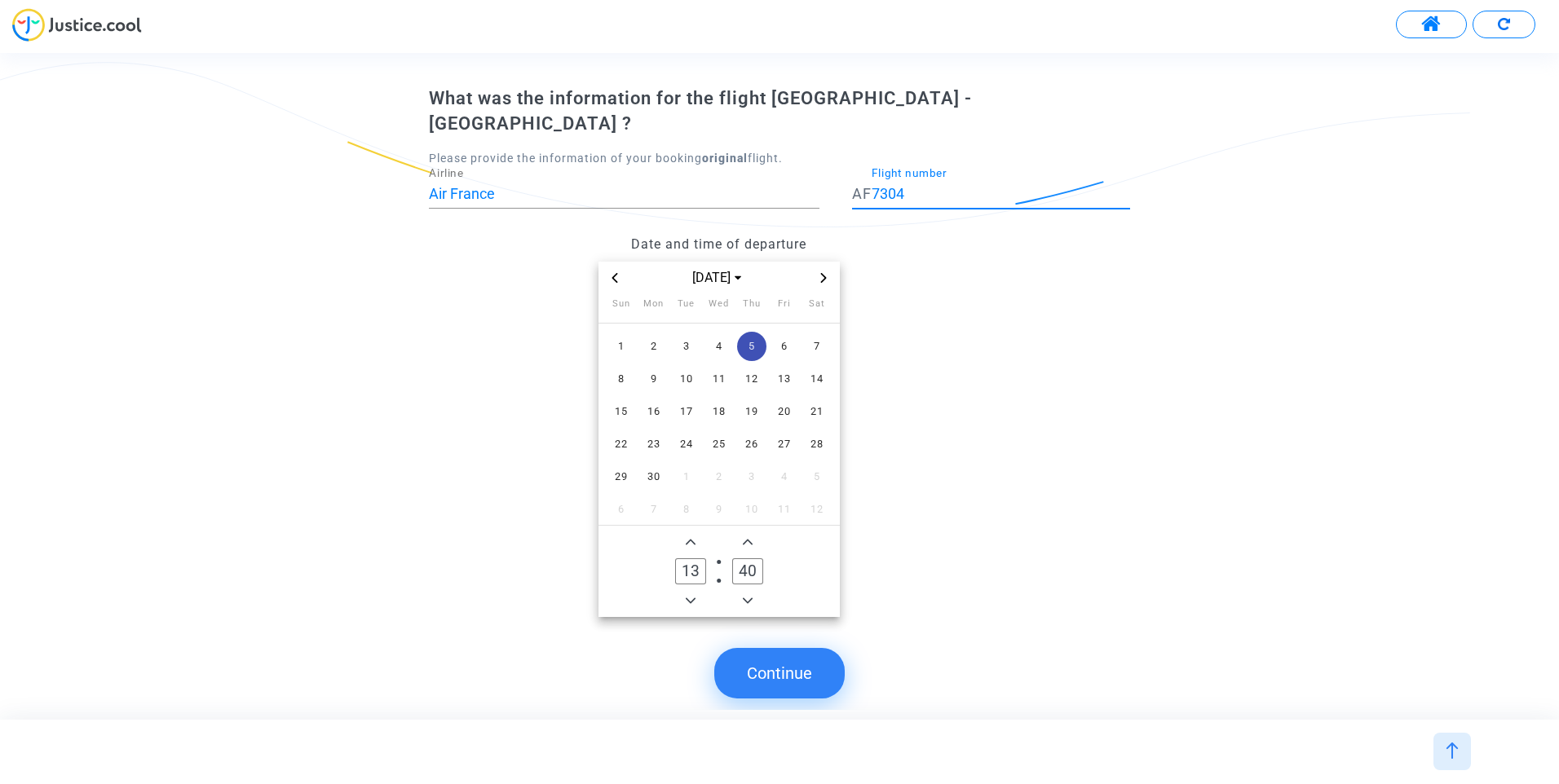
type input "7304"
click at [793, 658] on button "Continue" at bounding box center [780, 673] width 131 height 51
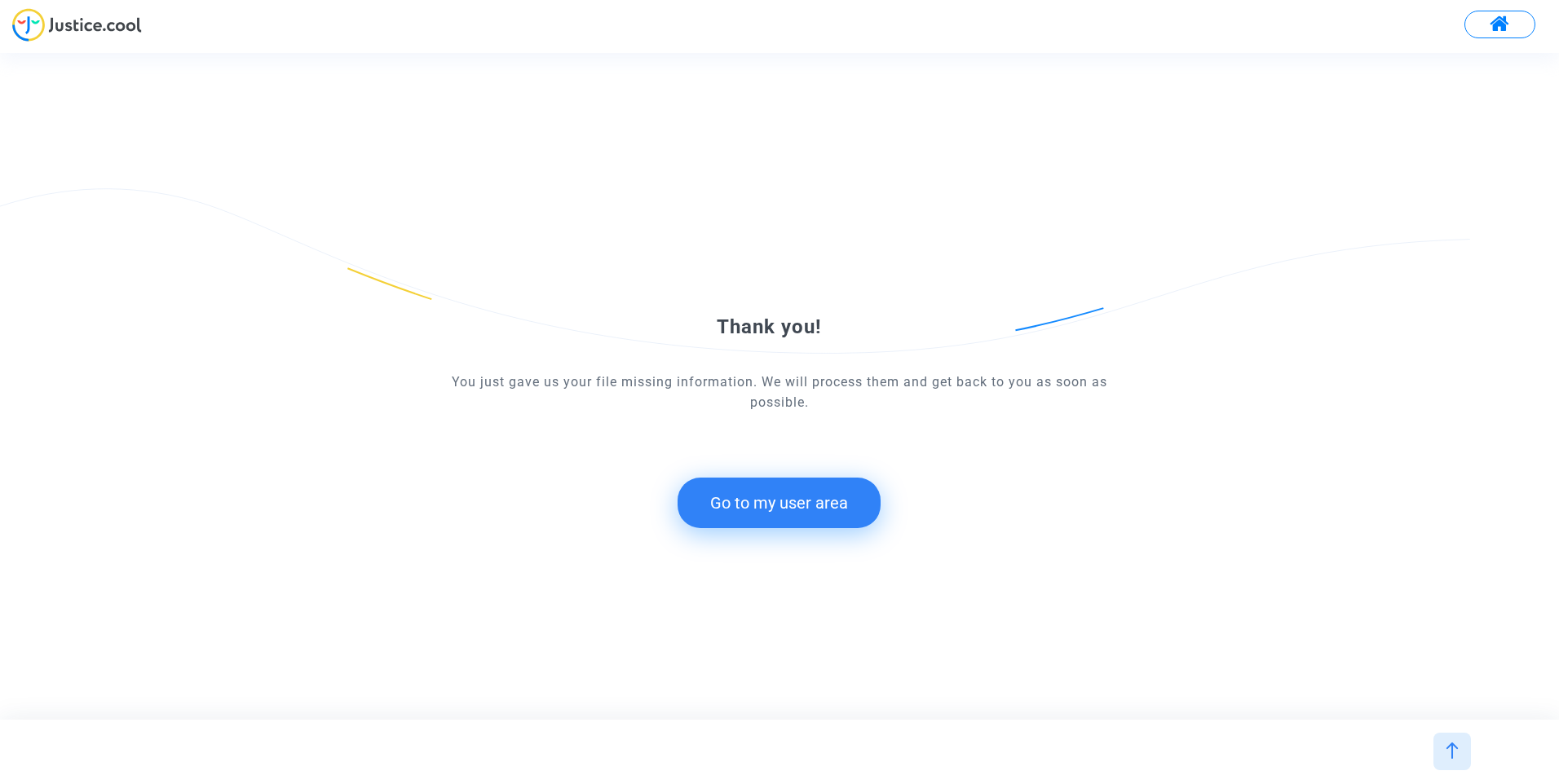
click at [850, 488] on button "Go to my user area" at bounding box center [779, 502] width 203 height 51
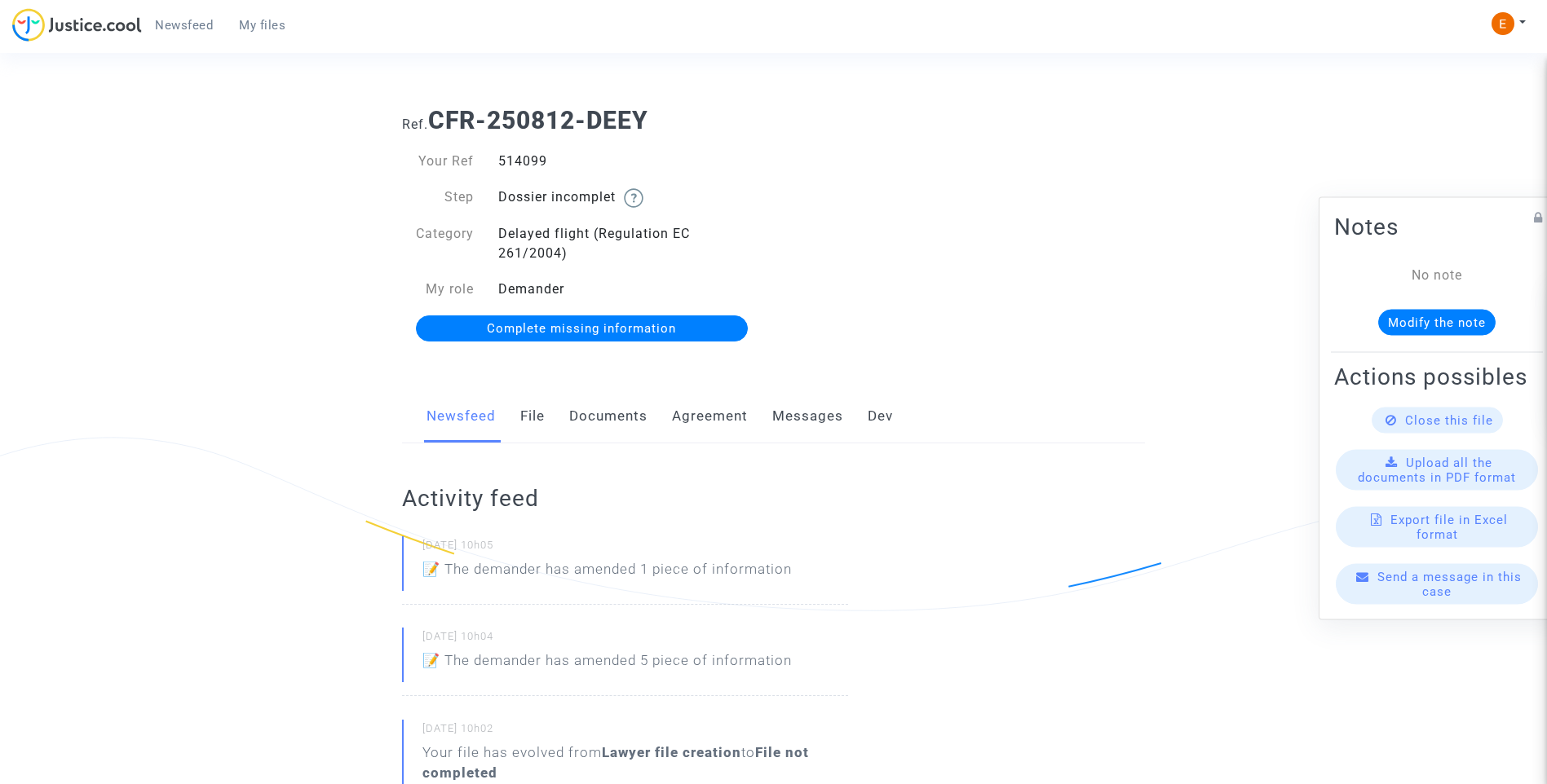
click at [526, 415] on link "File" at bounding box center [533, 416] width 24 height 54
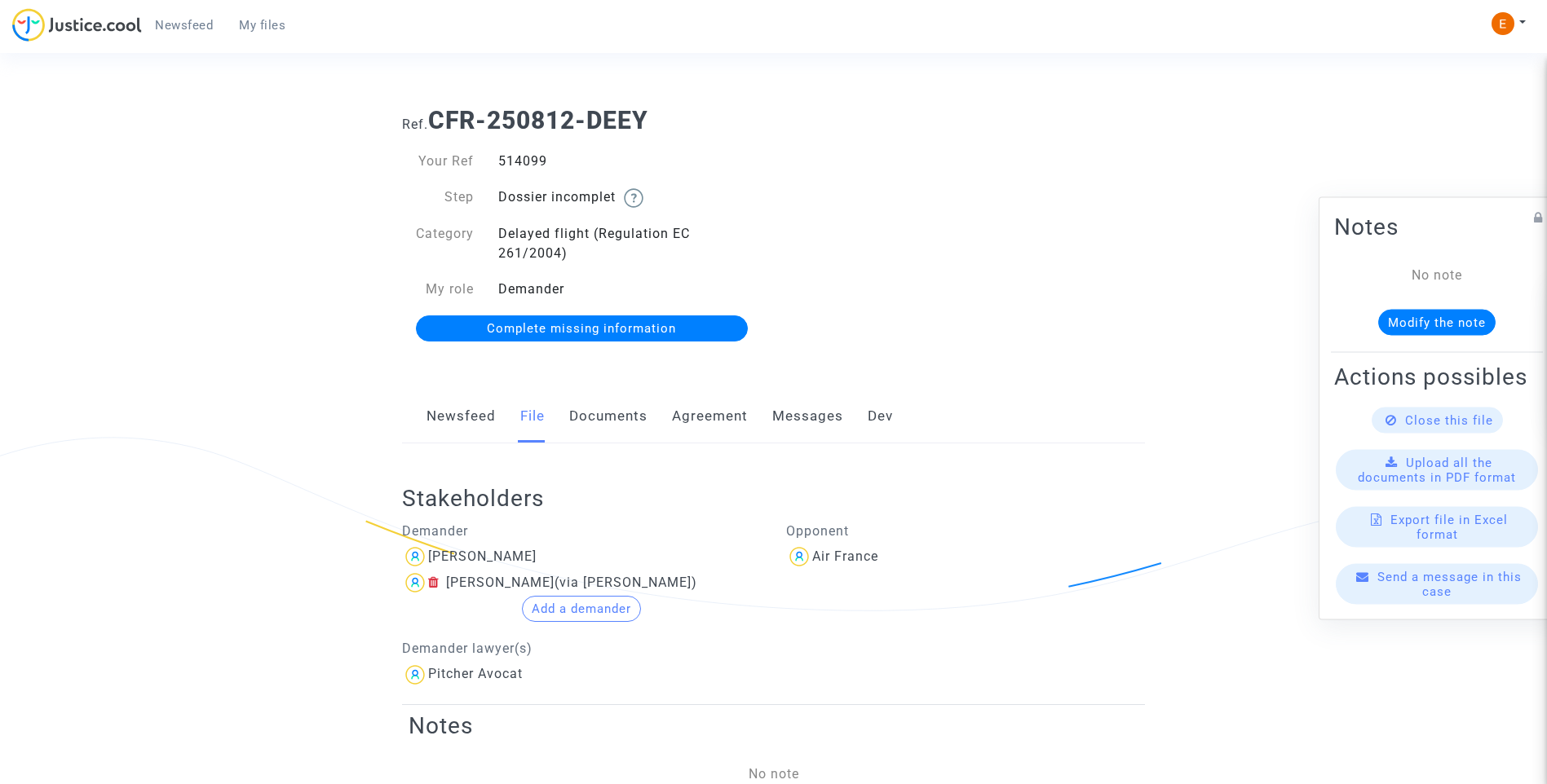
click at [630, 416] on link "Documents" at bounding box center [608, 416] width 78 height 54
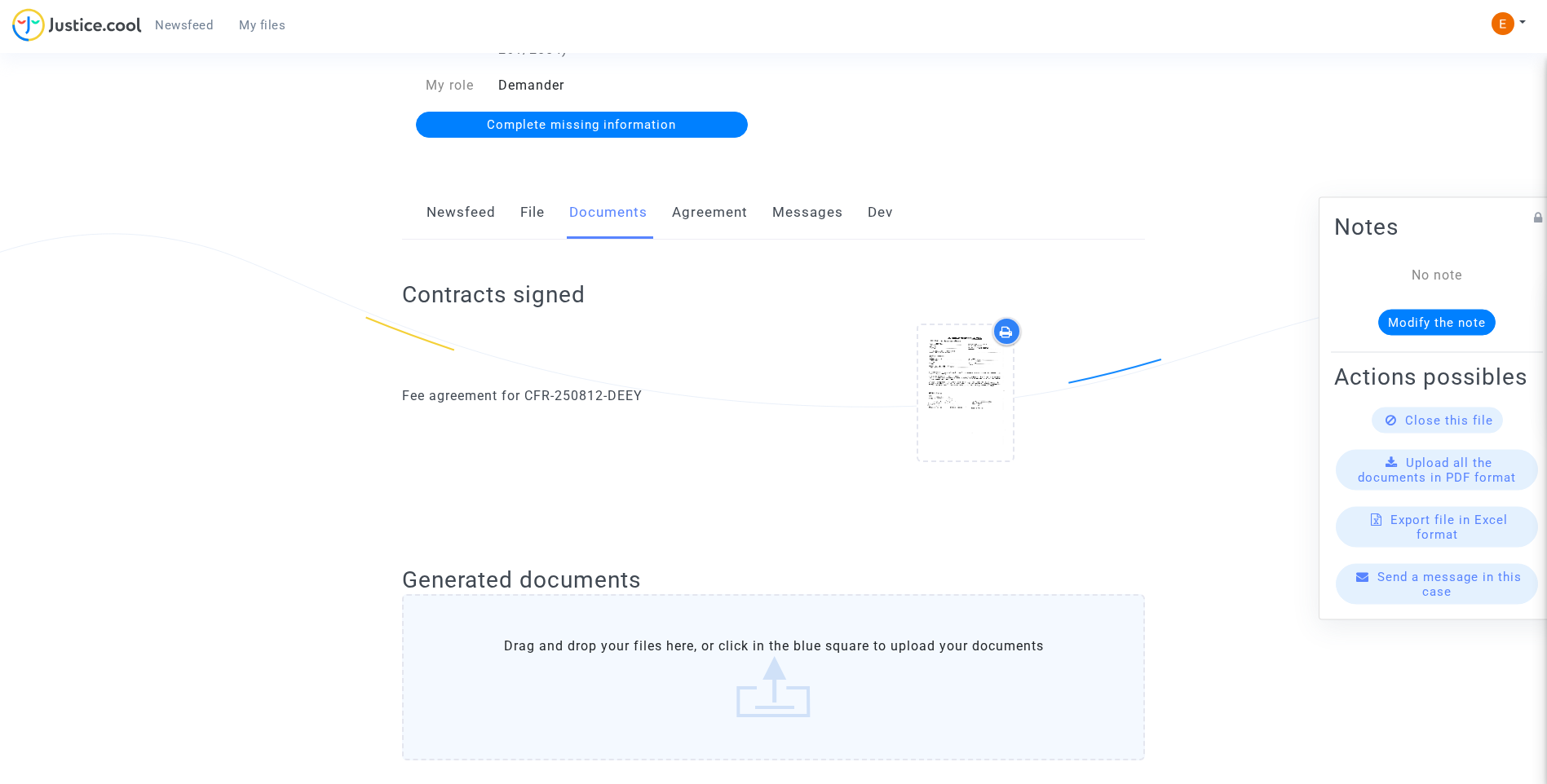
scroll to position [24, 0]
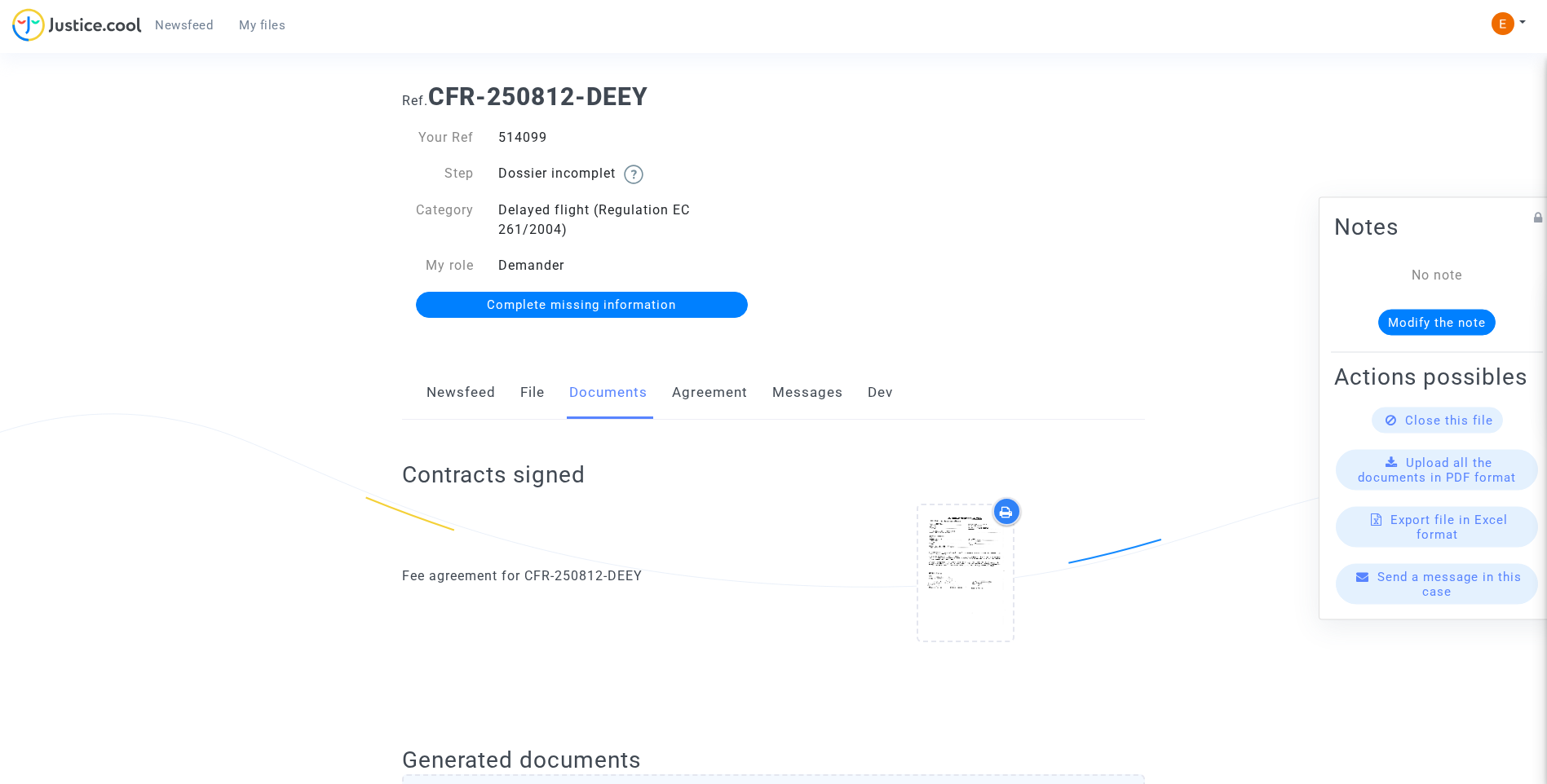
click at [650, 309] on span "Complete missing information" at bounding box center [582, 304] width 189 height 15
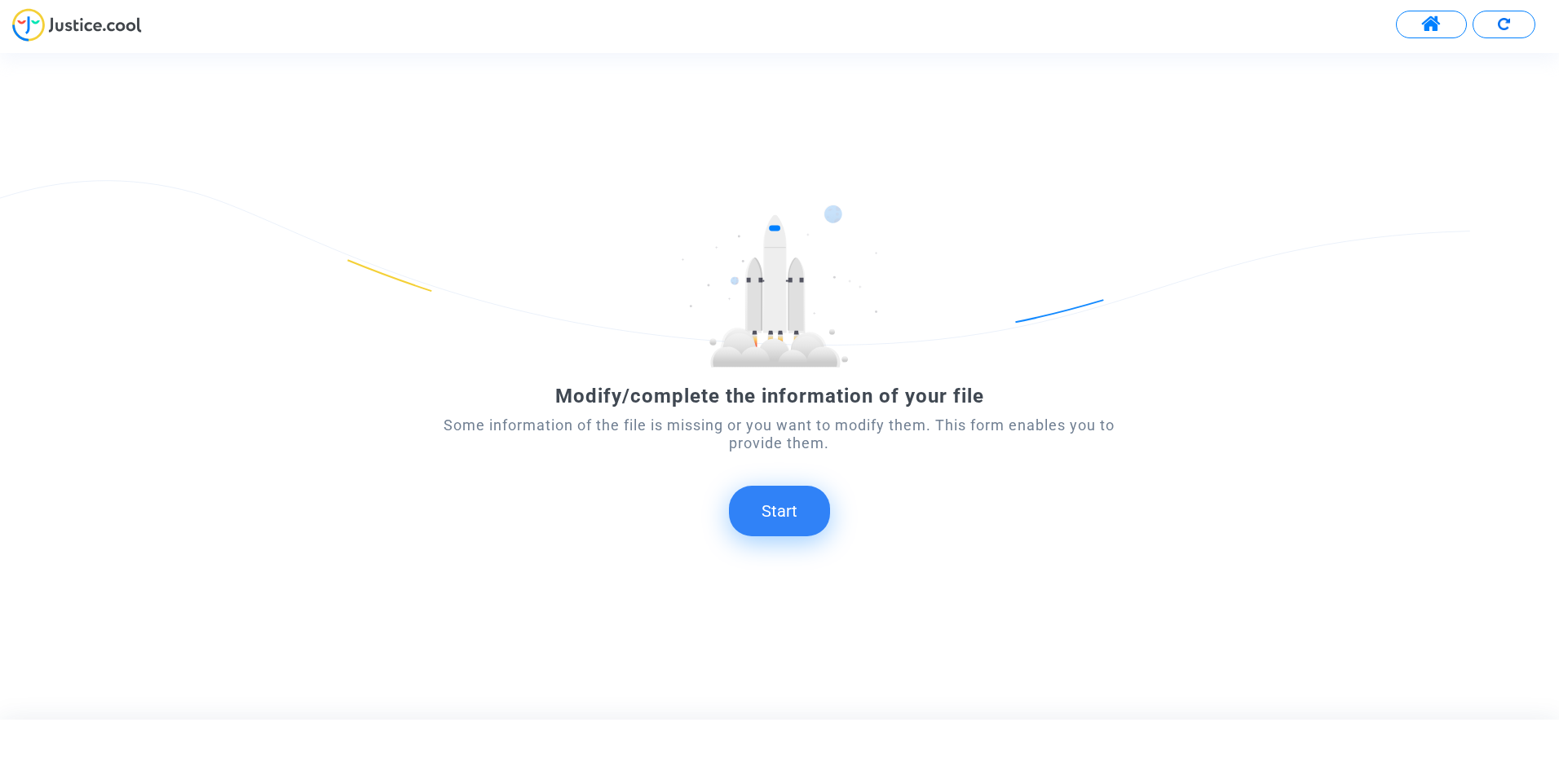
click at [809, 522] on button "Start" at bounding box center [780, 511] width 101 height 51
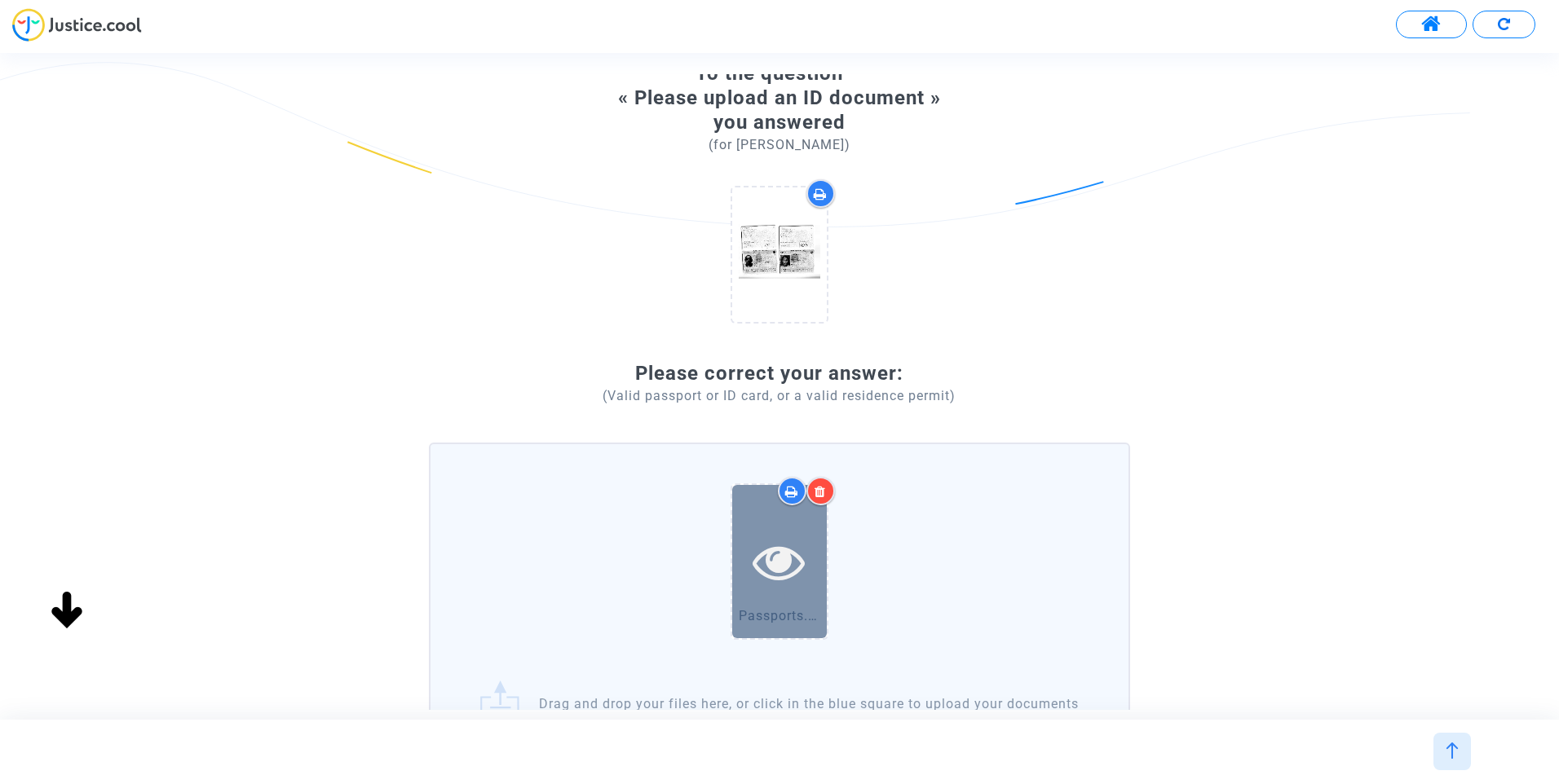
scroll to position [163, 0]
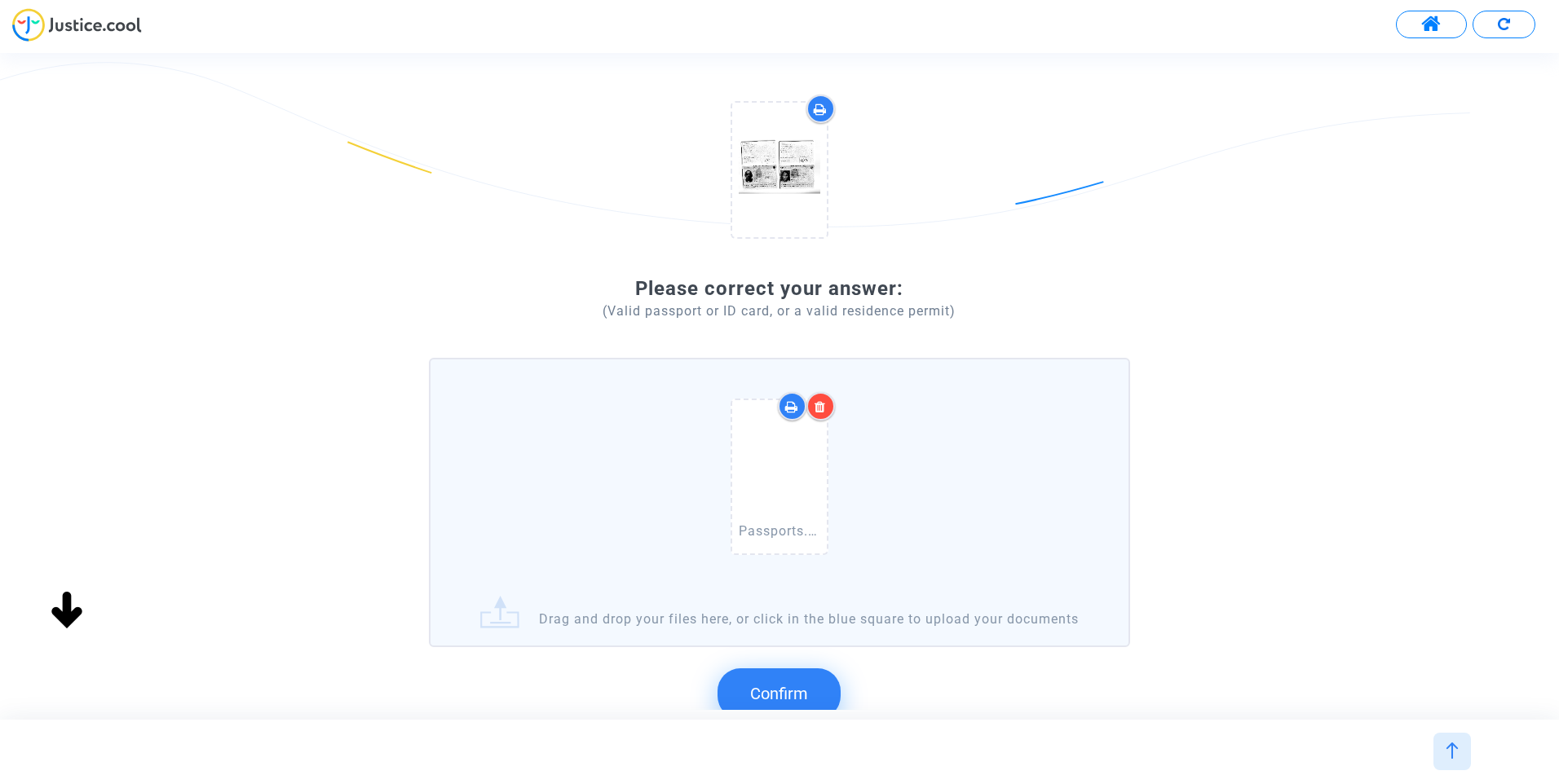
click at [826, 402] on icon at bounding box center [819, 406] width 11 height 13
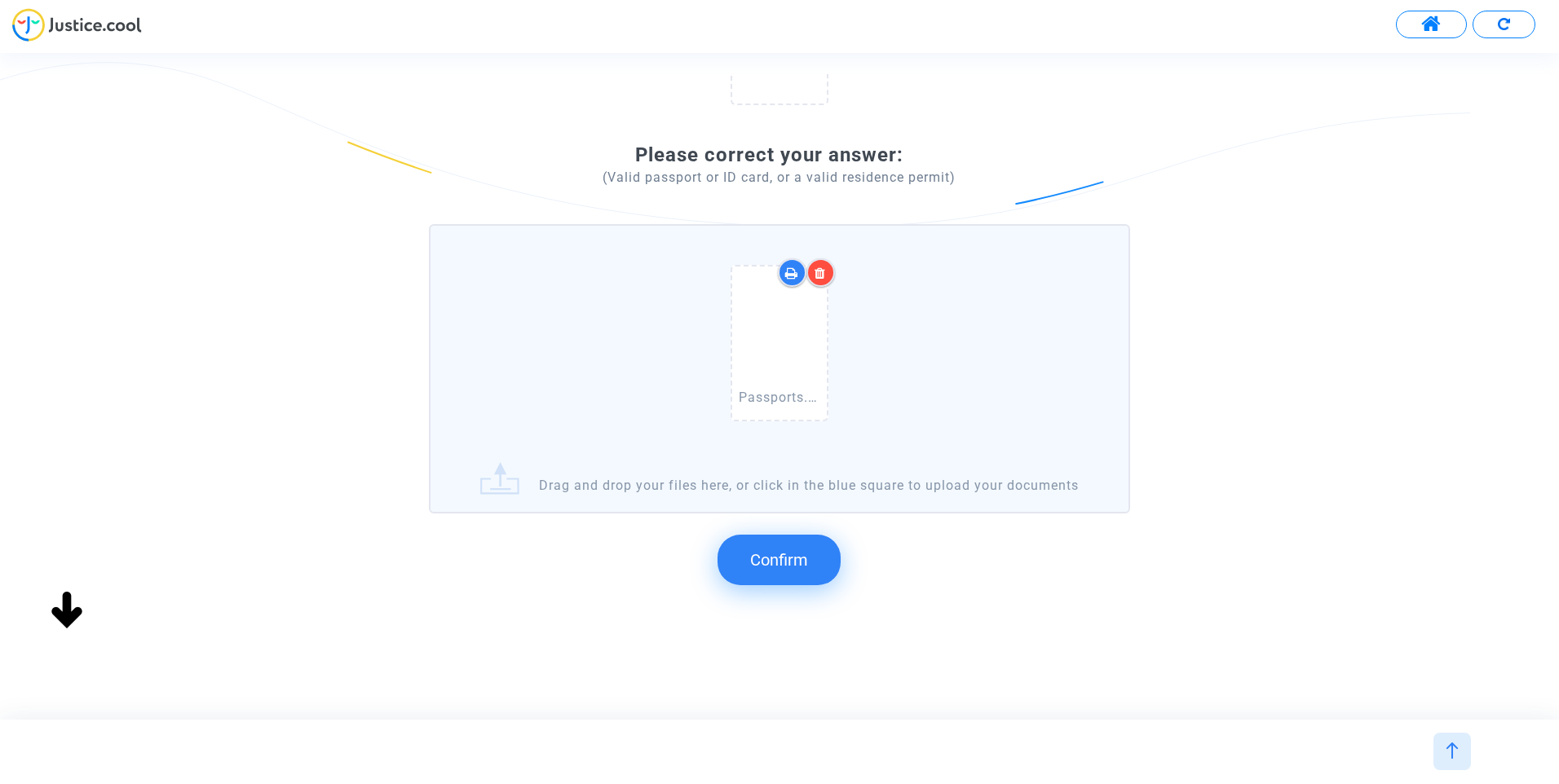
scroll to position [314, 0]
drag, startPoint x: 745, startPoint y: 564, endPoint x: 891, endPoint y: 570, distance: 146.1
click at [746, 564] on button "Confirm" at bounding box center [778, 560] width 123 height 51
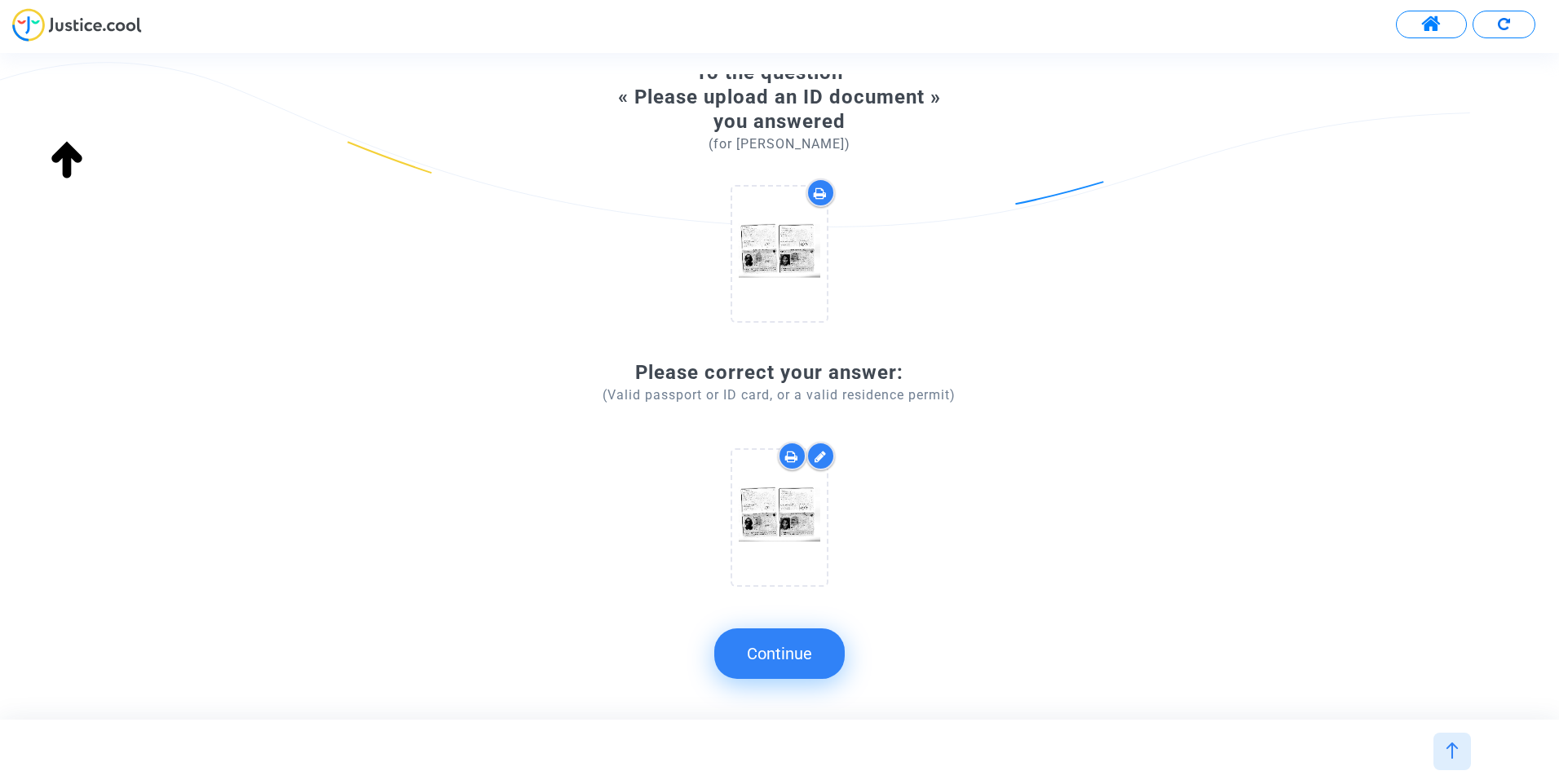
click at [839, 651] on button "Continue" at bounding box center [780, 653] width 131 height 51
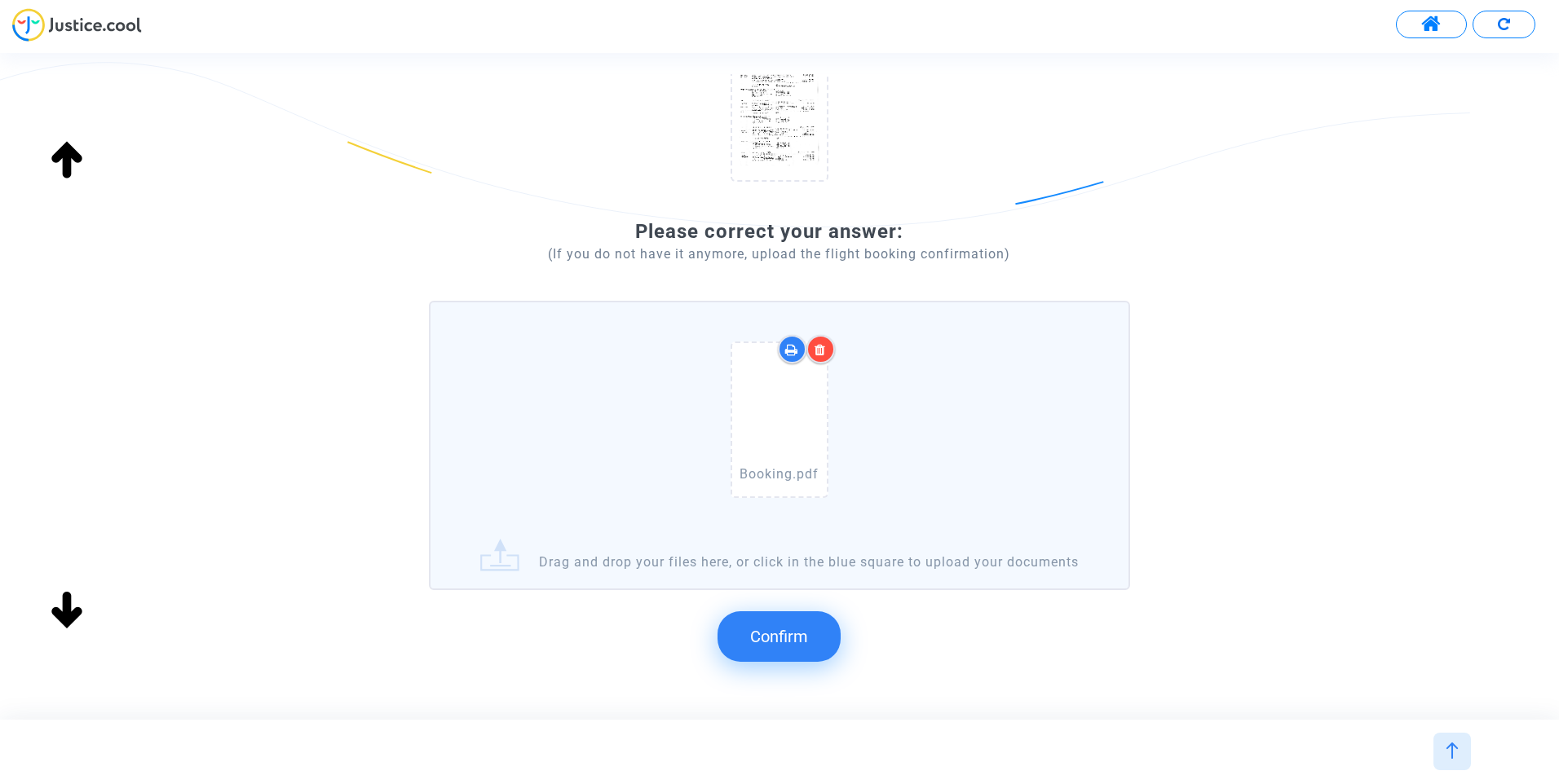
scroll to position [245, 0]
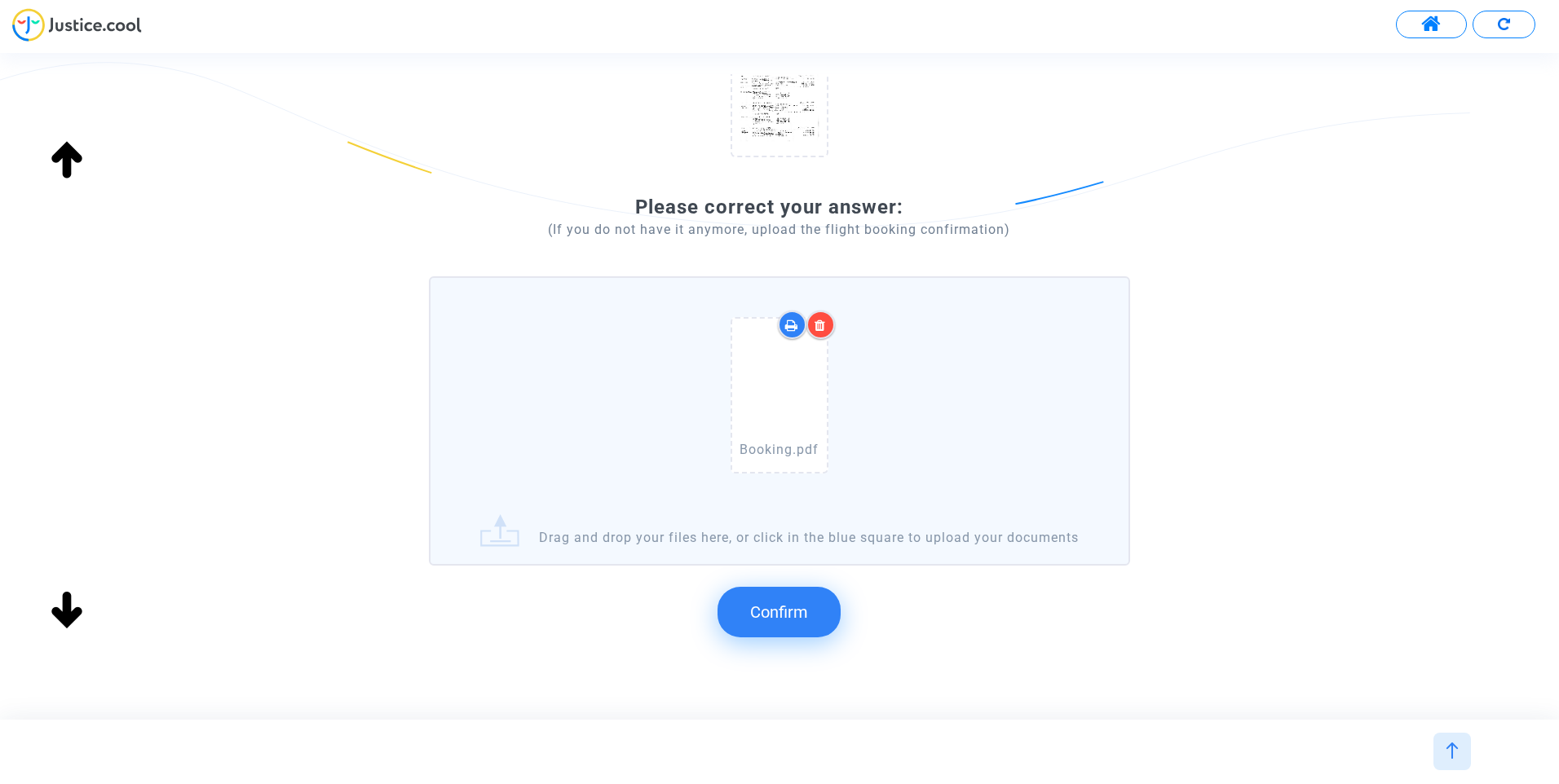
click at [815, 615] on button "Confirm" at bounding box center [778, 611] width 123 height 51
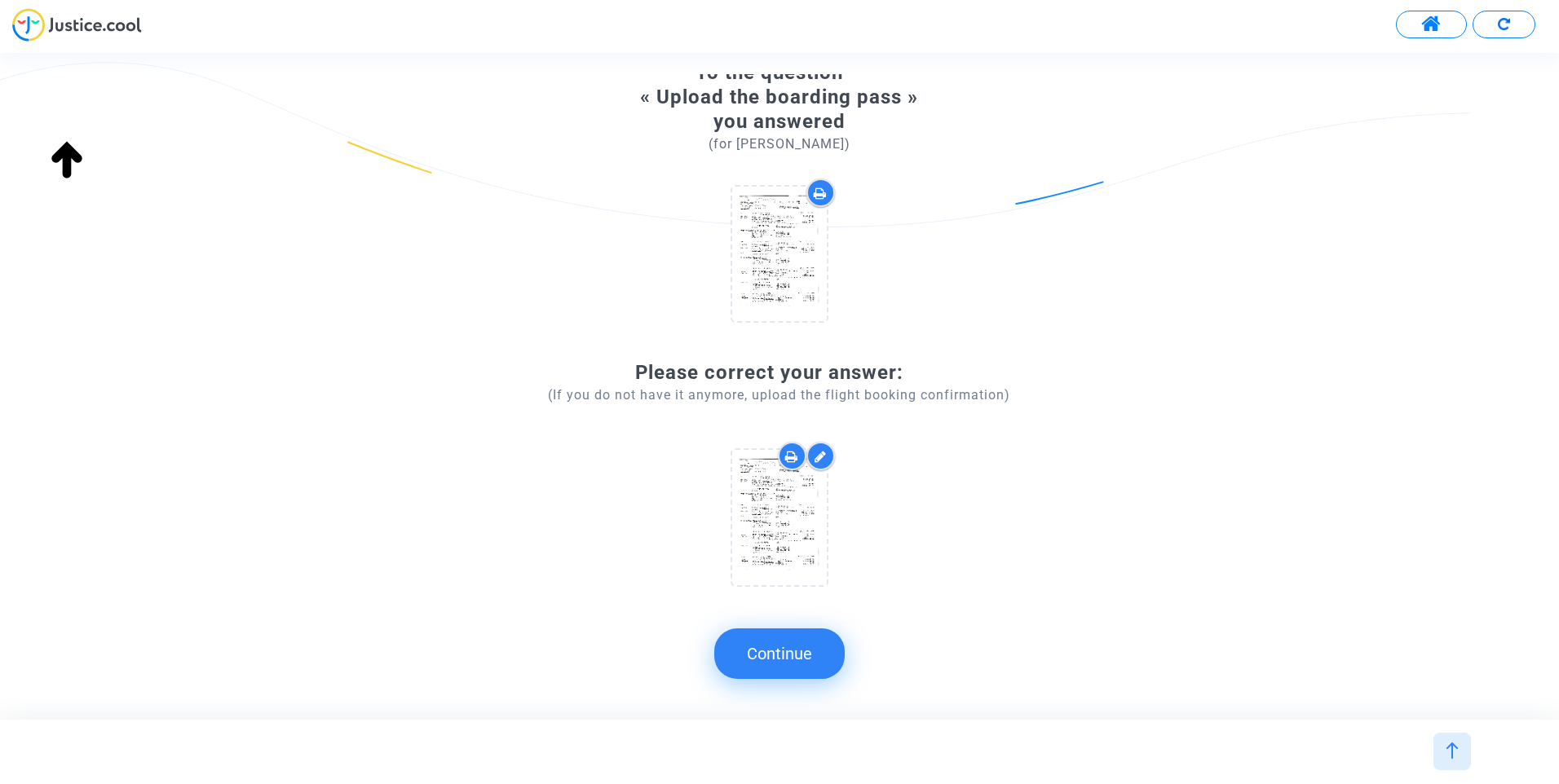
scroll to position [79, 0]
drag, startPoint x: 823, startPoint y: 657, endPoint x: 928, endPoint y: 650, distance: 105.2
click at [823, 657] on button "Continue" at bounding box center [780, 653] width 131 height 51
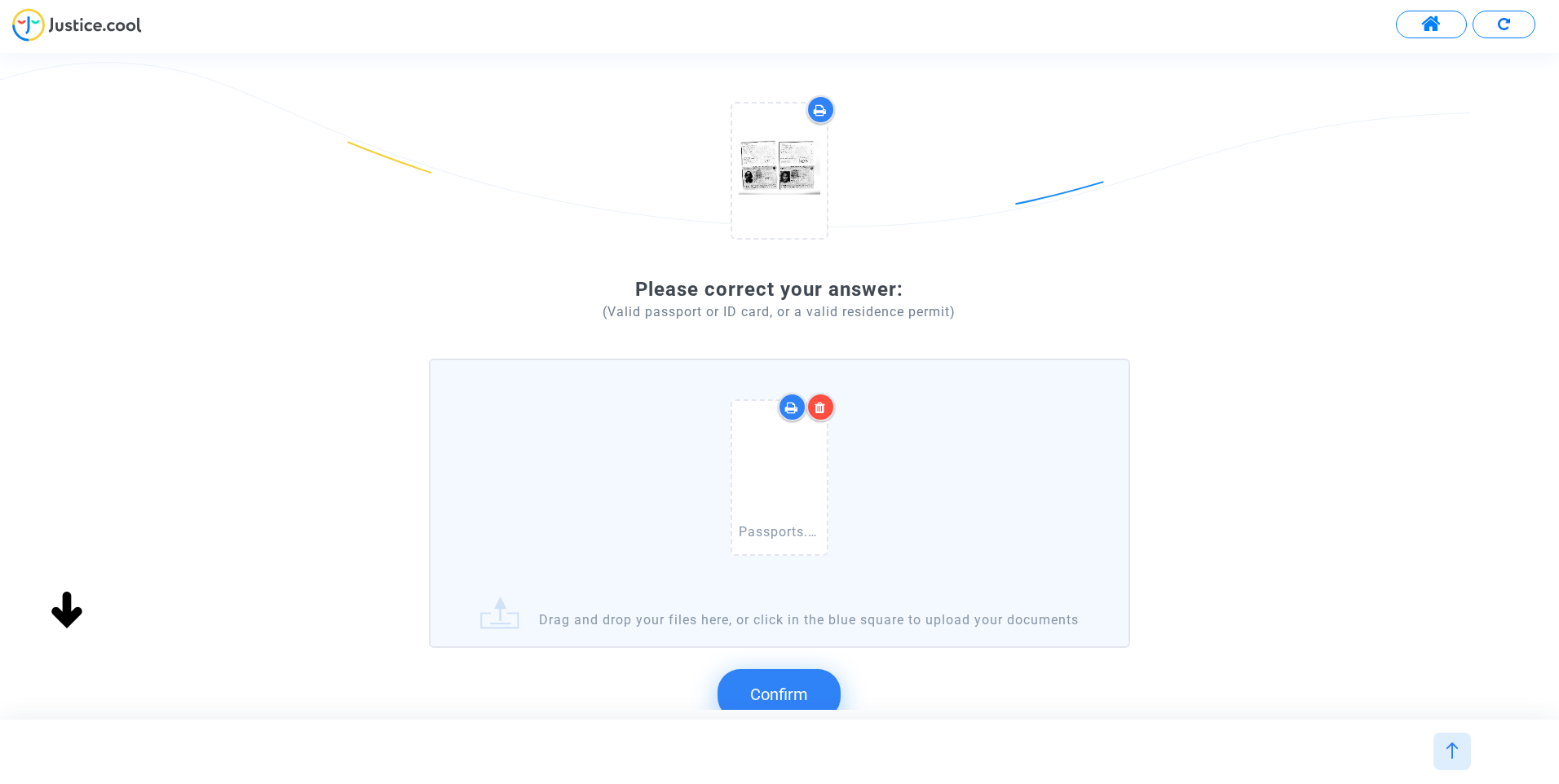
scroll to position [163, 0]
click at [809, 699] on button "Confirm" at bounding box center [778, 693] width 123 height 51
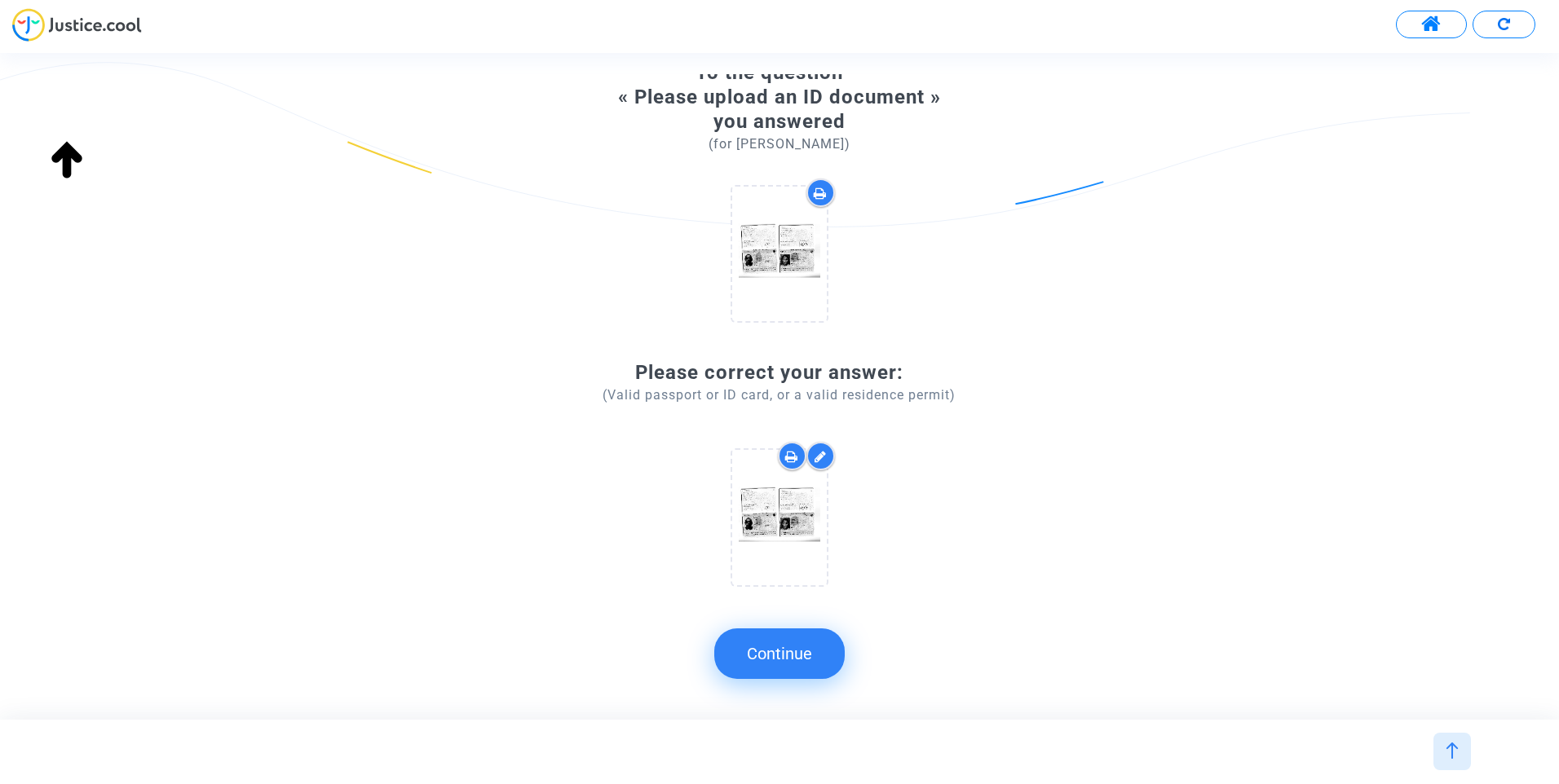
click at [788, 660] on button "Continue" at bounding box center [780, 653] width 131 height 51
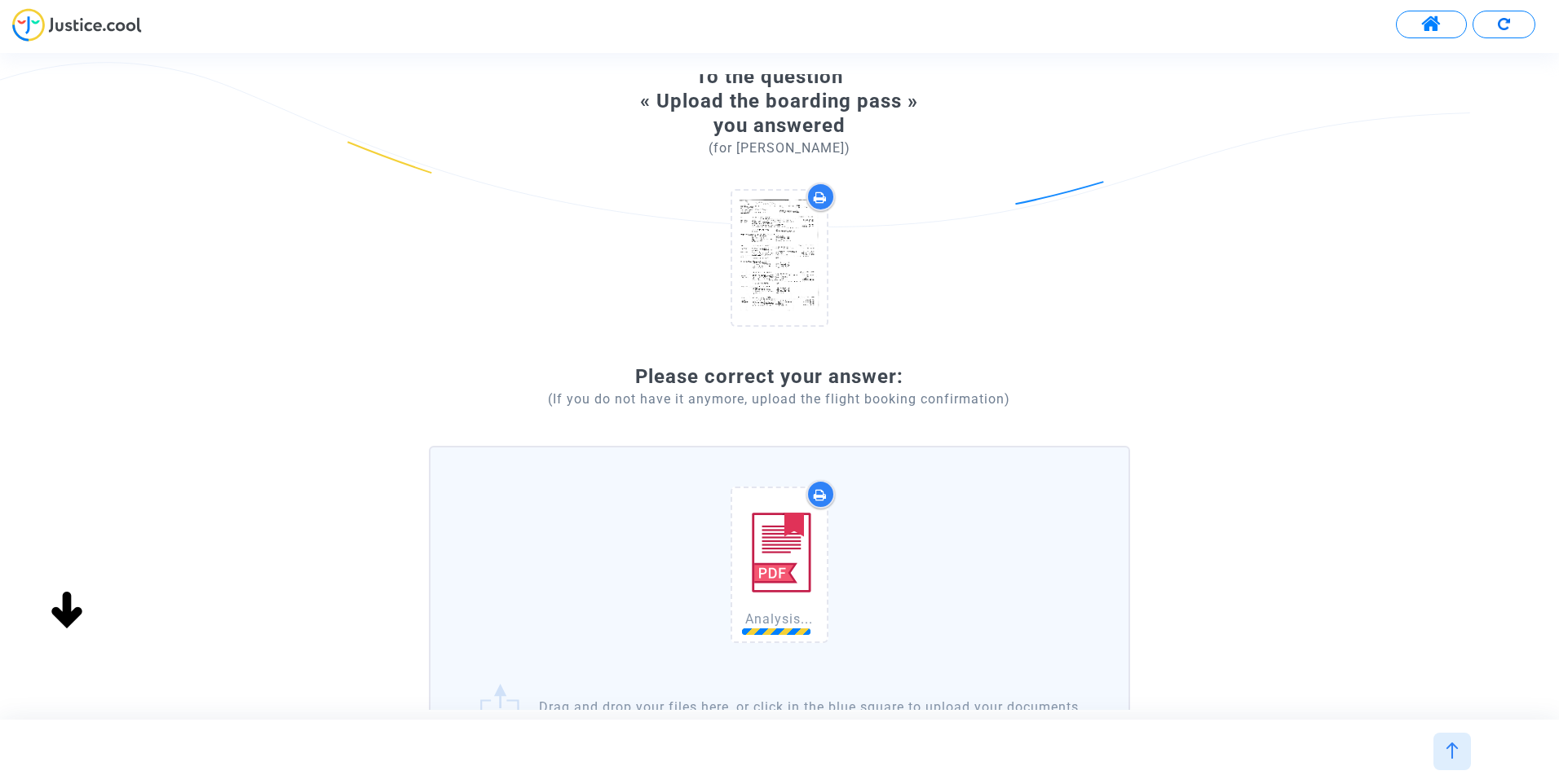
scroll to position [163, 0]
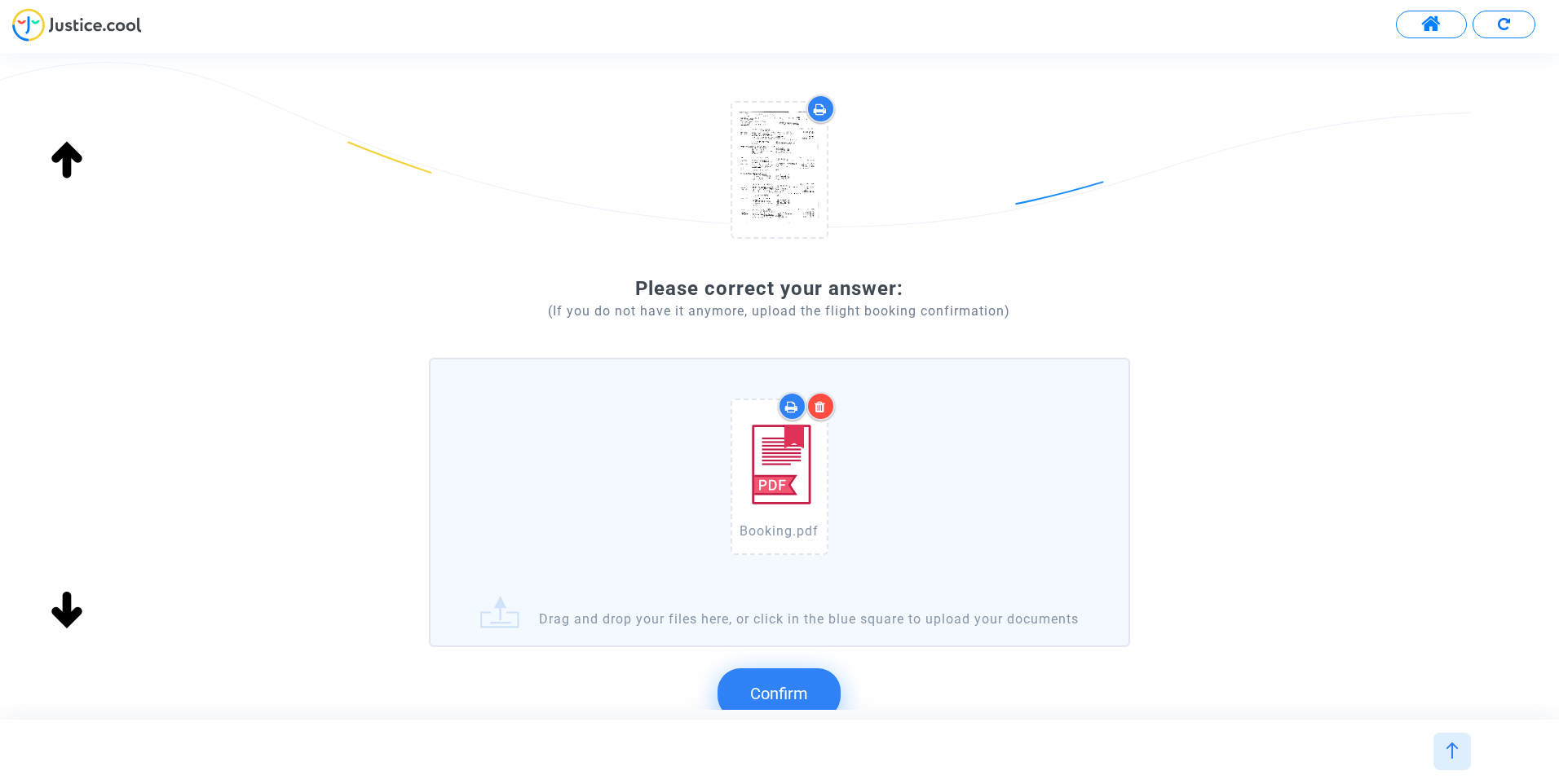
click at [773, 696] on button "Confirm" at bounding box center [778, 693] width 123 height 51
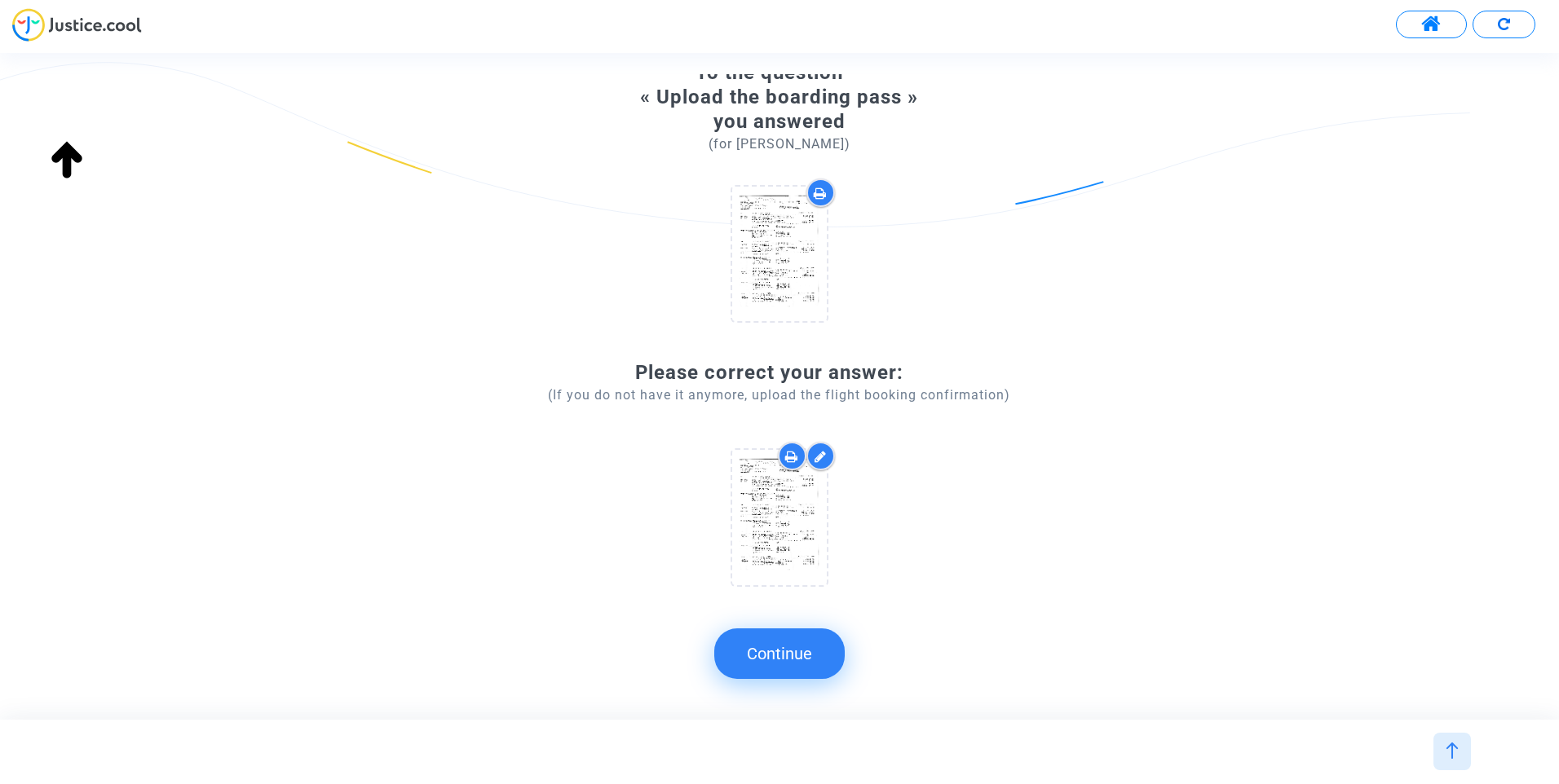
scroll to position [79, 0]
click at [811, 657] on button "Continue" at bounding box center [780, 653] width 131 height 51
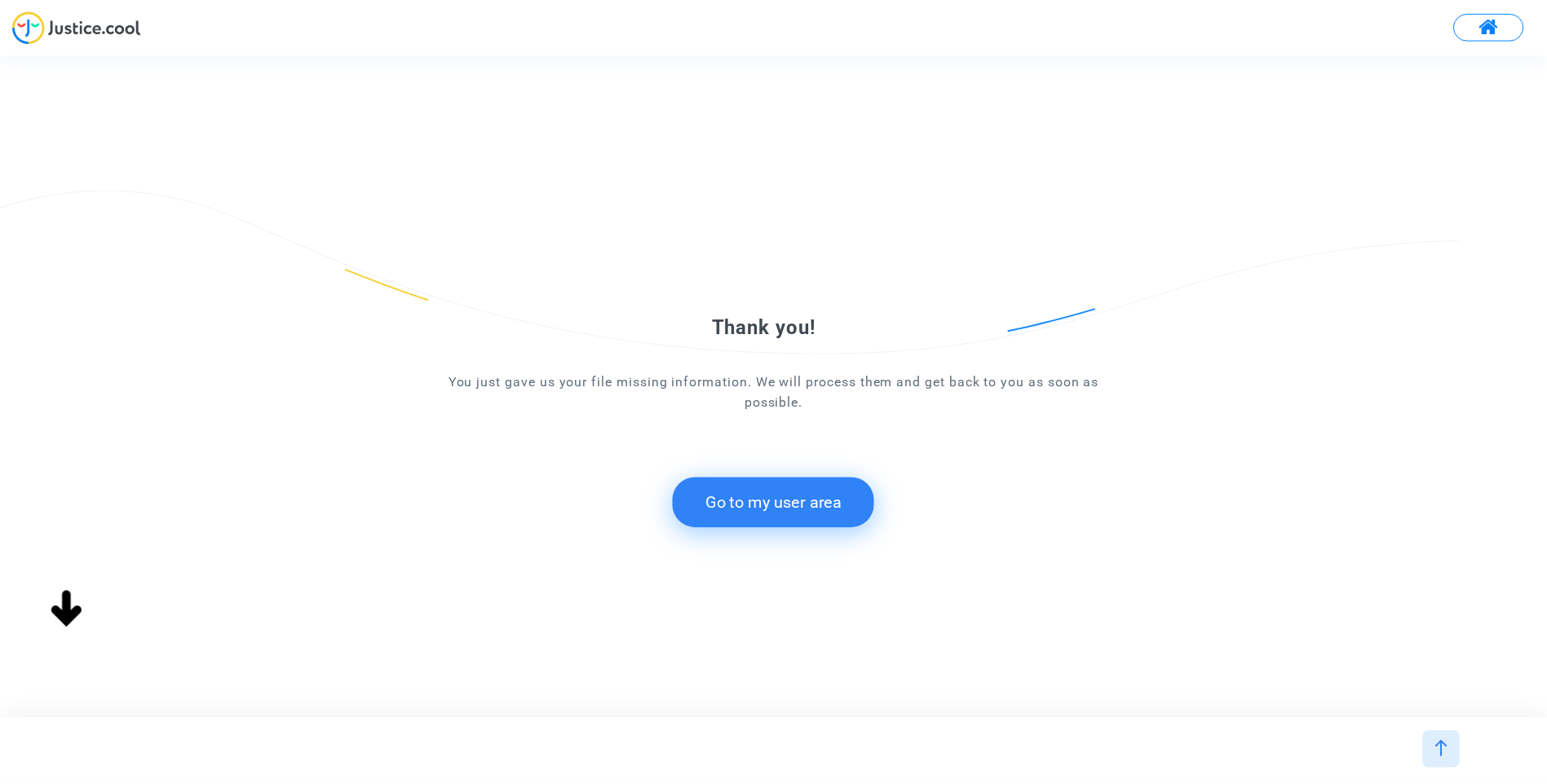
scroll to position [0, 0]
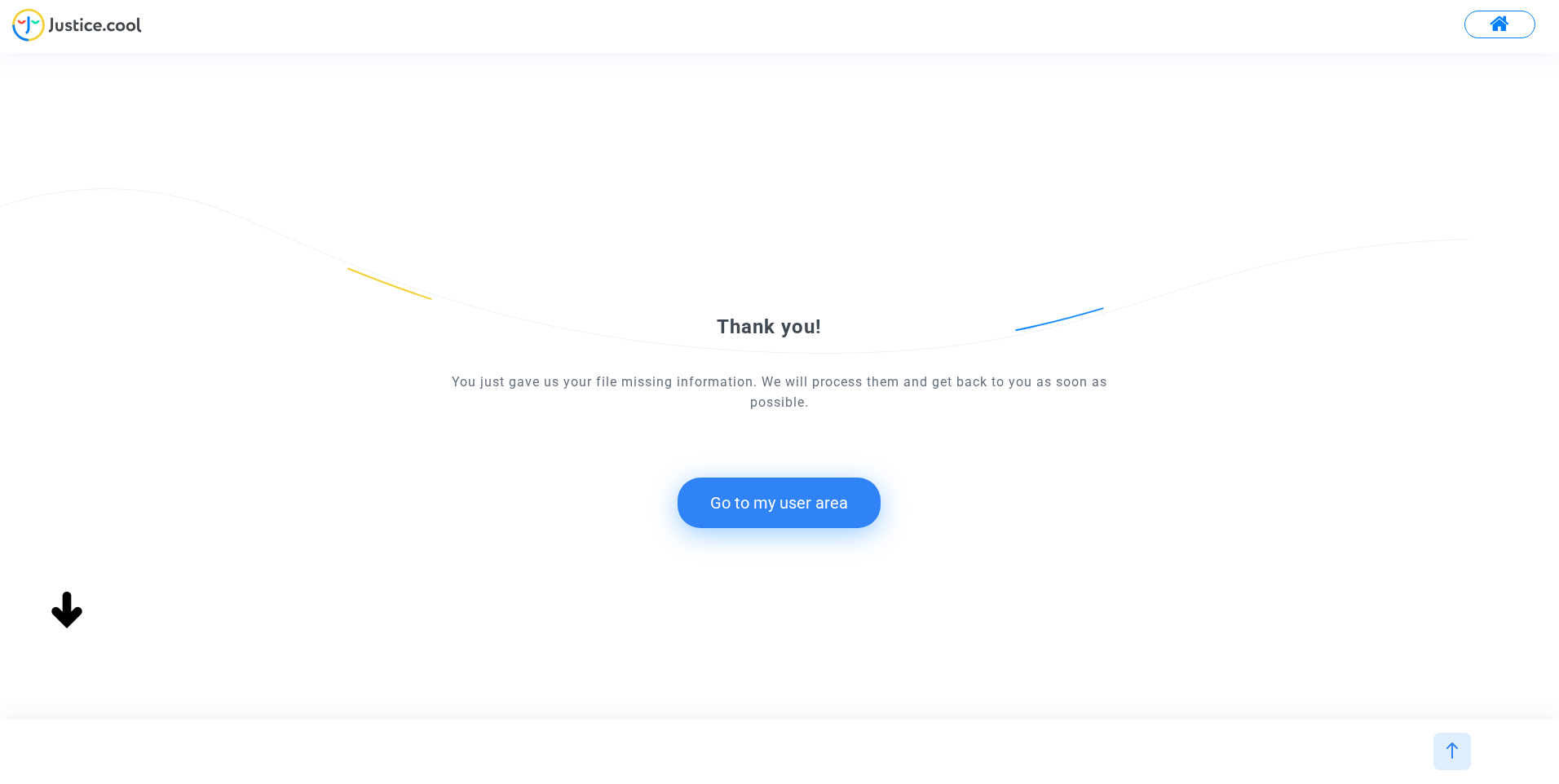
click at [828, 494] on button "Go to my user area" at bounding box center [779, 502] width 203 height 51
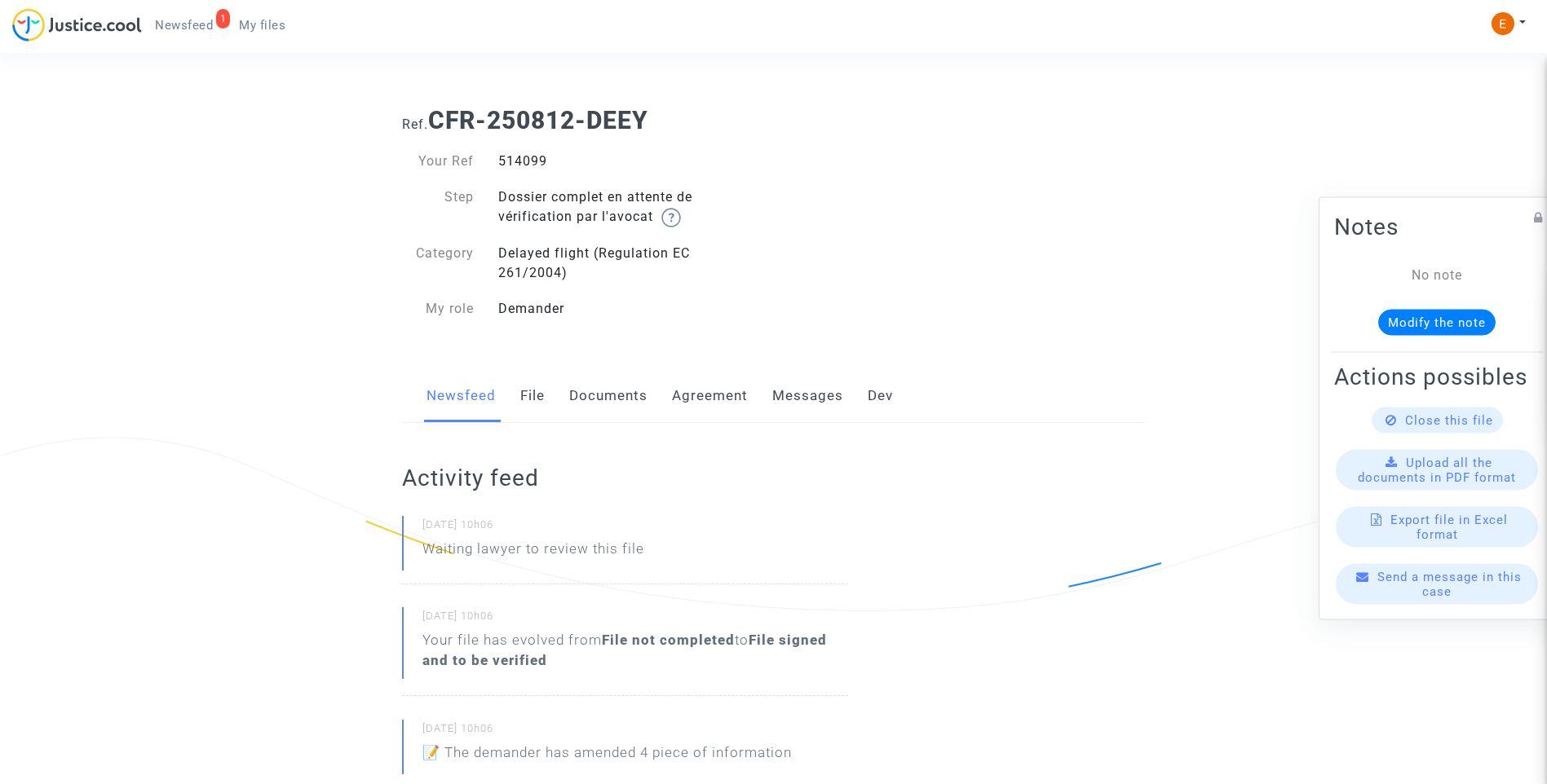
click at [599, 394] on link "Documents" at bounding box center [608, 396] width 78 height 54
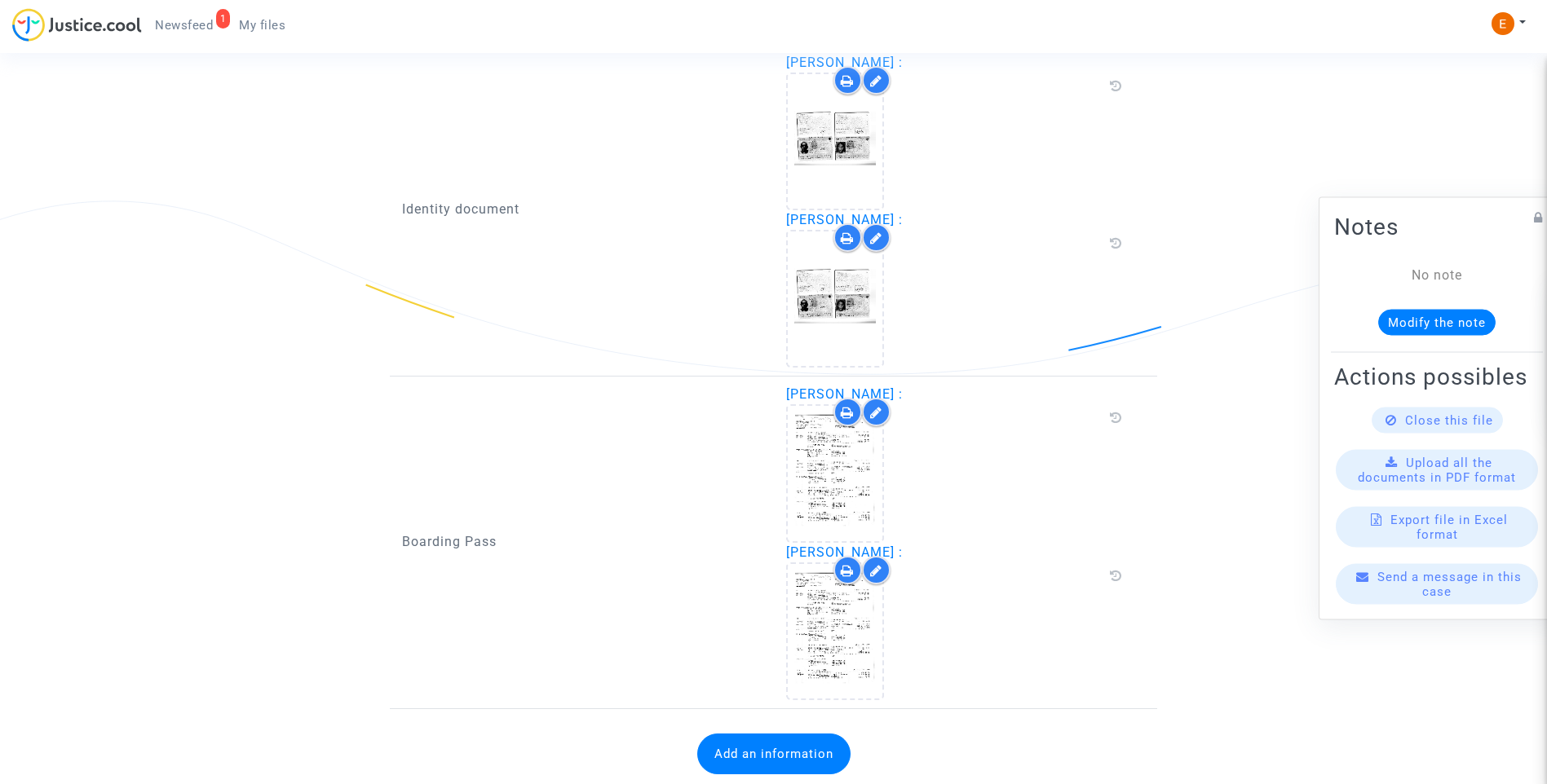
scroll to position [1145, 0]
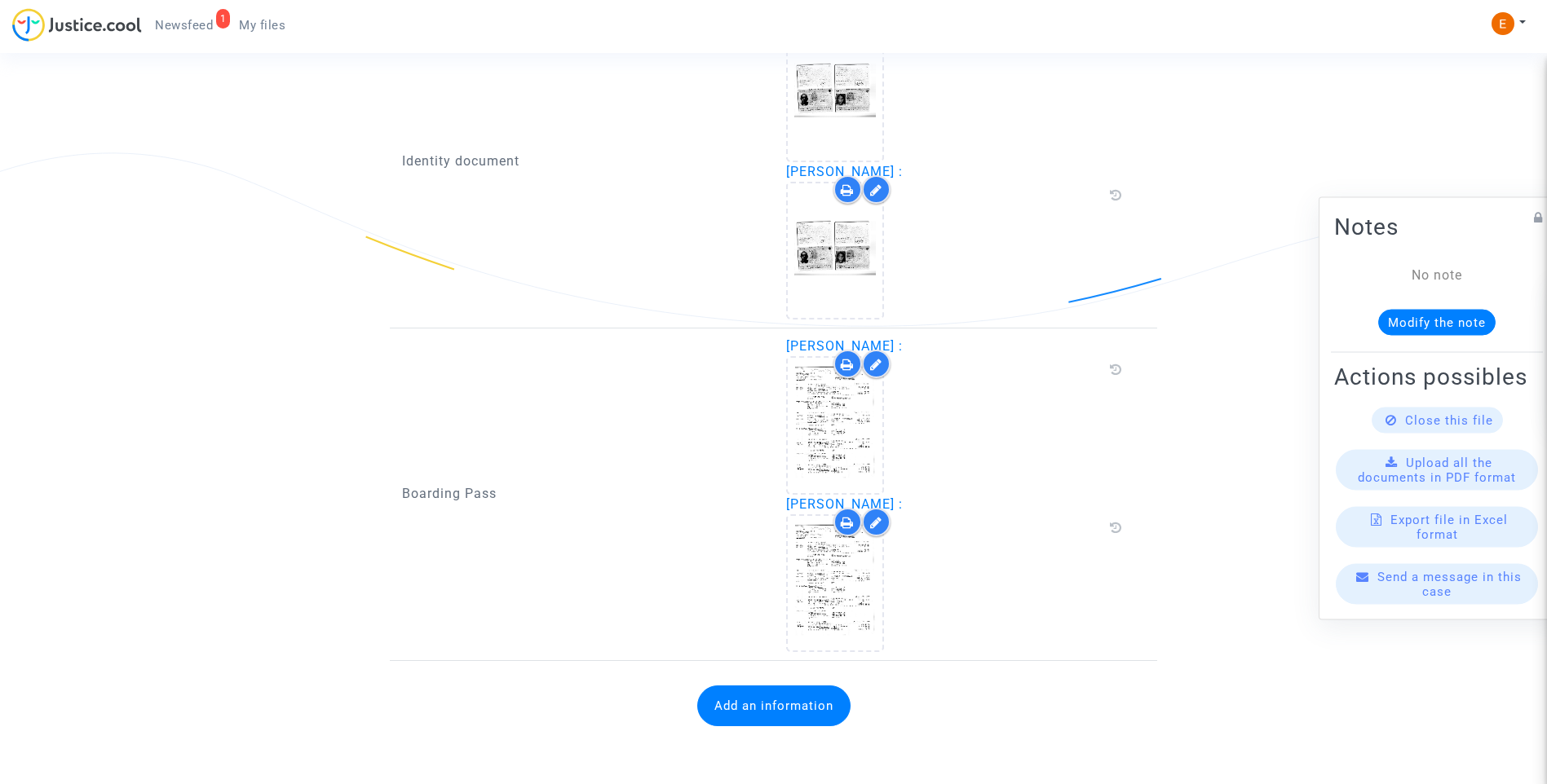
click at [750, 711] on button "Add an information" at bounding box center [774, 705] width 153 height 40
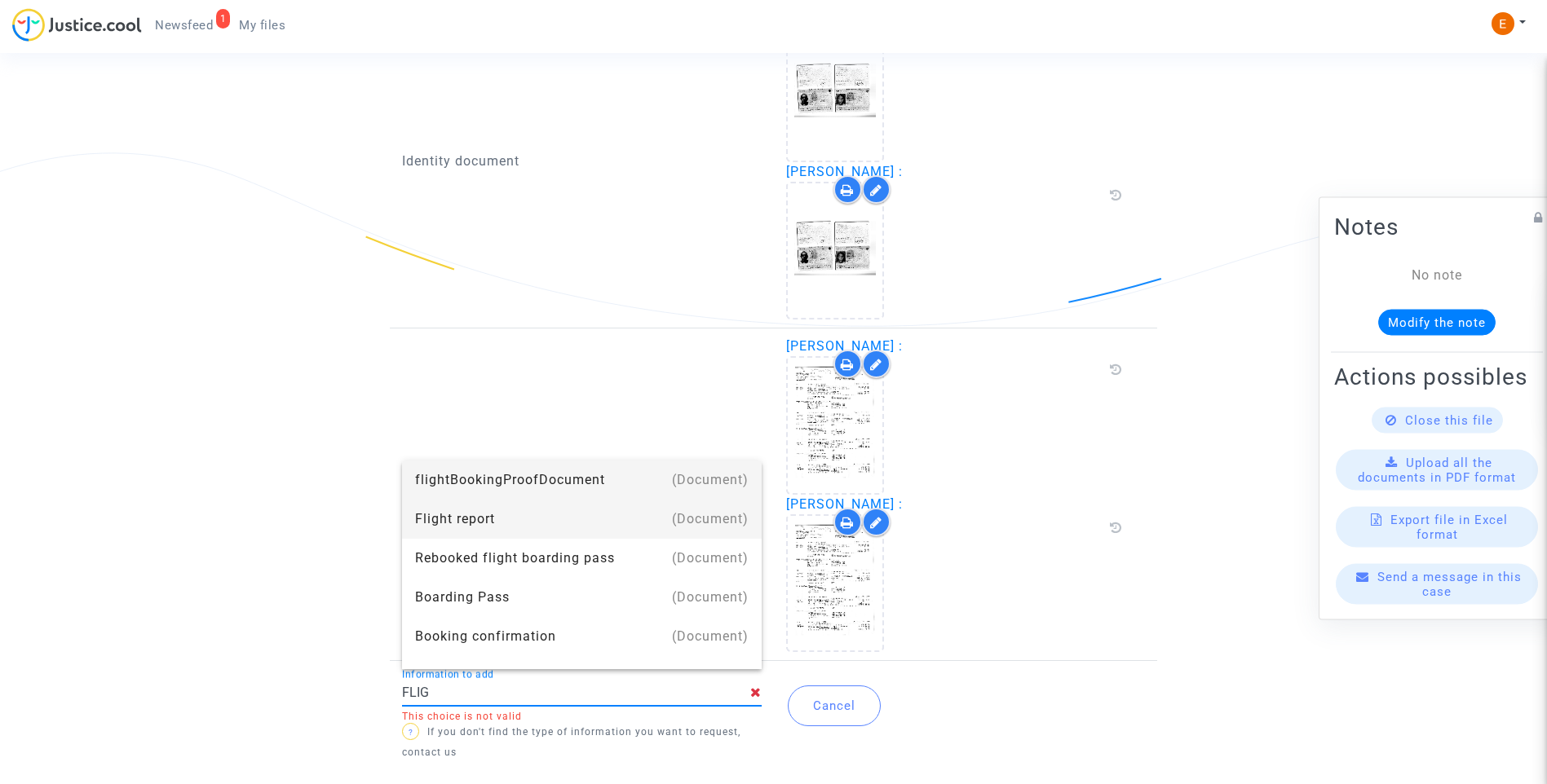
click at [484, 520] on div "Flight report" at bounding box center [582, 520] width 333 height 40
type input "Flight report"
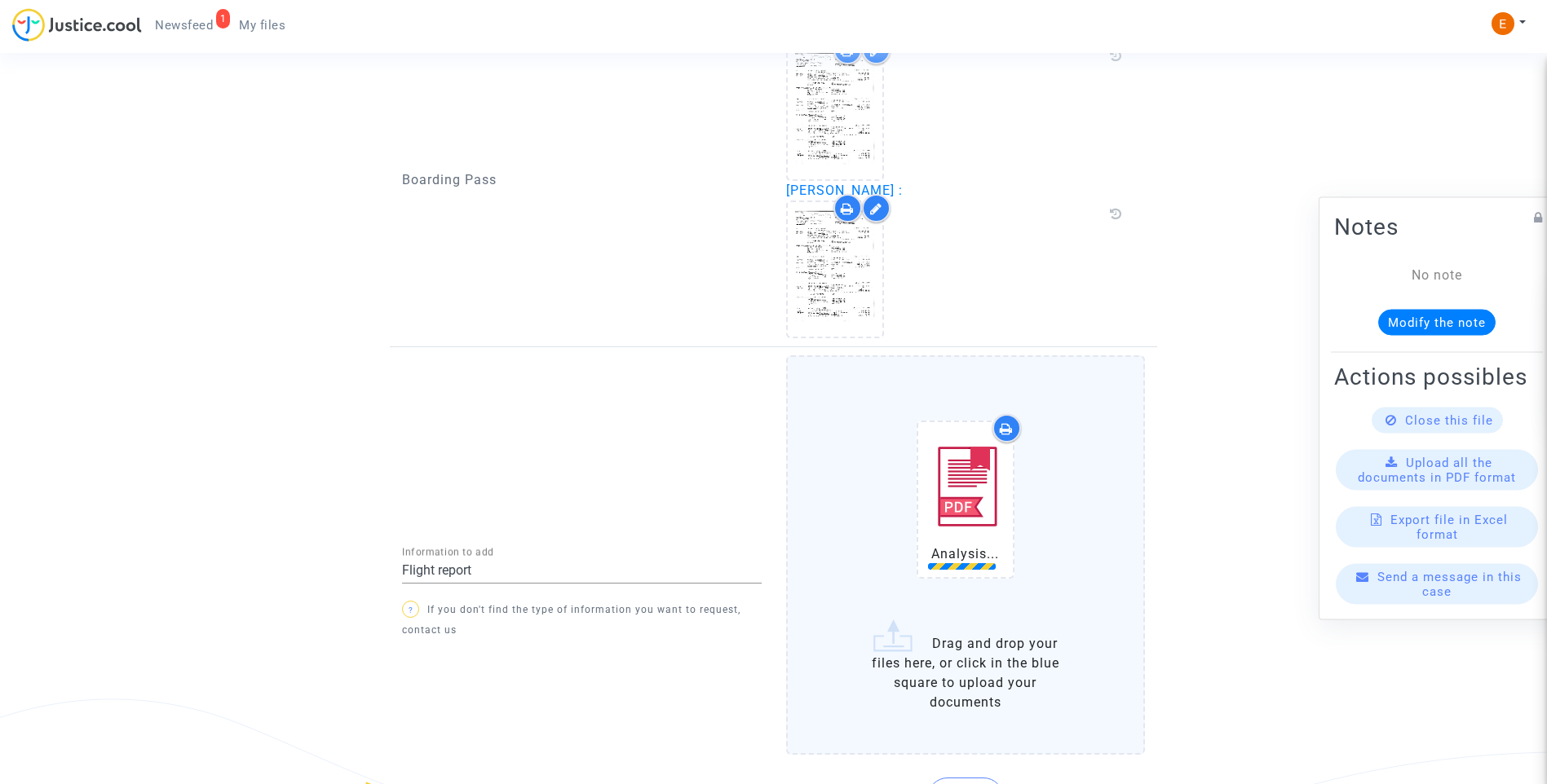
scroll to position [1559, 0]
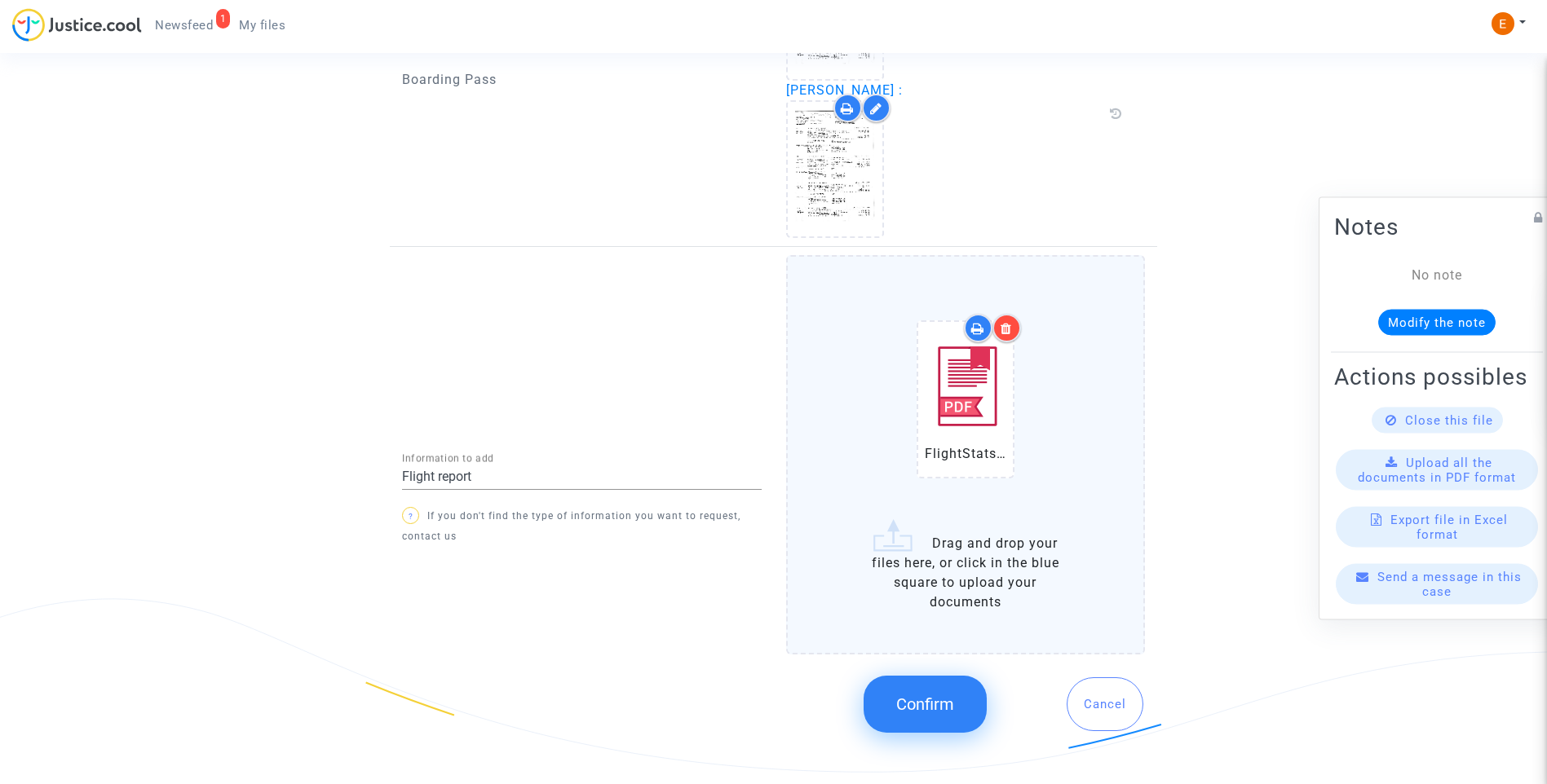
click at [954, 703] on span "Confirm" at bounding box center [924, 704] width 58 height 20
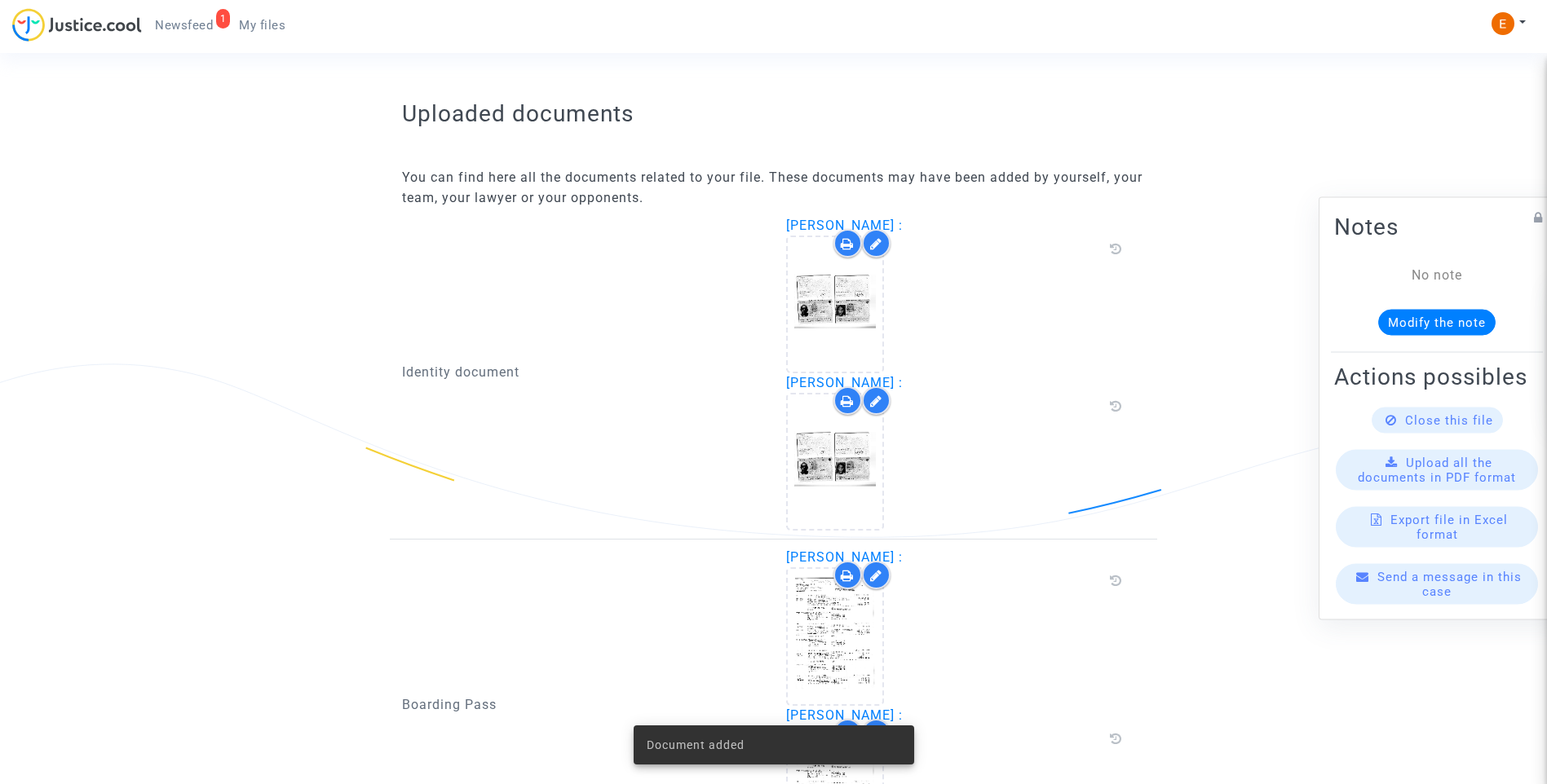
scroll to position [892, 0]
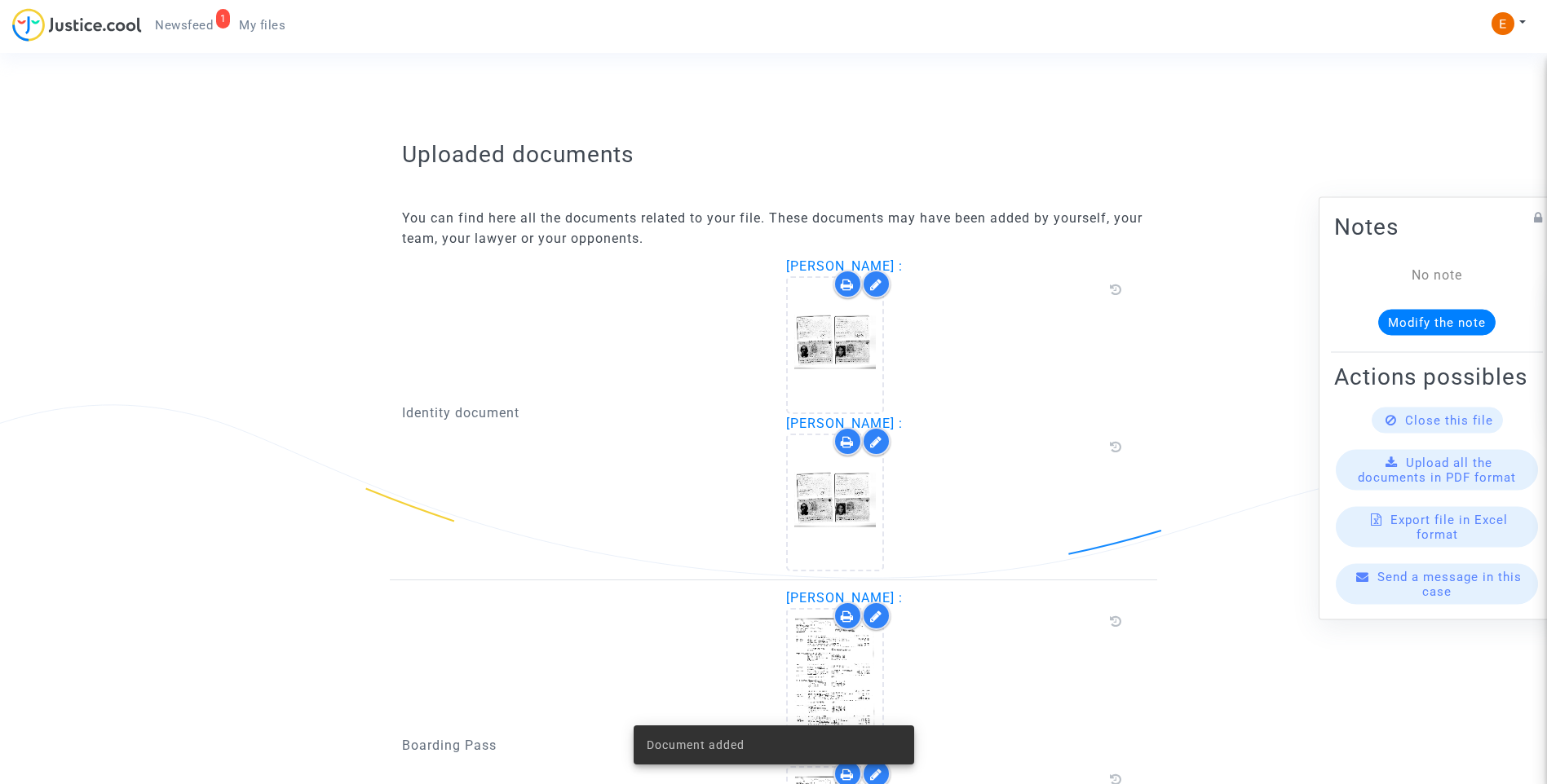
drag, startPoint x: 187, startPoint y: 27, endPoint x: 253, endPoint y: 46, distance: 68.7
click at [187, 27] on span "Newsfeed" at bounding box center [183, 25] width 58 height 15
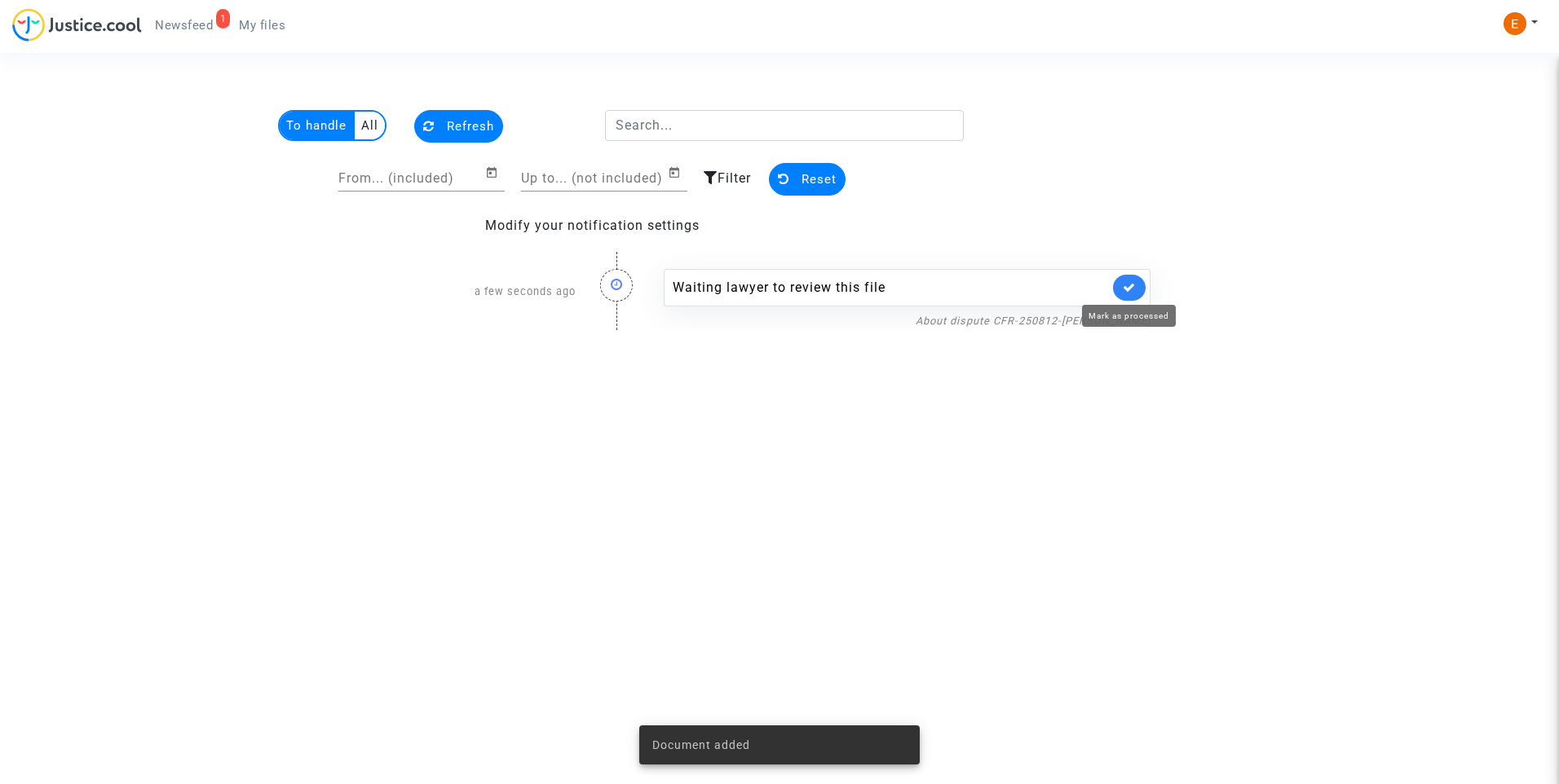
drag, startPoint x: 1130, startPoint y: 289, endPoint x: 1141, endPoint y: 196, distance: 93.6
click at [1130, 288] on icon at bounding box center [1129, 287] width 13 height 12
